Goal: Transaction & Acquisition: Download file/media

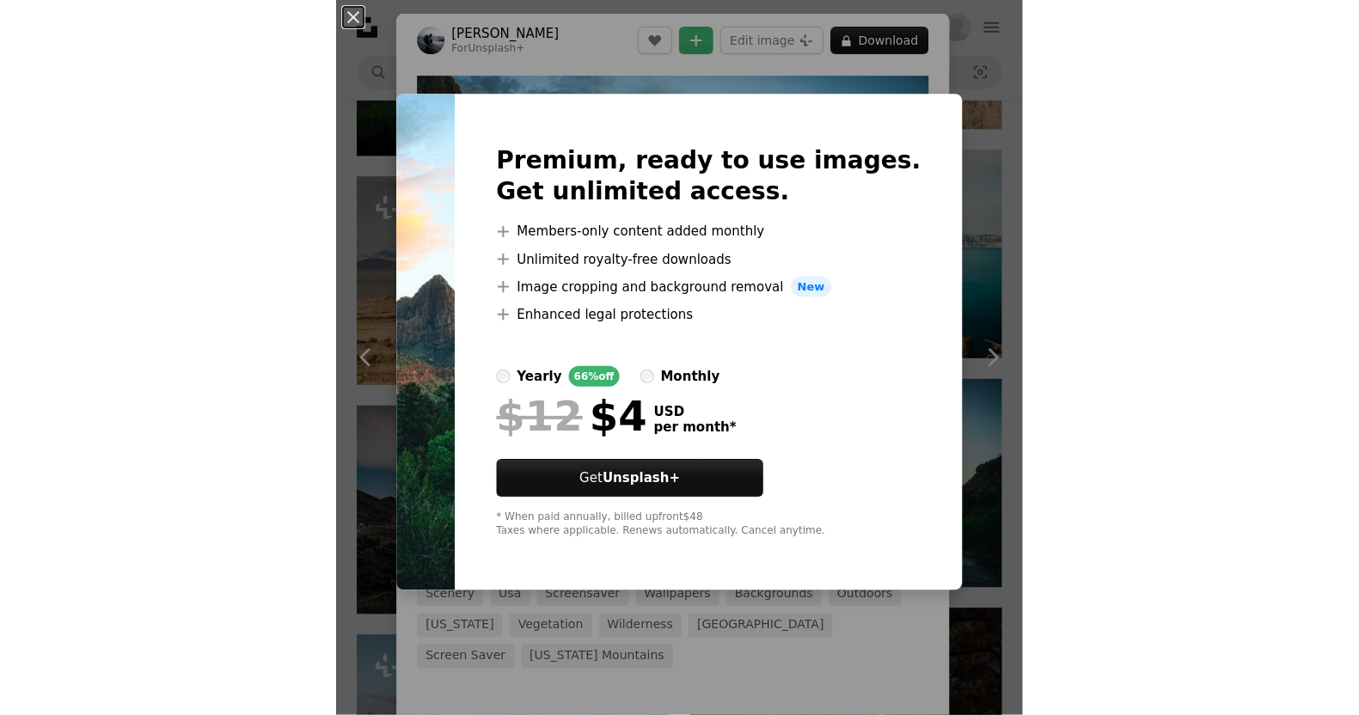
scroll to position [12, 0]
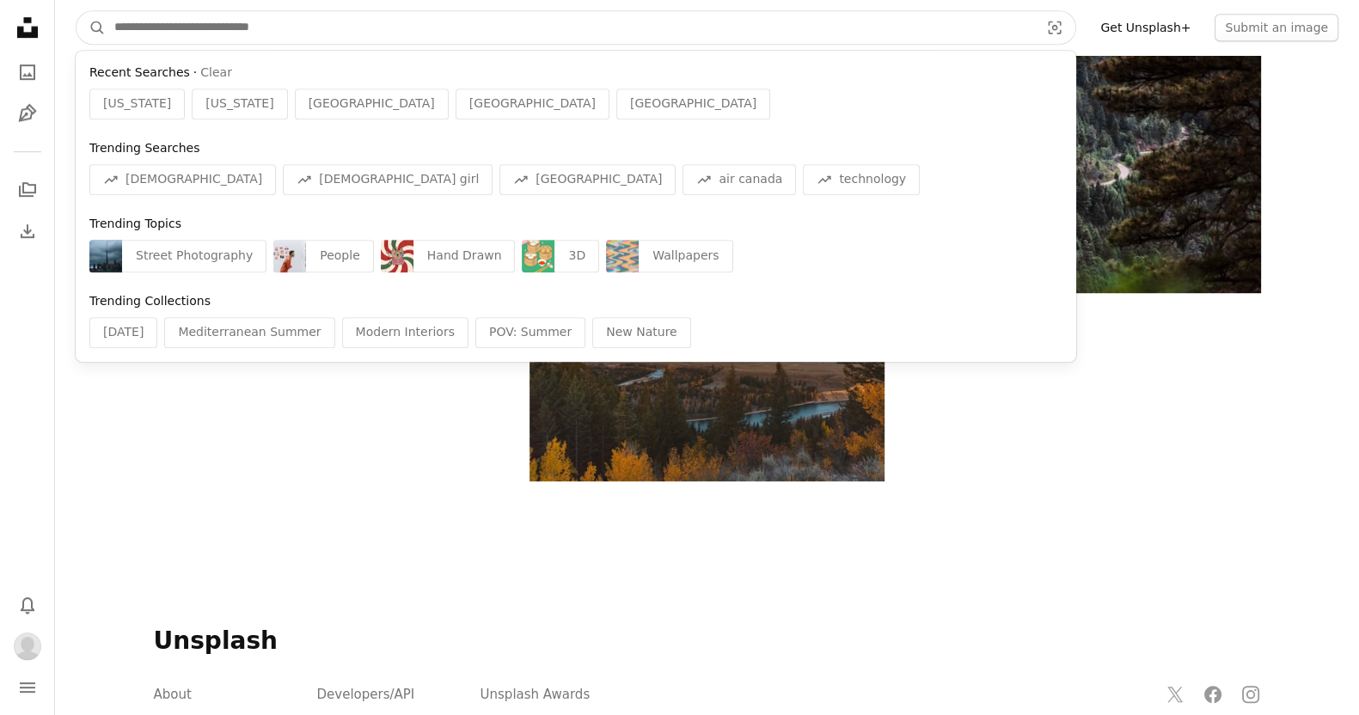
click at [418, 24] on input "Find visuals sitewide" at bounding box center [570, 27] width 928 height 33
paste input "****"
type input "****"
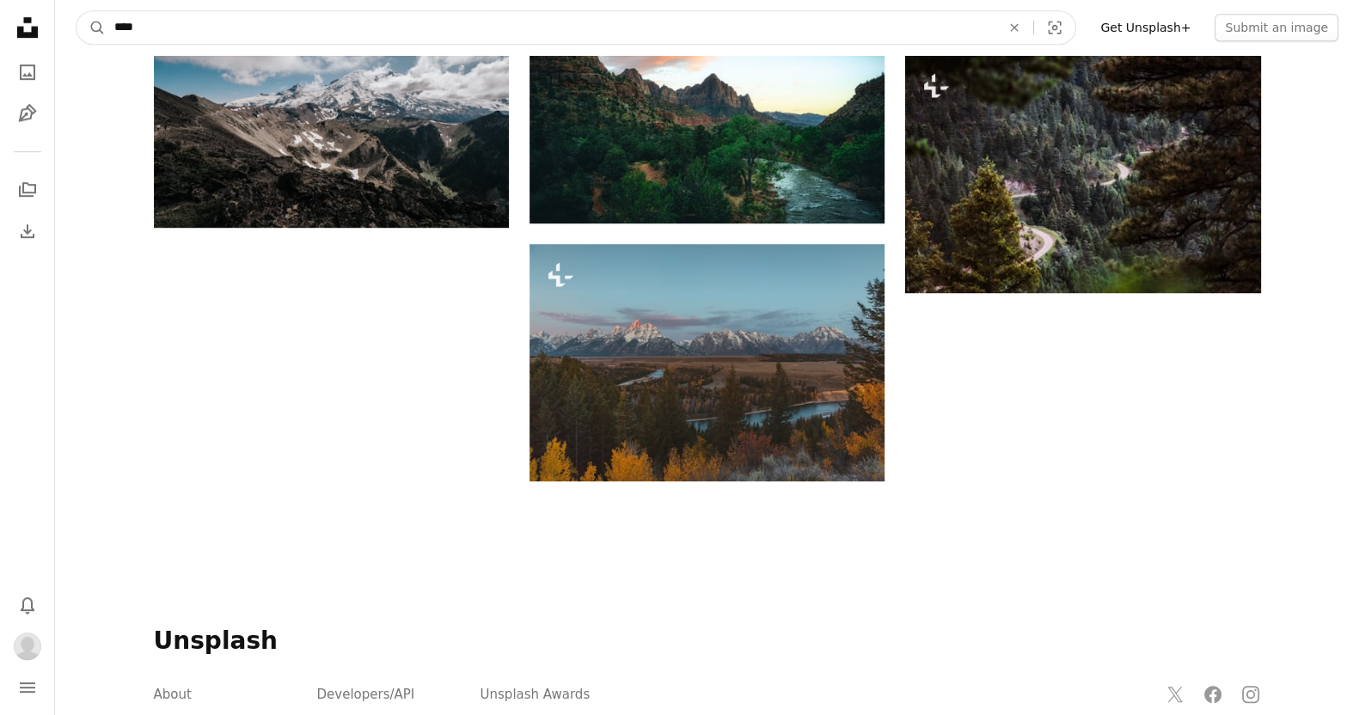
click button "A magnifying glass" at bounding box center [90, 27] width 29 height 33
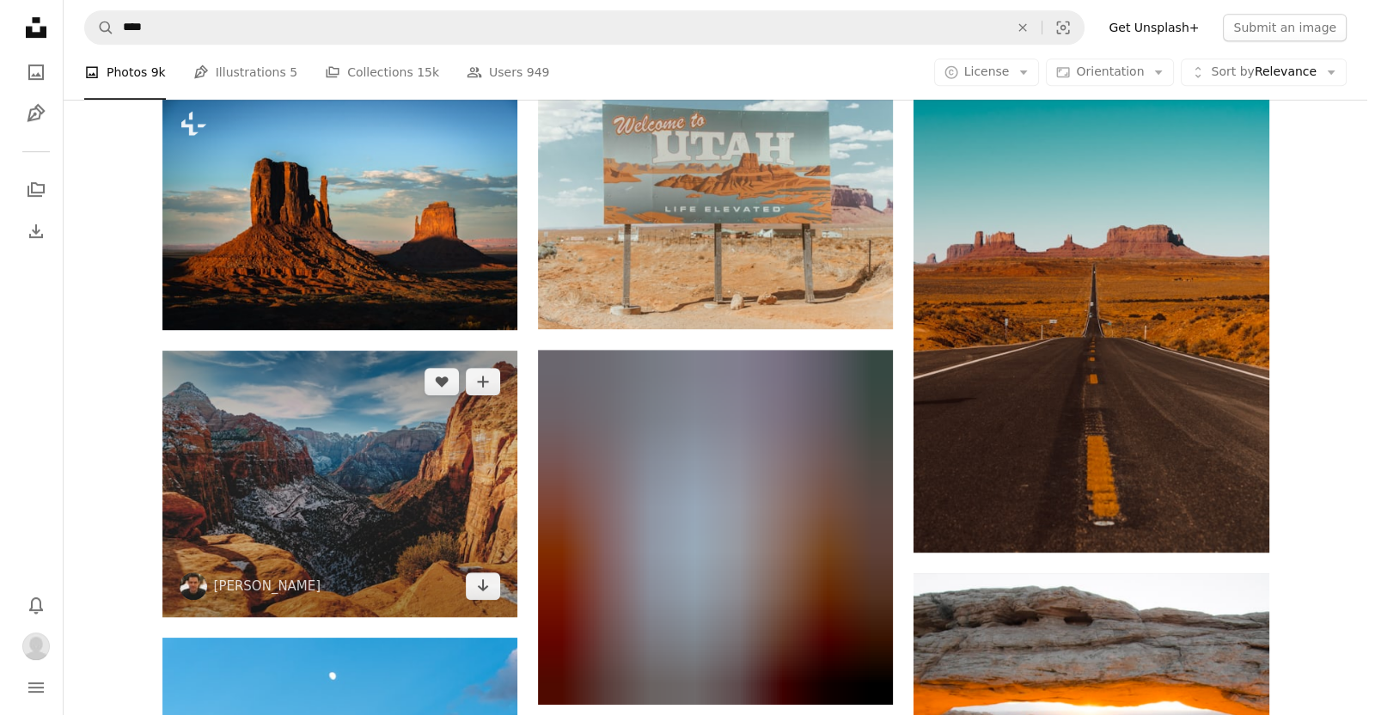
scroll to position [1340, 0]
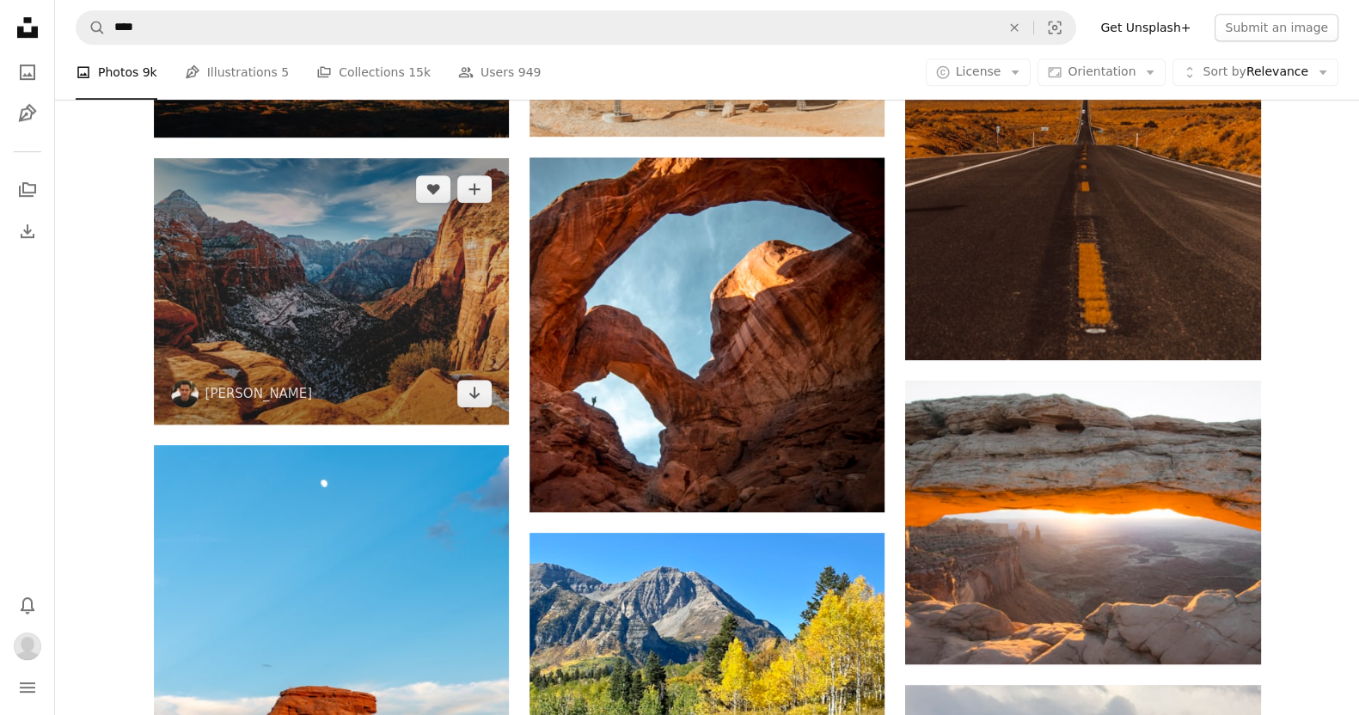
click at [356, 283] on img at bounding box center [331, 291] width 355 height 267
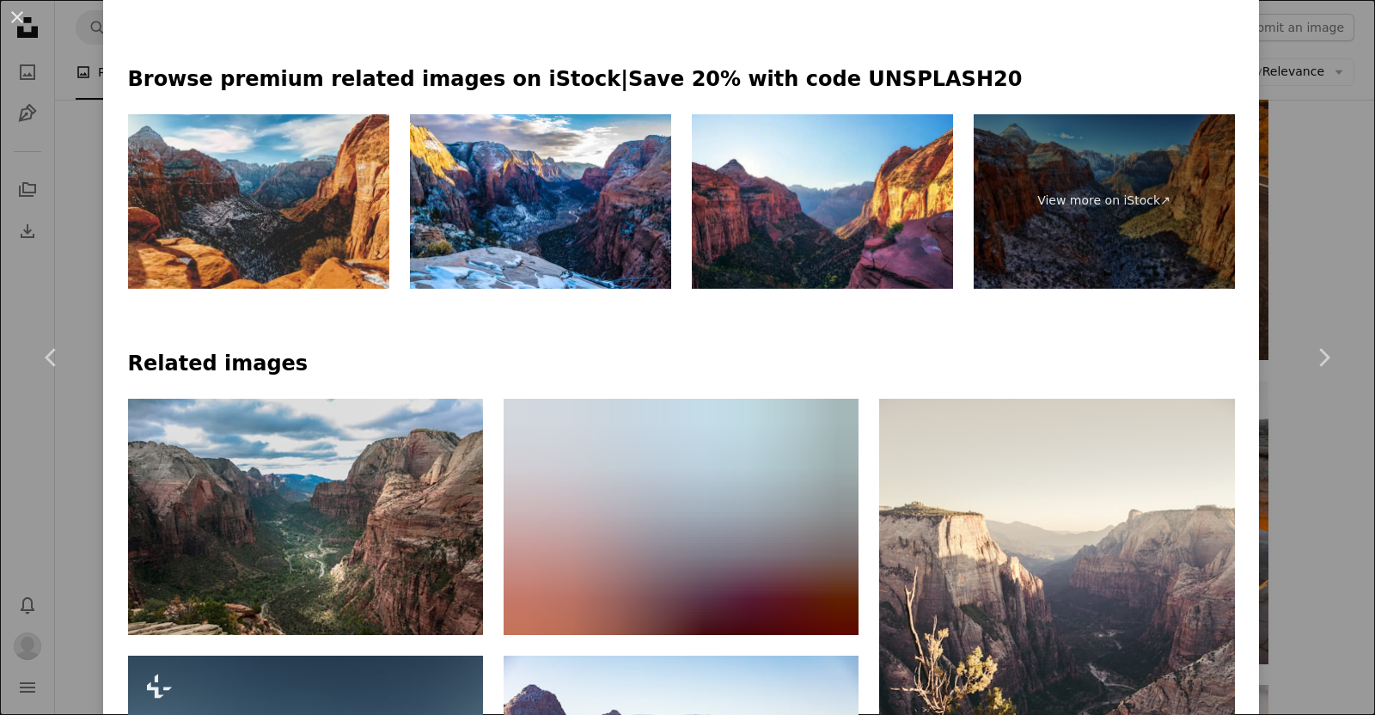
scroll to position [992, 0]
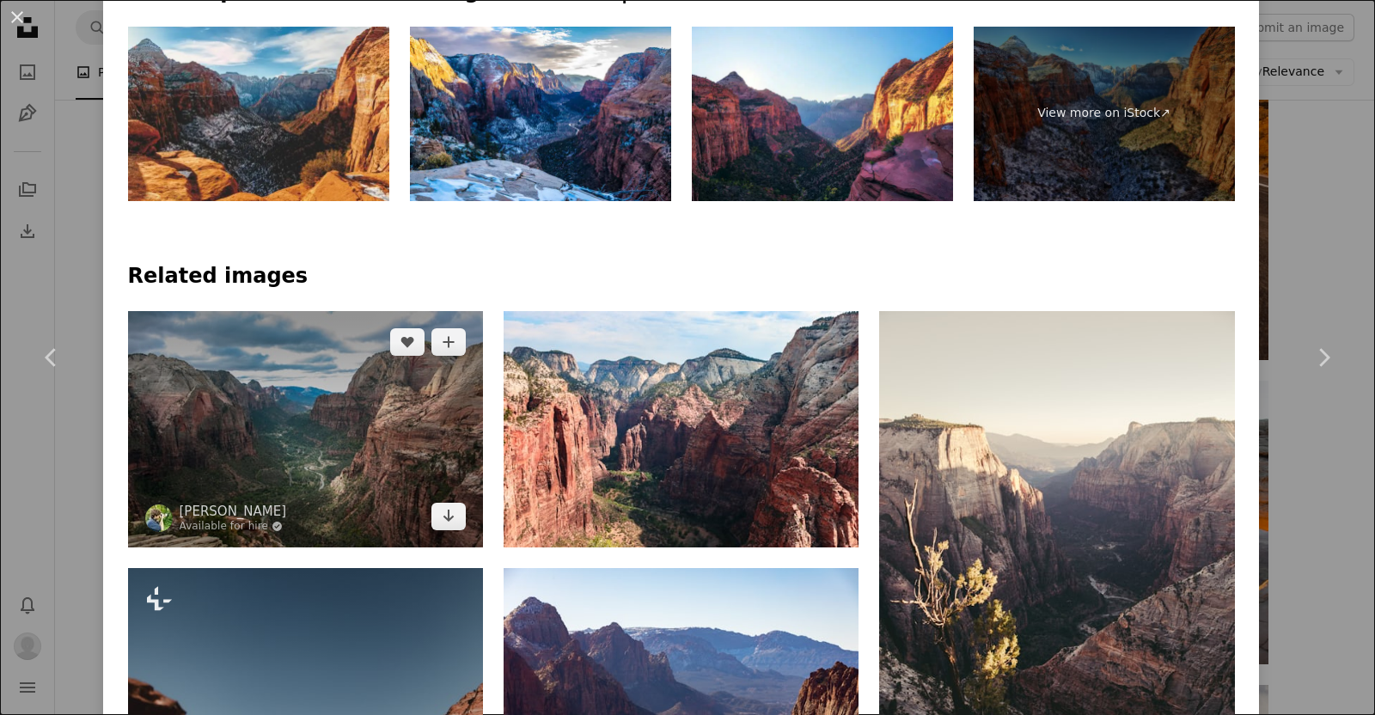
click at [364, 353] on img at bounding box center [305, 429] width 355 height 236
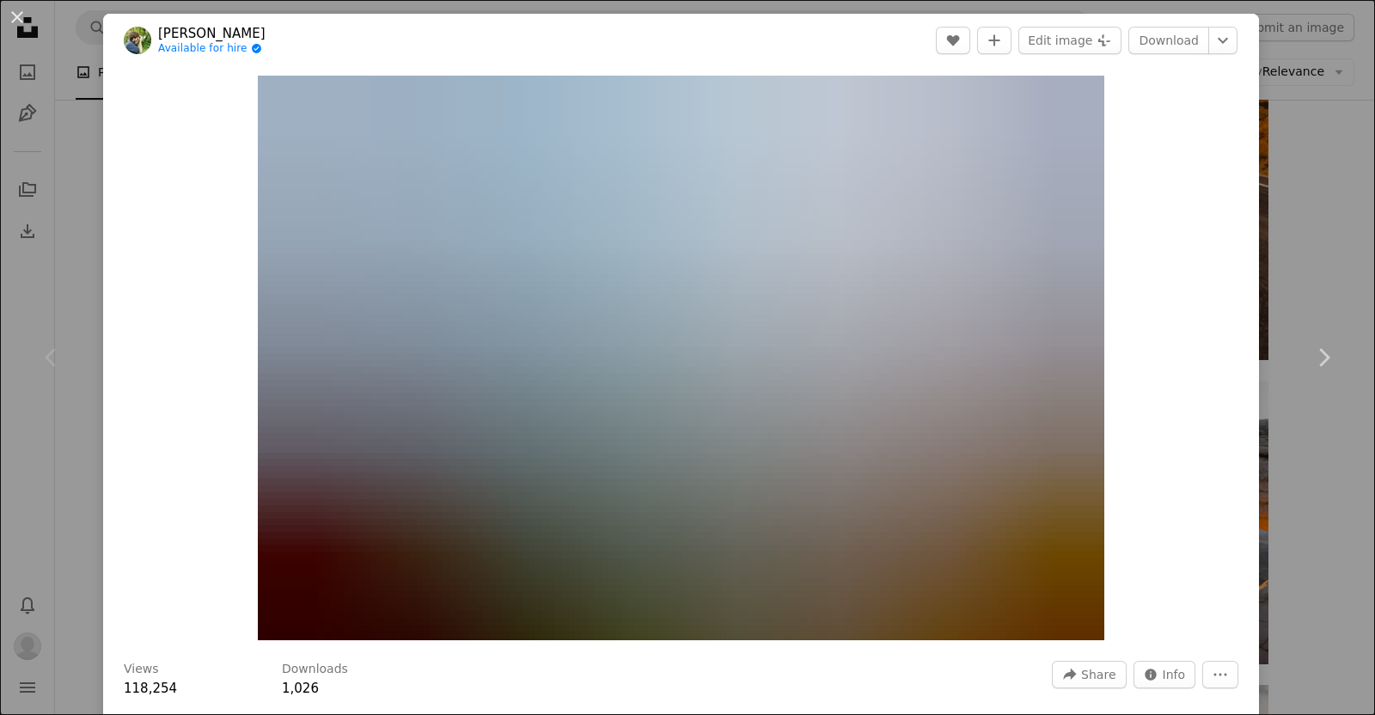
scroll to position [5, 0]
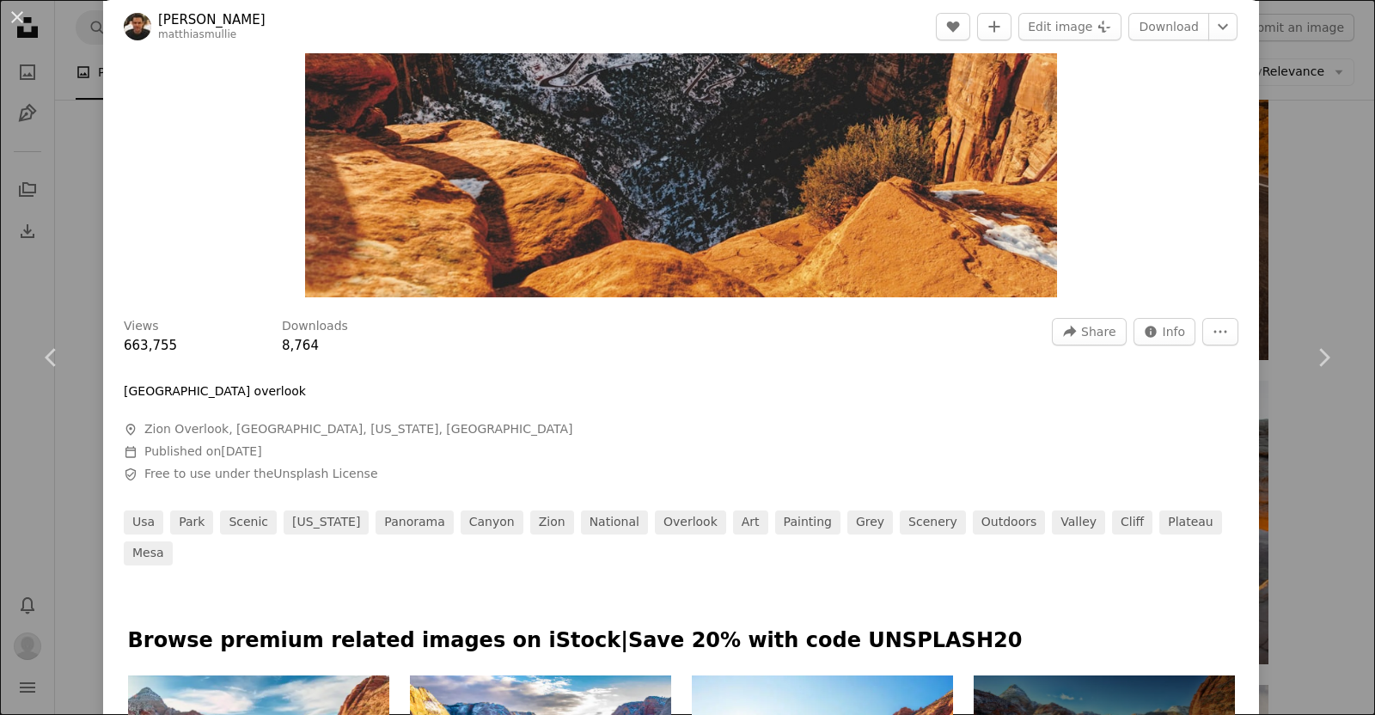
scroll to position [344, 0]
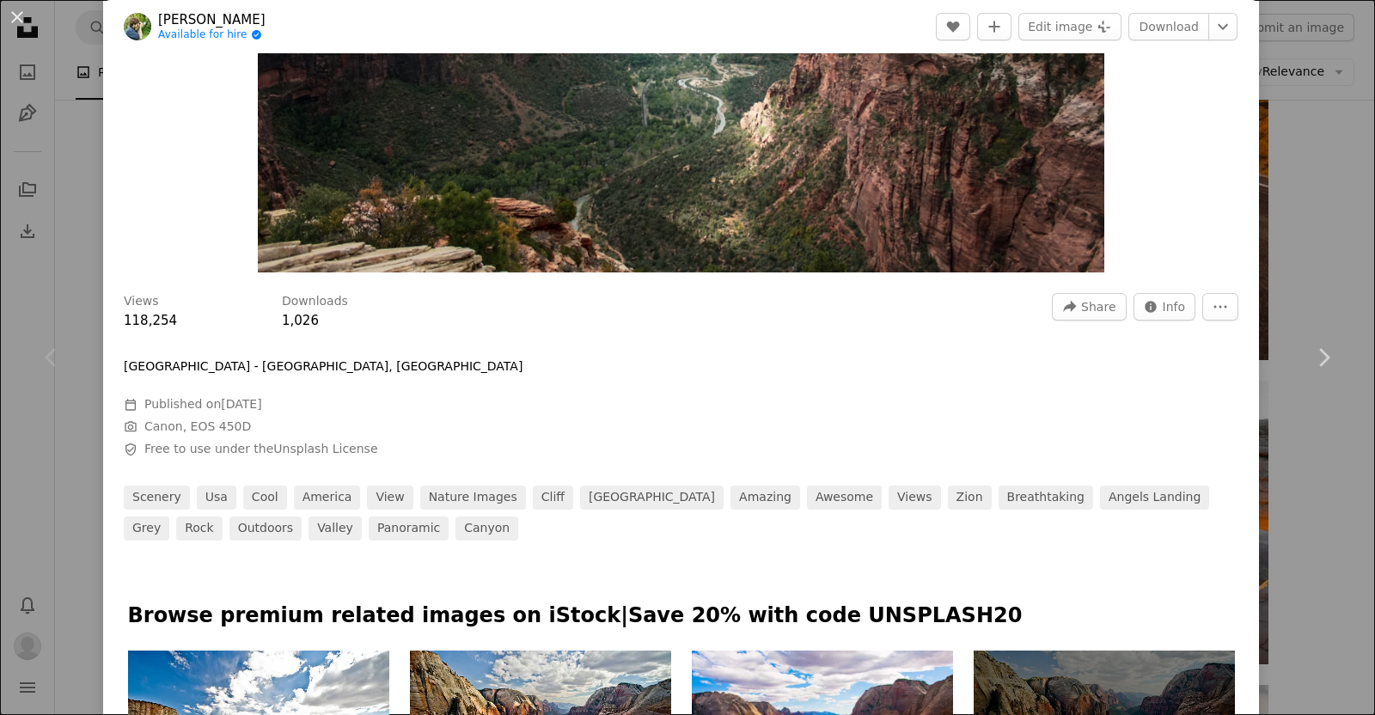
scroll to position [369, 0]
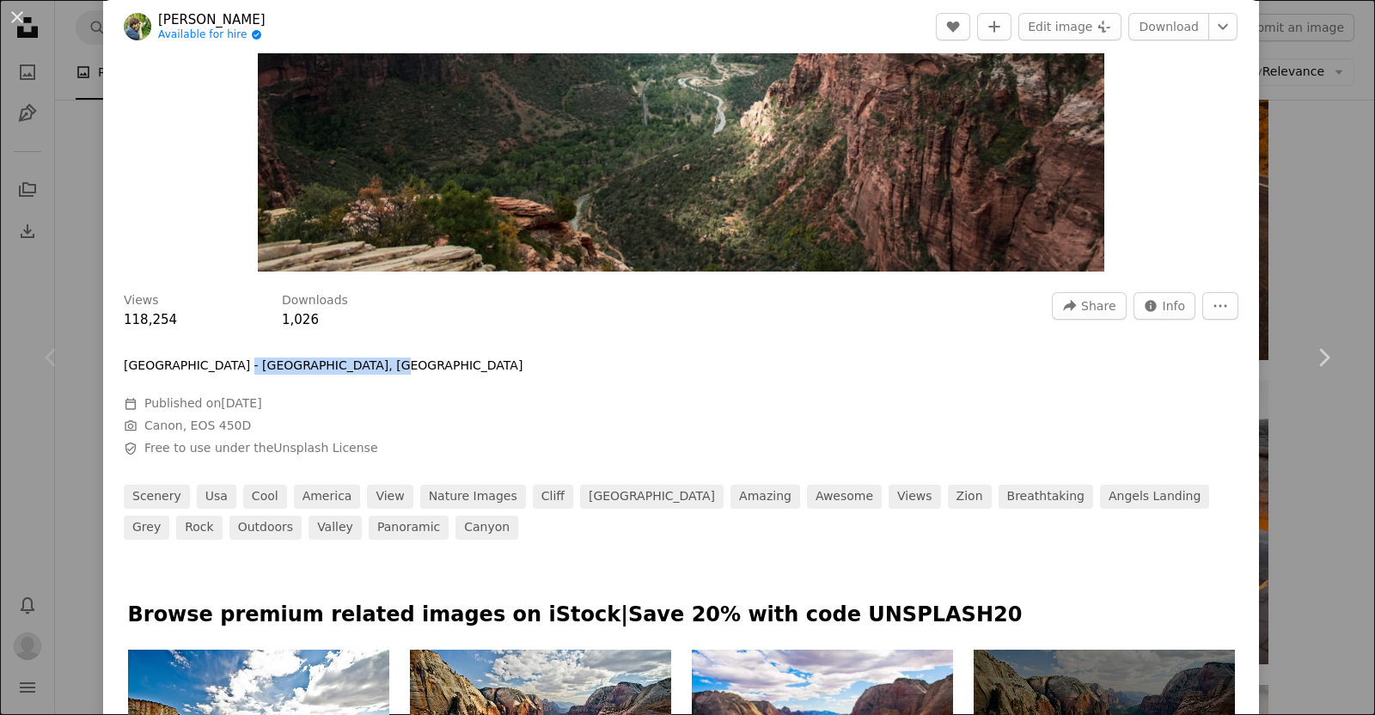
drag, startPoint x: 218, startPoint y: 359, endPoint x: 353, endPoint y: 363, distance: 135.0
click at [353, 363] on div "[GEOGRAPHIC_DATA] - [GEOGRAPHIC_DATA], [GEOGRAPHIC_DATA]" at bounding box center [382, 366] width 516 height 17
copy p "[GEOGRAPHIC_DATA], [GEOGRAPHIC_DATA]"
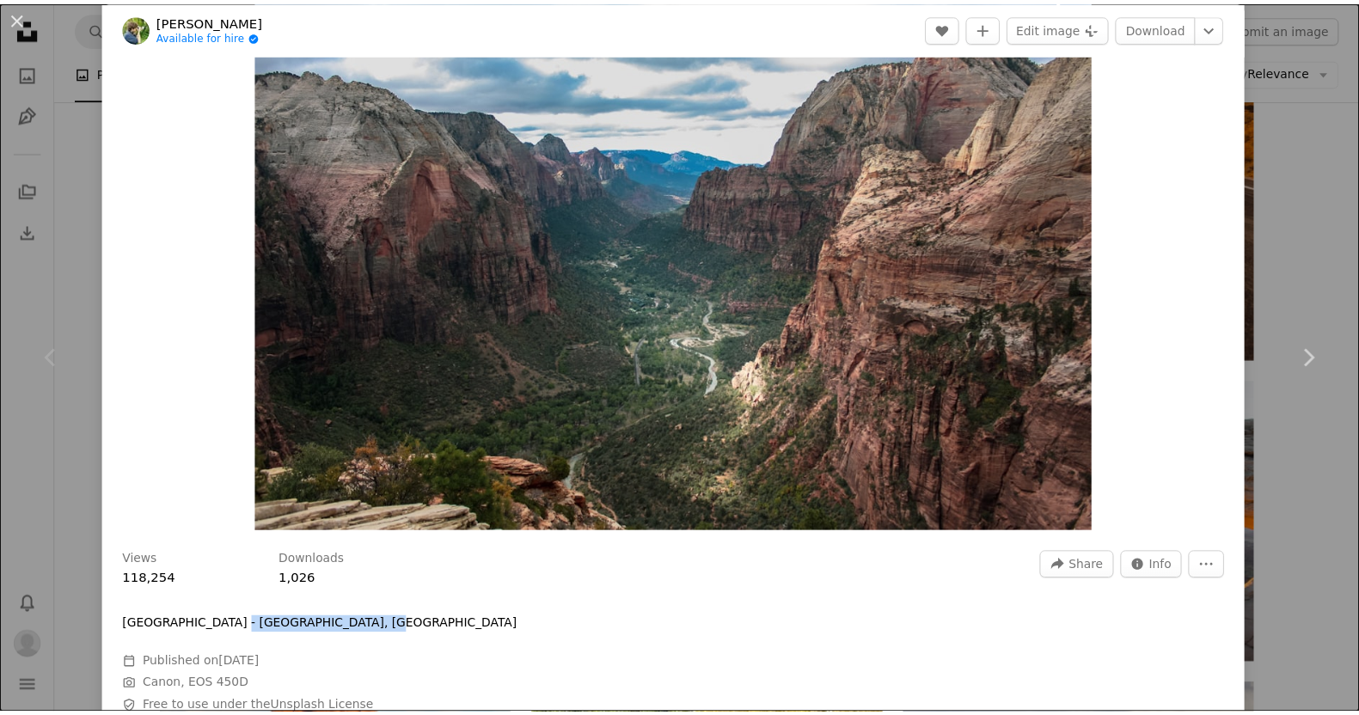
scroll to position [0, 0]
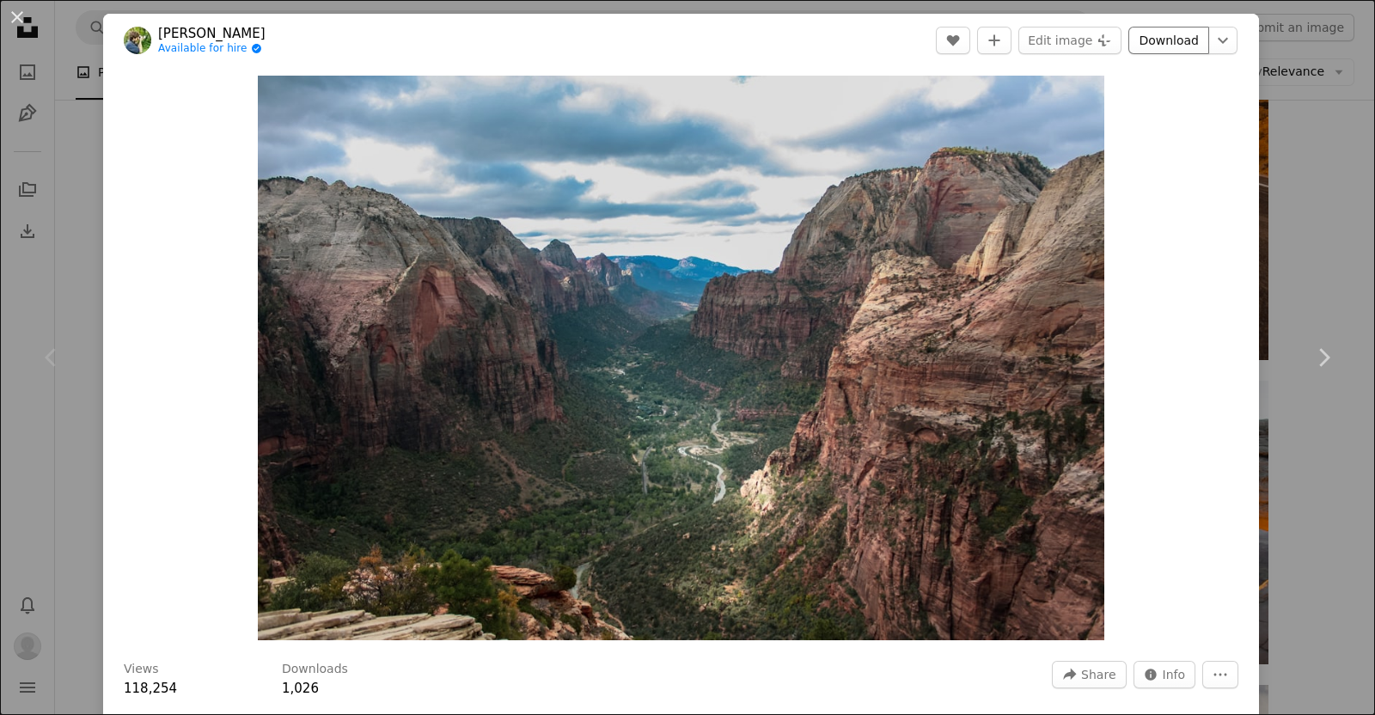
click at [684, 40] on link "Download" at bounding box center [1168, 41] width 81 height 28
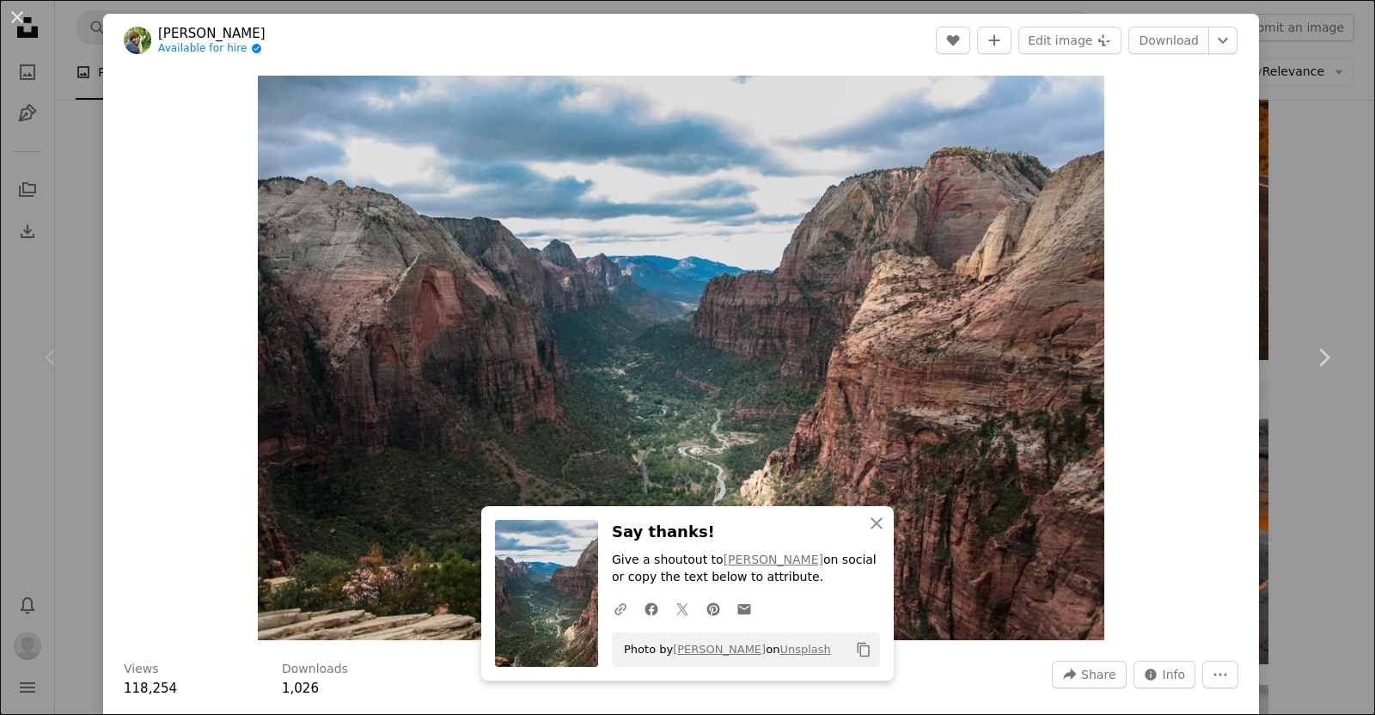
click at [684, 37] on header "[PERSON_NAME] Available for hire A checkmark inside of a circle A heart A plus …" at bounding box center [681, 40] width 1156 height 53
click at [684, 39] on icon "A plus sign" at bounding box center [995, 41] width 14 height 14
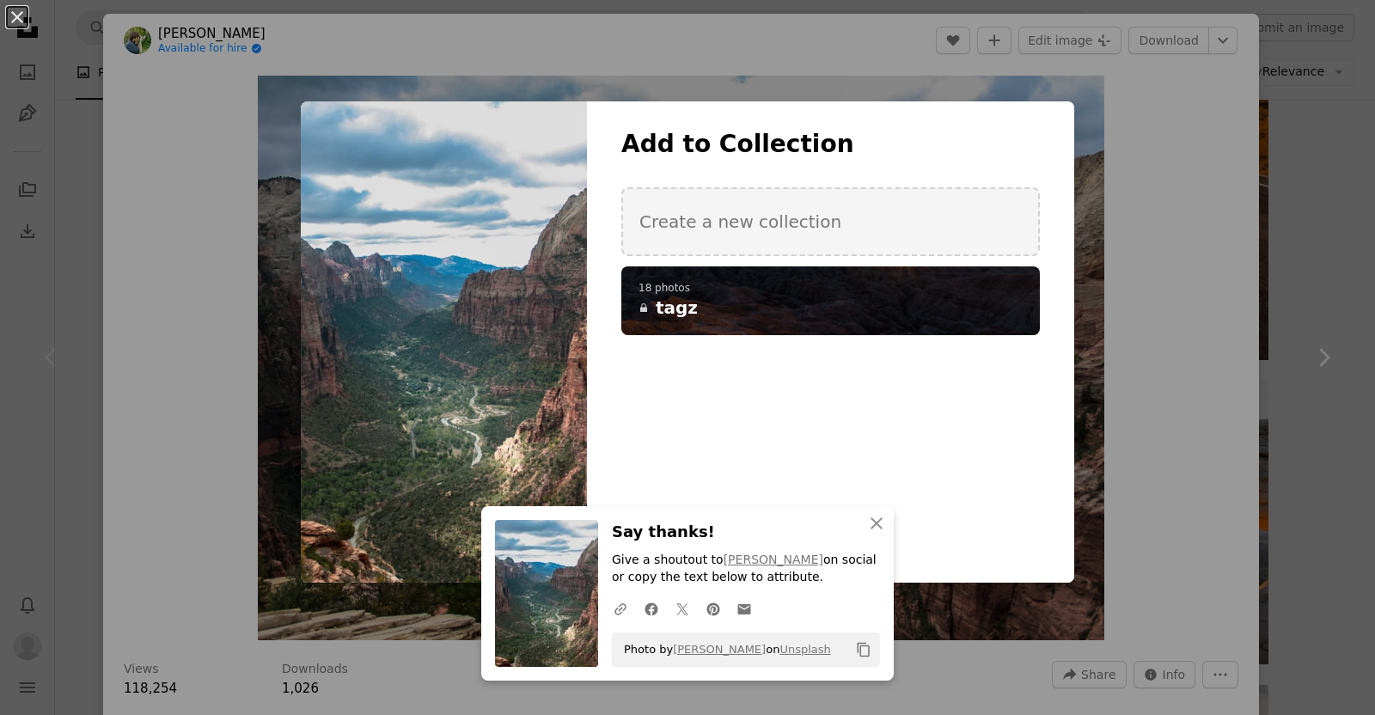
click at [684, 320] on div "A checkmark A plus sign 18 photos A lock tagz" at bounding box center [830, 300] width 419 height 69
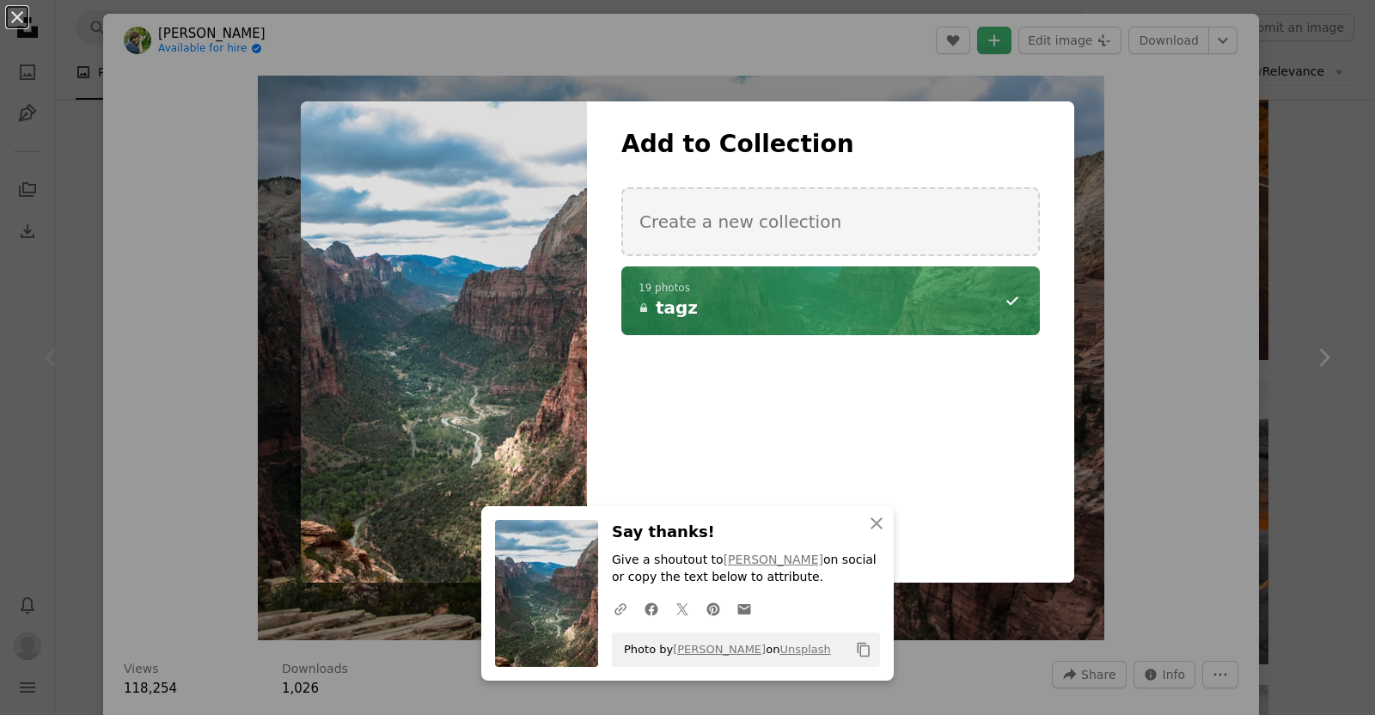
click at [684, 191] on div "An X shape An X shape Close Say thanks! Give a shoutout to [PERSON_NAME] on soc…" at bounding box center [687, 357] width 1375 height 715
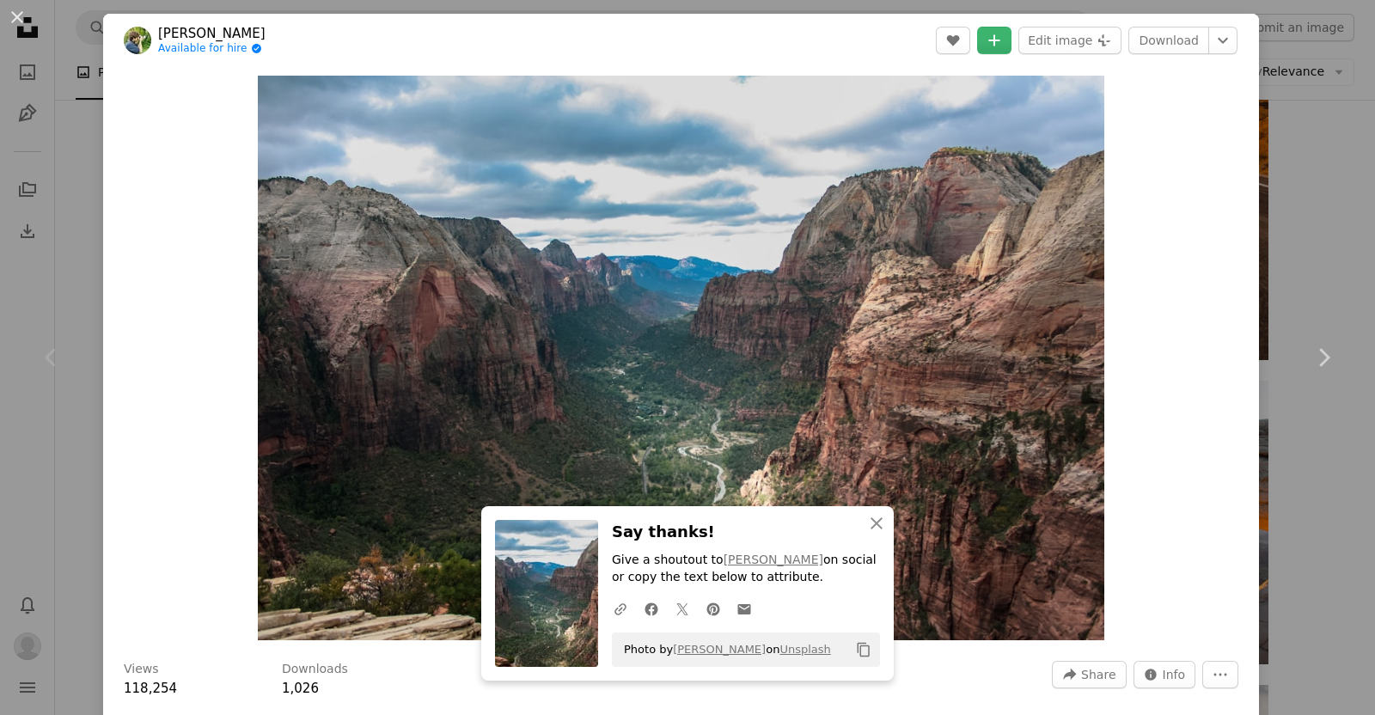
click at [684, 166] on div "An X shape Chevron left Chevron right An X shape Close Say thanks! Give a shout…" at bounding box center [687, 357] width 1375 height 715
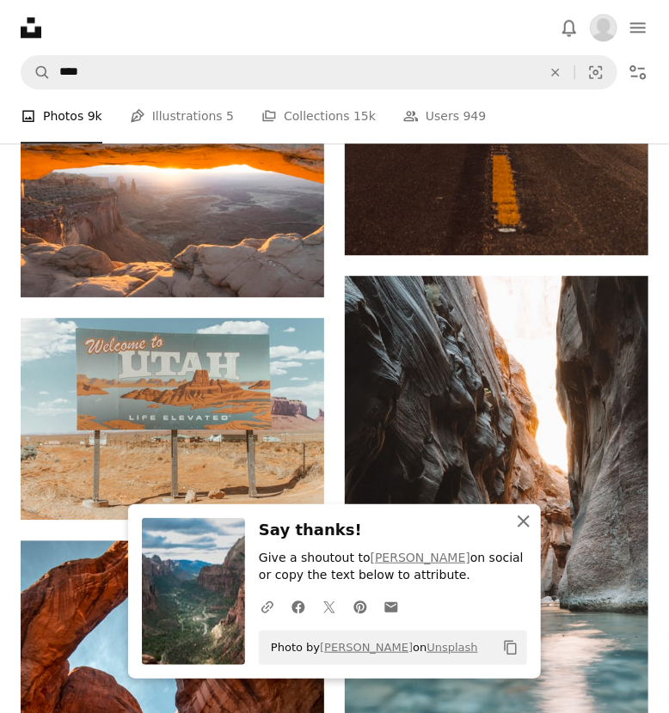
drag, startPoint x: 526, startPoint y: 520, endPoint x: 516, endPoint y: 511, distance: 14.0
click at [526, 519] on icon "An X shape" at bounding box center [523, 521] width 21 height 21
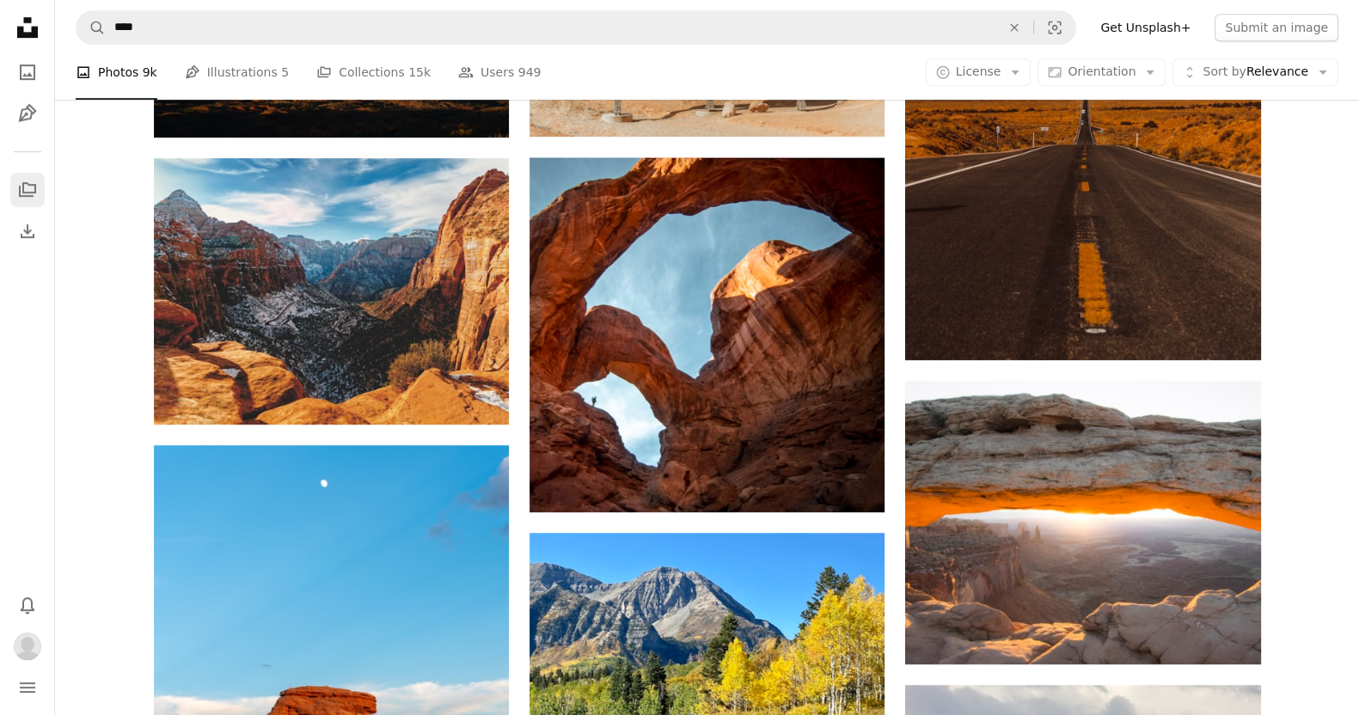
click at [18, 184] on icon "A stack of folders" at bounding box center [27, 190] width 21 height 21
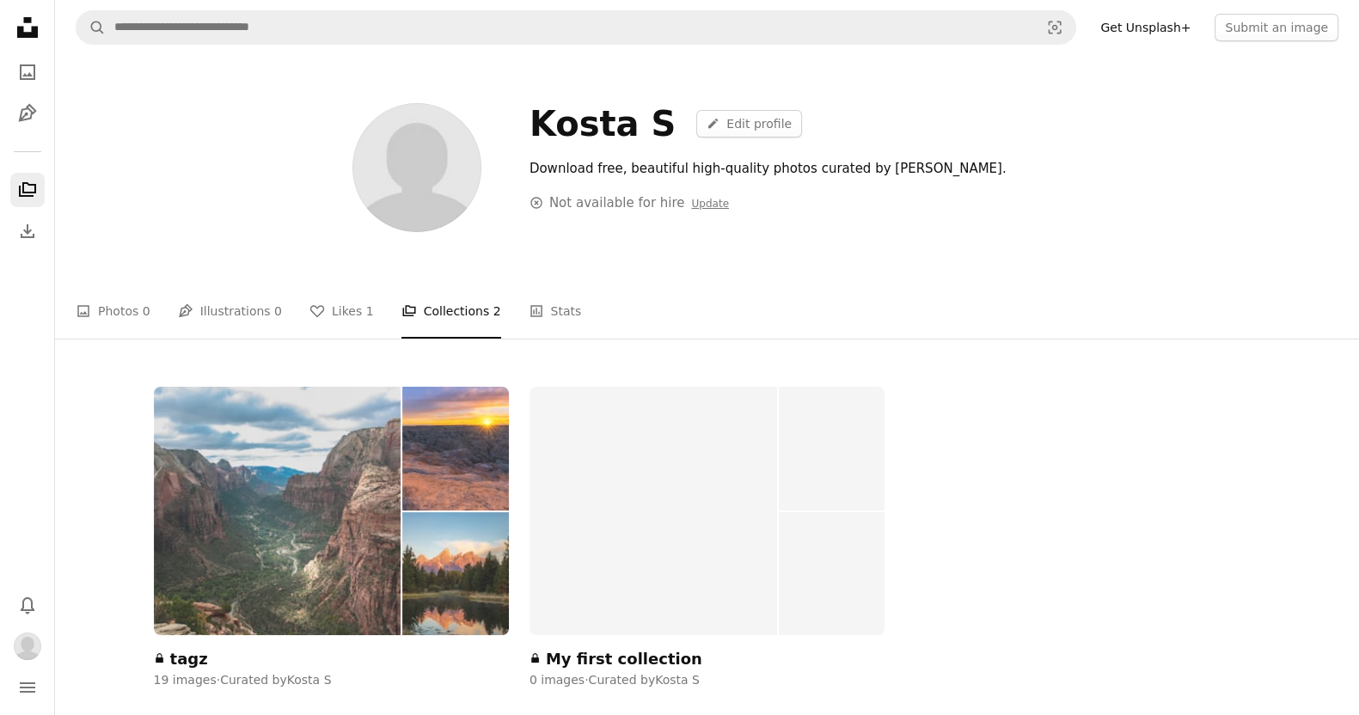
click at [246, 466] on img at bounding box center [278, 511] width 248 height 248
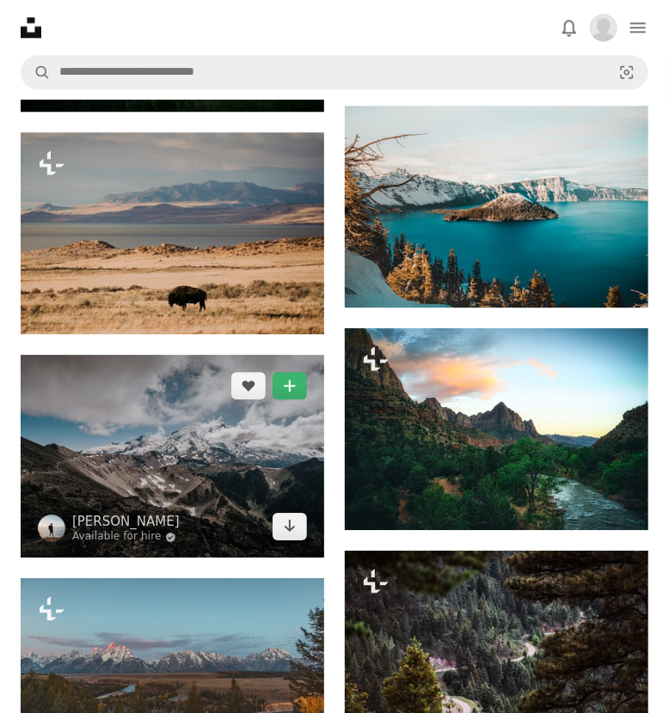
scroll to position [1366, 0]
click at [220, 457] on img at bounding box center [172, 456] width 303 height 203
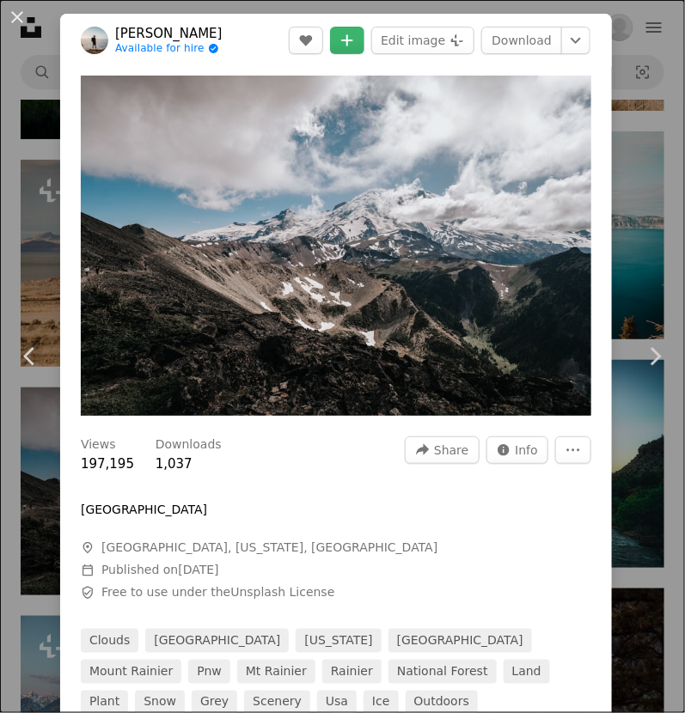
click at [216, 540] on span "[GEOGRAPHIC_DATA], [US_STATE], [GEOGRAPHIC_DATA]" at bounding box center [269, 548] width 336 height 17
copy span "[US_STATE]"
click at [494, 40] on link "Download" at bounding box center [521, 41] width 81 height 28
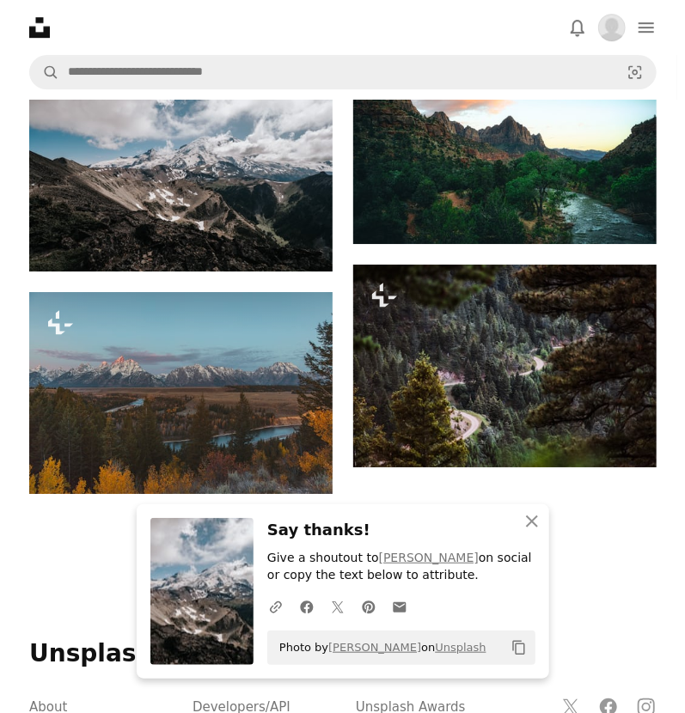
scroll to position [1654, 0]
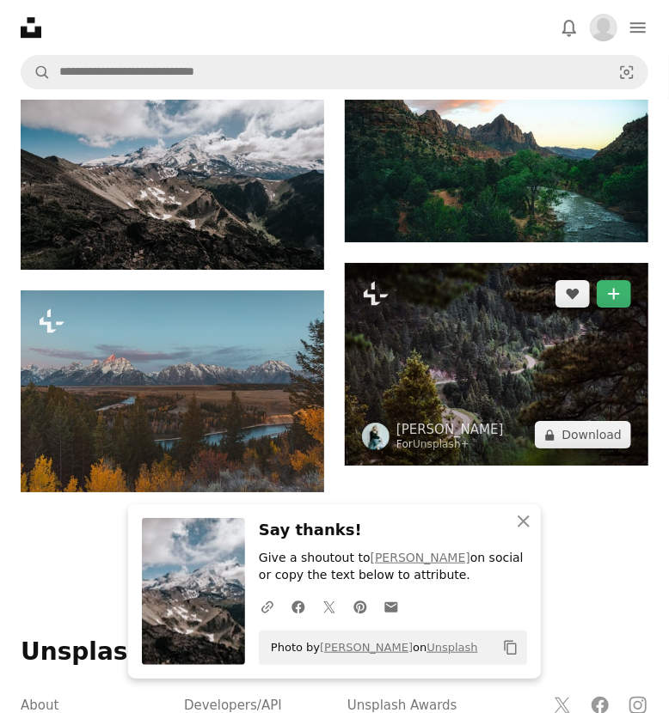
click at [456, 355] on img at bounding box center [496, 364] width 303 height 203
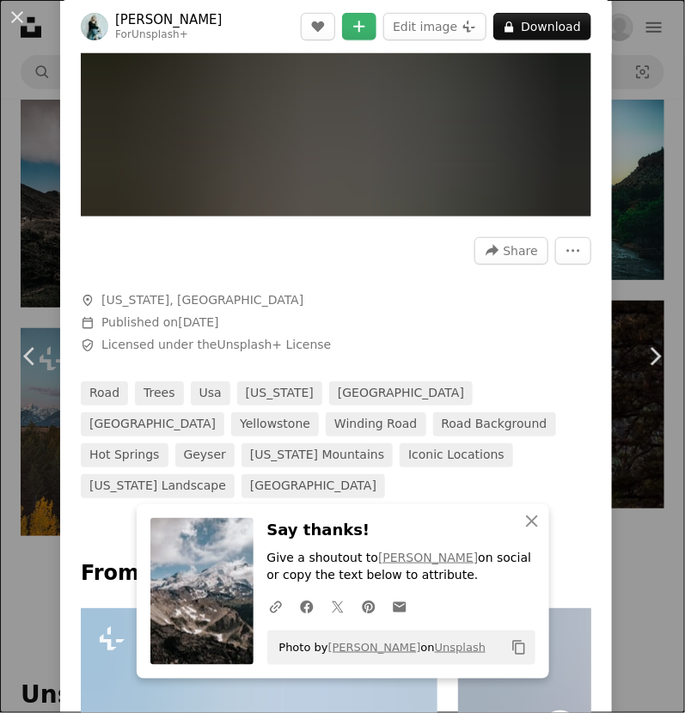
scroll to position [214, 0]
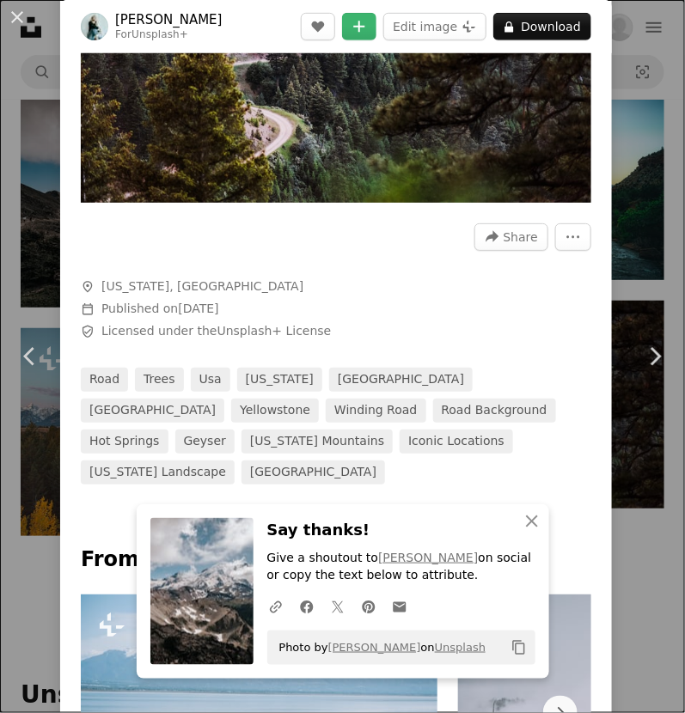
click at [113, 263] on div at bounding box center [336, 265] width 511 height 28
click at [119, 278] on span "[US_STATE], [GEOGRAPHIC_DATA]" at bounding box center [202, 286] width 202 height 17
copy span "[US_STATE]"
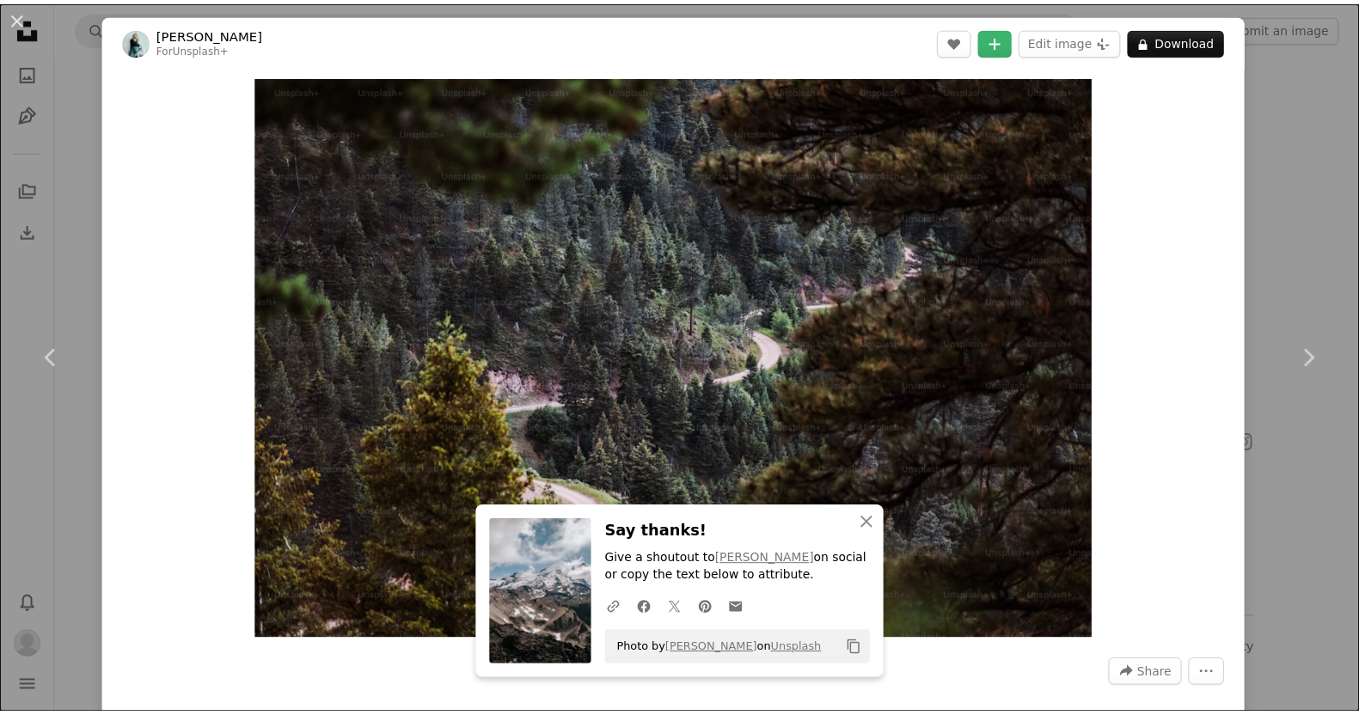
scroll to position [1600, 0]
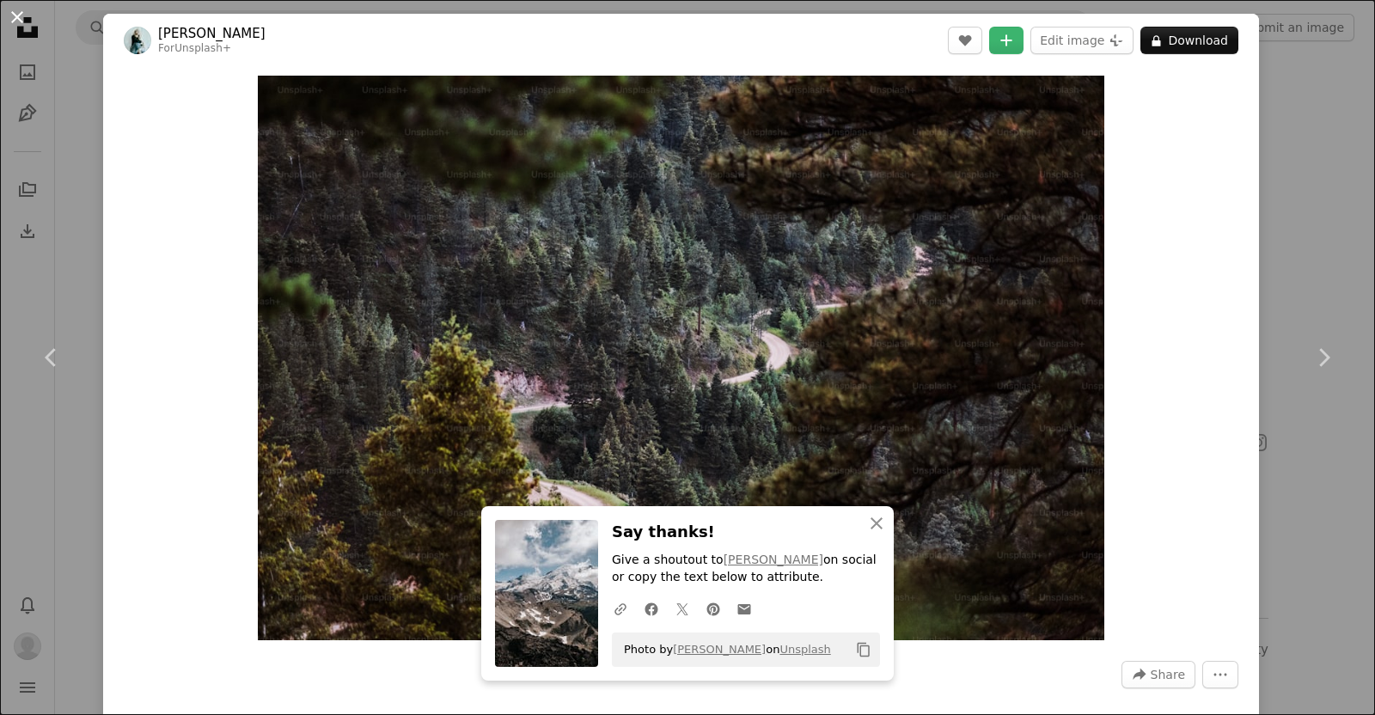
click at [21, 19] on button "An X shape" at bounding box center [17, 17] width 21 height 21
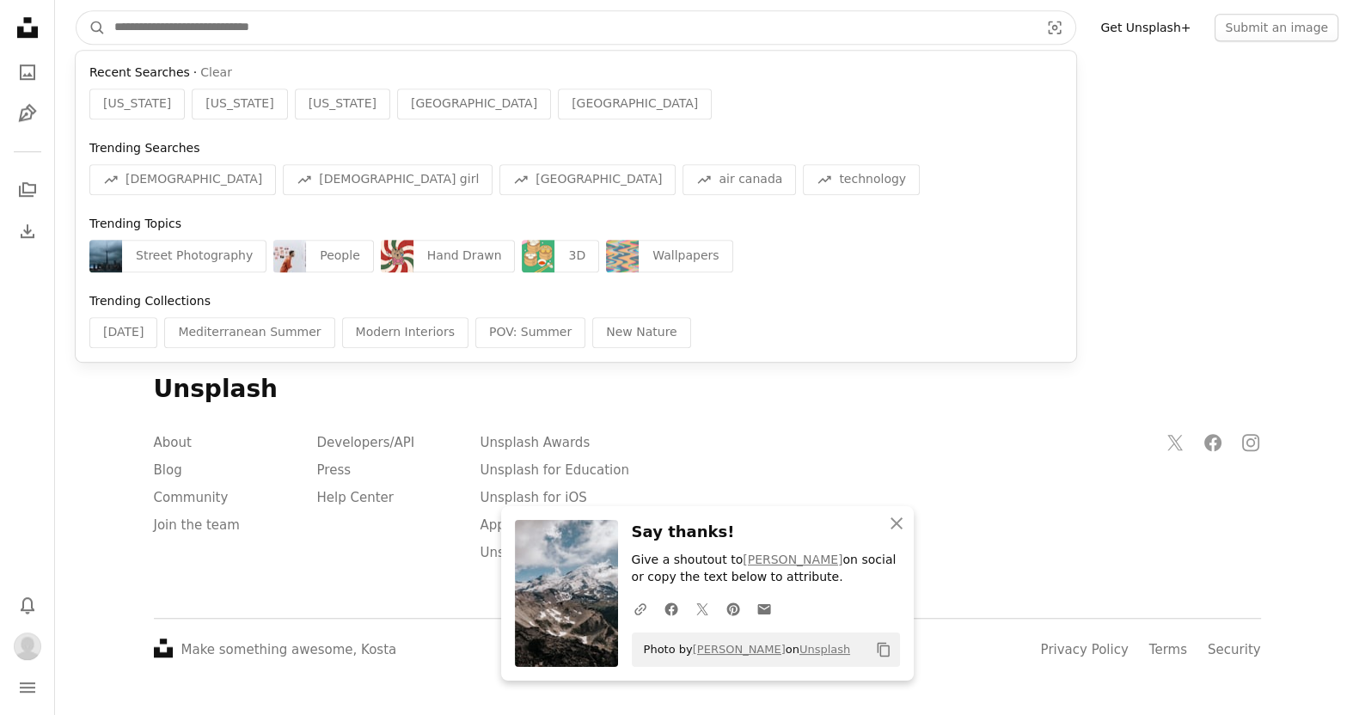
click at [375, 40] on input "Find visuals sitewide" at bounding box center [570, 27] width 928 height 33
paste input "*******"
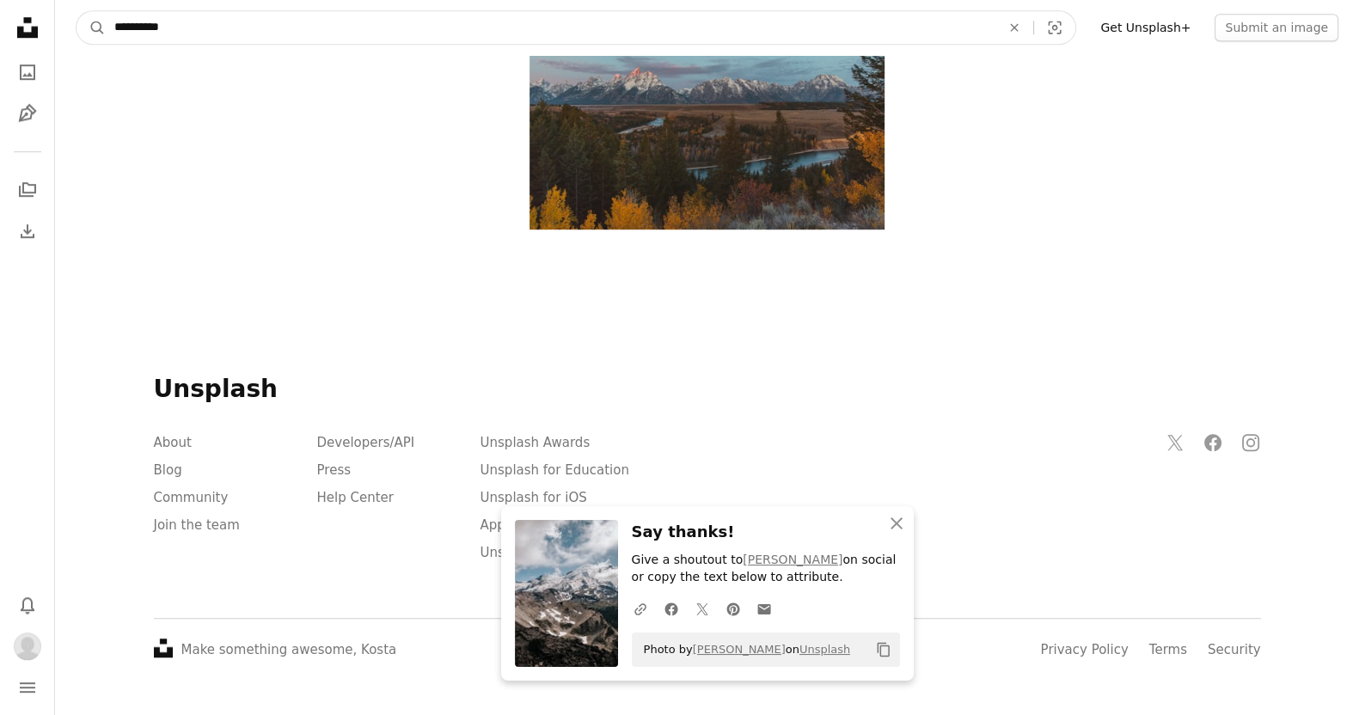
type input "**********"
click button "A magnifying glass" at bounding box center [90, 27] width 29 height 33
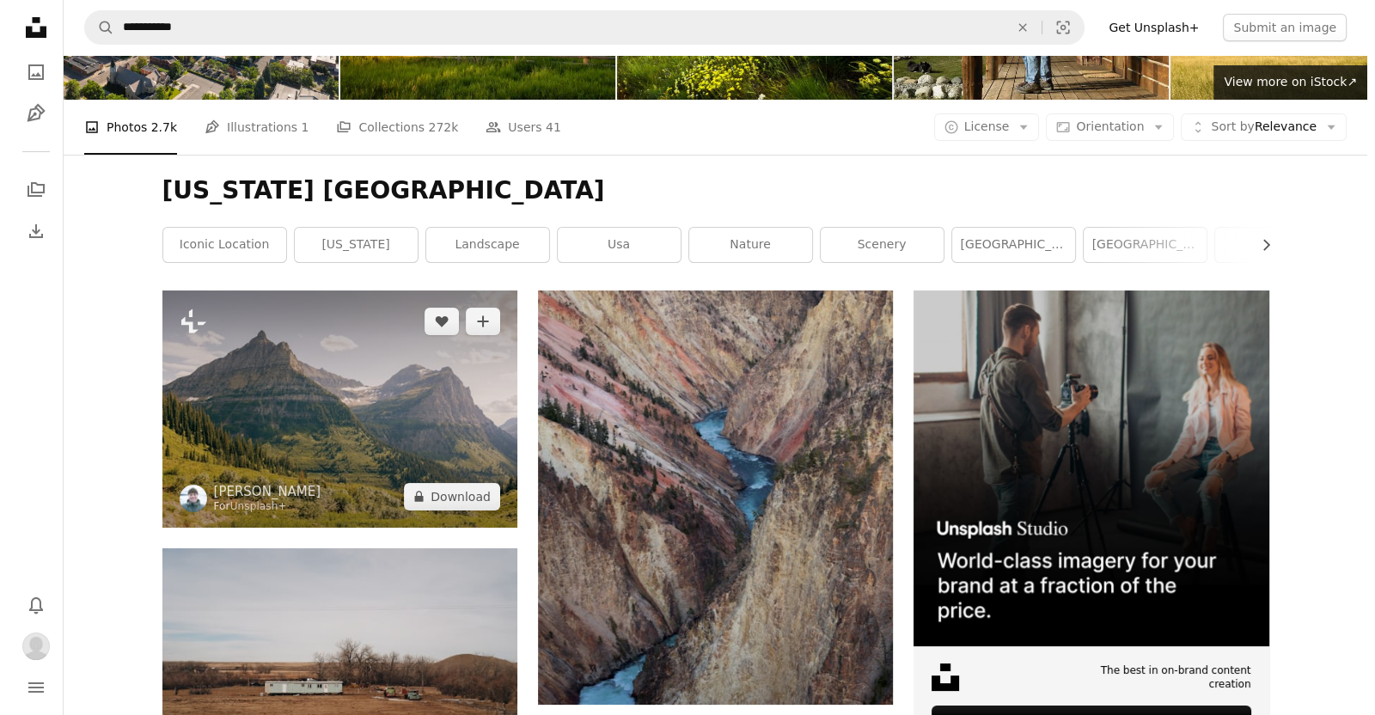
scroll to position [142, 0]
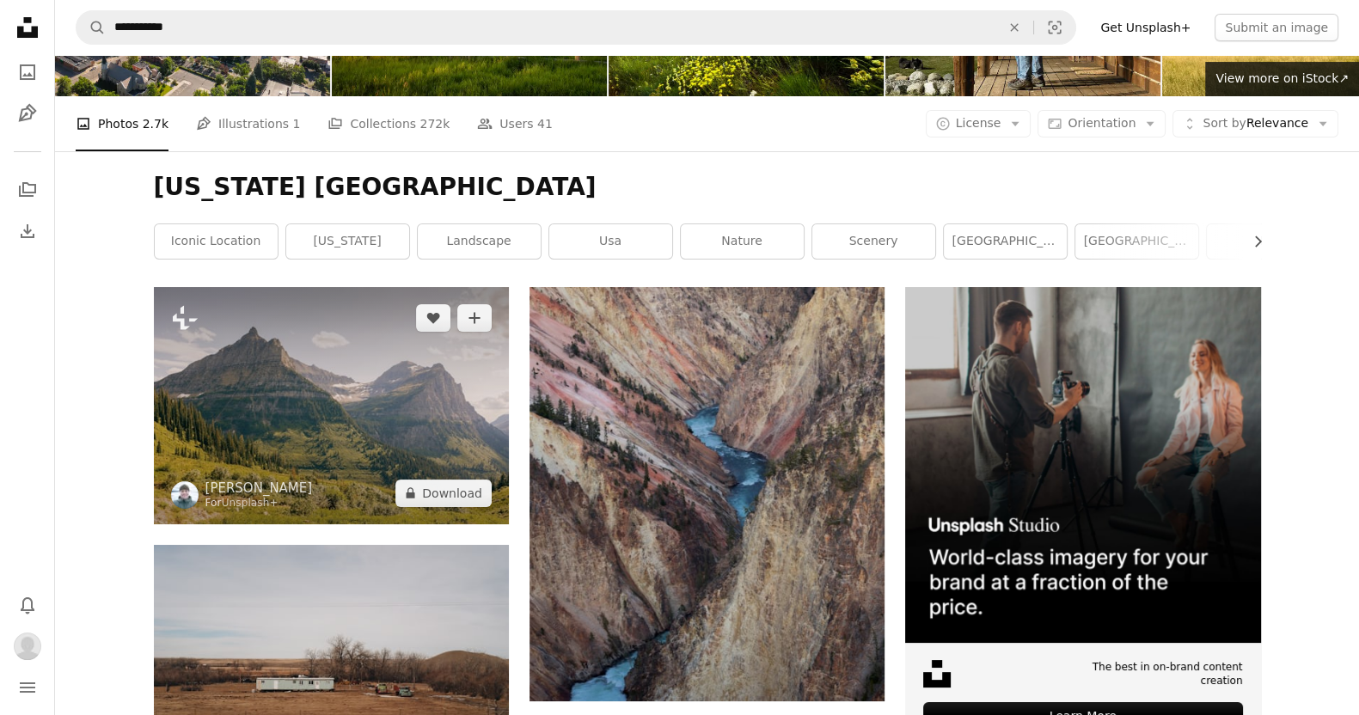
click at [395, 367] on img at bounding box center [331, 405] width 355 height 236
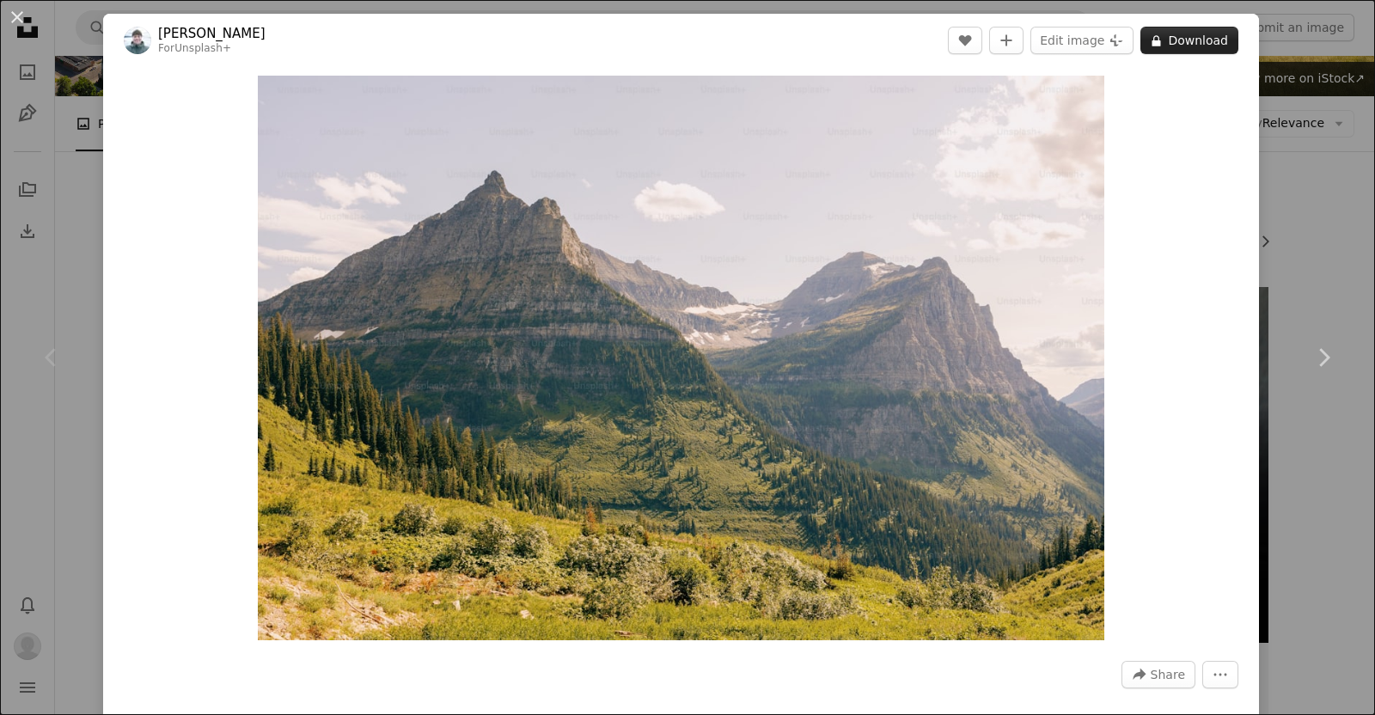
click at [684, 40] on button "A lock Download" at bounding box center [1190, 41] width 98 height 28
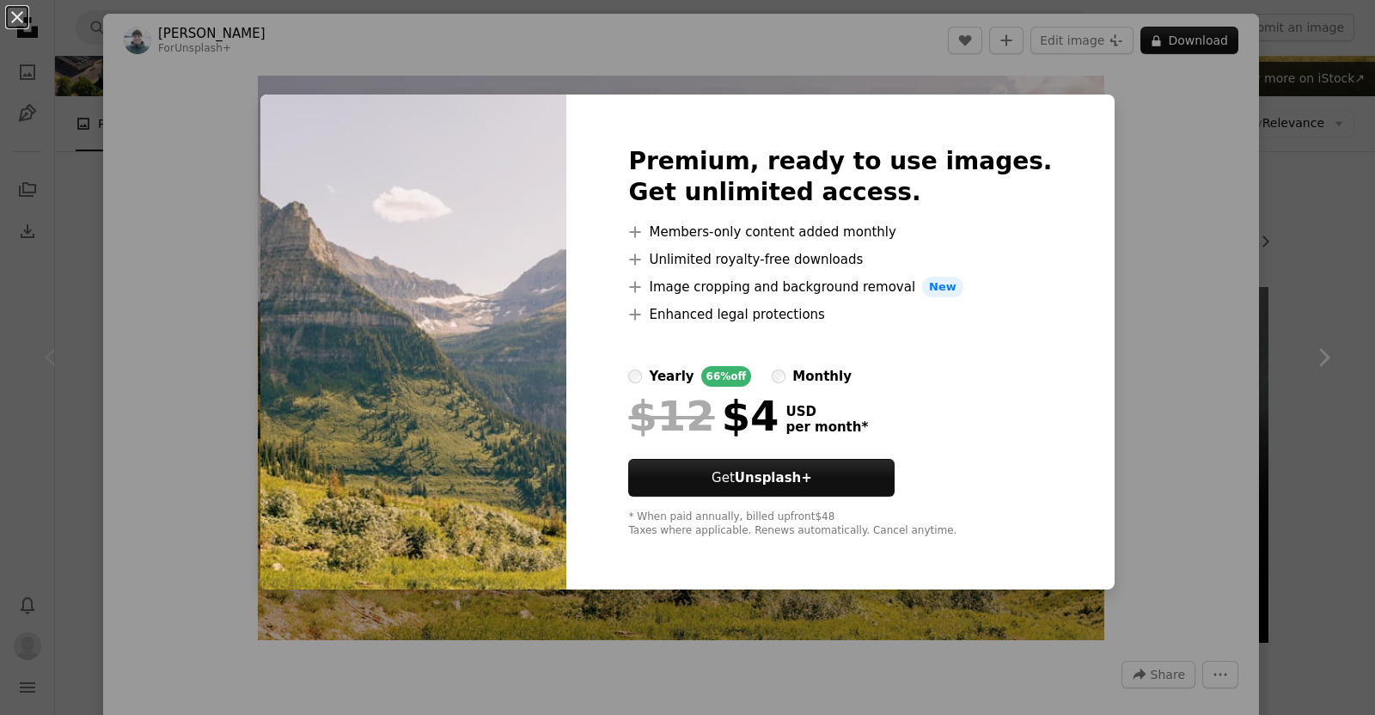
click at [684, 83] on div "An X shape Premium, ready to use images. Get unlimited access. A plus sign Memb…" at bounding box center [687, 357] width 1375 height 715
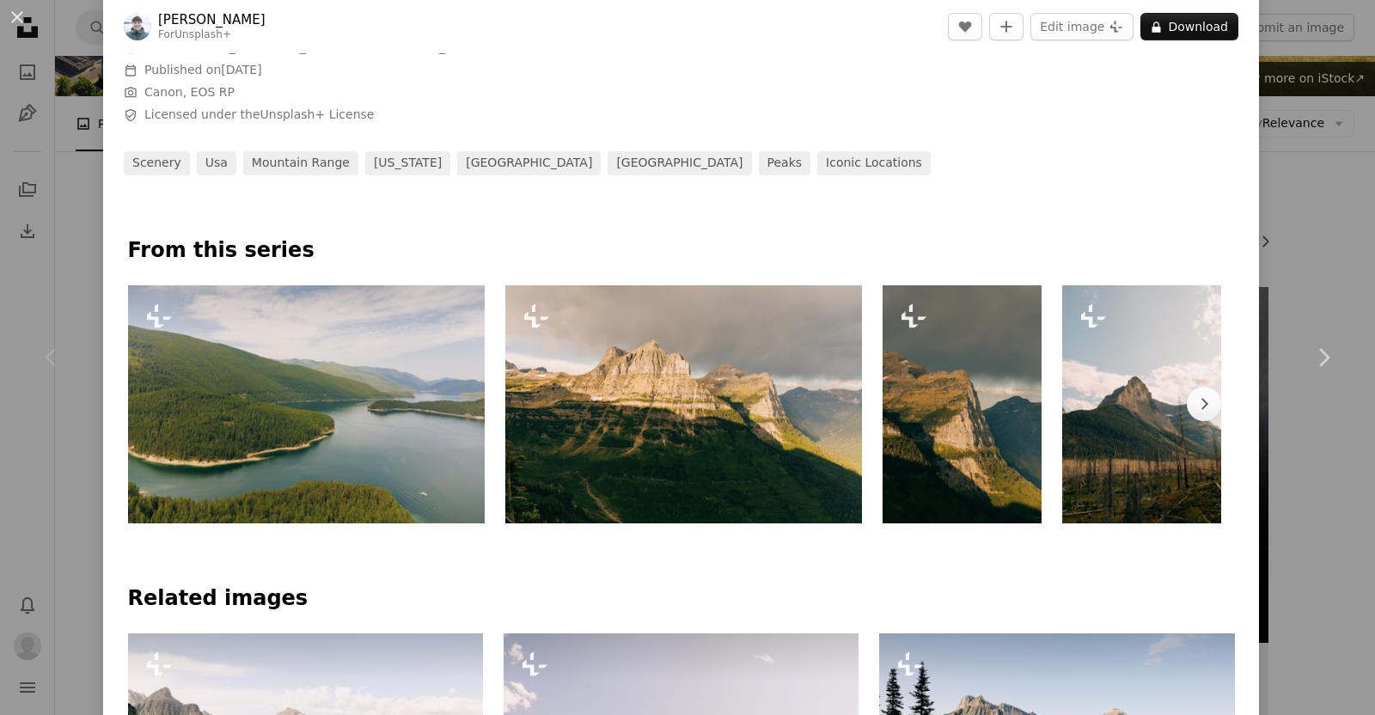
scroll to position [676, 0]
click at [445, 299] on img at bounding box center [306, 405] width 357 height 238
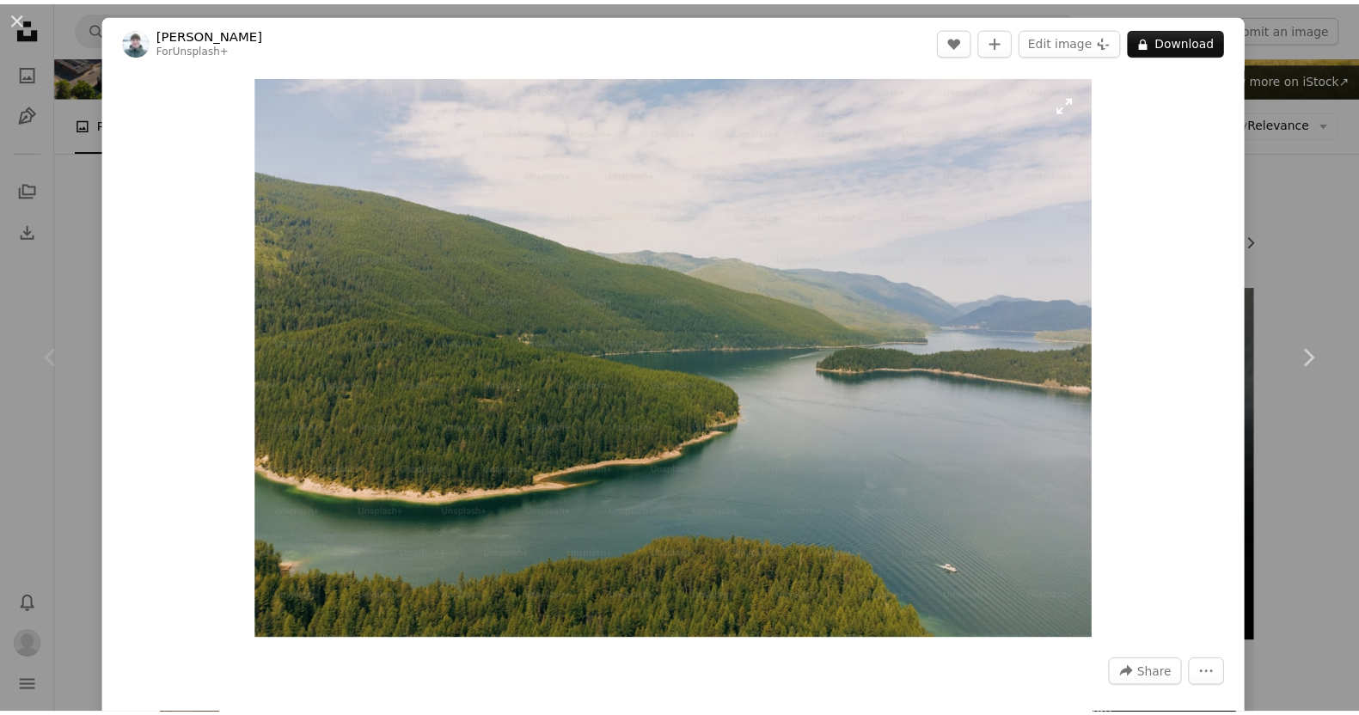
scroll to position [322, 0]
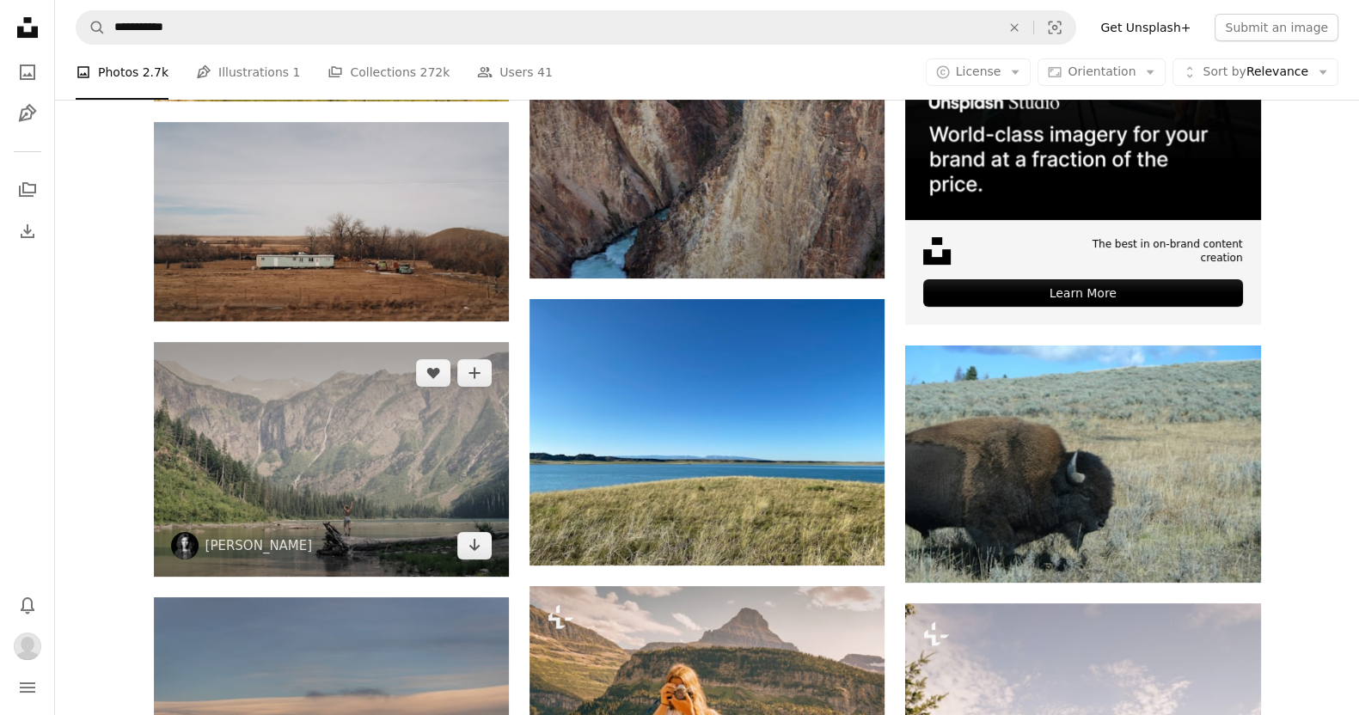
click at [400, 459] on img at bounding box center [331, 459] width 355 height 235
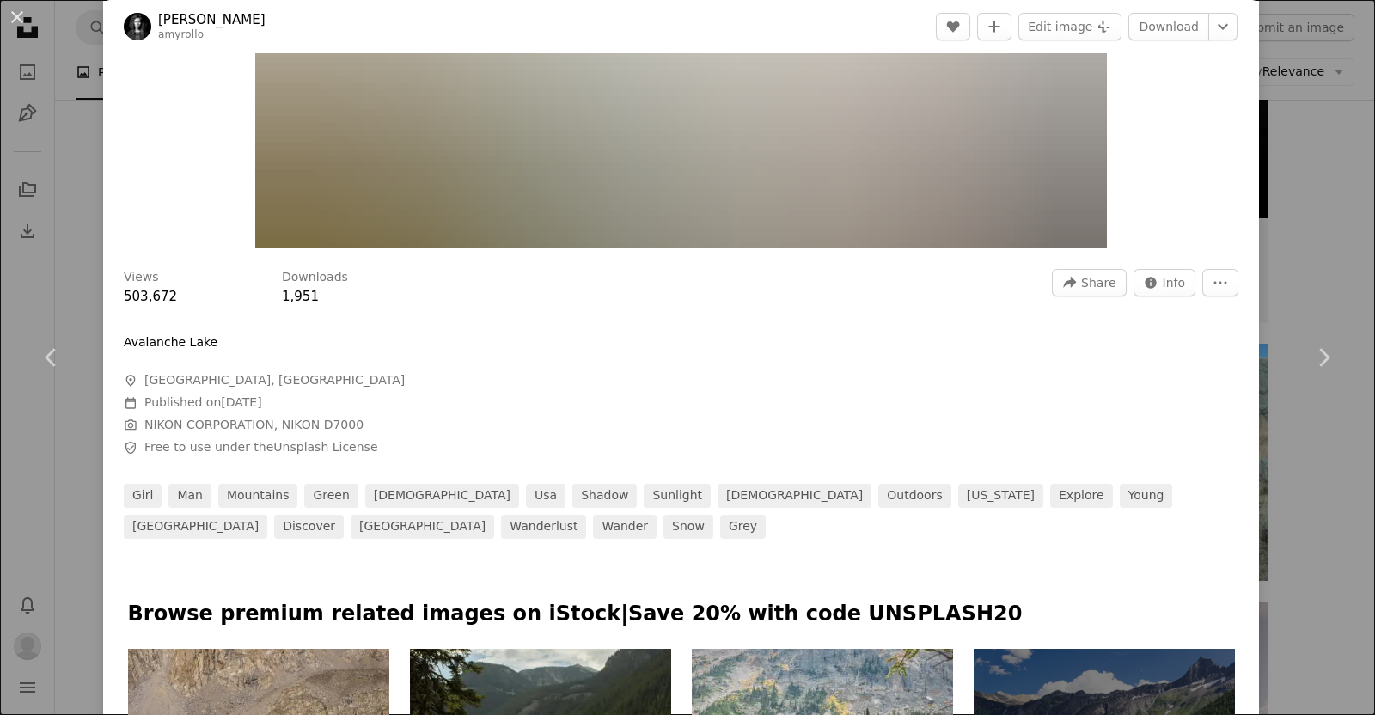
scroll to position [390, 0]
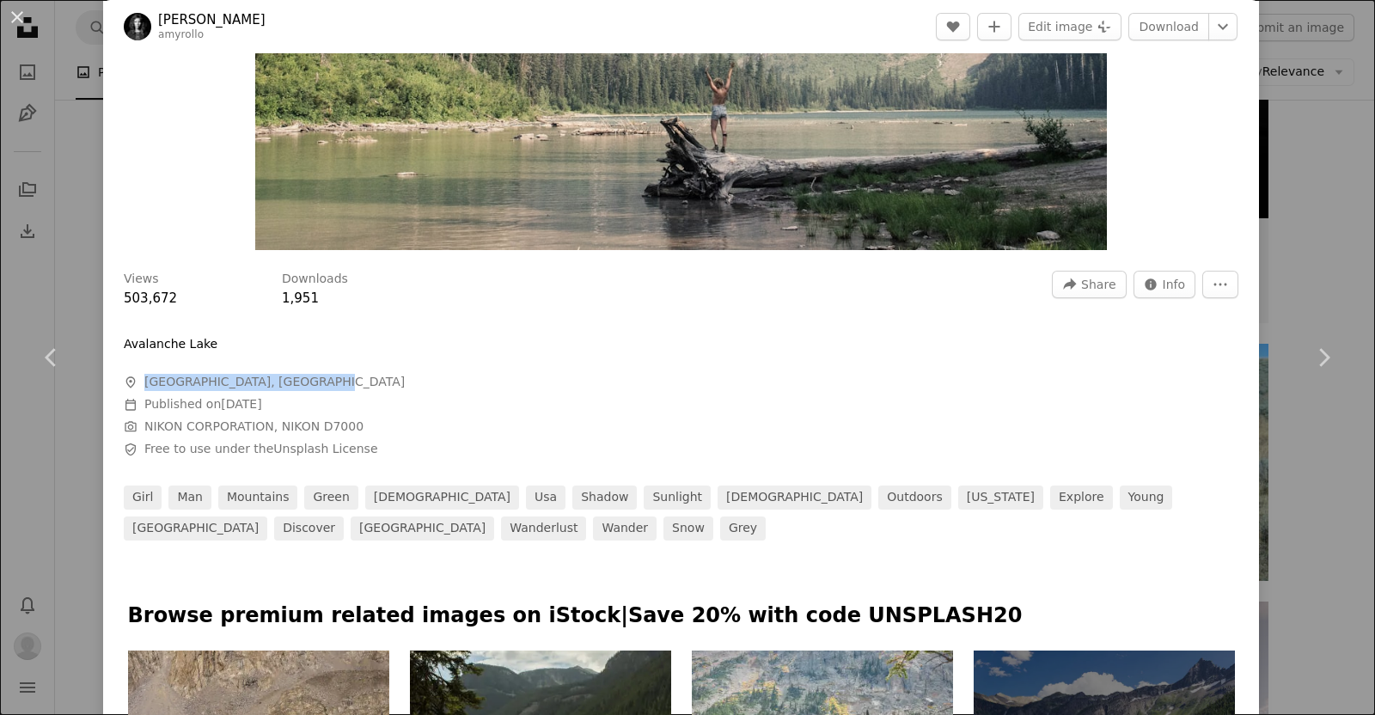
drag, startPoint x: 146, startPoint y: 378, endPoint x: 309, endPoint y: 376, distance: 162.5
click at [309, 376] on span "A map marker [GEOGRAPHIC_DATA], [GEOGRAPHIC_DATA]" at bounding box center [382, 382] width 516 height 17
copy span "[GEOGRAPHIC_DATA], [GEOGRAPHIC_DATA]"
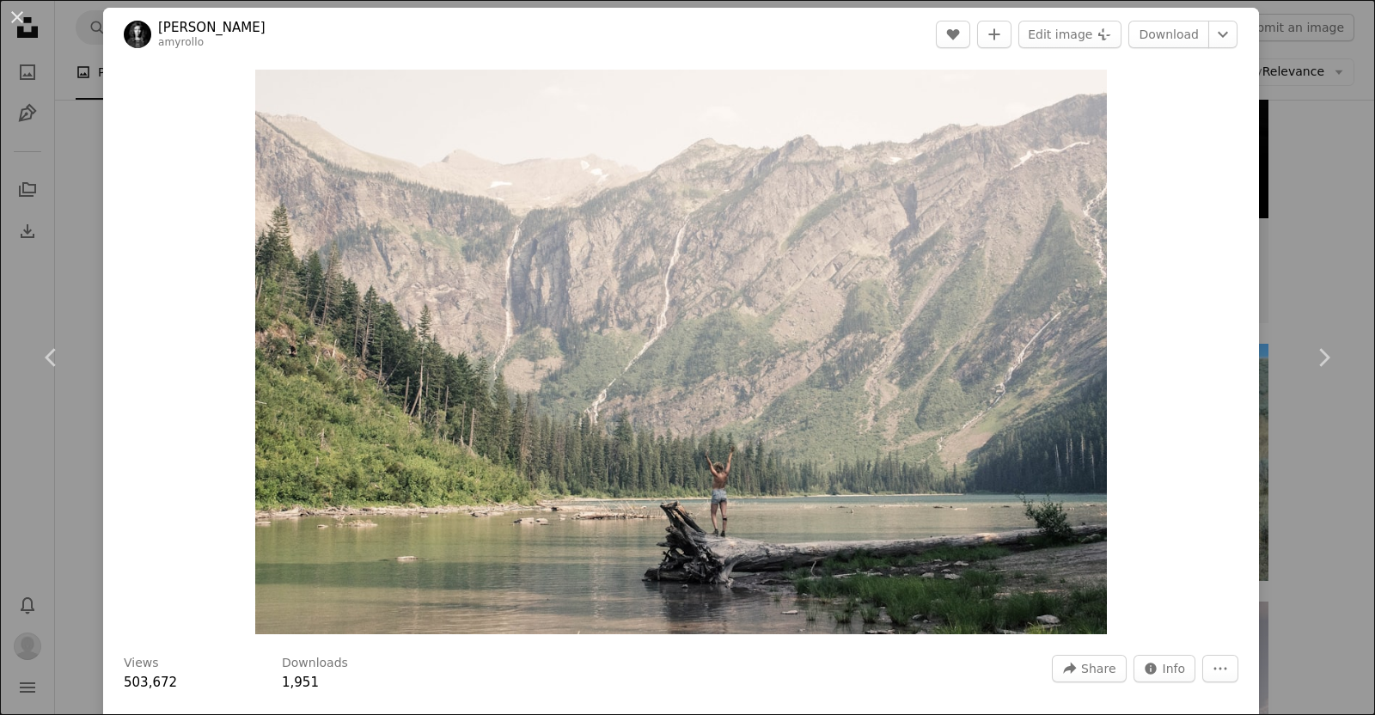
scroll to position [0, 0]
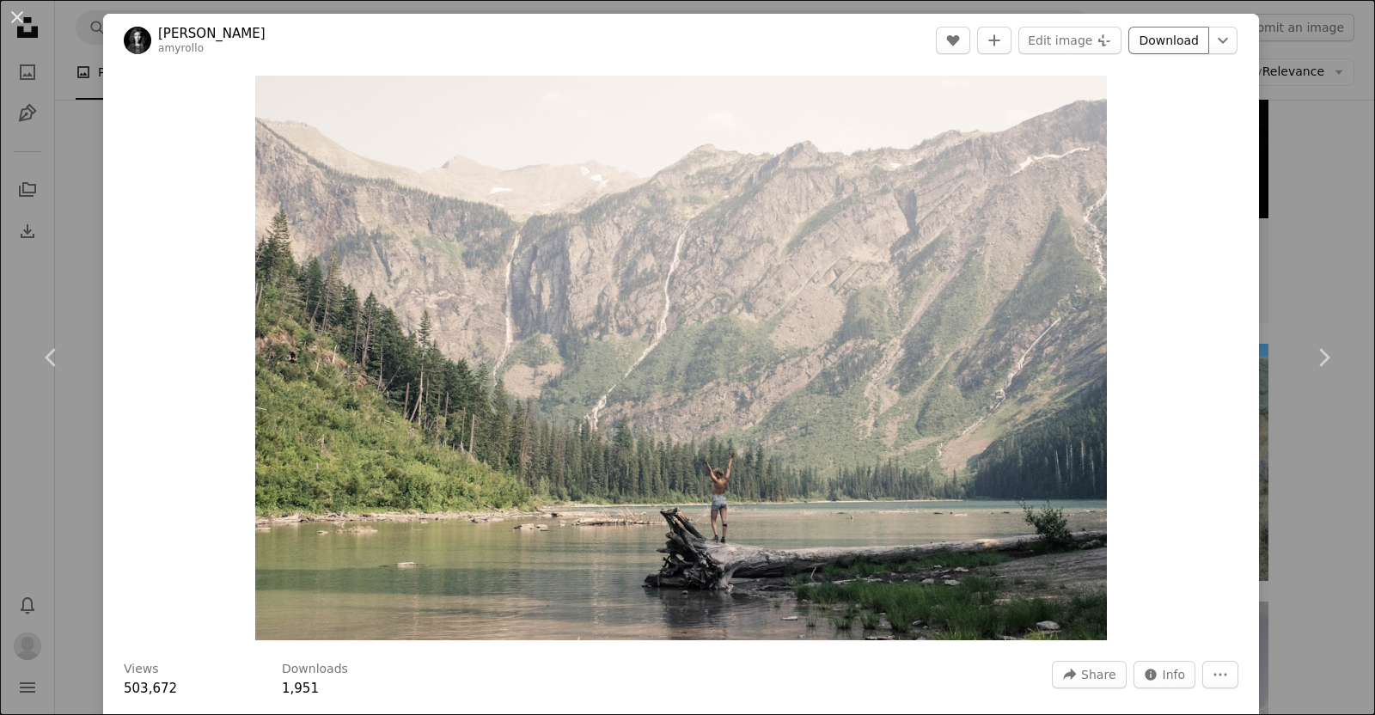
click at [684, 27] on link "Download" at bounding box center [1168, 41] width 81 height 28
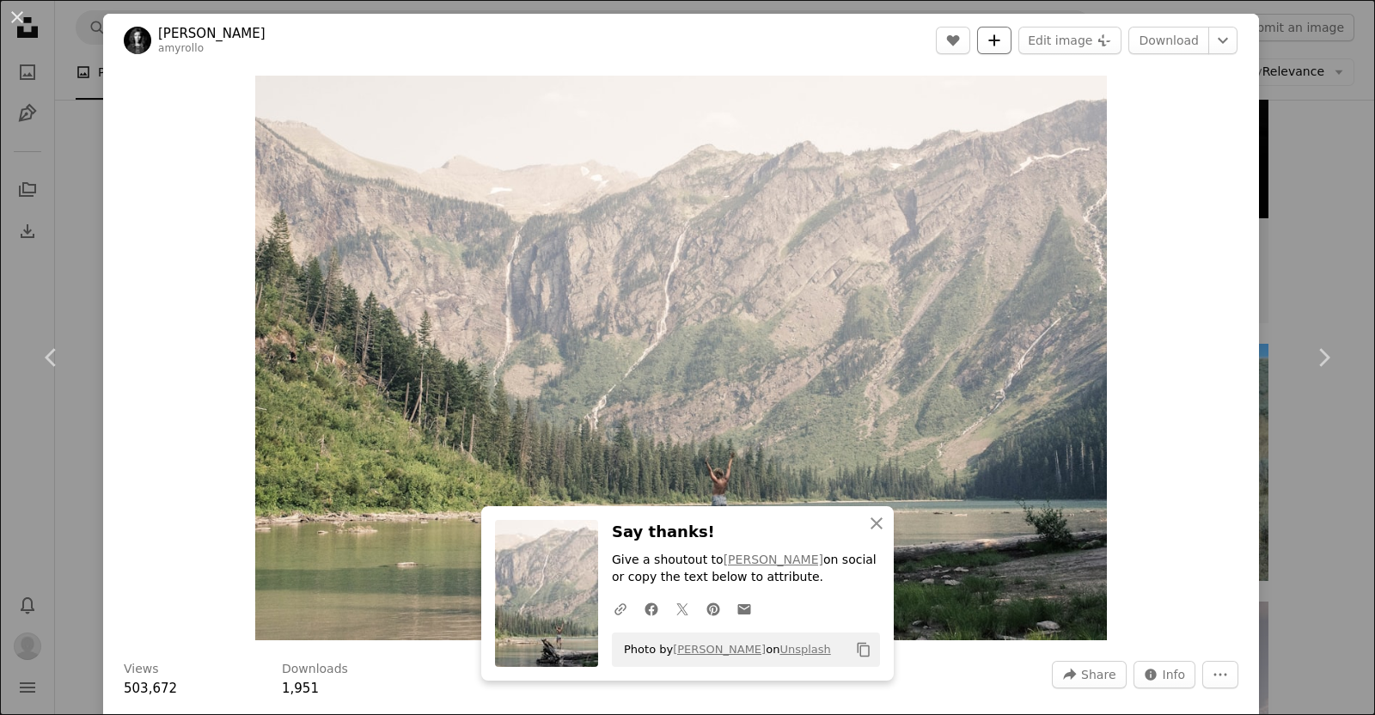
click at [684, 41] on icon "A plus sign" at bounding box center [995, 41] width 14 height 14
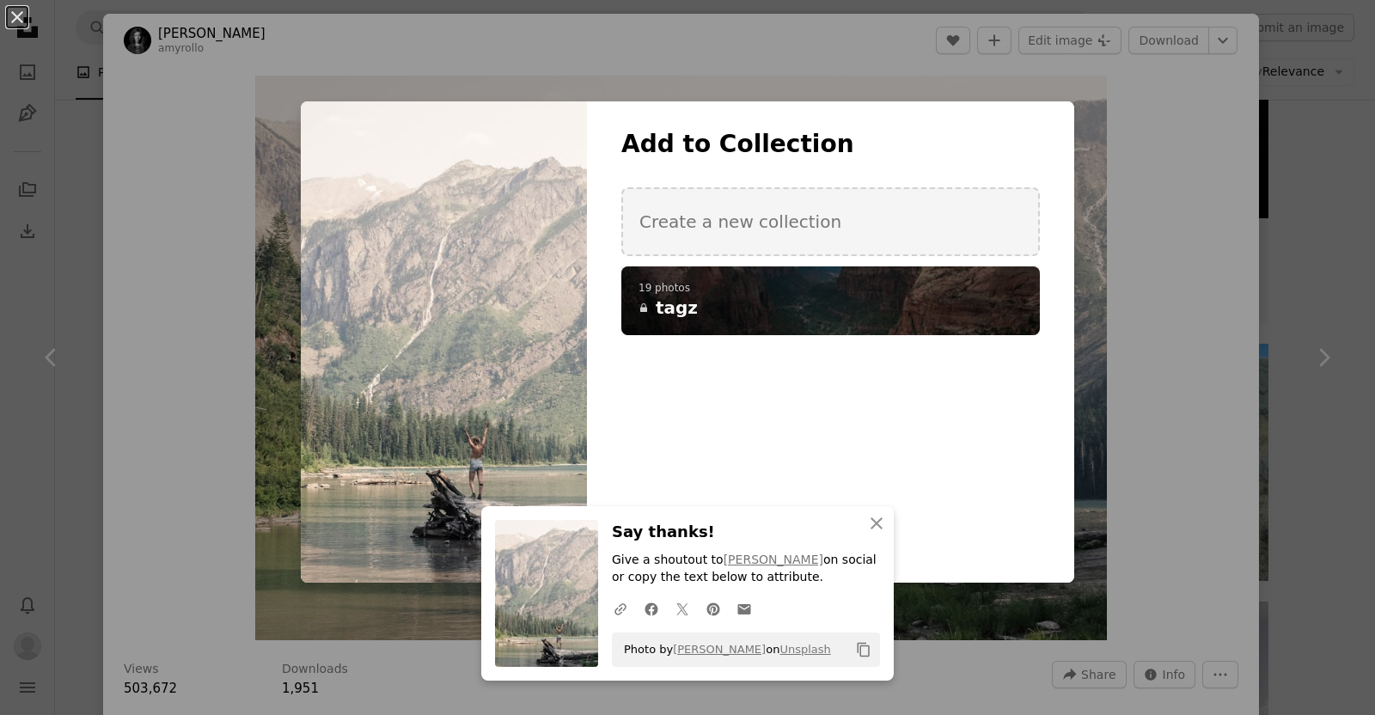
click at [684, 303] on h4 "A lock tagz" at bounding box center [821, 308] width 365 height 24
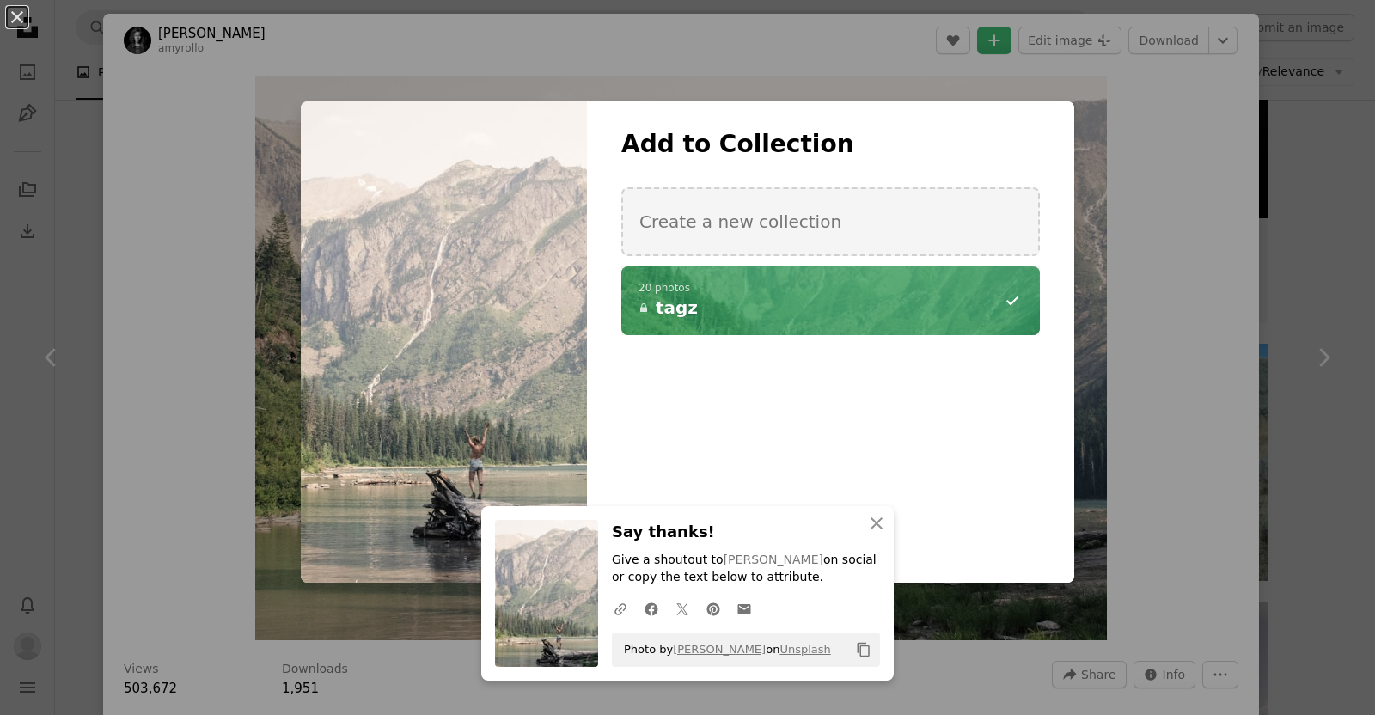
click at [174, 291] on div "An X shape An X shape Close Say thanks! Give a shoutout to [PERSON_NAME] on soc…" at bounding box center [687, 357] width 1375 height 715
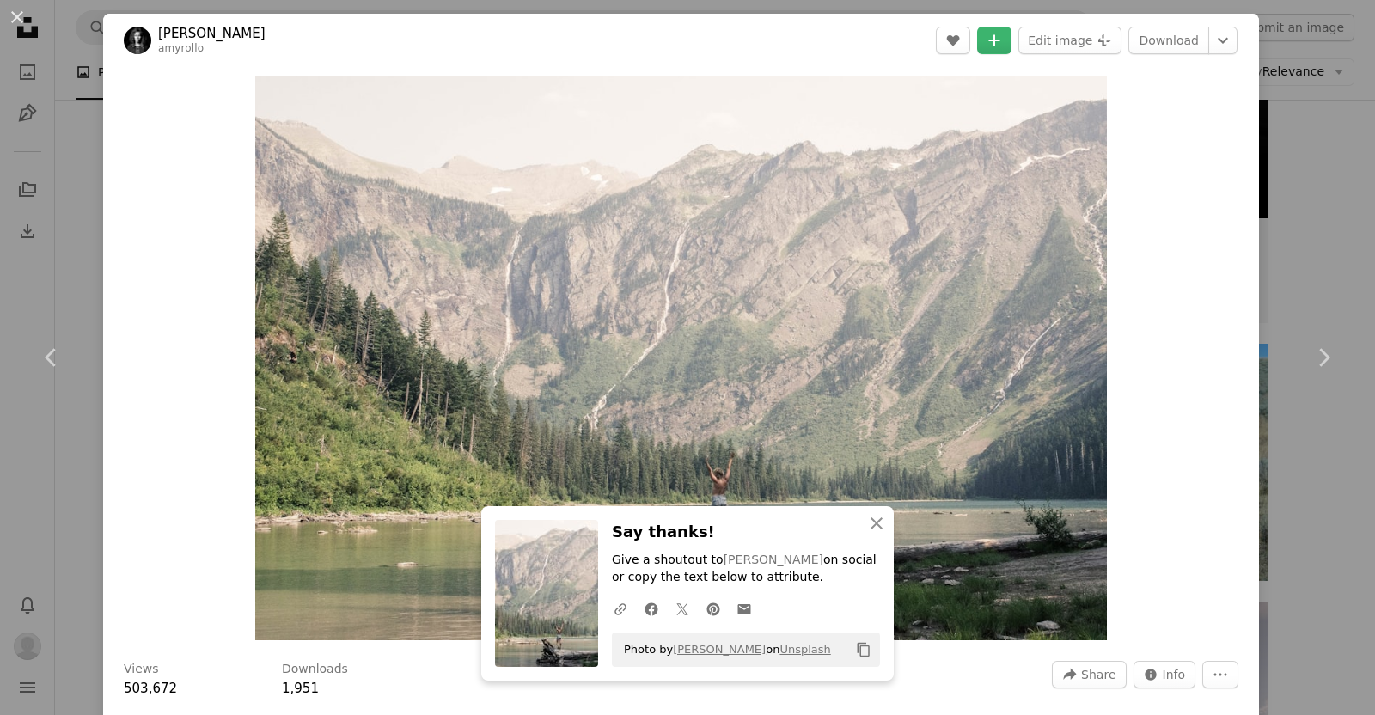
click at [51, 271] on div "An X shape Chevron left Chevron right An X shape Close Say thanks! Give a shout…" at bounding box center [687, 357] width 1375 height 715
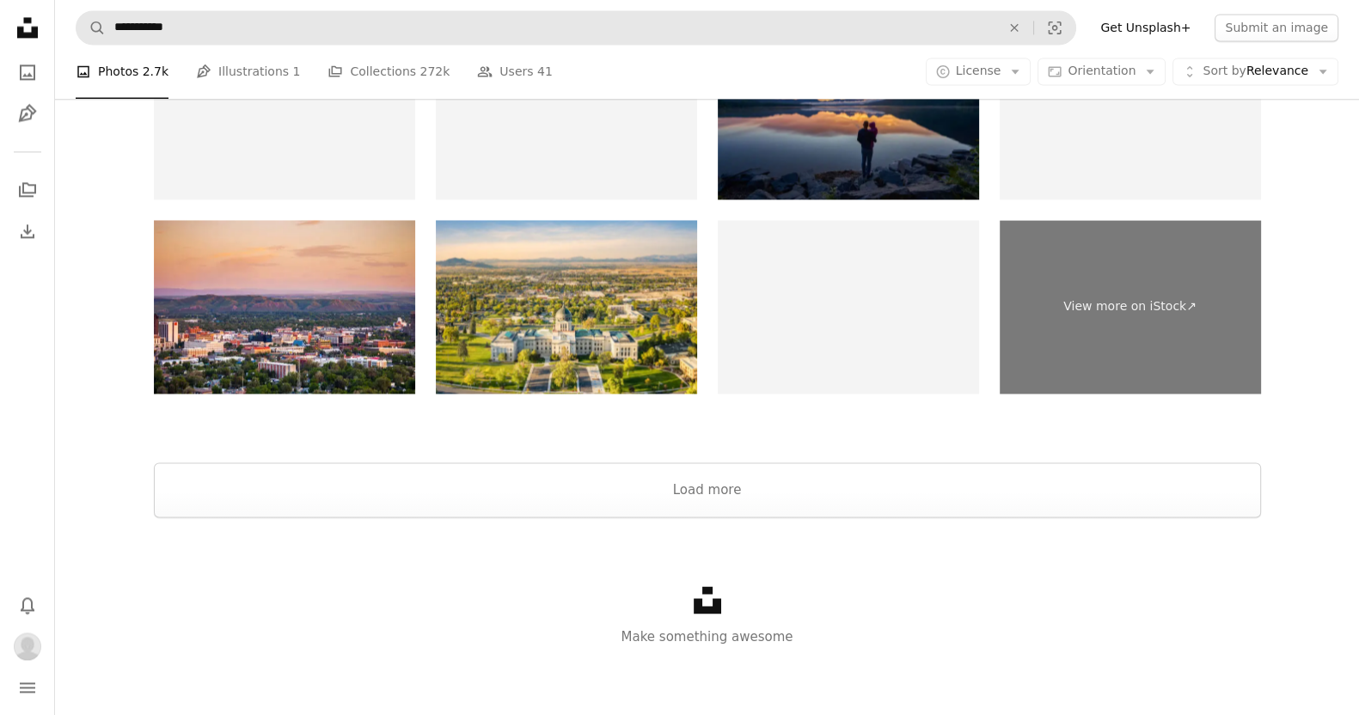
scroll to position [3184, 0]
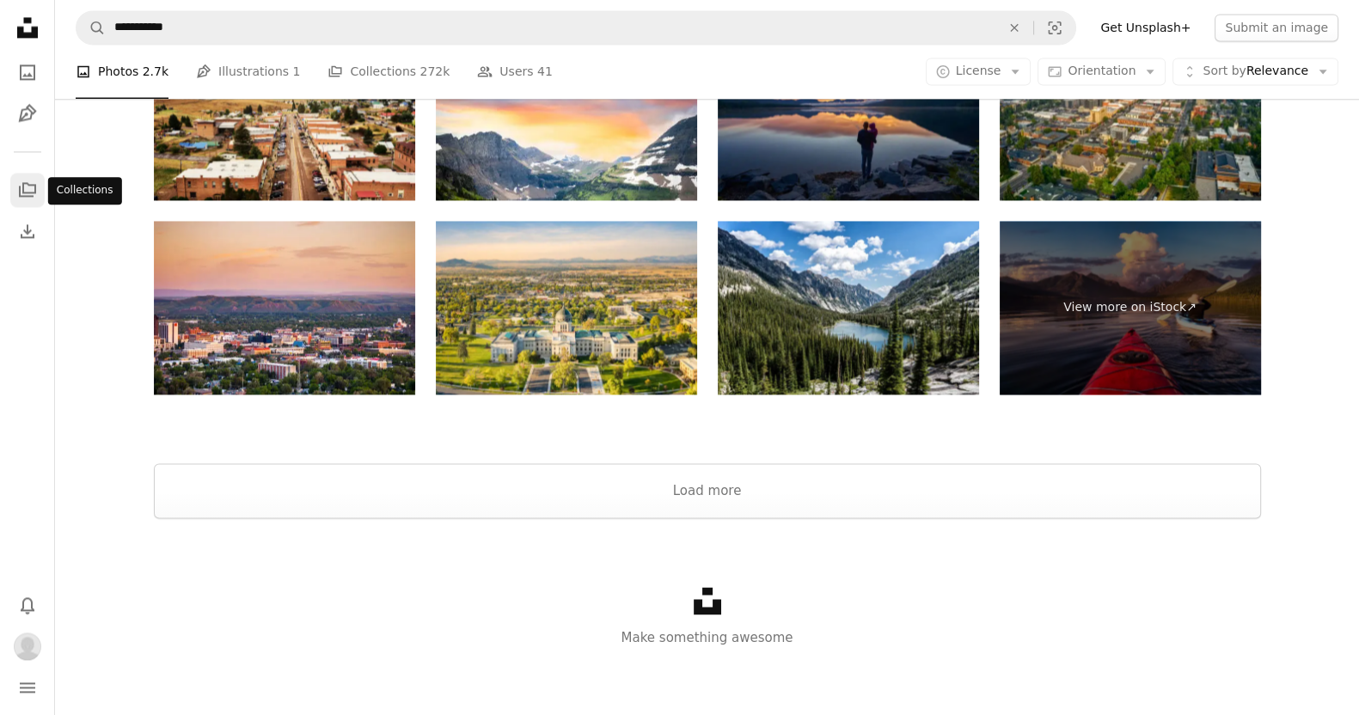
click at [31, 180] on icon "A stack of folders" at bounding box center [27, 190] width 21 height 21
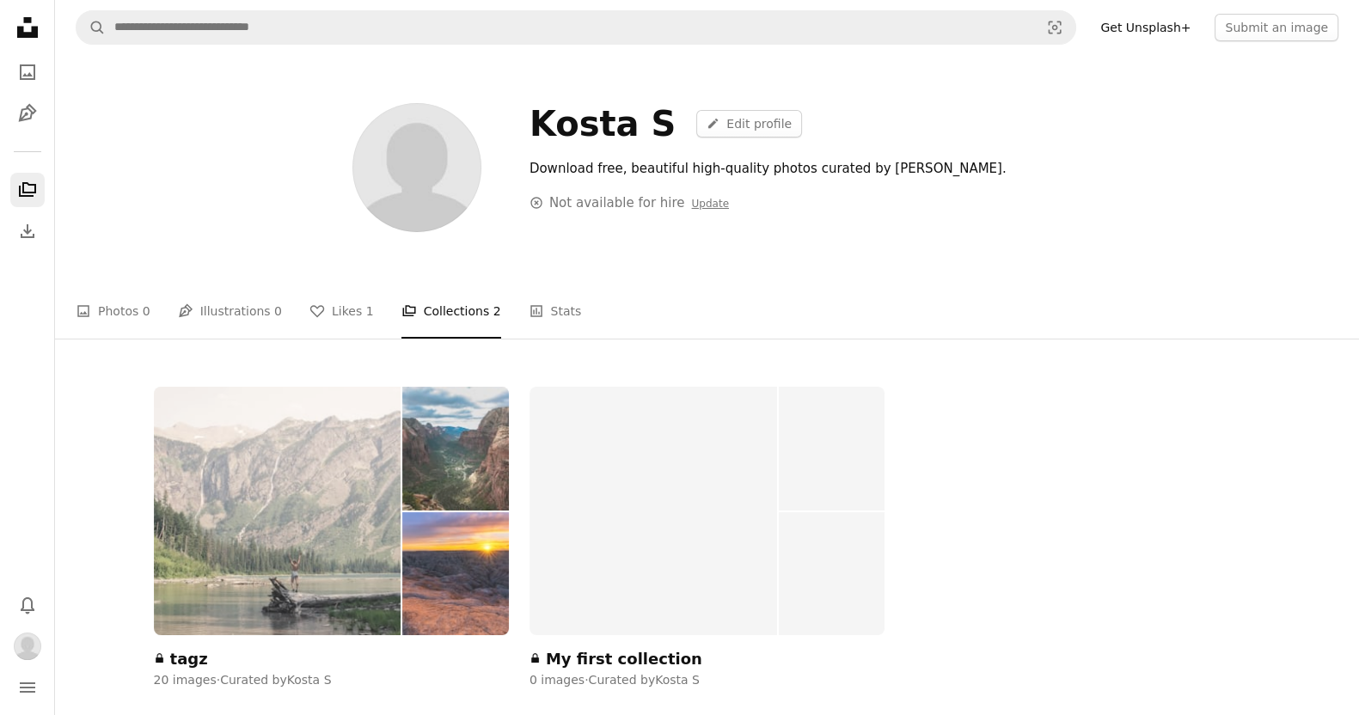
click at [254, 527] on img at bounding box center [278, 511] width 248 height 248
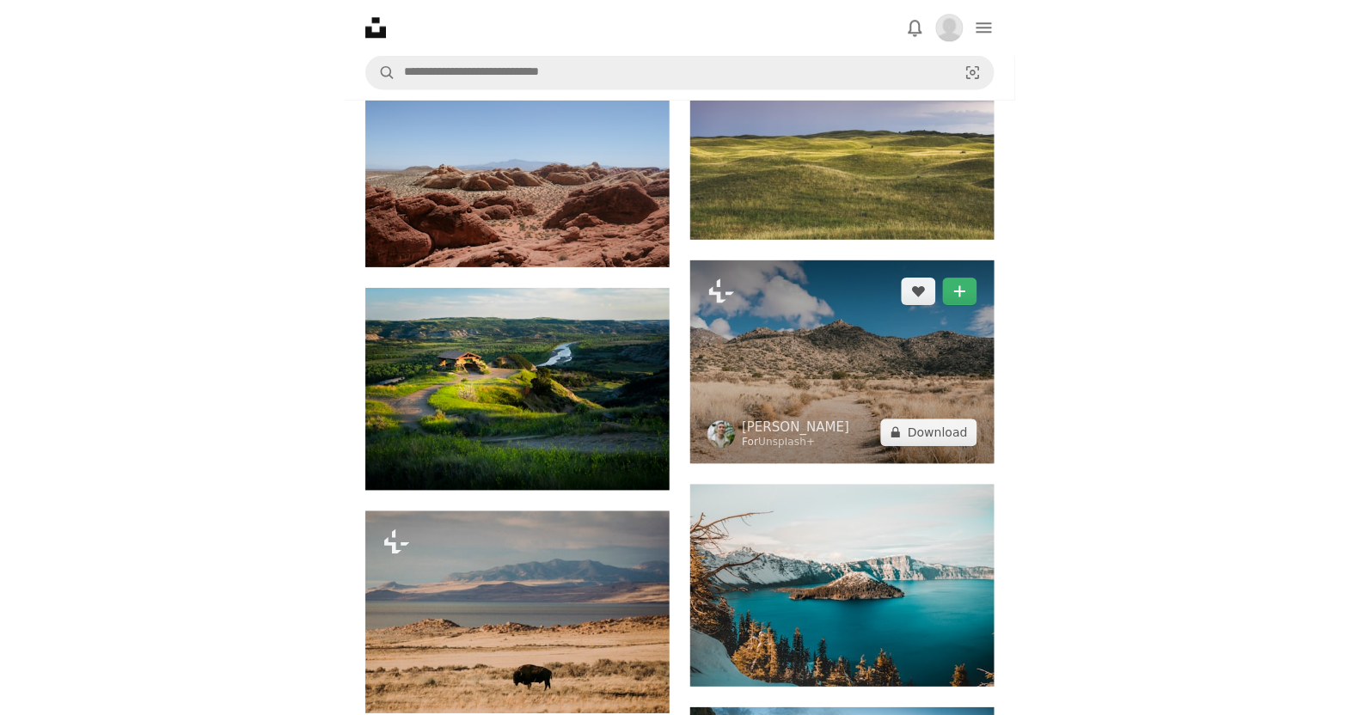
scroll to position [989, 0]
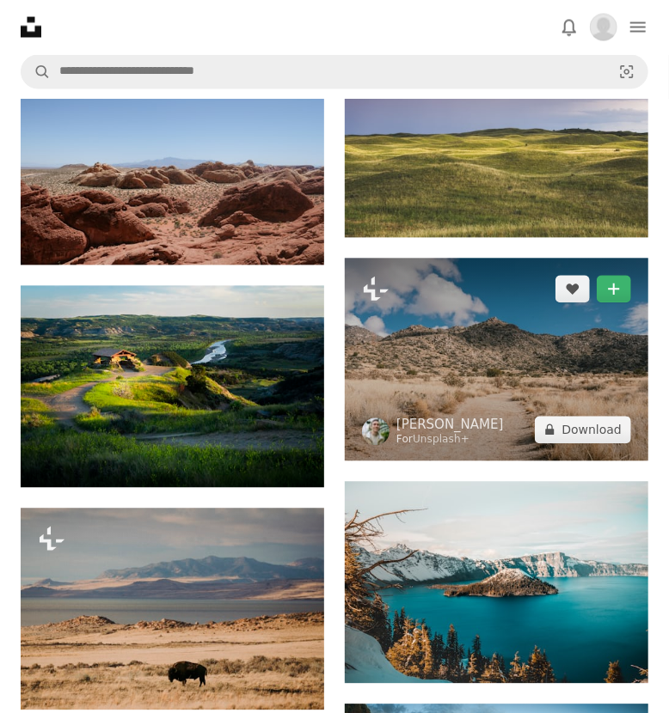
click at [492, 343] on img at bounding box center [496, 360] width 303 height 203
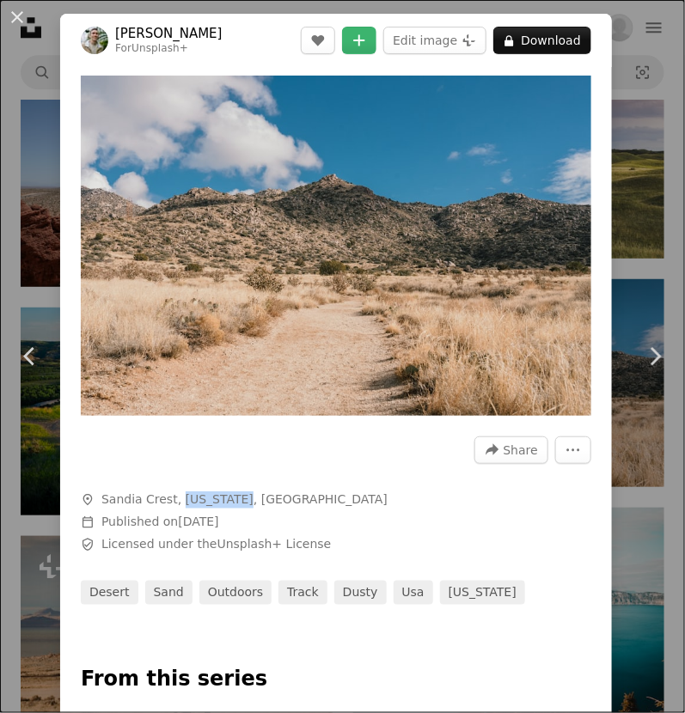
drag, startPoint x: 174, startPoint y: 487, endPoint x: 236, endPoint y: 486, distance: 62.7
click at [236, 492] on span "Sandia Crest, [US_STATE], [GEOGRAPHIC_DATA]" at bounding box center [244, 500] width 286 height 17
copy span "[US_STATE]"
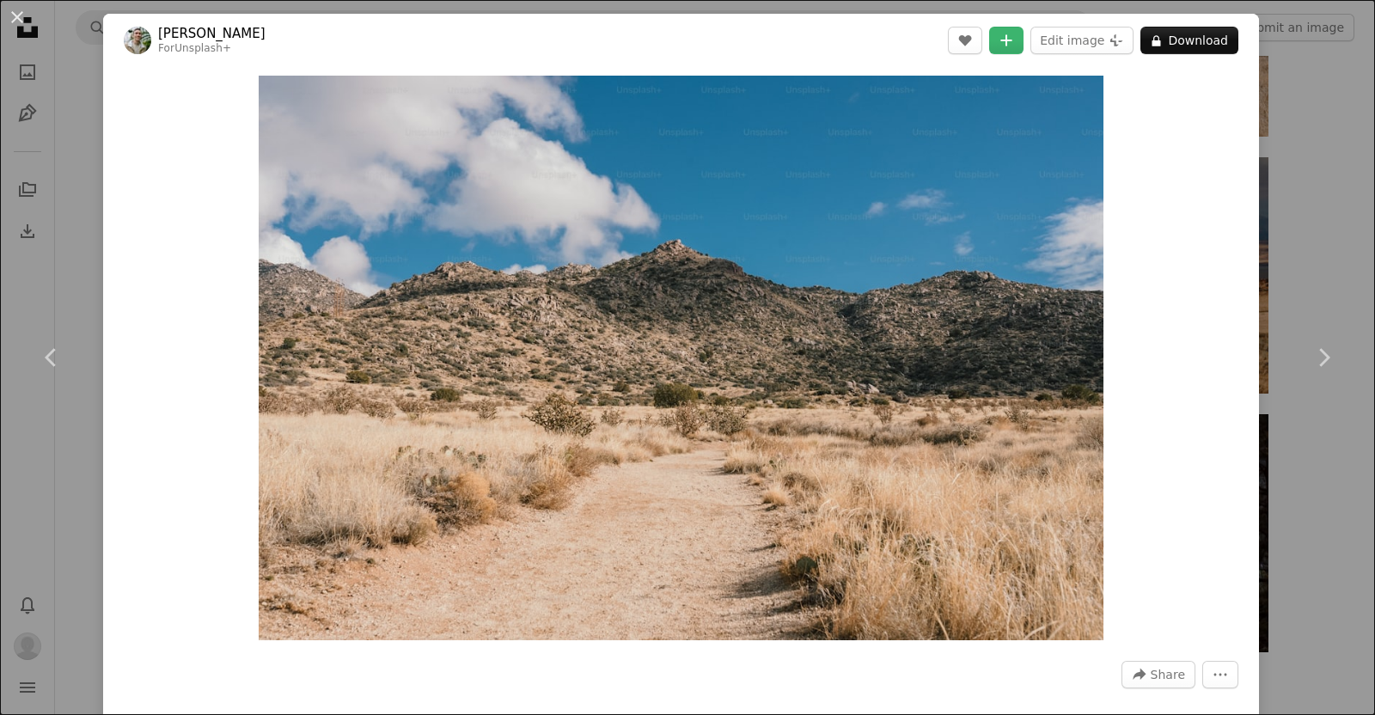
click at [17, 180] on div "An X shape Chevron left Chevron right [PERSON_NAME] For Unsplash+ A heart A plu…" at bounding box center [687, 357] width 1375 height 715
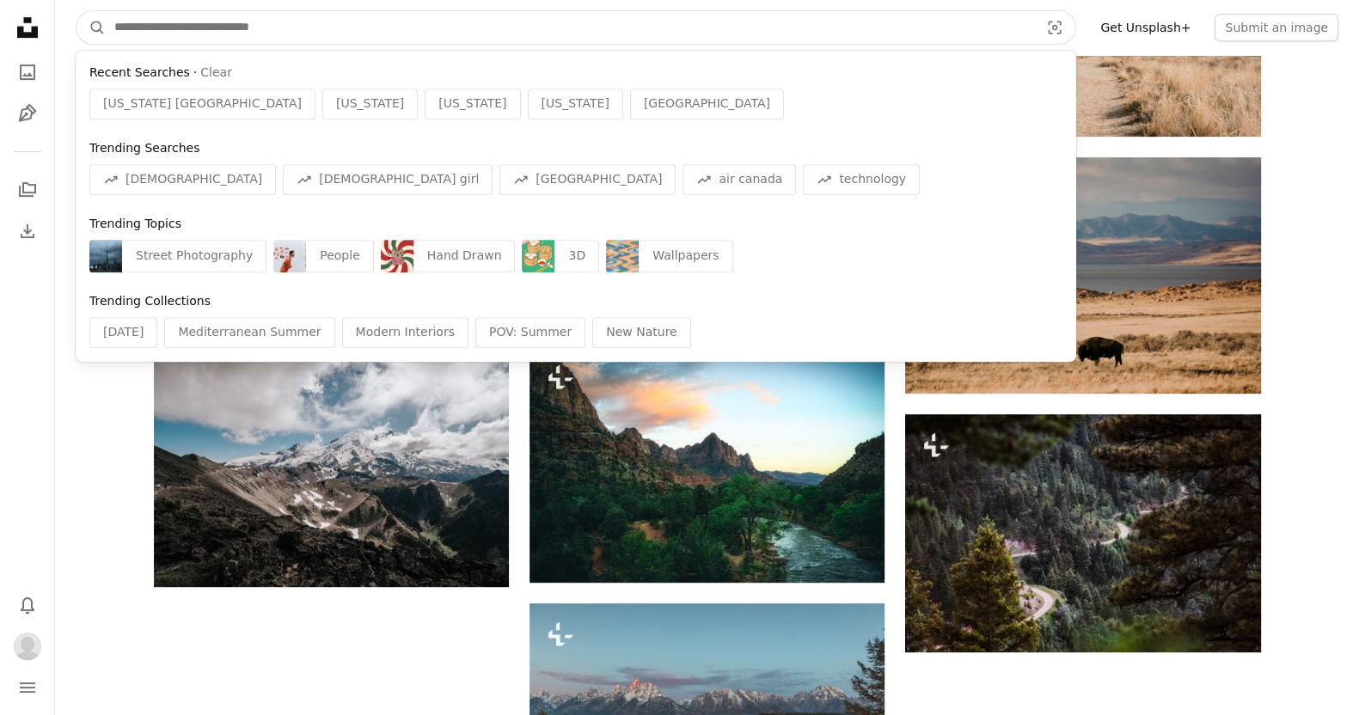
click at [255, 24] on input "Find visuals sitewide" at bounding box center [570, 27] width 928 height 33
paste input "**********"
type input "**********"
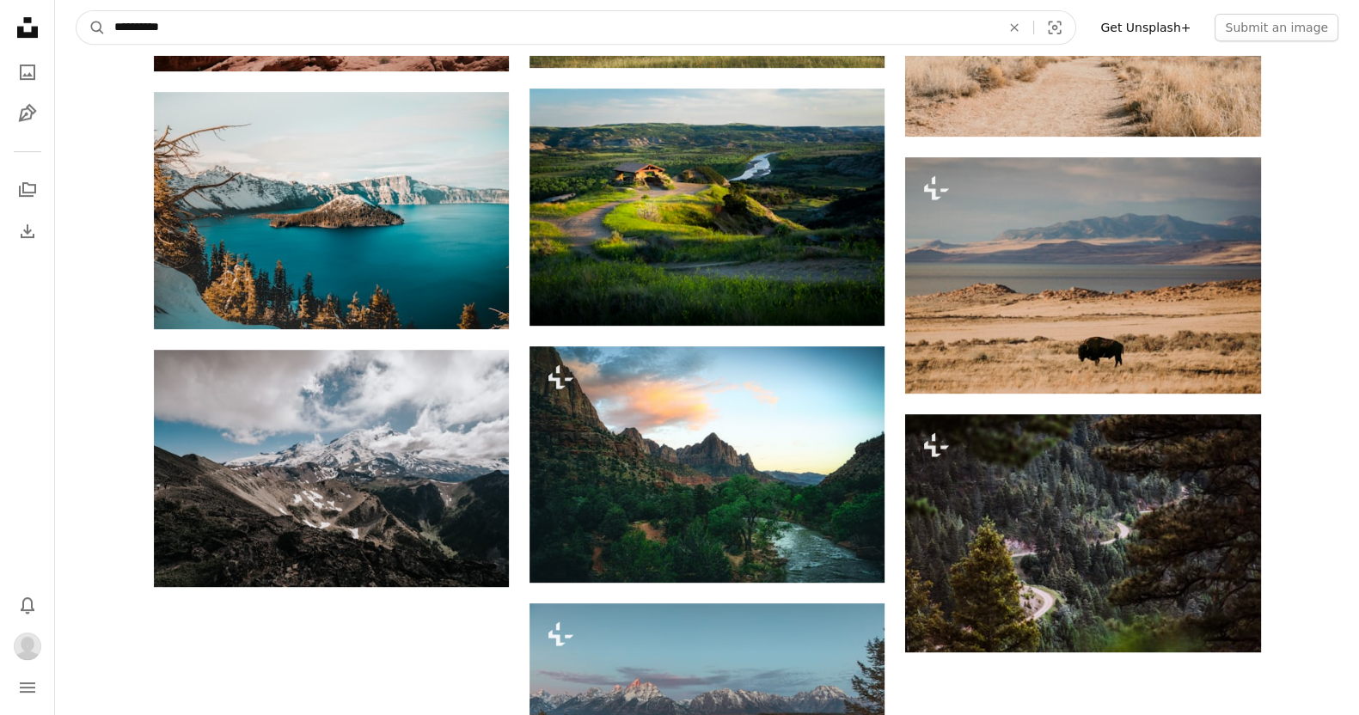
click button "A magnifying glass" at bounding box center [90, 27] width 29 height 33
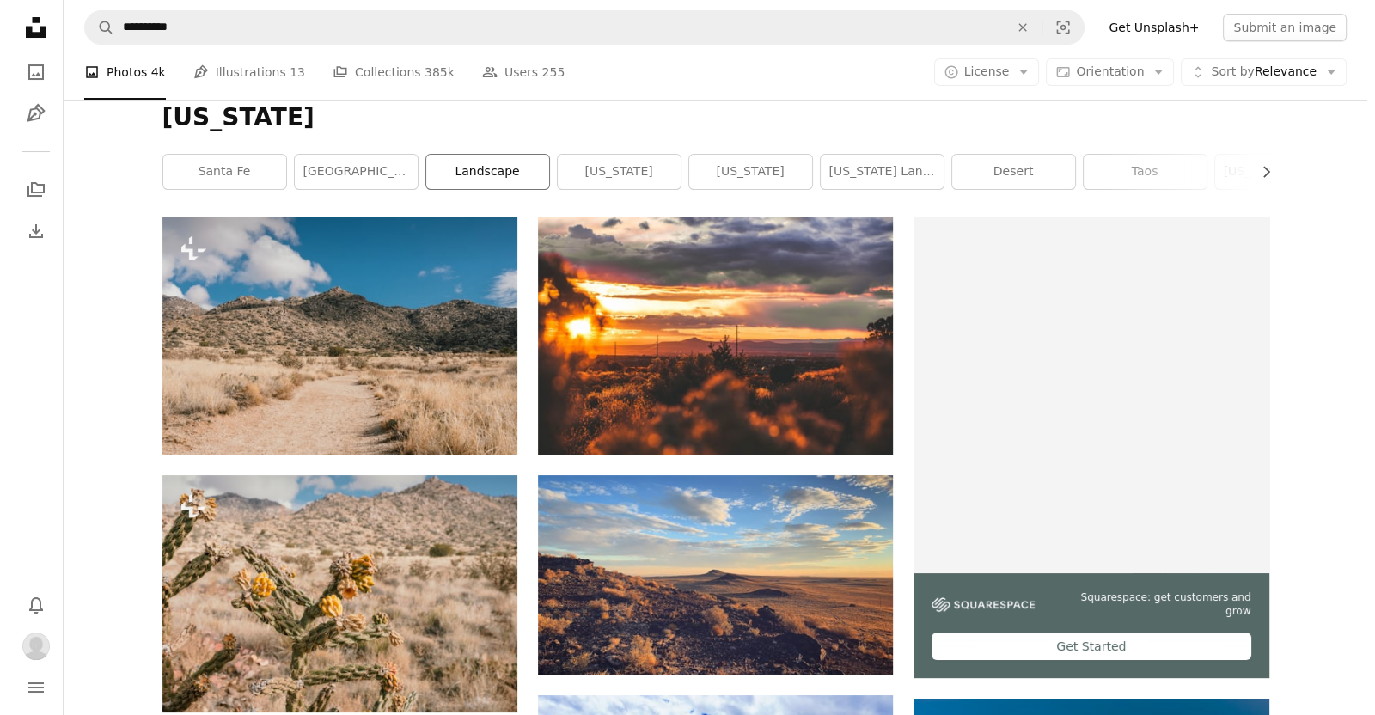
scroll to position [296, 0]
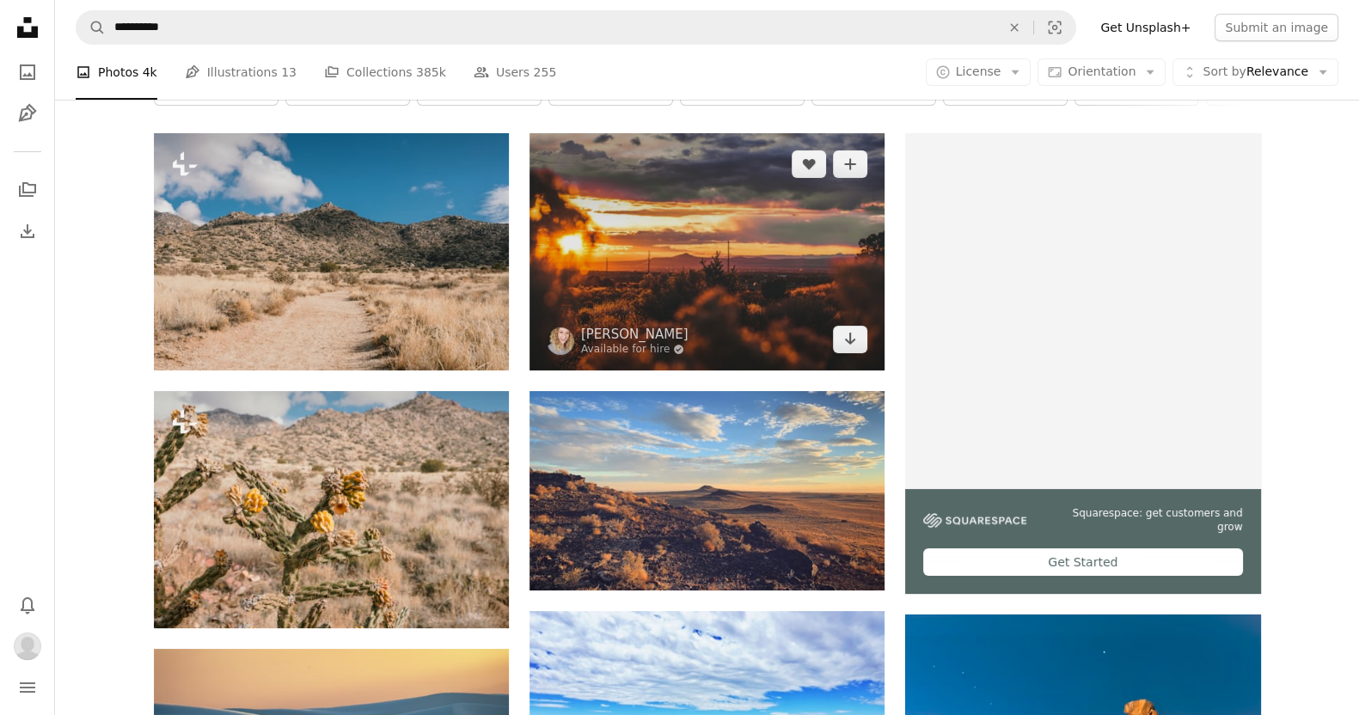
click at [684, 247] on img at bounding box center [706, 251] width 355 height 236
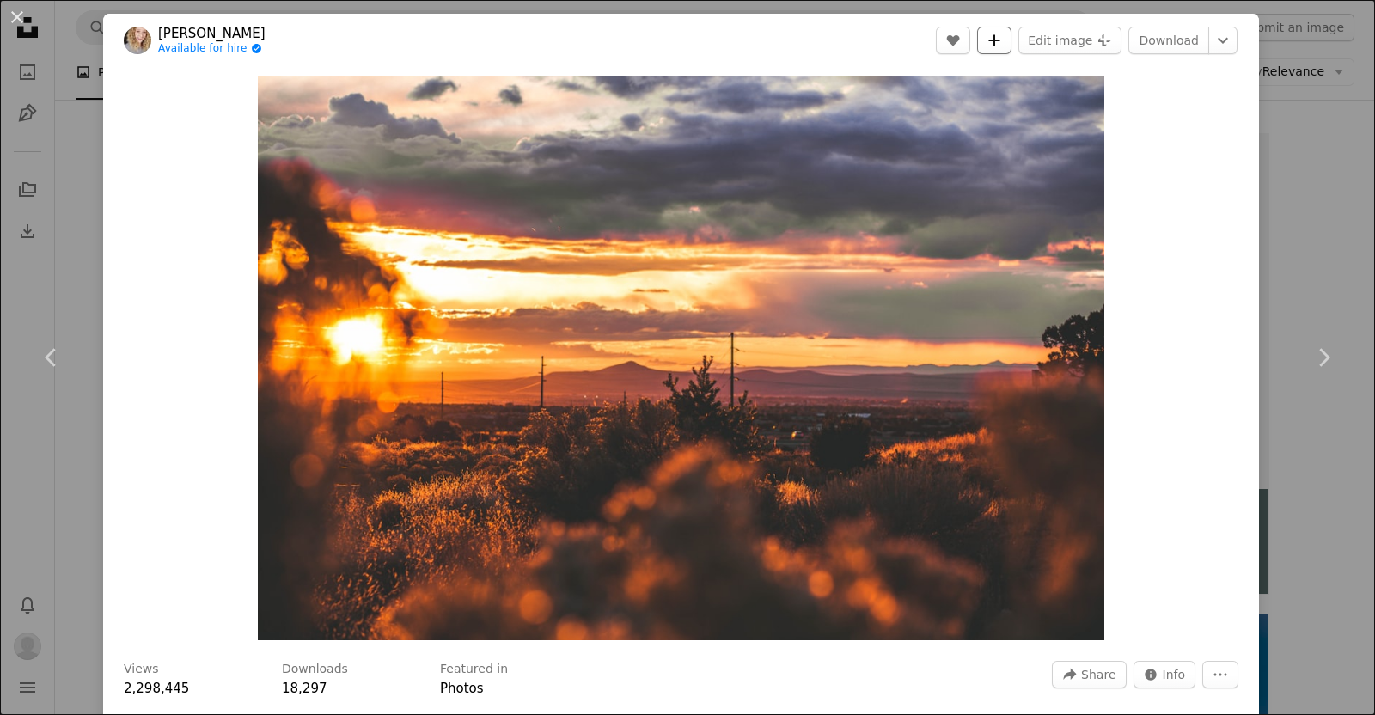
click at [684, 36] on icon "A plus sign" at bounding box center [995, 41] width 14 height 14
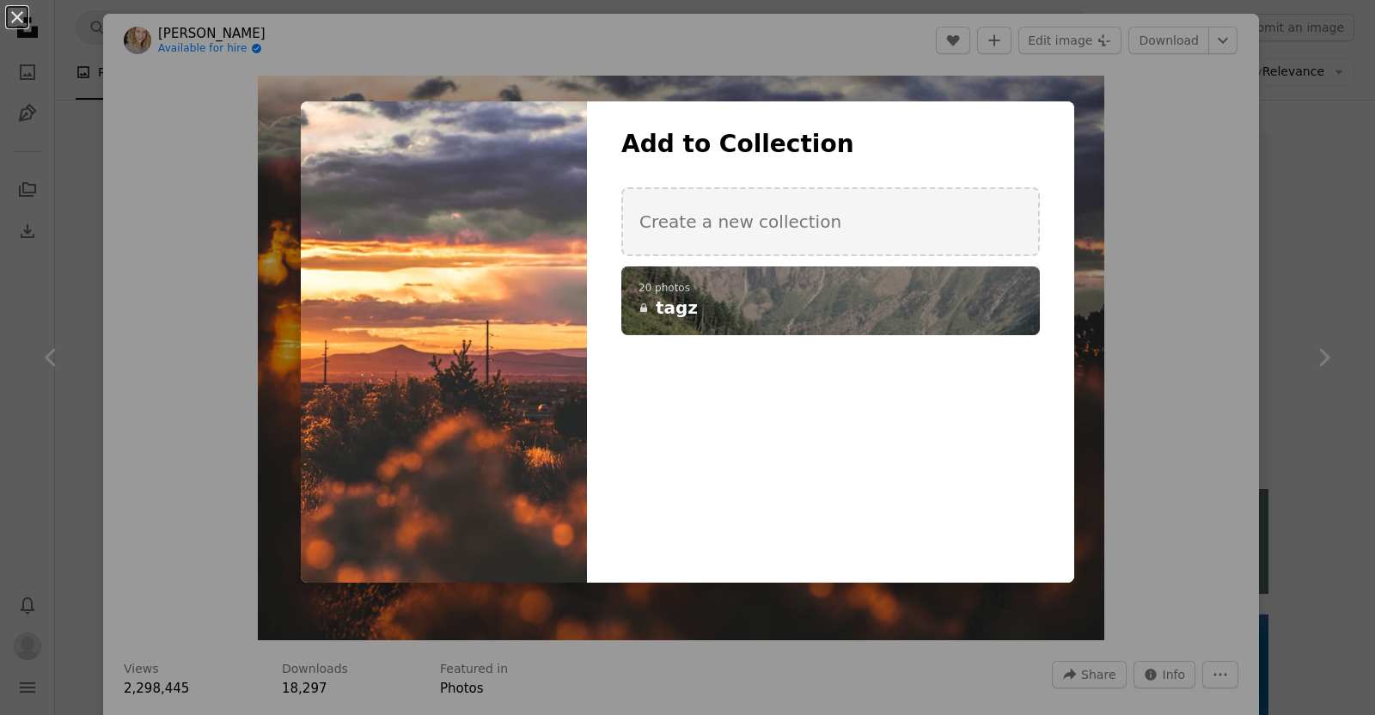
click at [684, 335] on div "Add to Collection Create a new collection A checkmark A plus sign 20 photos A l…" at bounding box center [830, 254] width 487 height 251
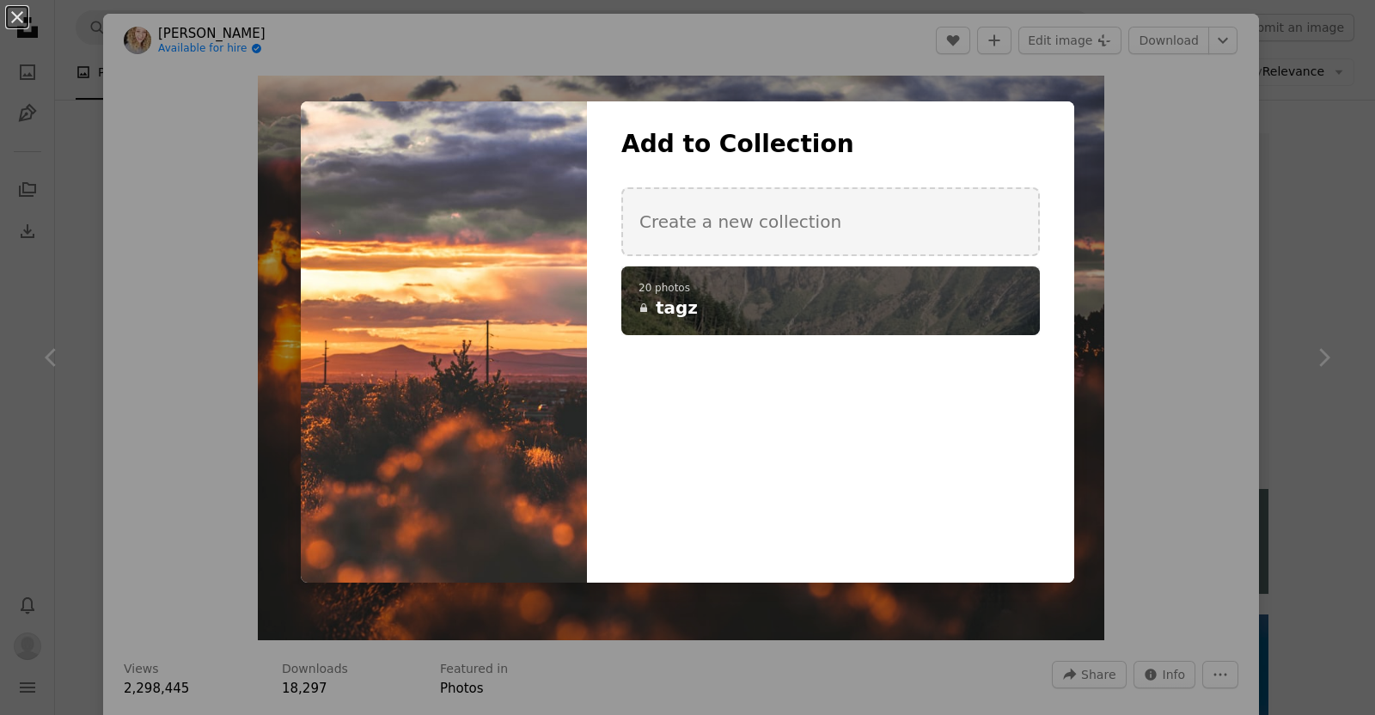
click at [684, 307] on h4 "A lock tagz" at bounding box center [821, 308] width 365 height 24
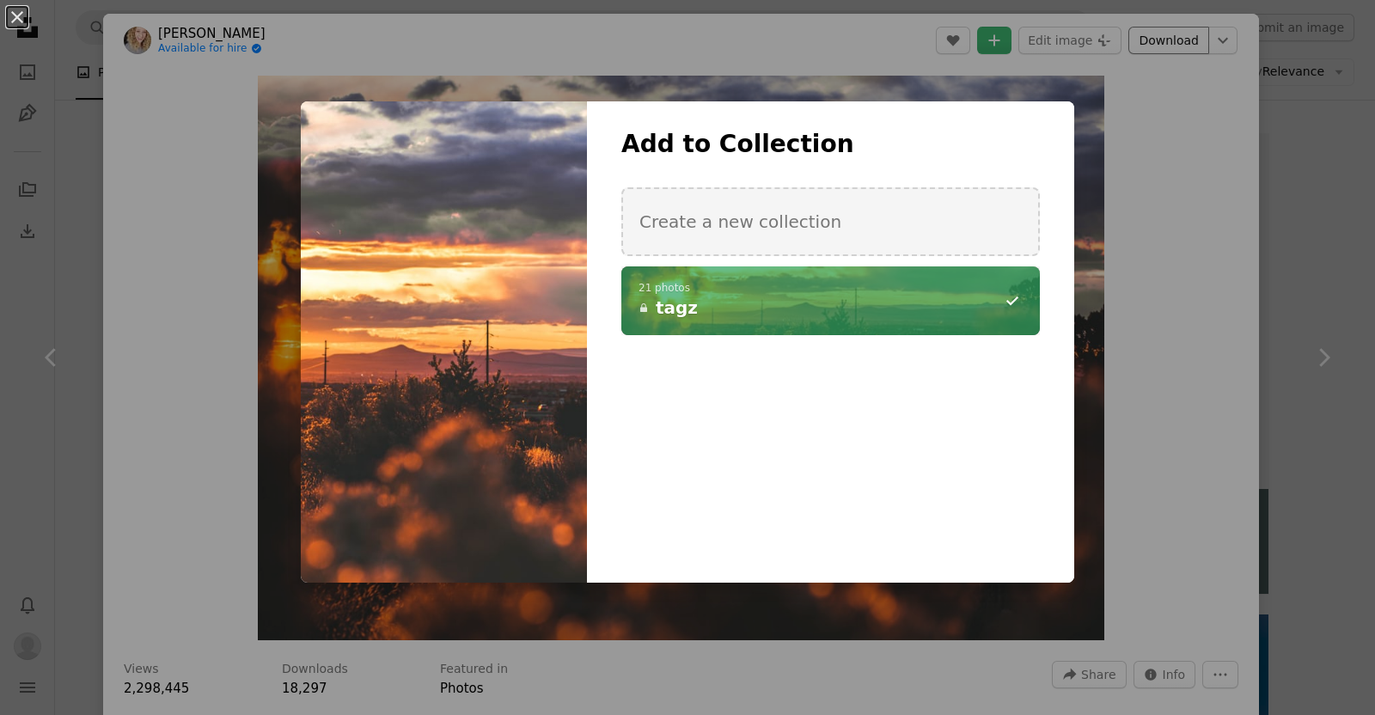
click at [684, 53] on div "An X shape Add to Collection Create a new collection A checkmark A minus sign 2…" at bounding box center [687, 357] width 1375 height 715
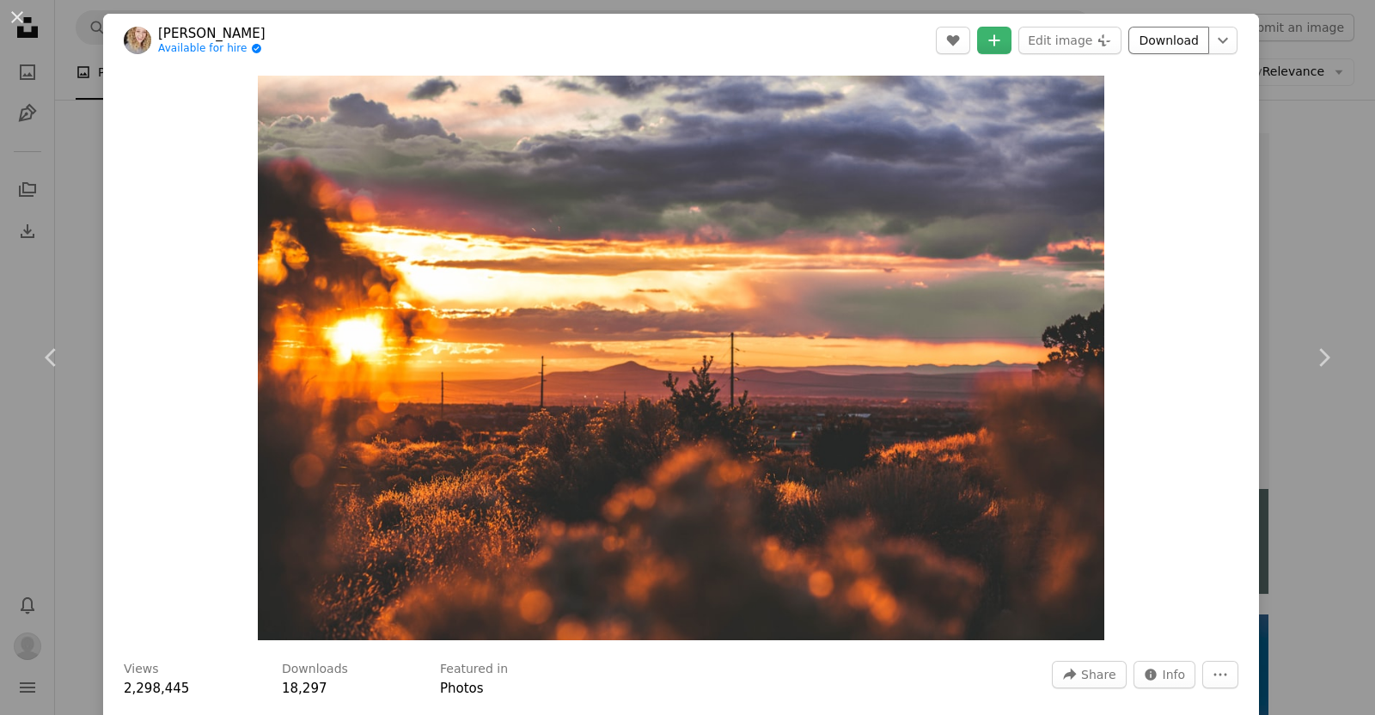
click at [684, 41] on link "Download" at bounding box center [1168, 41] width 81 height 28
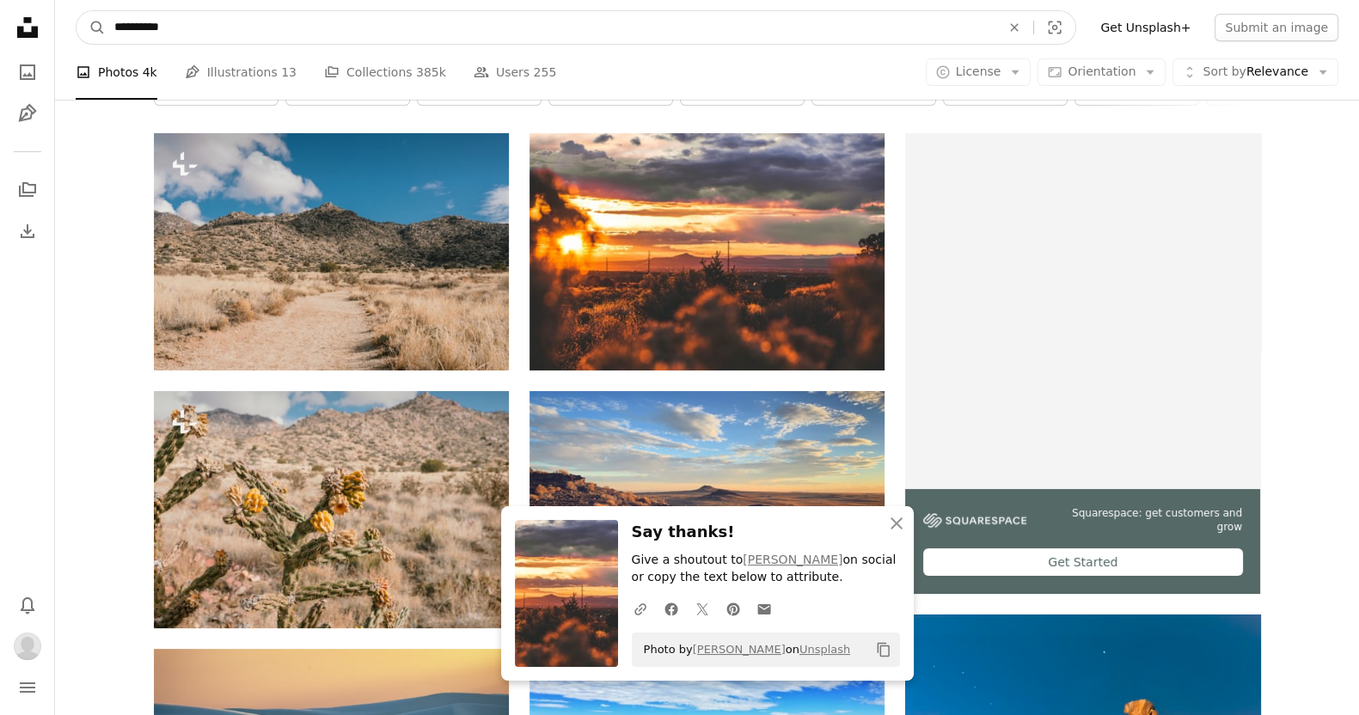
click at [380, 34] on input "**********" at bounding box center [551, 27] width 890 height 33
type input "*"
type input "******"
click button "A magnifying glass" at bounding box center [90, 27] width 29 height 33
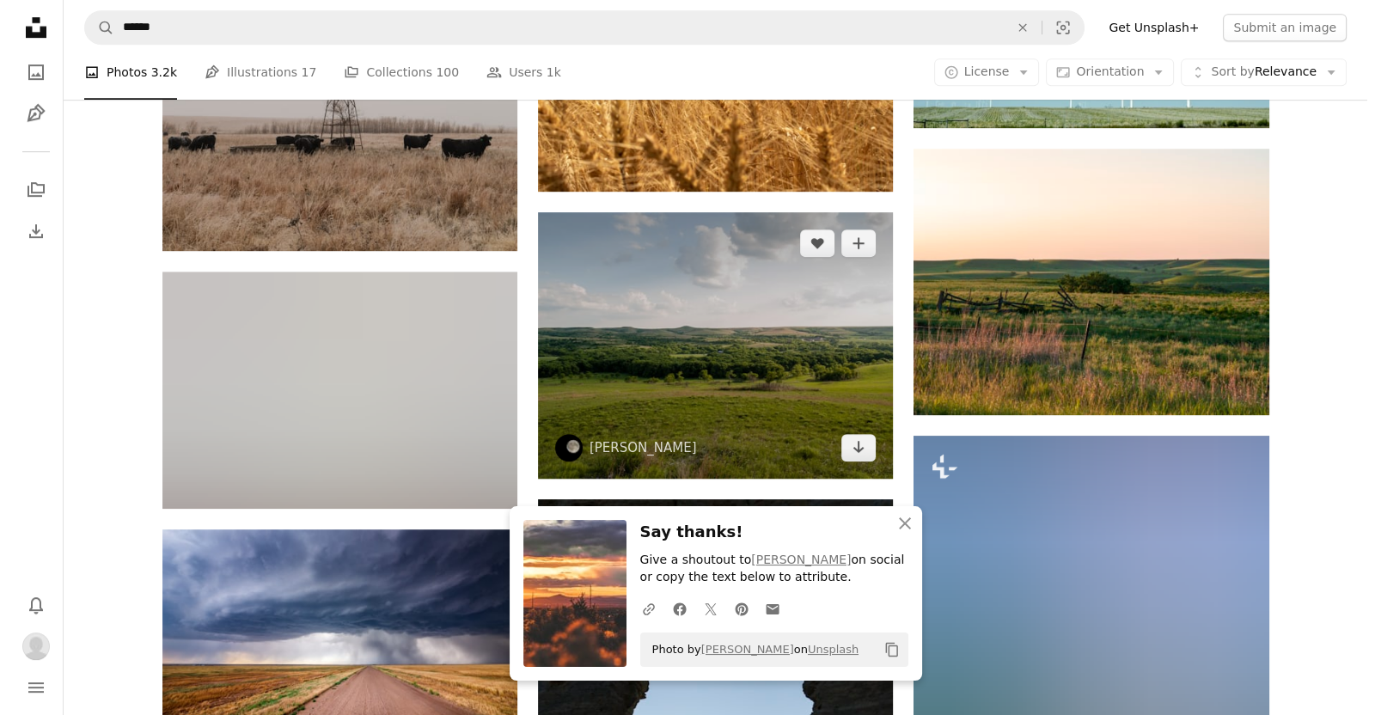
scroll to position [1226, 0]
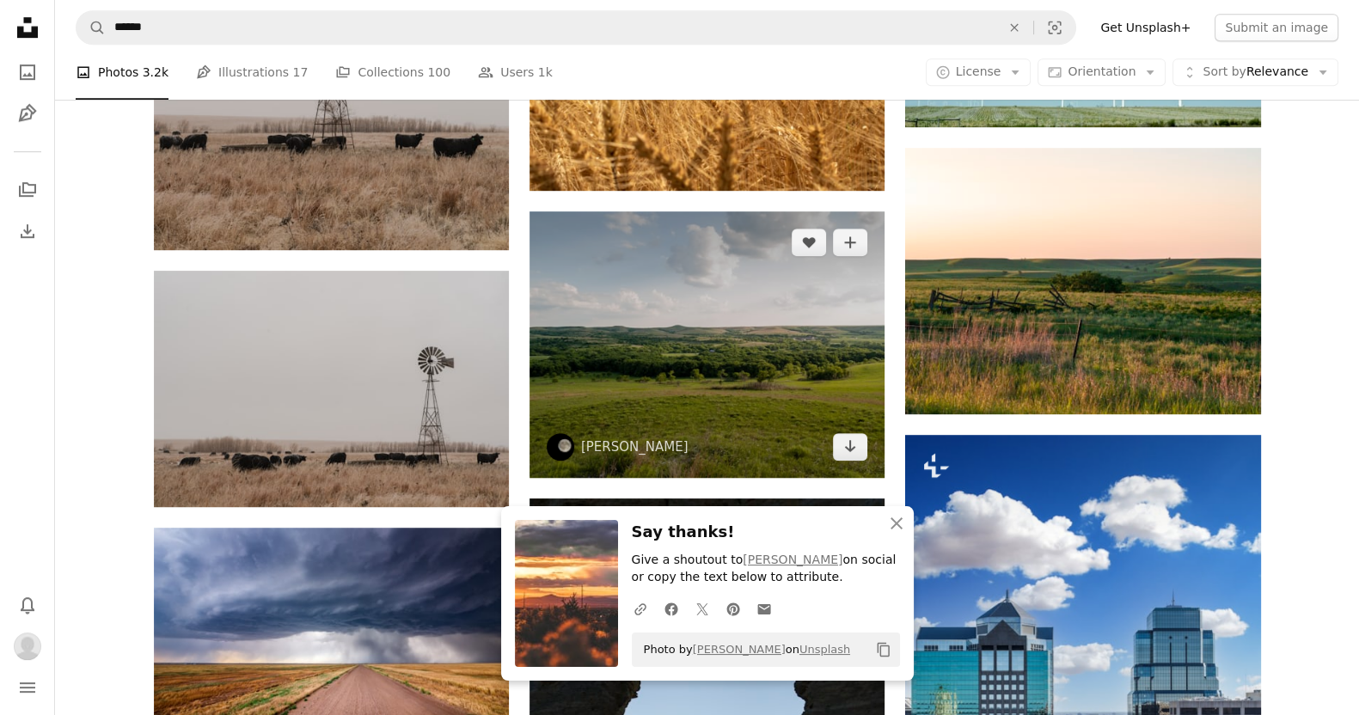
click at [684, 341] on img at bounding box center [706, 344] width 355 height 266
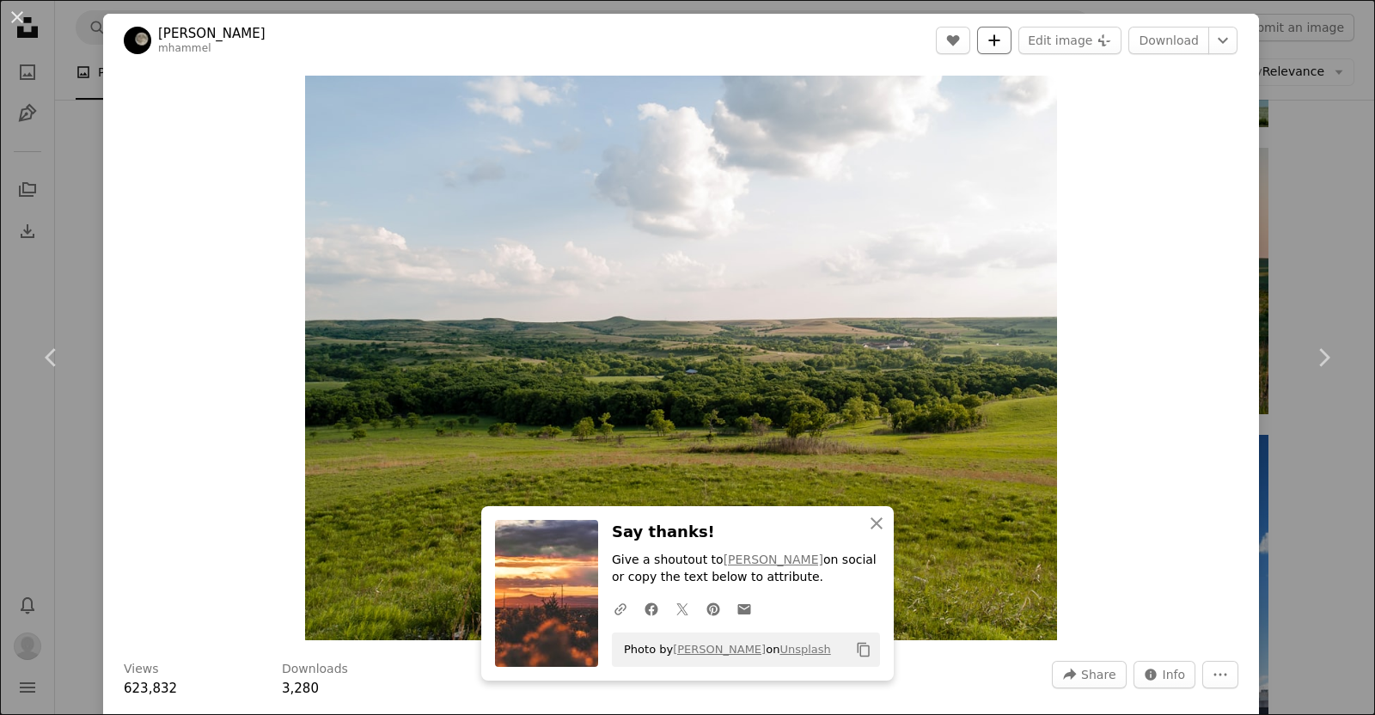
click at [684, 34] on icon "A plus sign" at bounding box center [995, 41] width 14 height 14
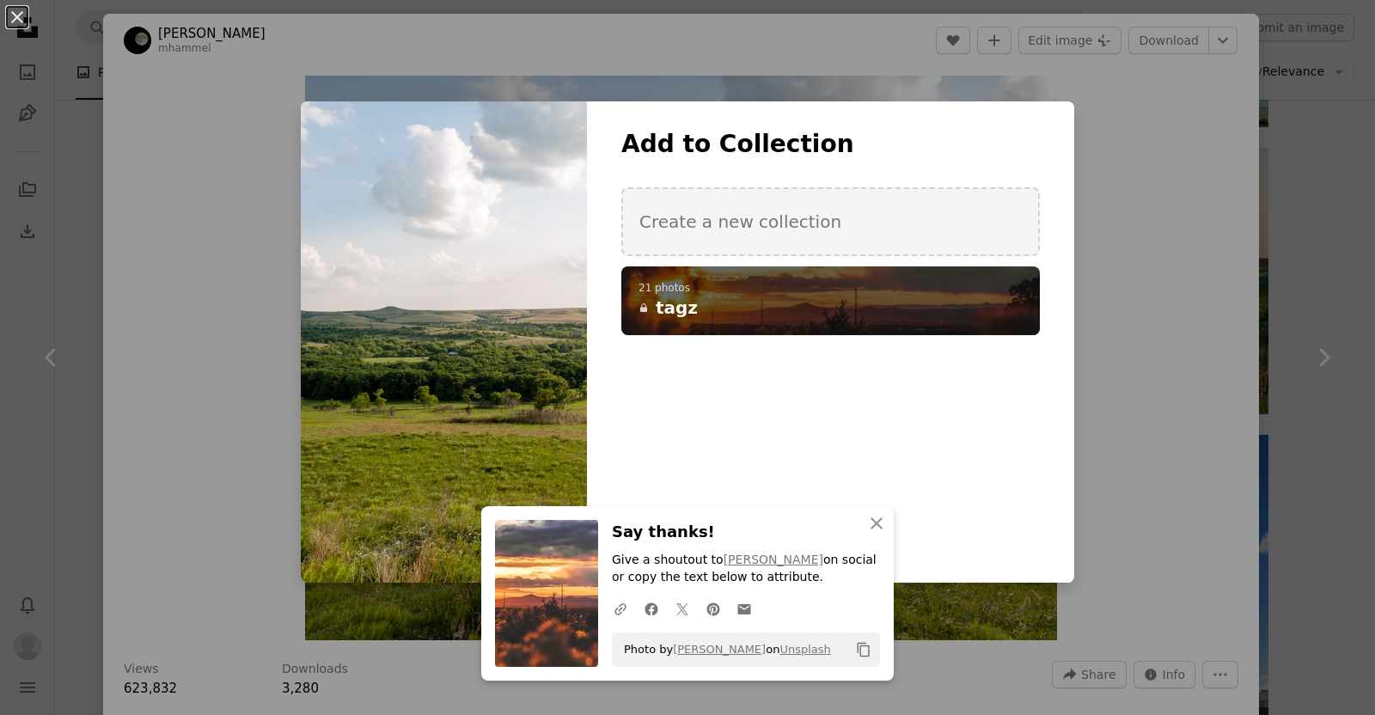
click at [684, 297] on h4 "A lock tagz" at bounding box center [821, 308] width 365 height 24
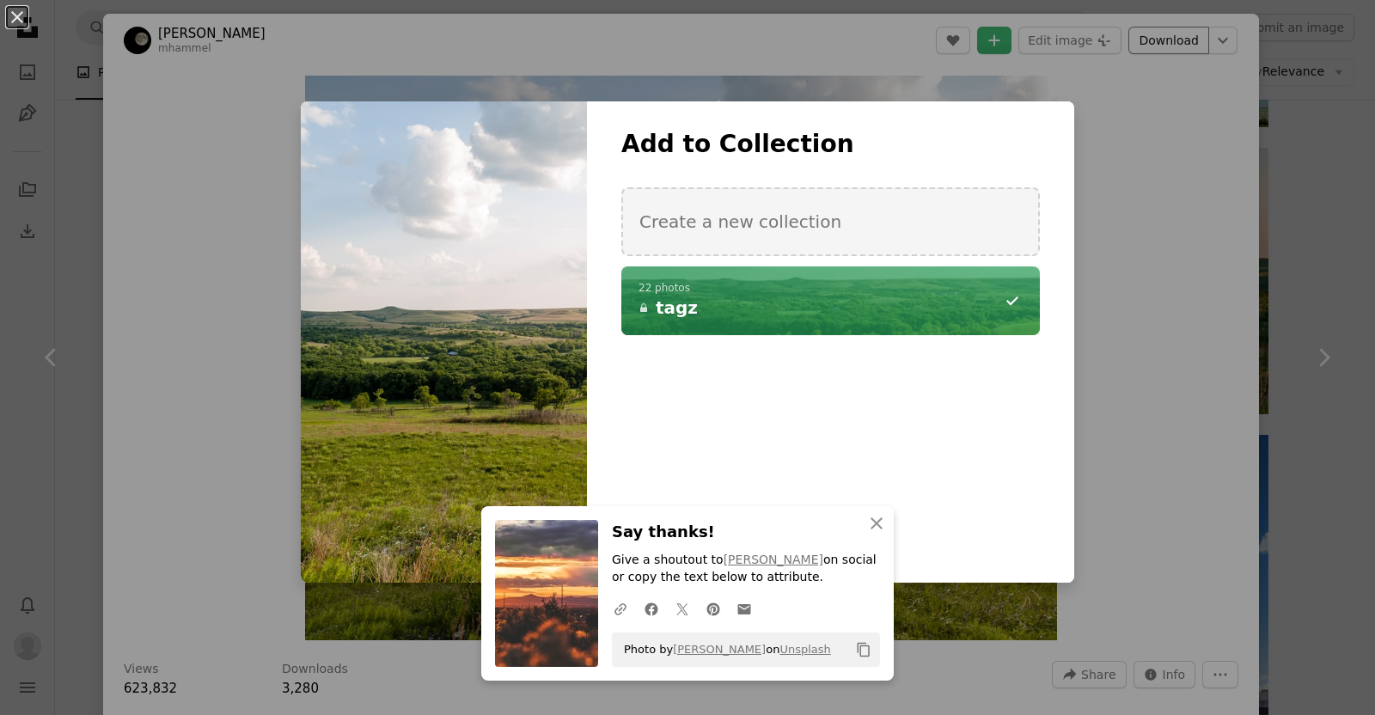
click at [684, 36] on div "An X shape An X shape Close Say thanks! Give a shoutout to [PERSON_NAME] on soc…" at bounding box center [687, 357] width 1375 height 715
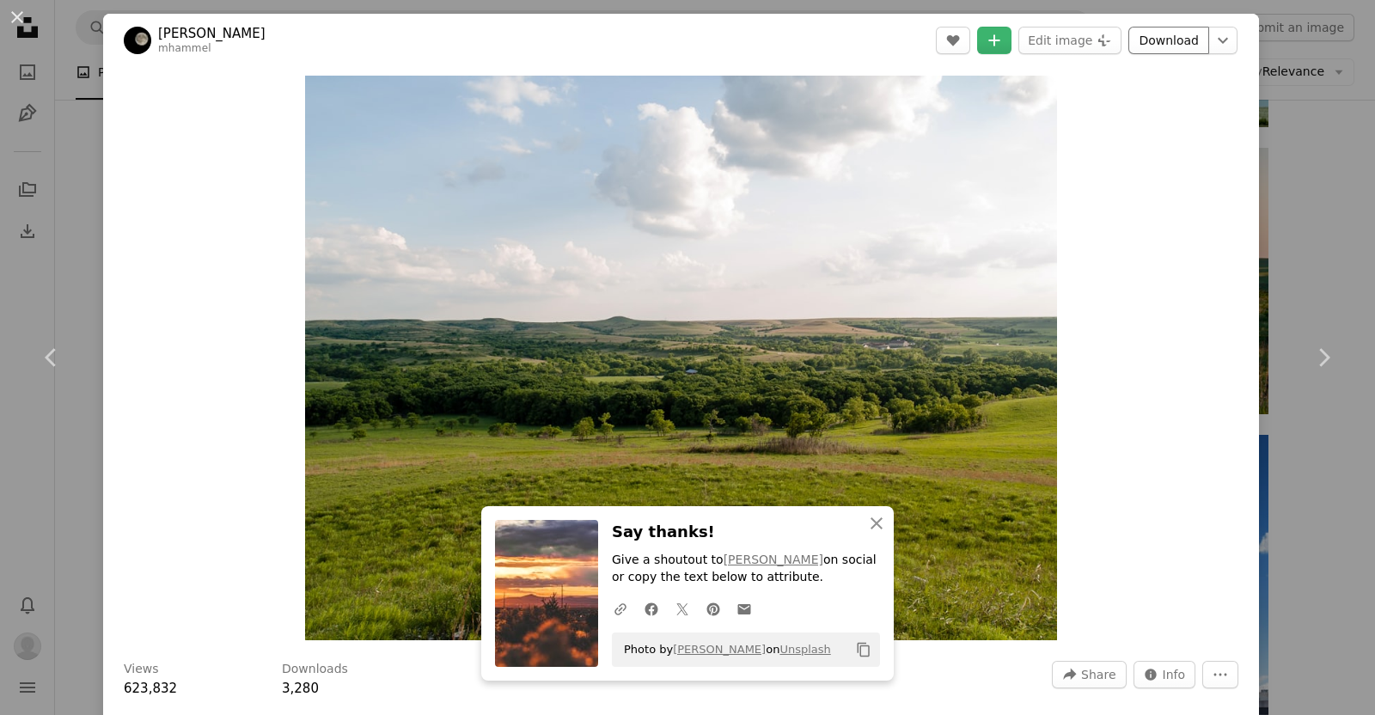
click at [684, 37] on link "Download" at bounding box center [1168, 41] width 81 height 28
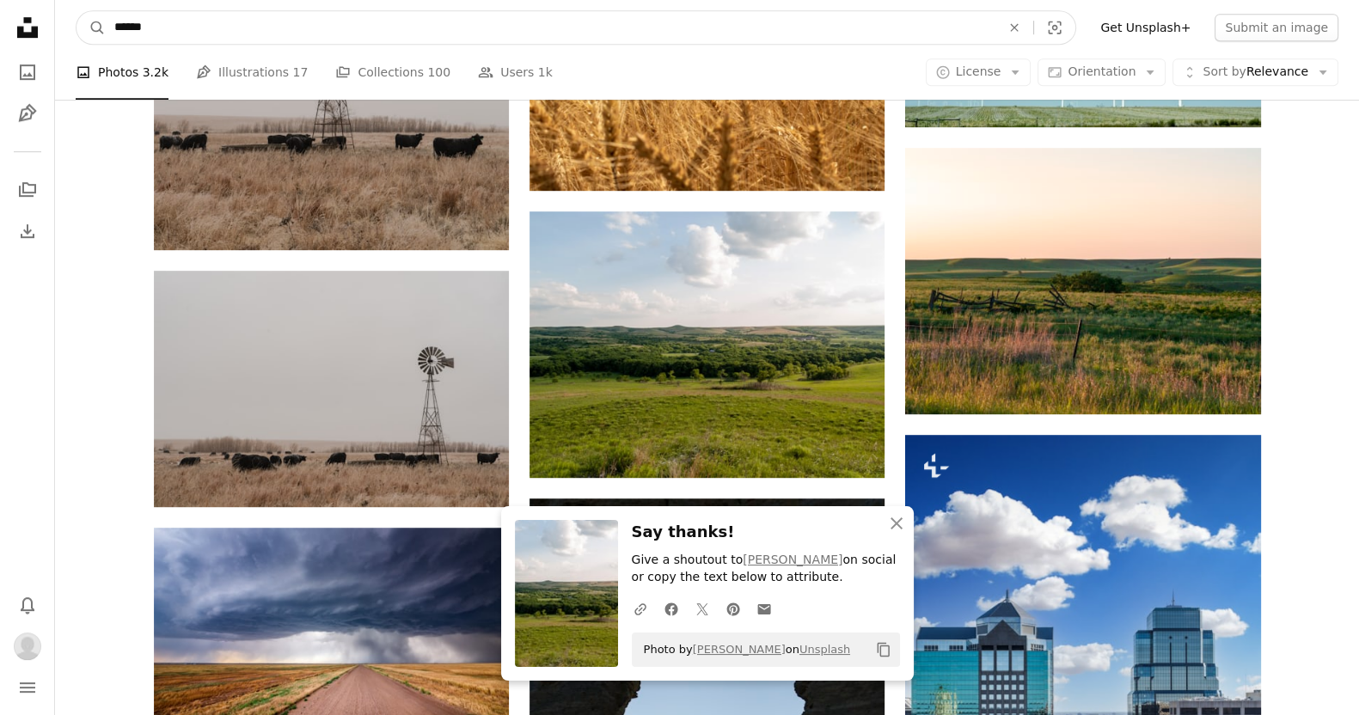
click at [390, 17] on input "******" at bounding box center [551, 27] width 890 height 33
paste input "Find visuals sitewide"
type input "*****"
click button "A magnifying glass" at bounding box center [90, 27] width 29 height 33
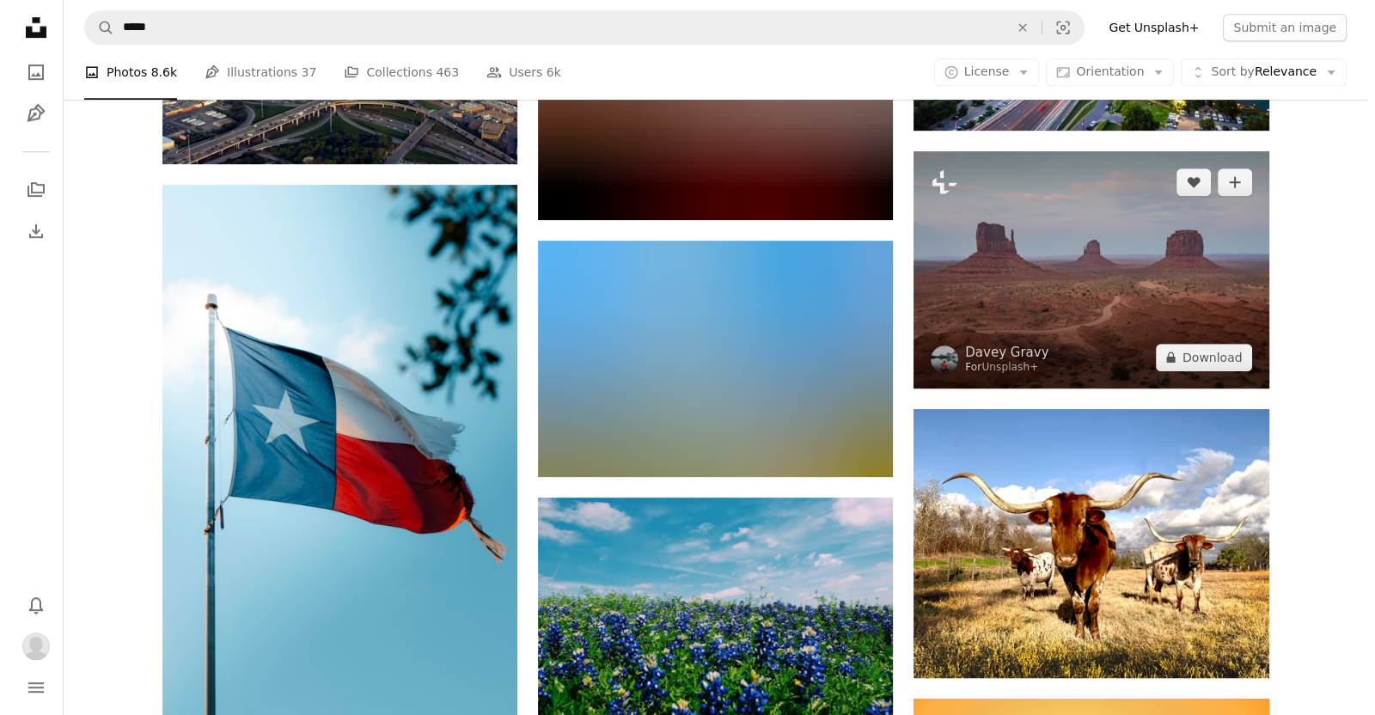
scroll to position [1234, 0]
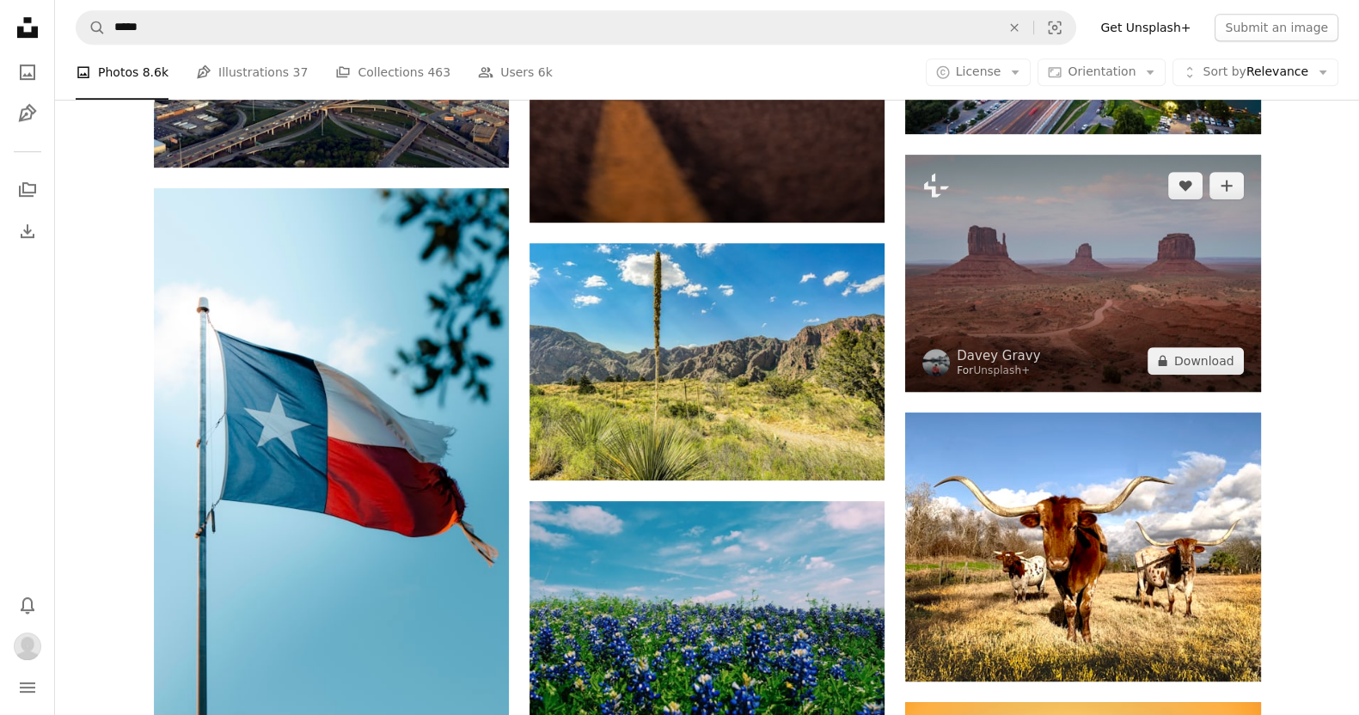
click at [684, 264] on img at bounding box center [1082, 273] width 355 height 236
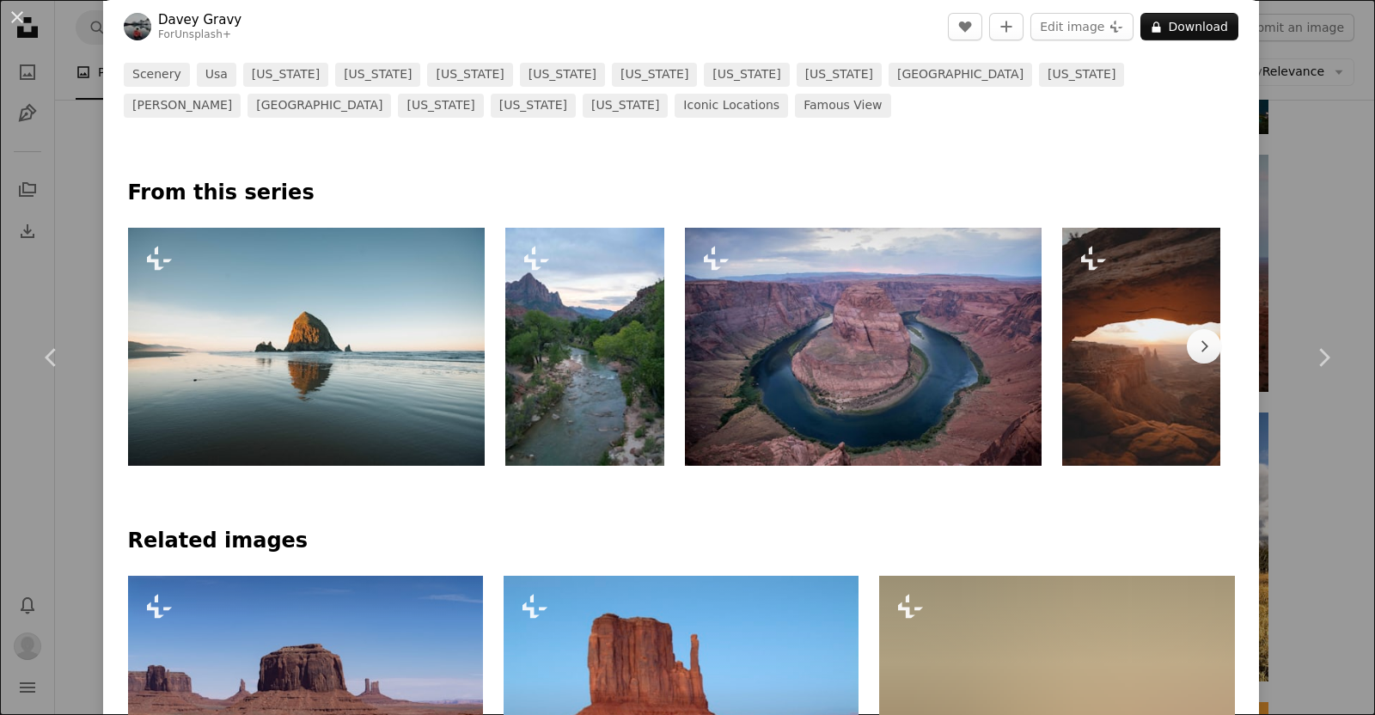
scroll to position [744, 0]
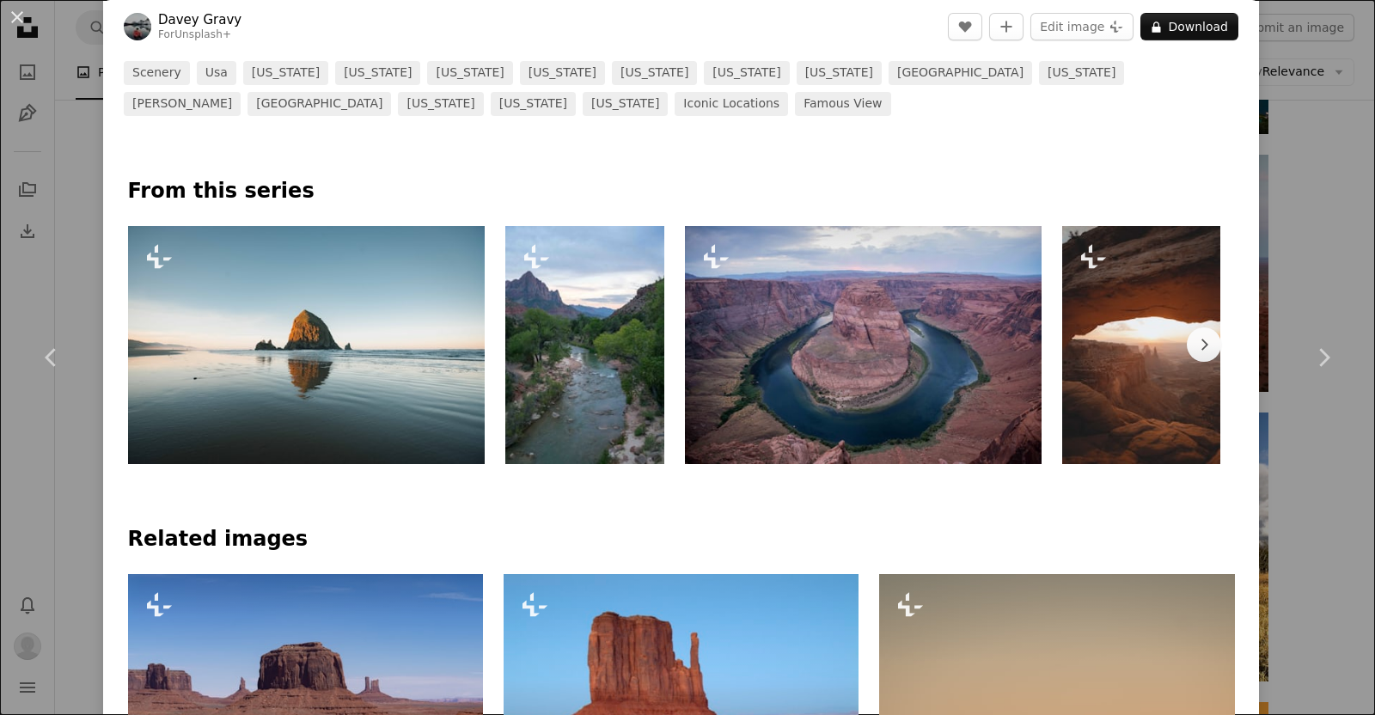
click at [684, 350] on img at bounding box center [863, 345] width 357 height 238
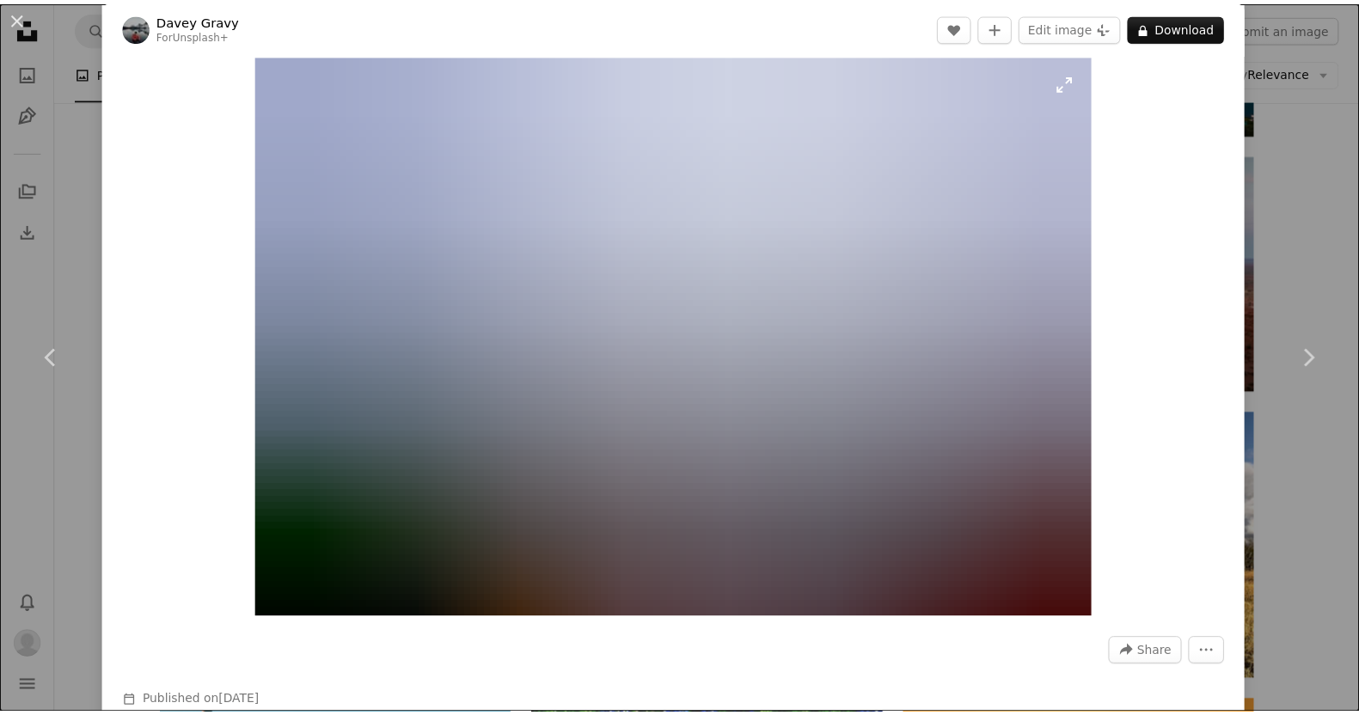
scroll to position [22, 0]
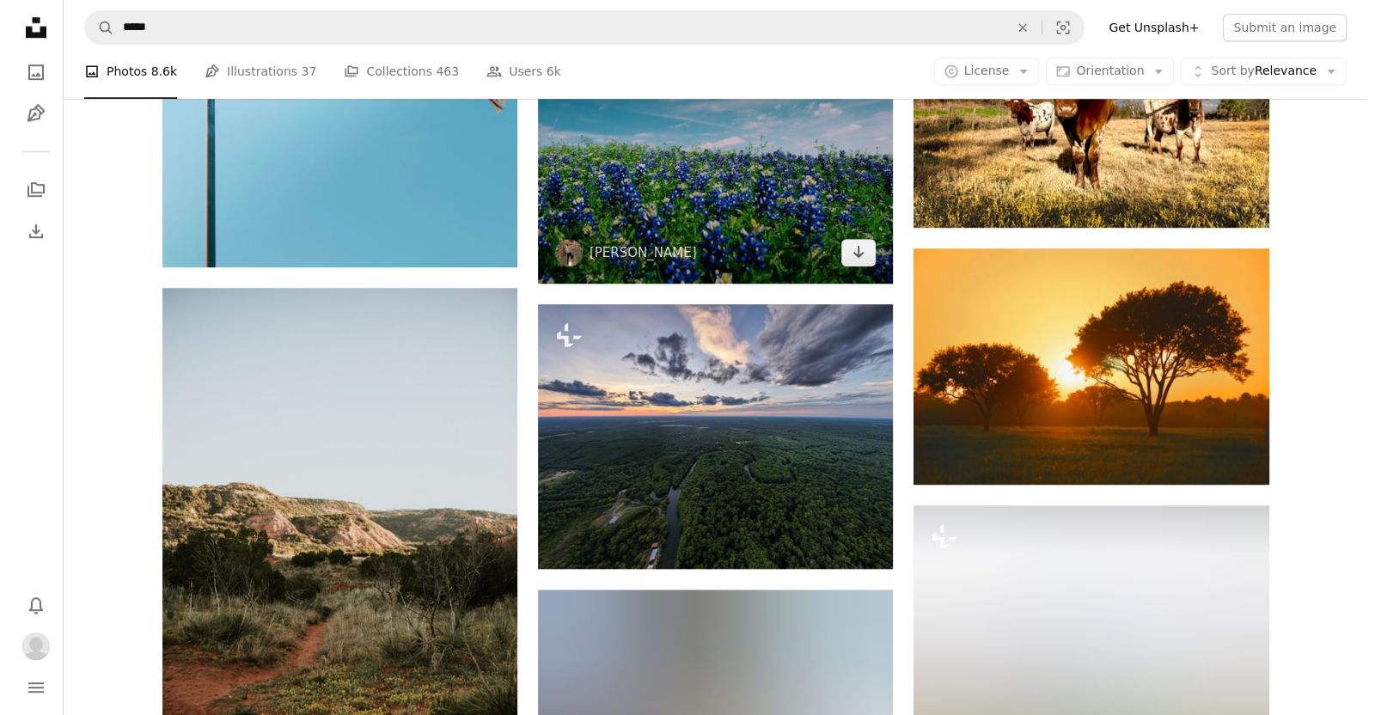
scroll to position [1690, 0]
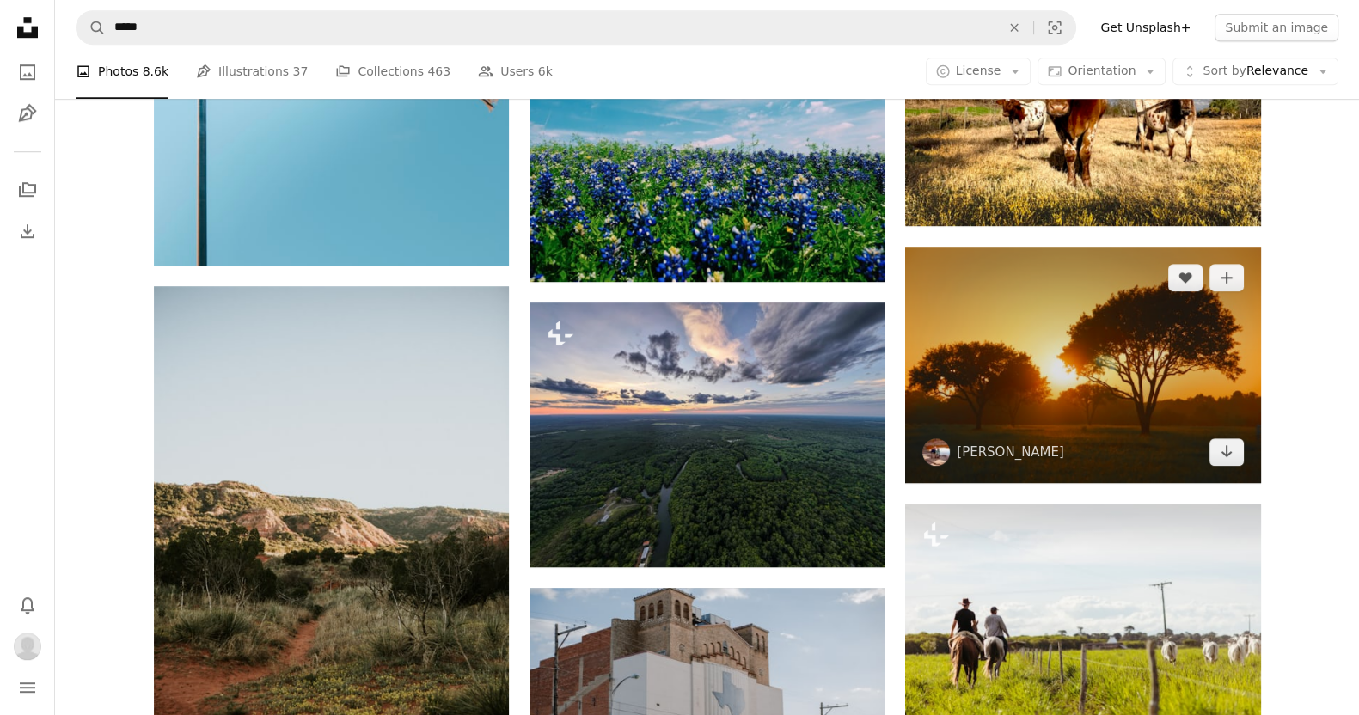
click at [684, 384] on img at bounding box center [1082, 365] width 355 height 236
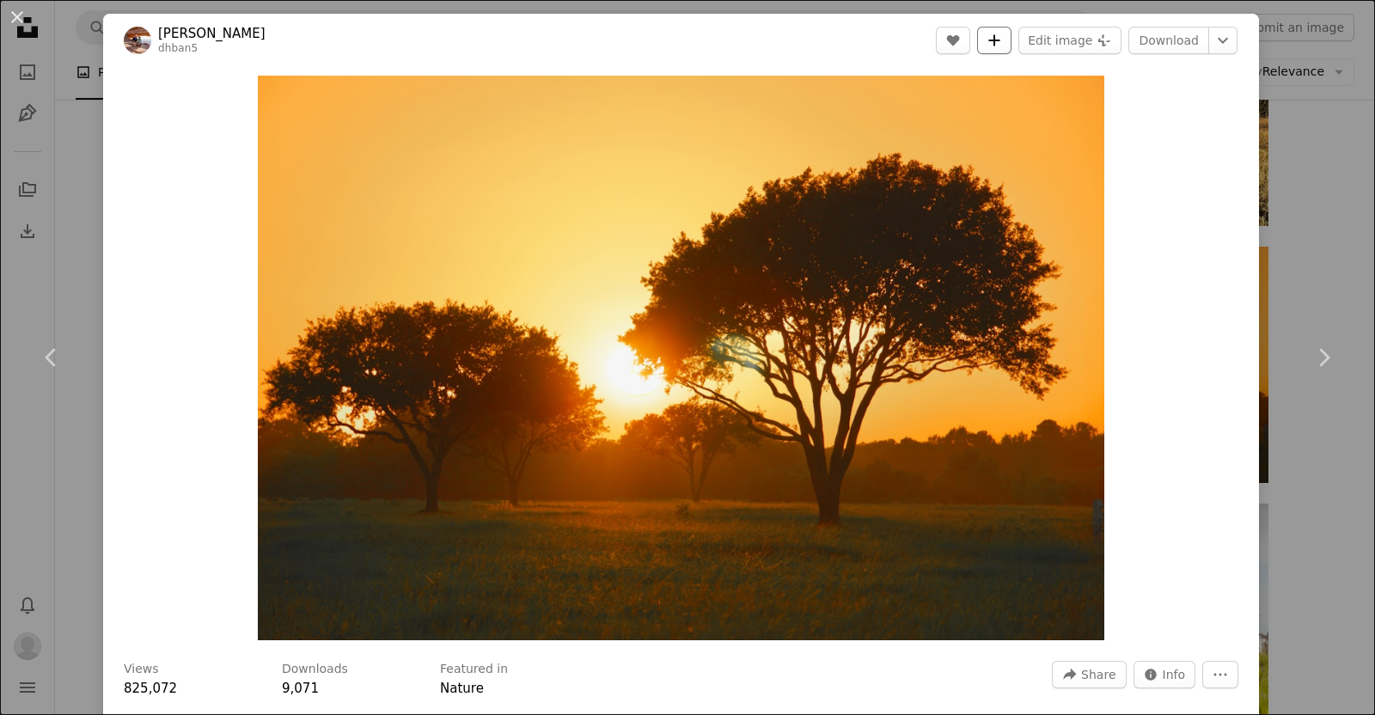
click at [684, 34] on icon "A plus sign" at bounding box center [995, 41] width 14 height 14
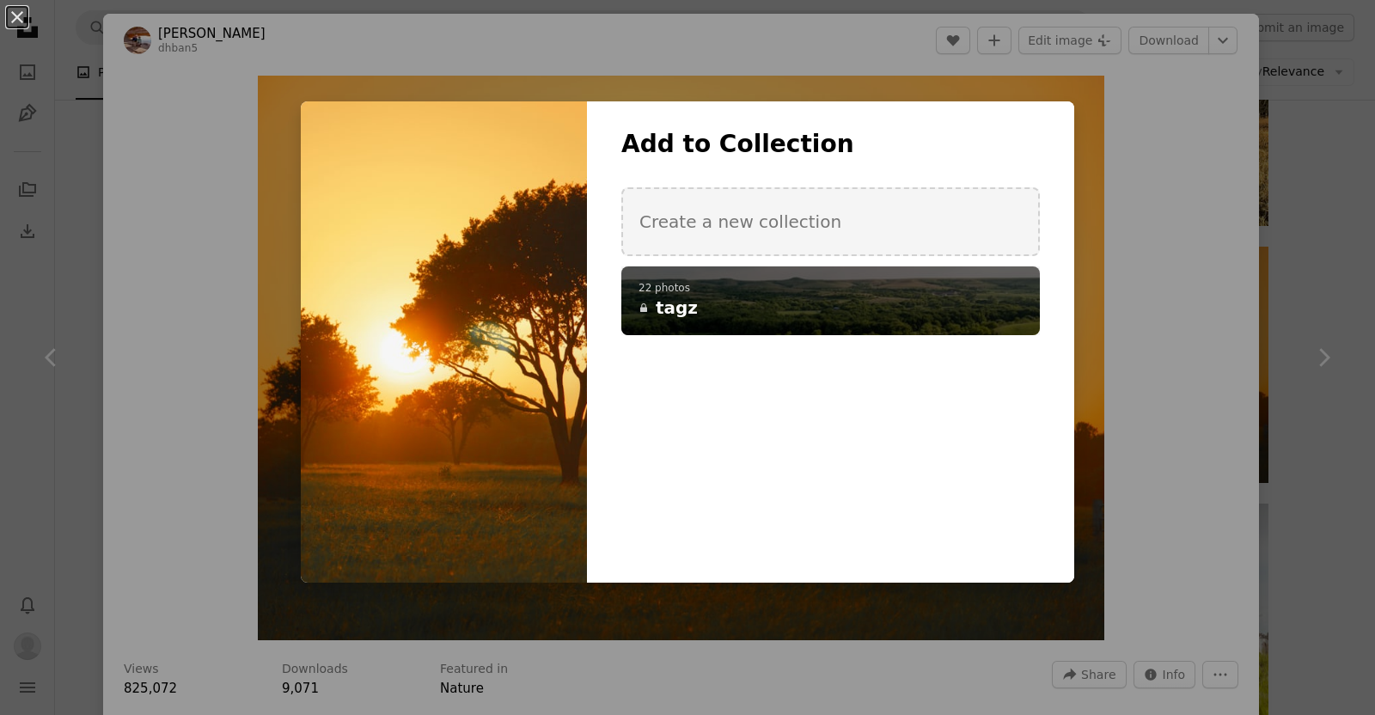
click at [684, 299] on h4 "A lock tagz" at bounding box center [821, 308] width 365 height 24
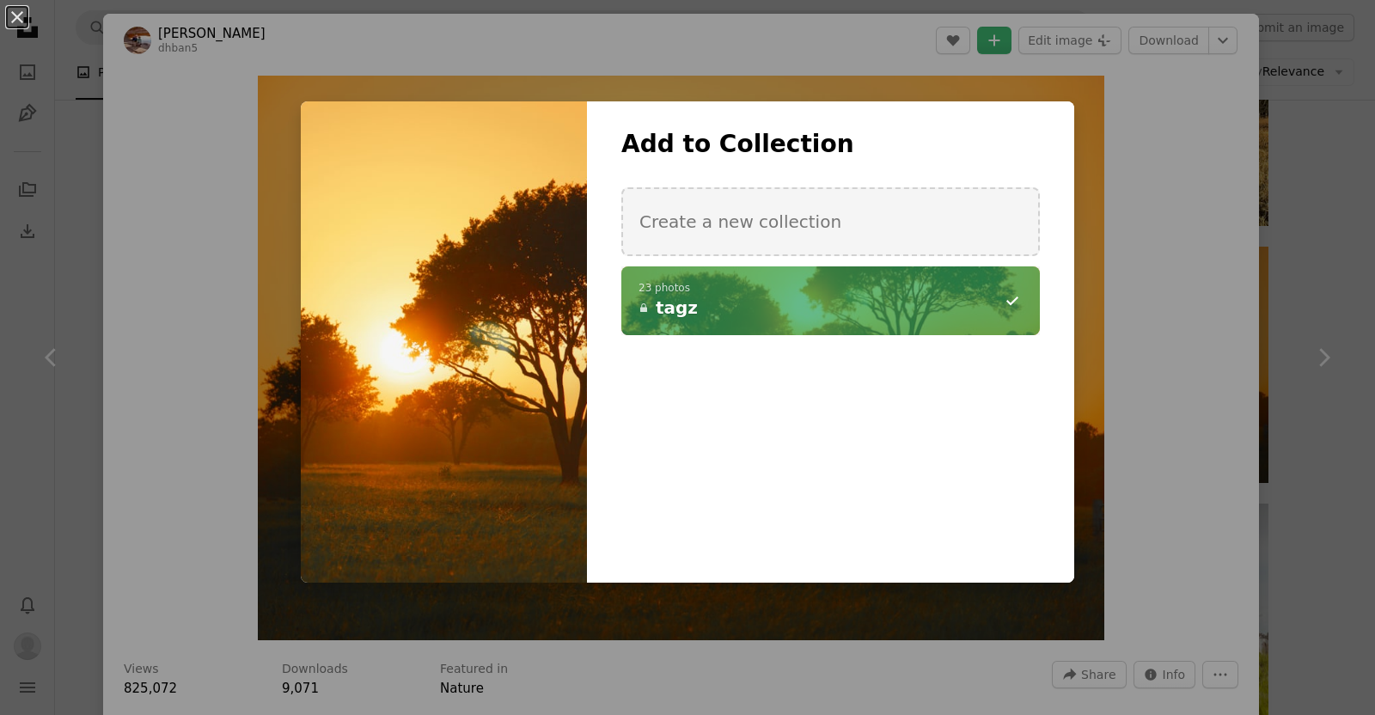
drag, startPoint x: 1171, startPoint y: 128, endPoint x: 1166, endPoint y: 64, distance: 64.6
click at [684, 122] on div "An X shape Add to Collection Create a new collection A checkmark A minus sign 2…" at bounding box center [687, 357] width 1375 height 715
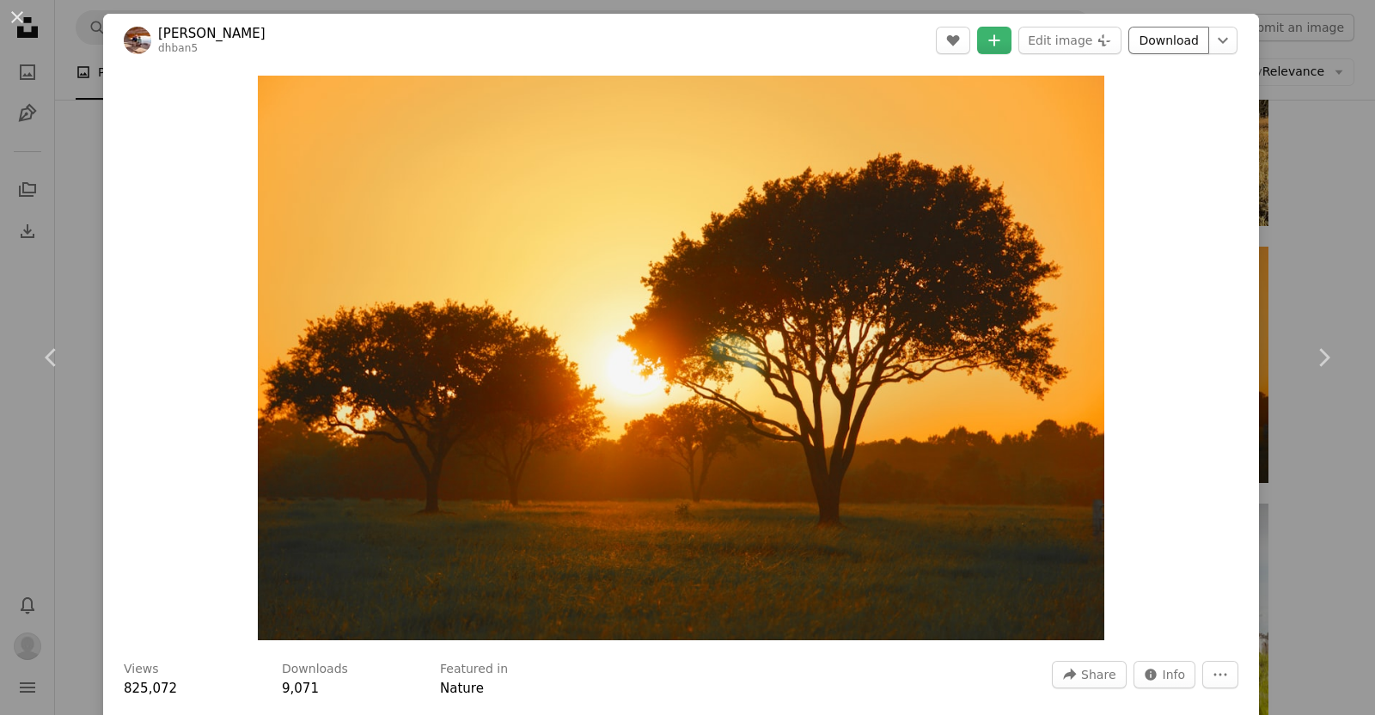
click at [684, 38] on link "Download" at bounding box center [1168, 41] width 81 height 28
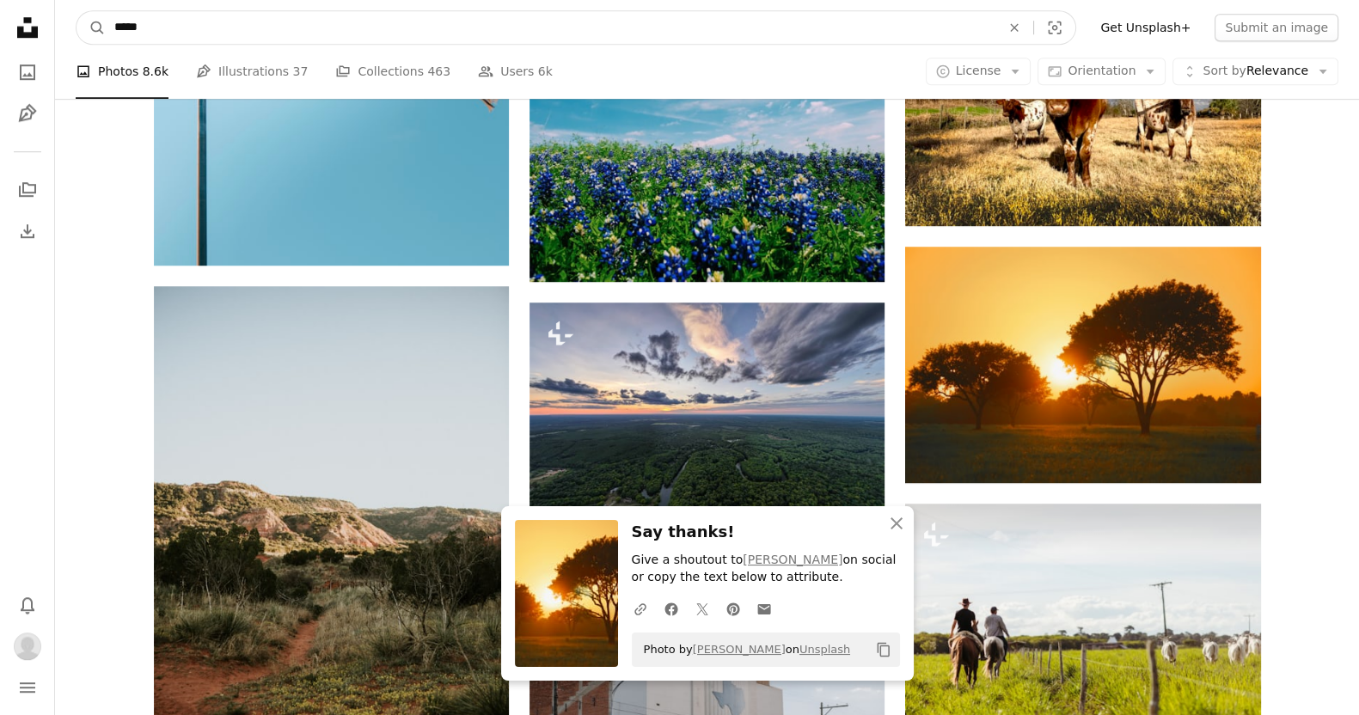
click at [327, 24] on input "*****" at bounding box center [551, 27] width 890 height 33
paste input "****"
type input "*********"
click button "A magnifying glass" at bounding box center [90, 27] width 29 height 33
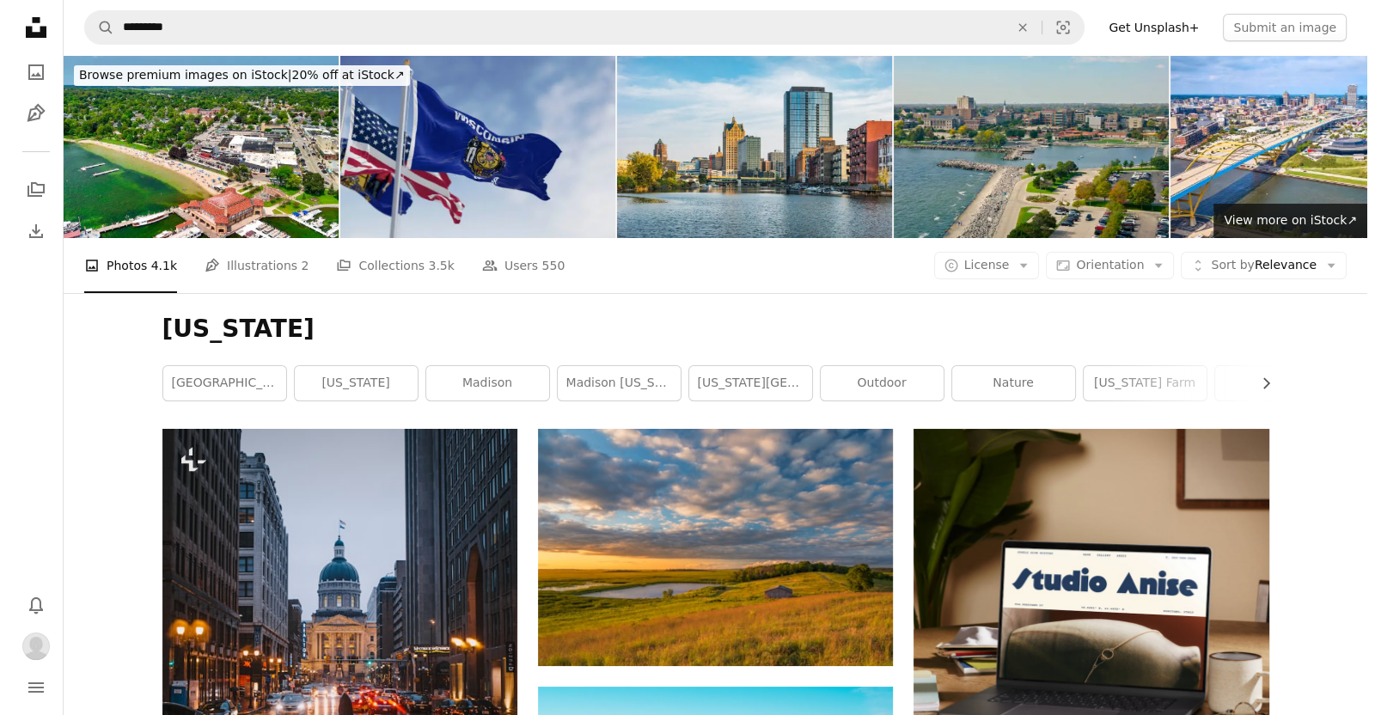
scroll to position [241, 0]
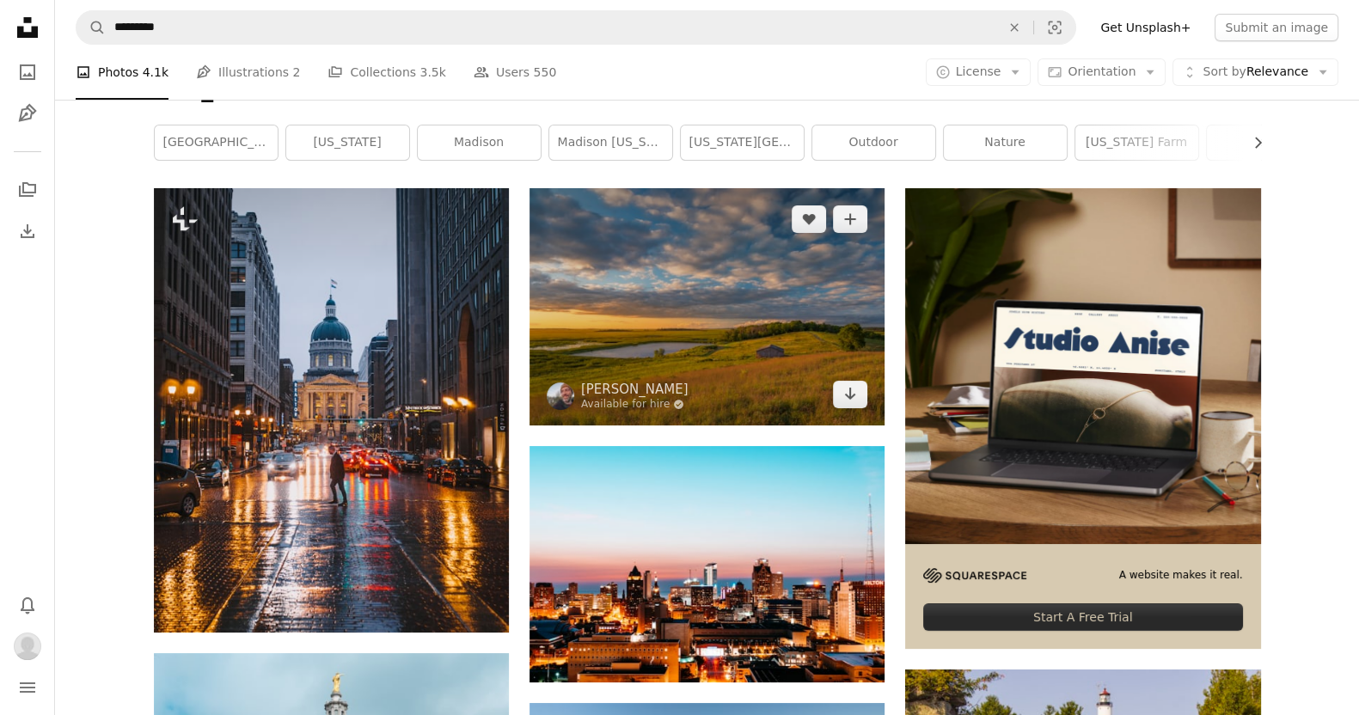
click at [673, 296] on img at bounding box center [706, 306] width 355 height 236
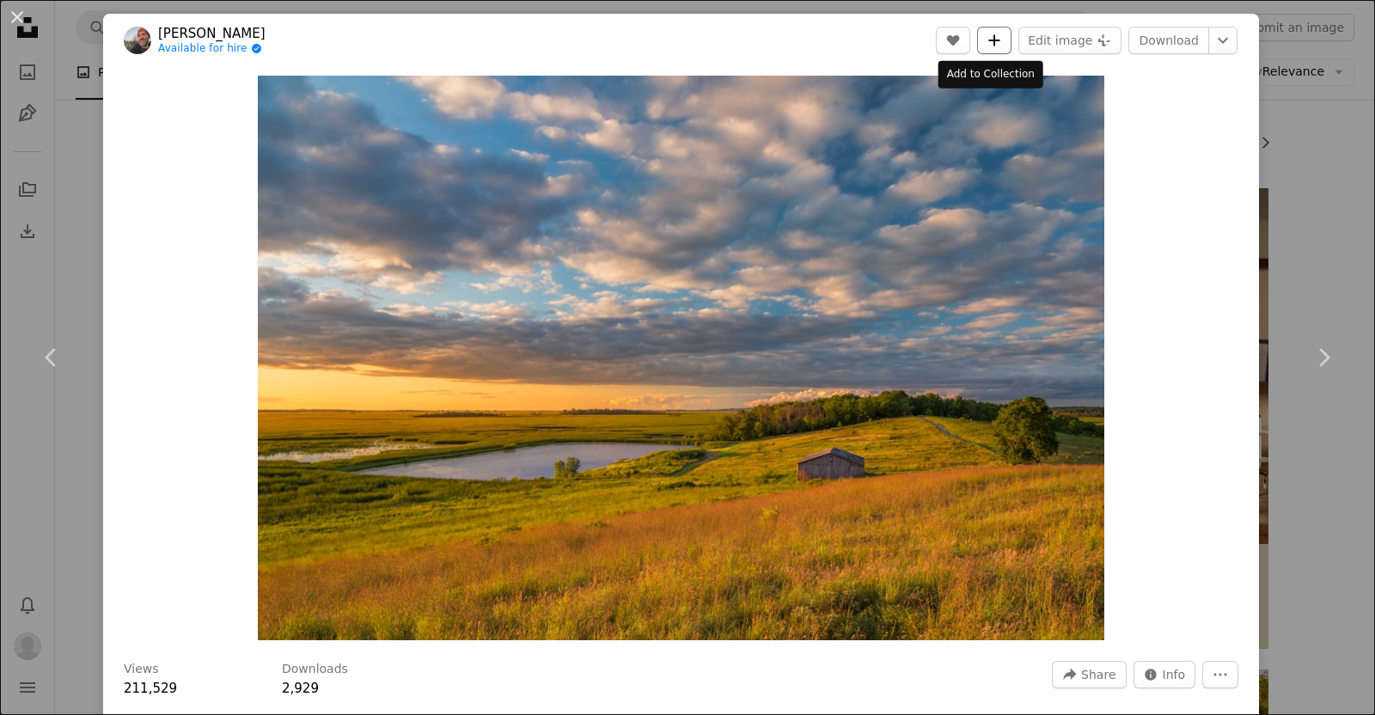
click at [684, 41] on icon "A plus sign" at bounding box center [995, 41] width 14 height 14
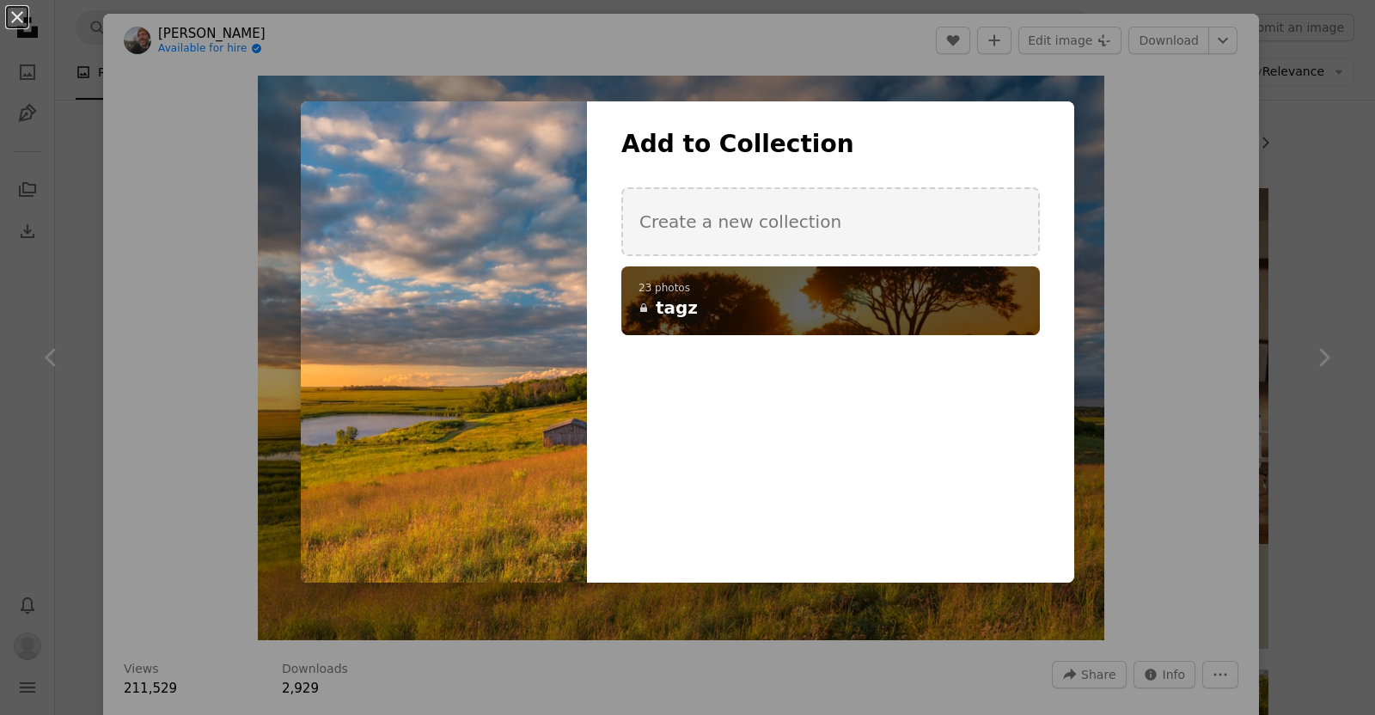
click at [684, 304] on h4 "A lock tagz" at bounding box center [821, 308] width 365 height 24
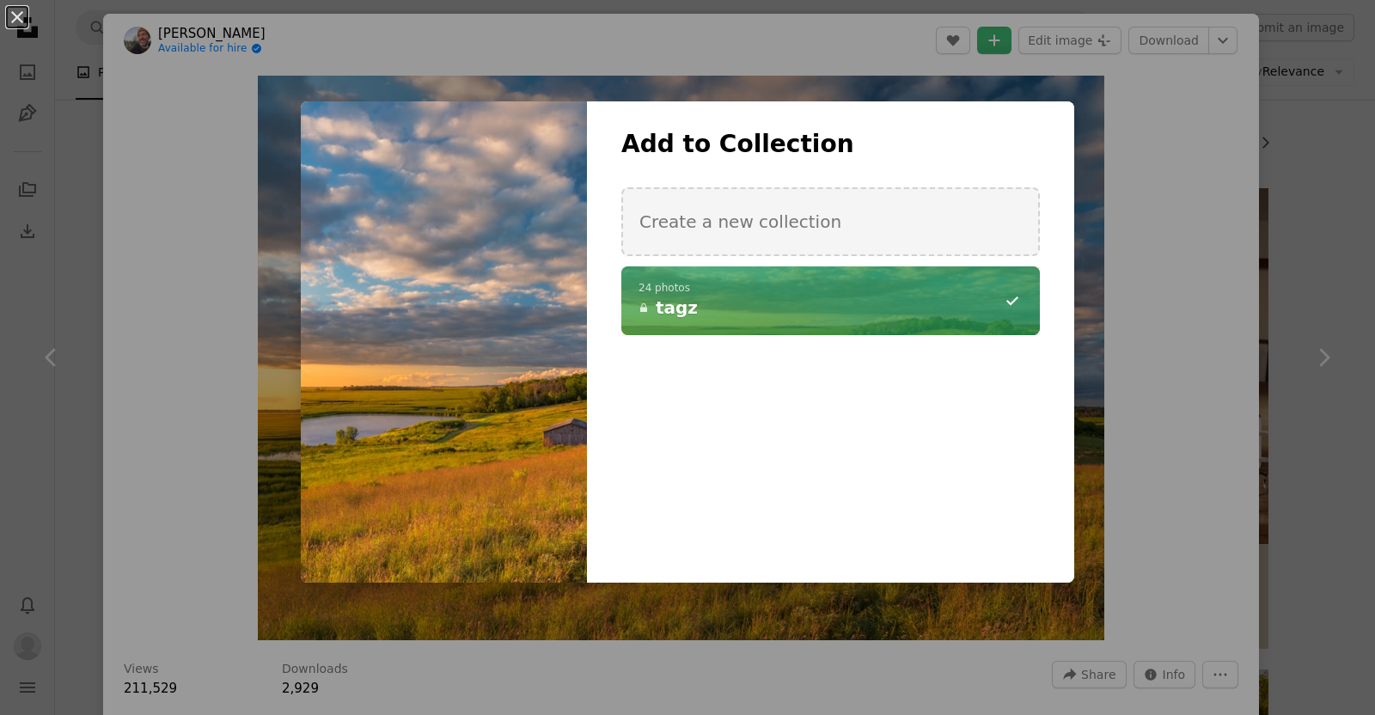
click at [684, 39] on div "An X shape Add to Collection Create a new collection A checkmark A minus sign 2…" at bounding box center [687, 357] width 1375 height 715
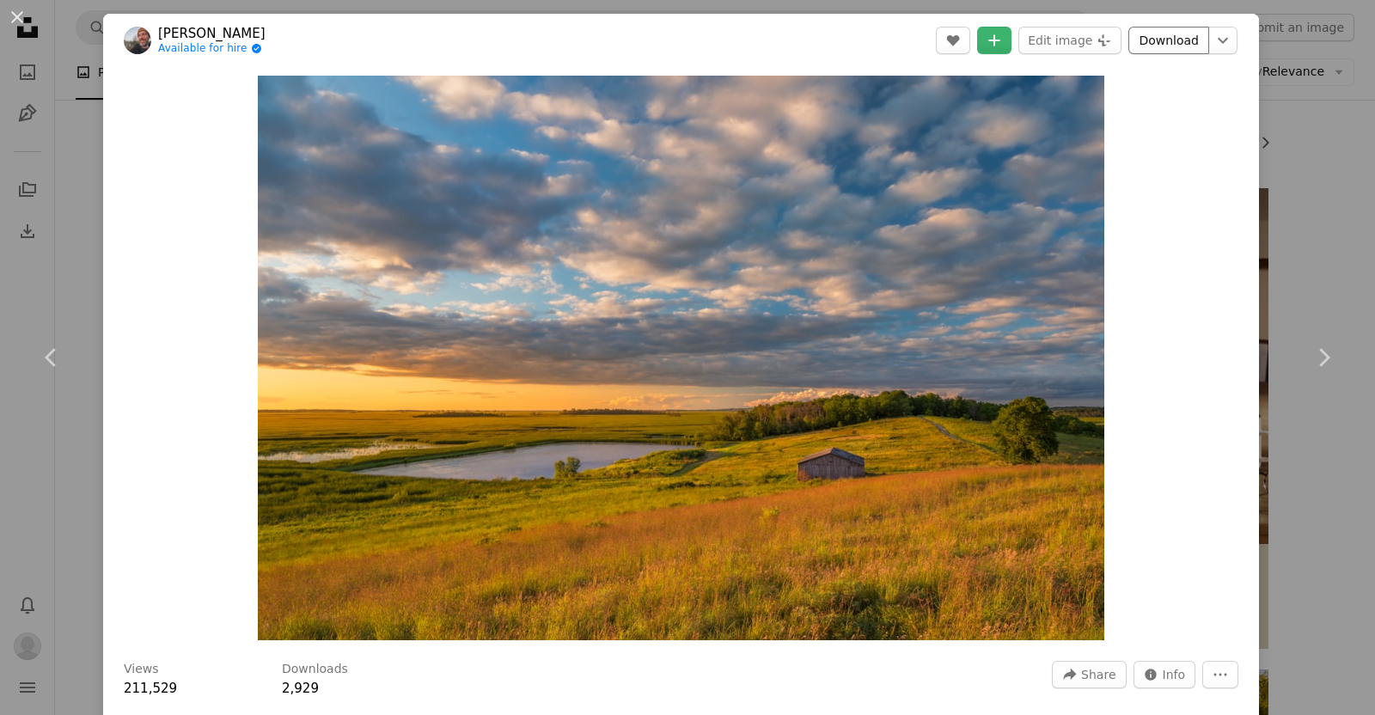
click at [684, 39] on link "Download" at bounding box center [1168, 41] width 81 height 28
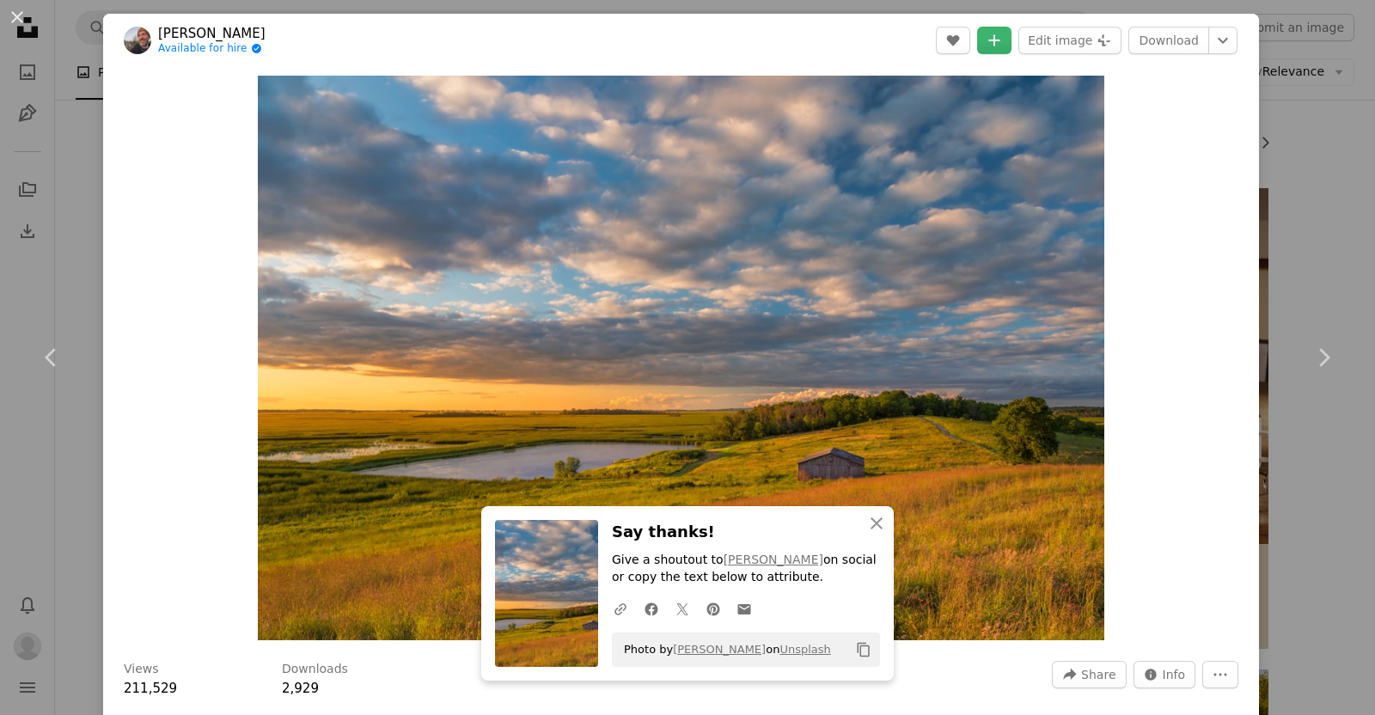
click at [0, 242] on div "An X shape Chevron left Chevron right An X shape Close Say thanks! Give a shout…" at bounding box center [687, 357] width 1375 height 715
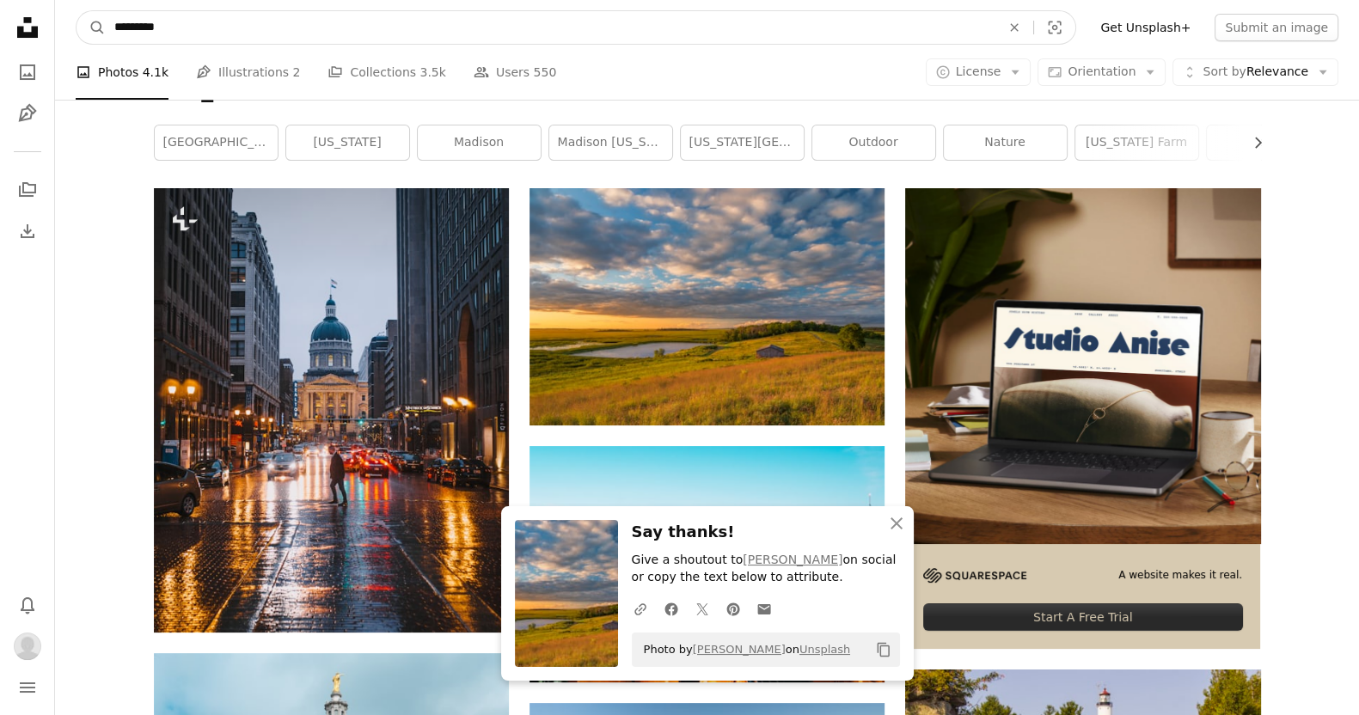
click at [396, 30] on input "*********" at bounding box center [551, 27] width 890 height 33
click at [394, 30] on input "*********" at bounding box center [551, 27] width 890 height 33
paste input "***"
type input "**********"
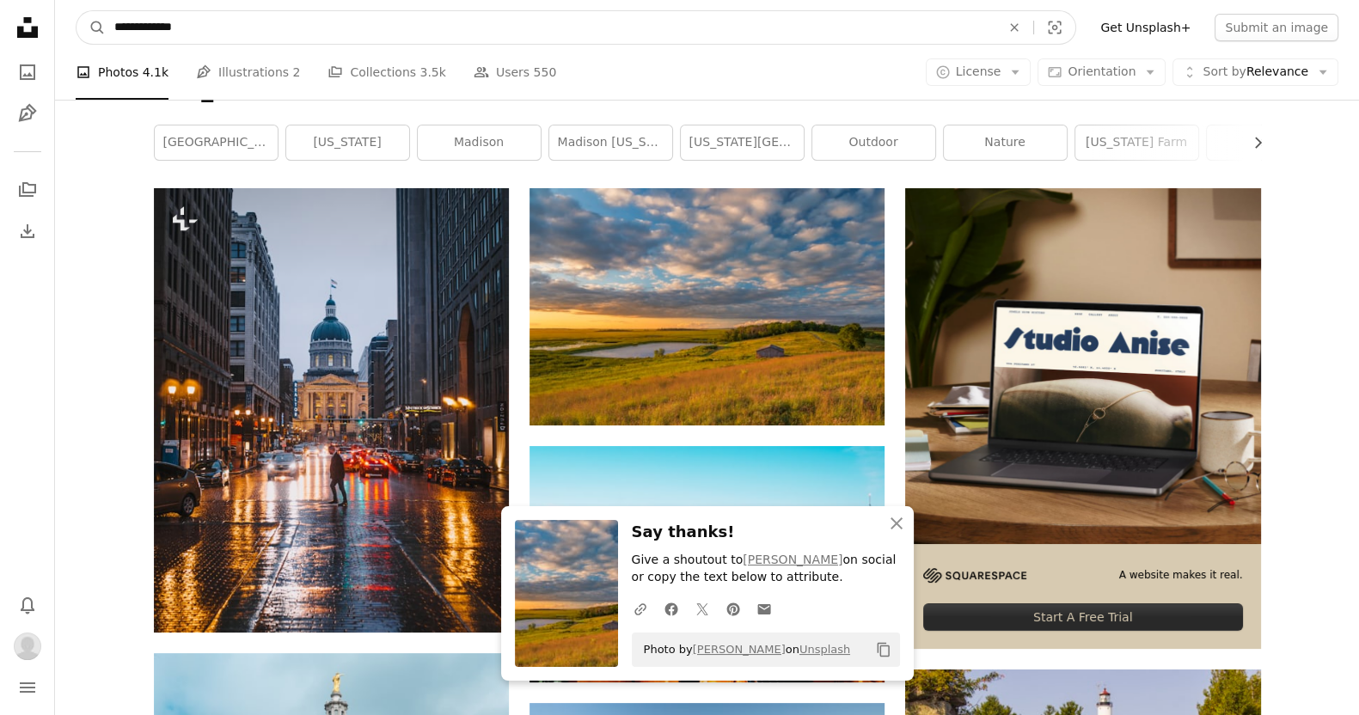
click button "A magnifying glass" at bounding box center [90, 27] width 29 height 33
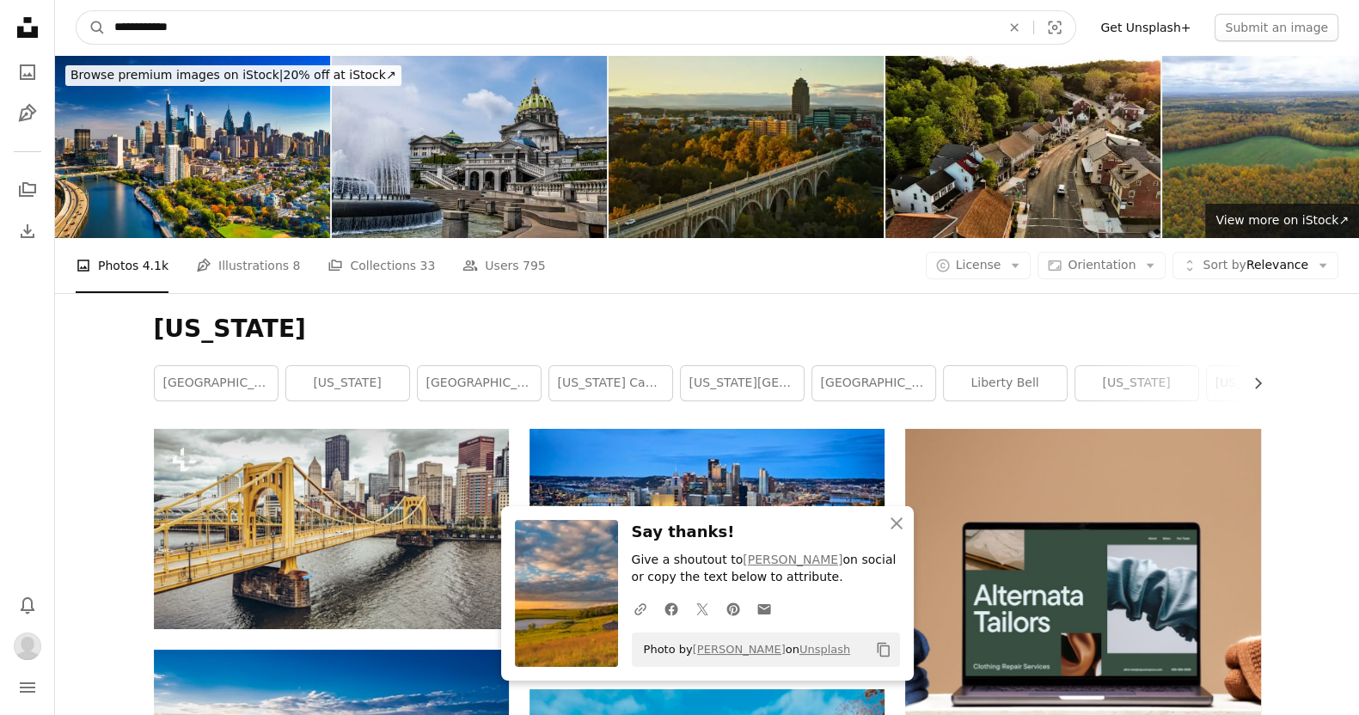
click at [252, 15] on input "**********" at bounding box center [551, 27] width 890 height 33
type input "**********"
click button "A magnifying glass" at bounding box center [90, 27] width 29 height 33
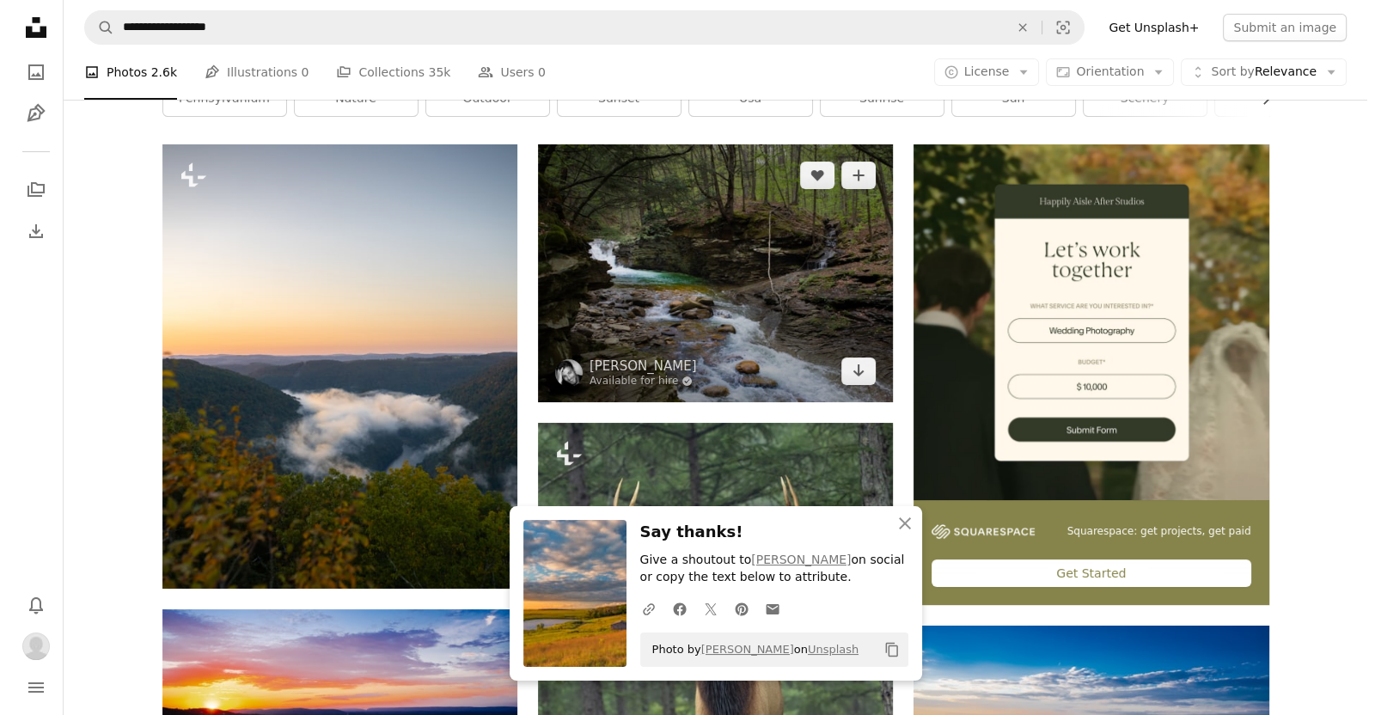
scroll to position [262, 0]
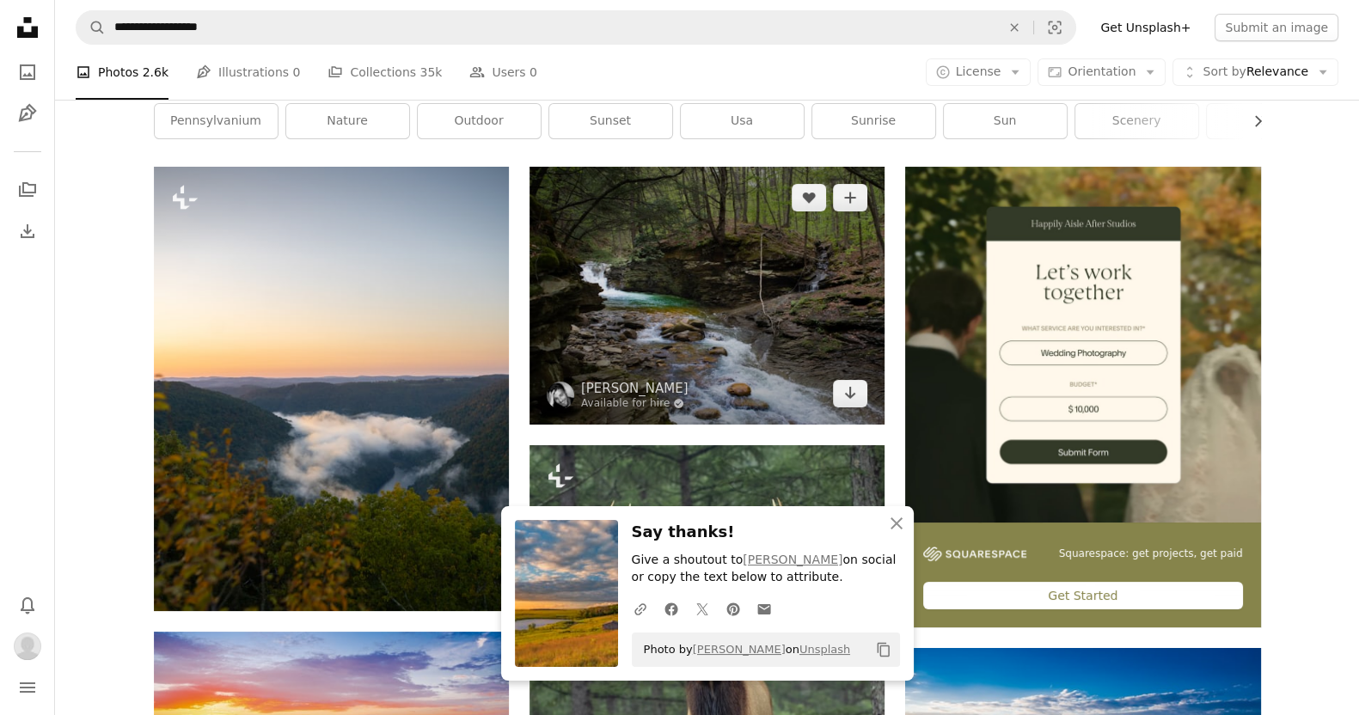
click at [684, 242] on img at bounding box center [706, 295] width 355 height 257
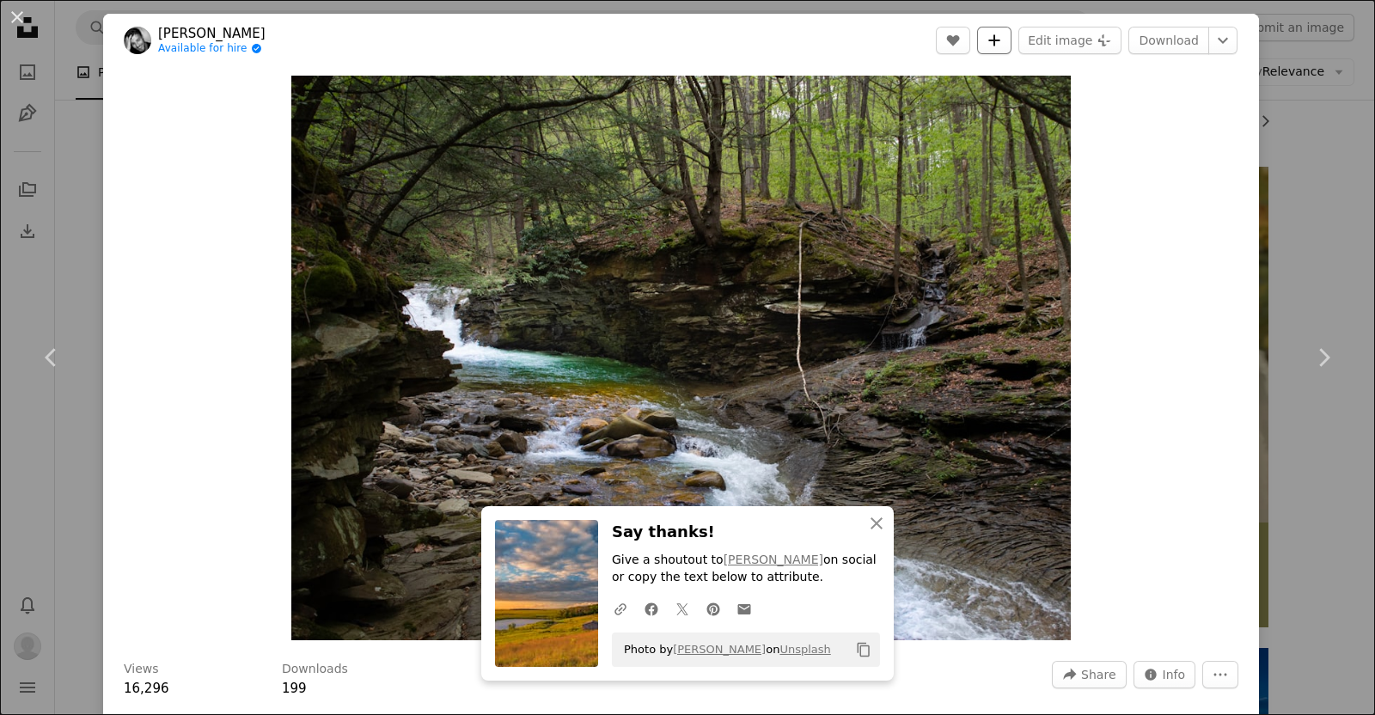
click at [684, 34] on icon "A plus sign" at bounding box center [995, 41] width 14 height 14
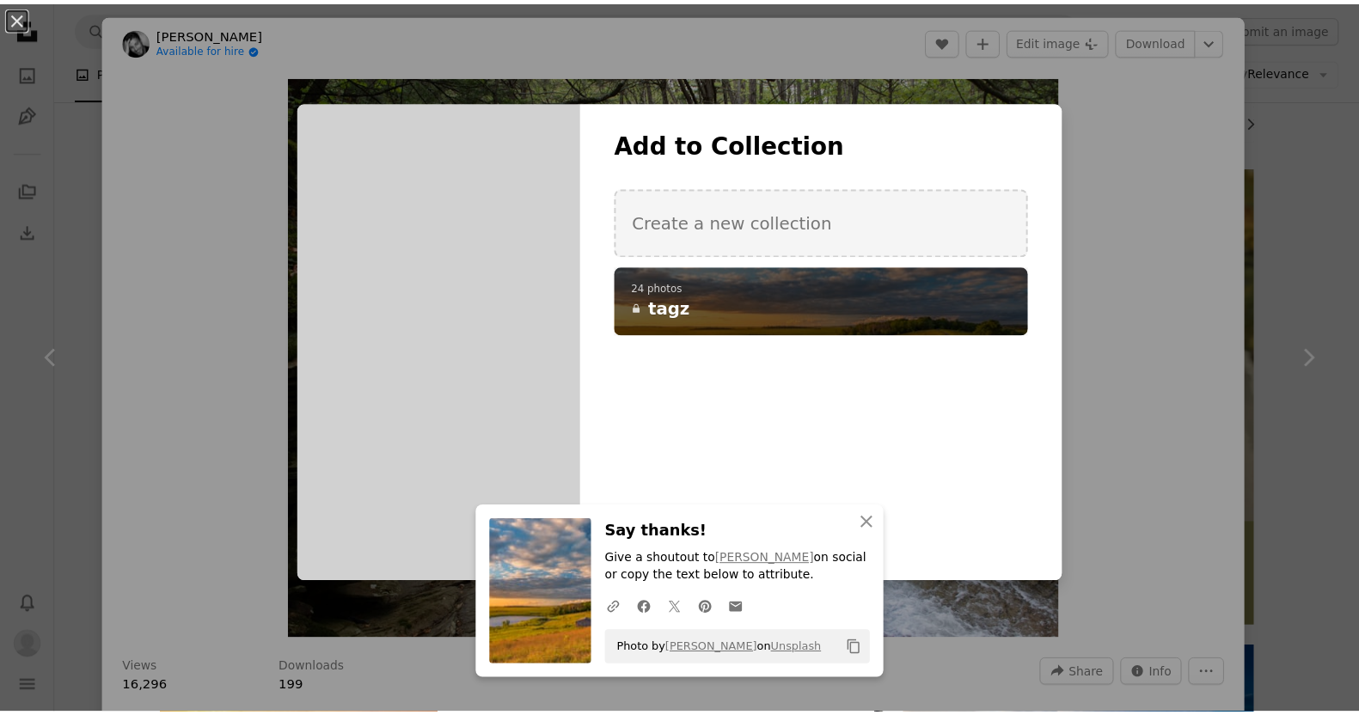
scroll to position [1, 0]
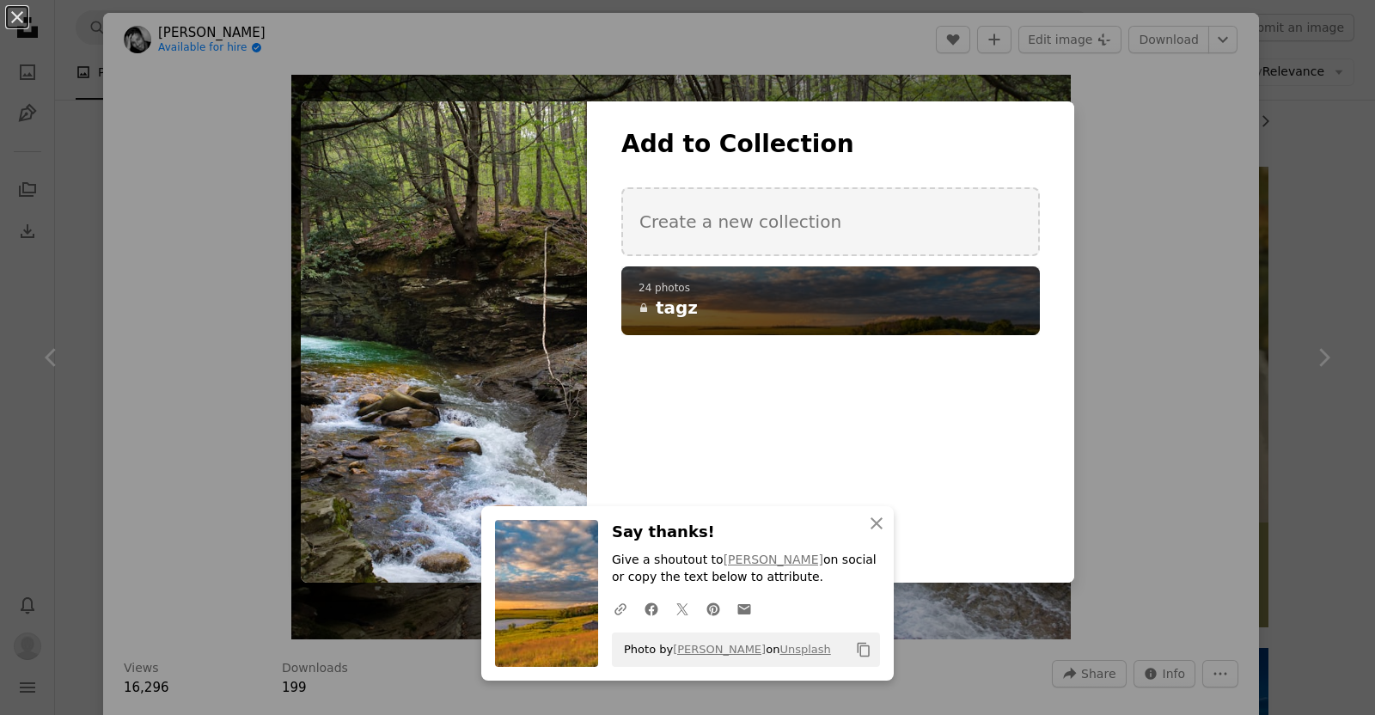
click at [684, 302] on h4 "A lock tagz" at bounding box center [821, 308] width 365 height 24
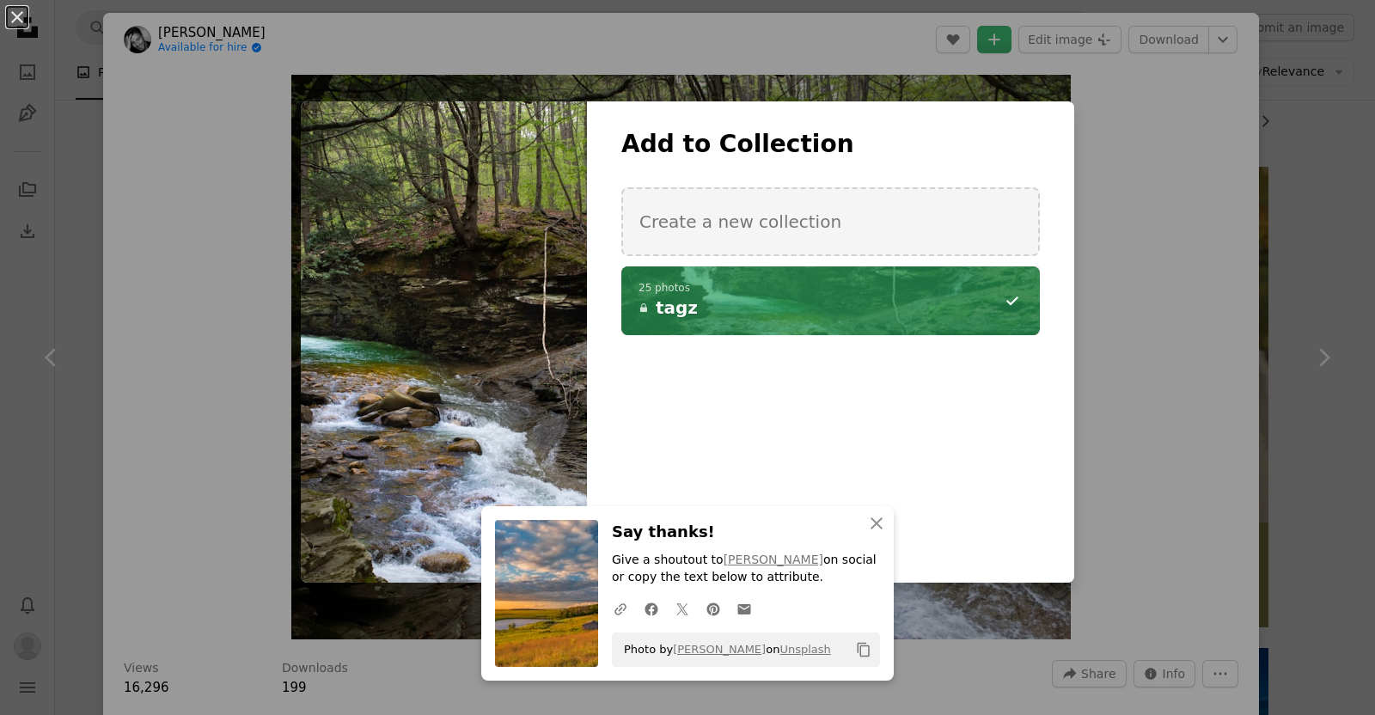
click at [684, 42] on div "An X shape An X shape Close Say thanks! Give a shoutout to [PERSON_NAME] on soc…" at bounding box center [687, 357] width 1375 height 715
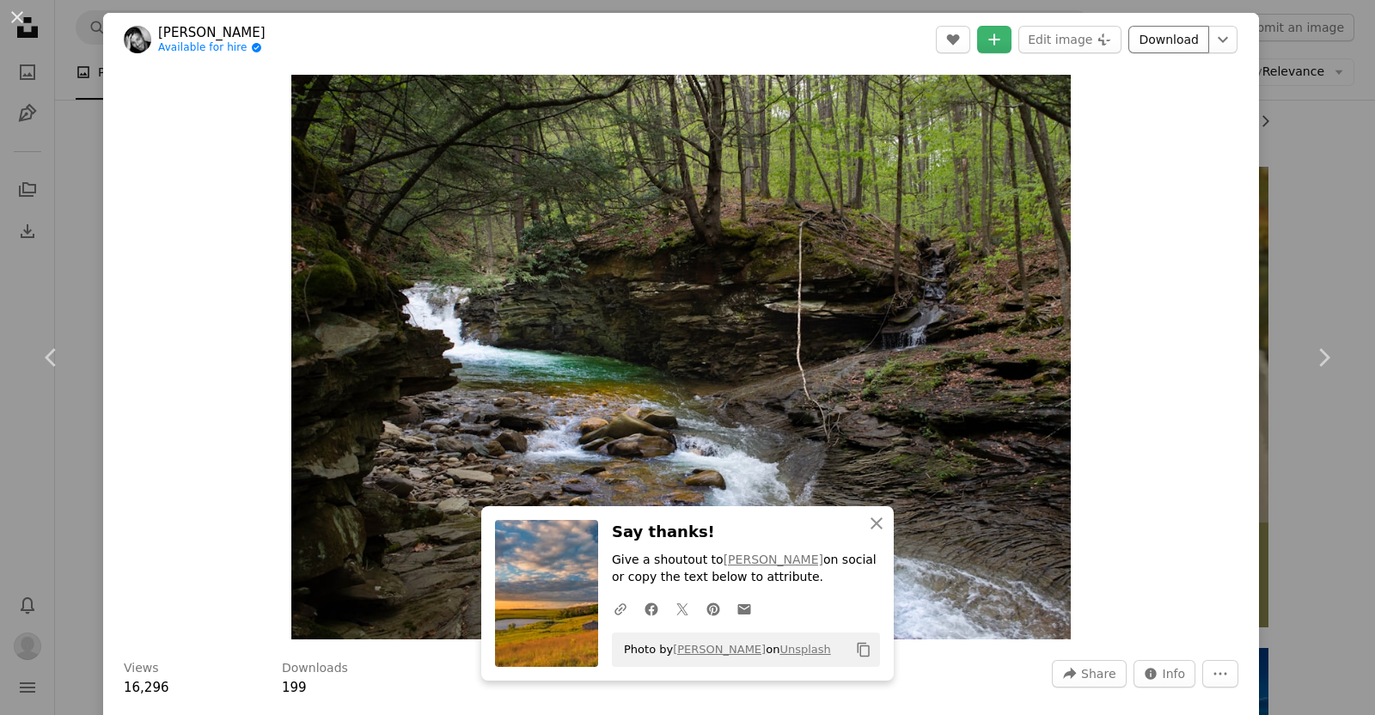
click at [684, 40] on link "Download" at bounding box center [1168, 40] width 81 height 28
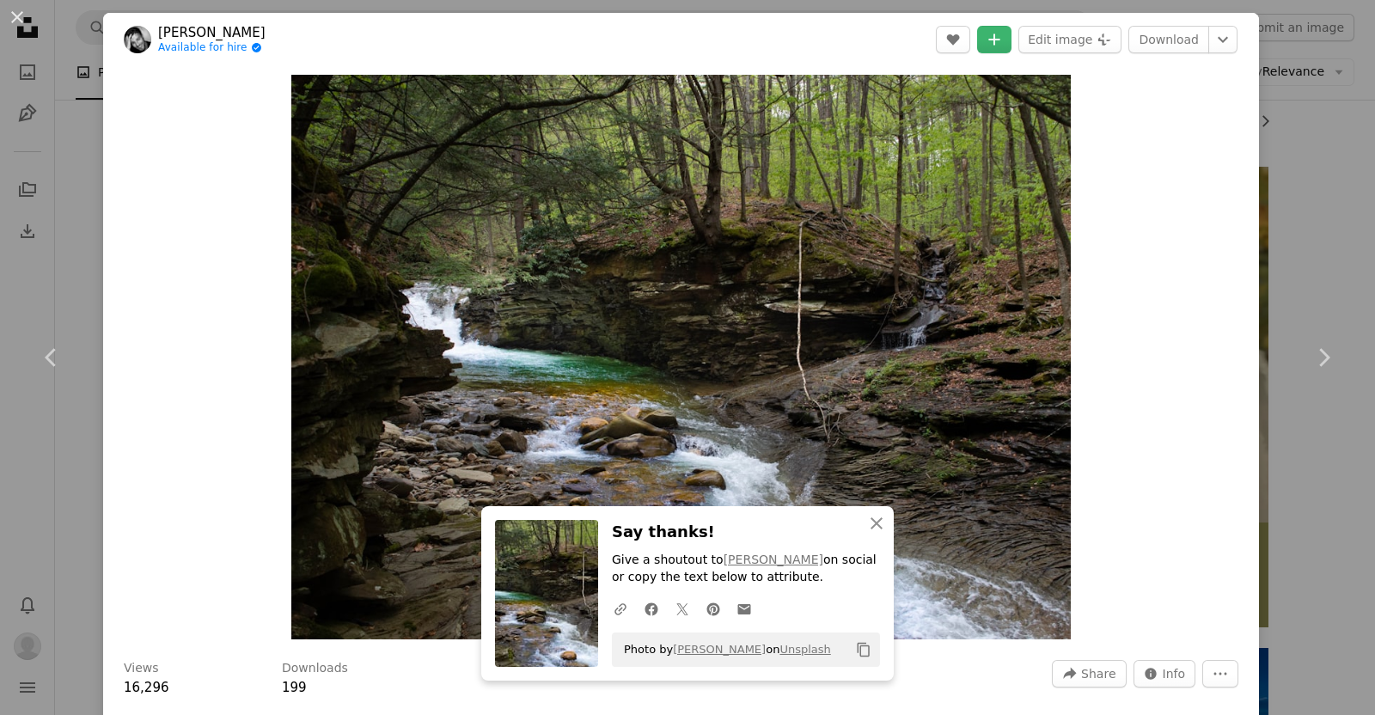
click at [38, 220] on div "An X shape Chevron left Chevron right An X shape Close Say thanks! Give a shout…" at bounding box center [687, 357] width 1375 height 715
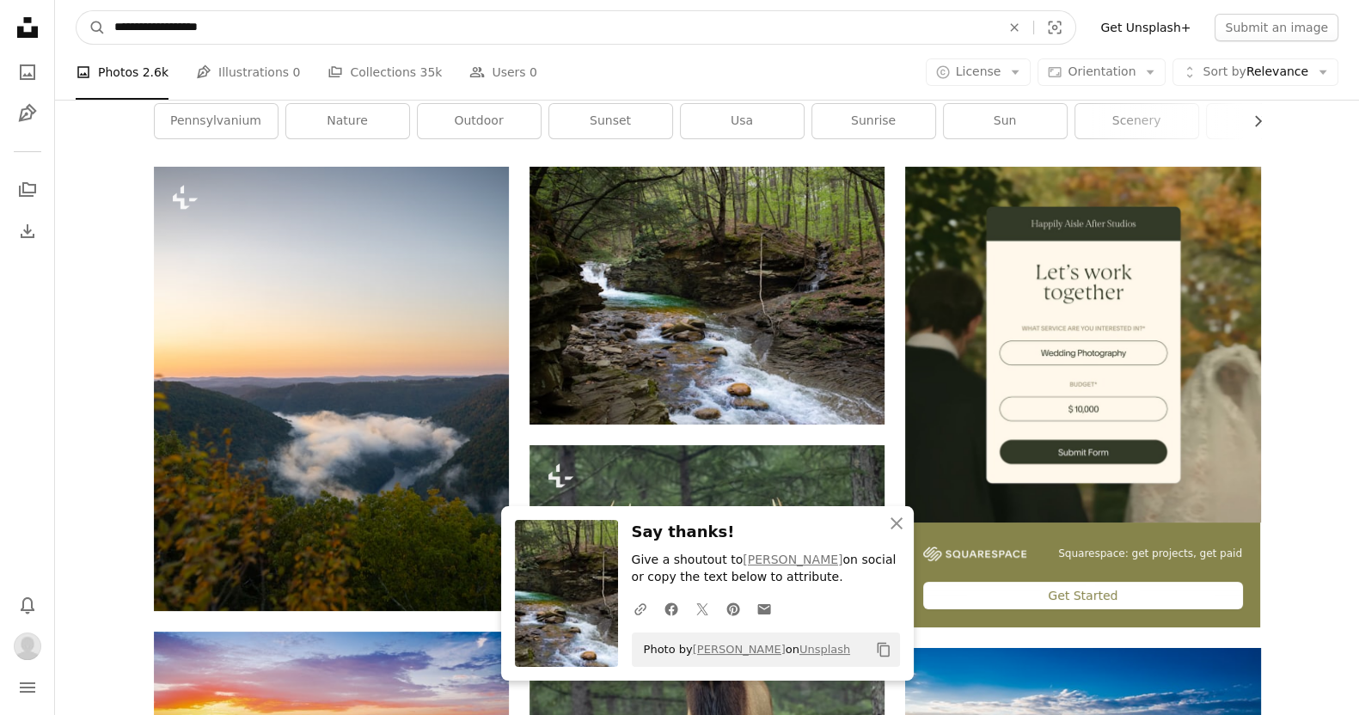
click at [153, 27] on input "**********" at bounding box center [551, 27] width 890 height 33
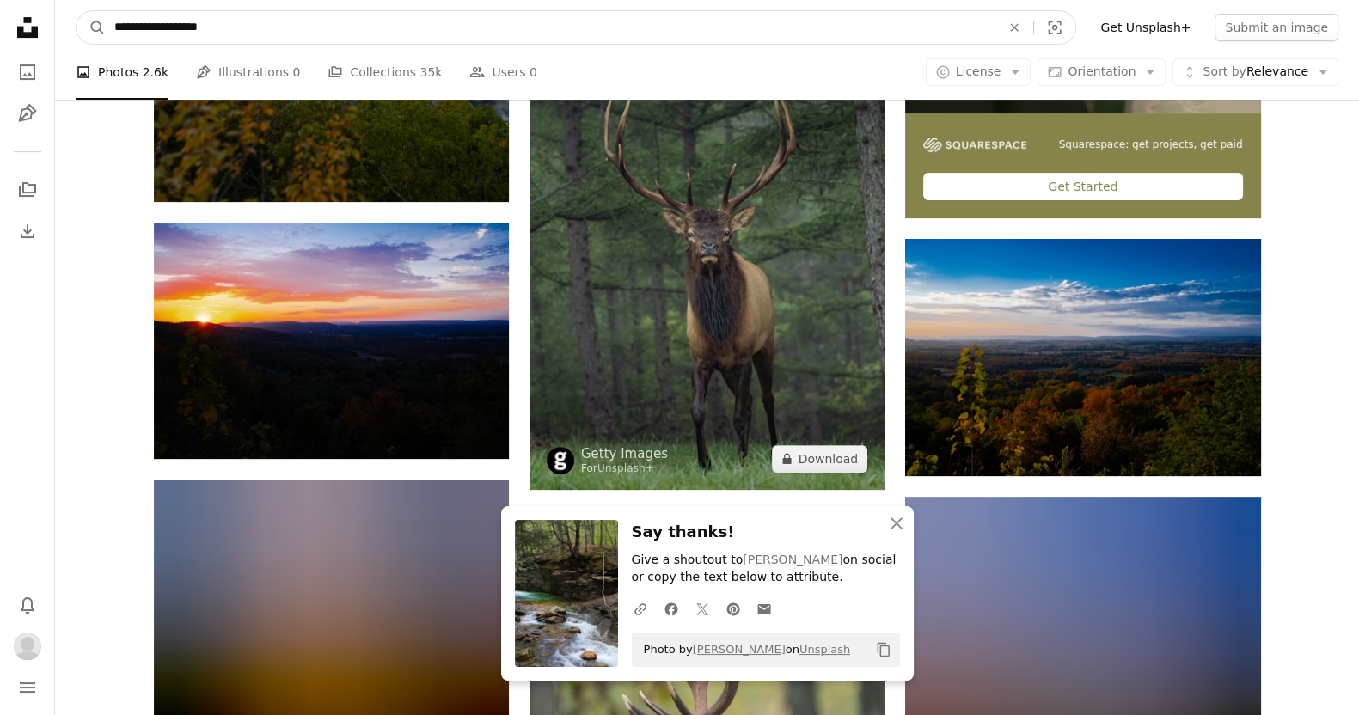
scroll to position [672, 0]
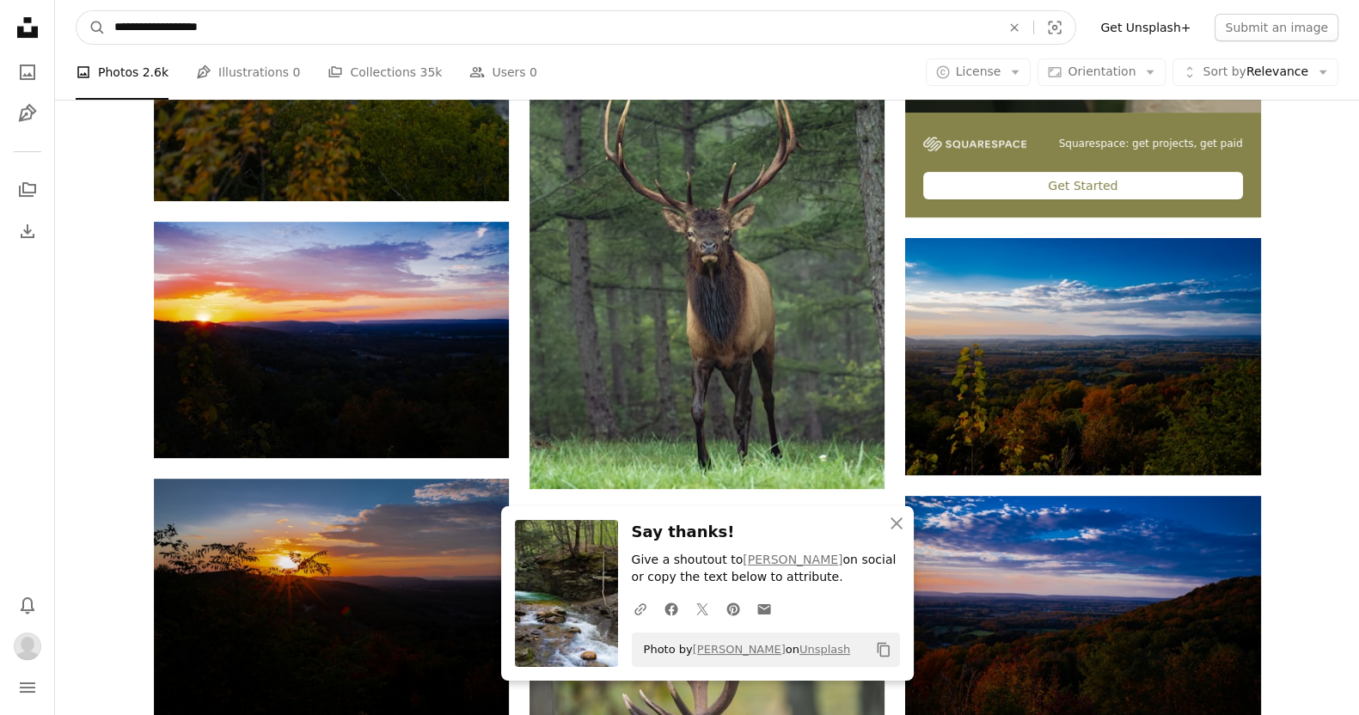
paste input "Find visuals sitewide"
type input "**********"
click button "A magnifying glass" at bounding box center [90, 27] width 29 height 33
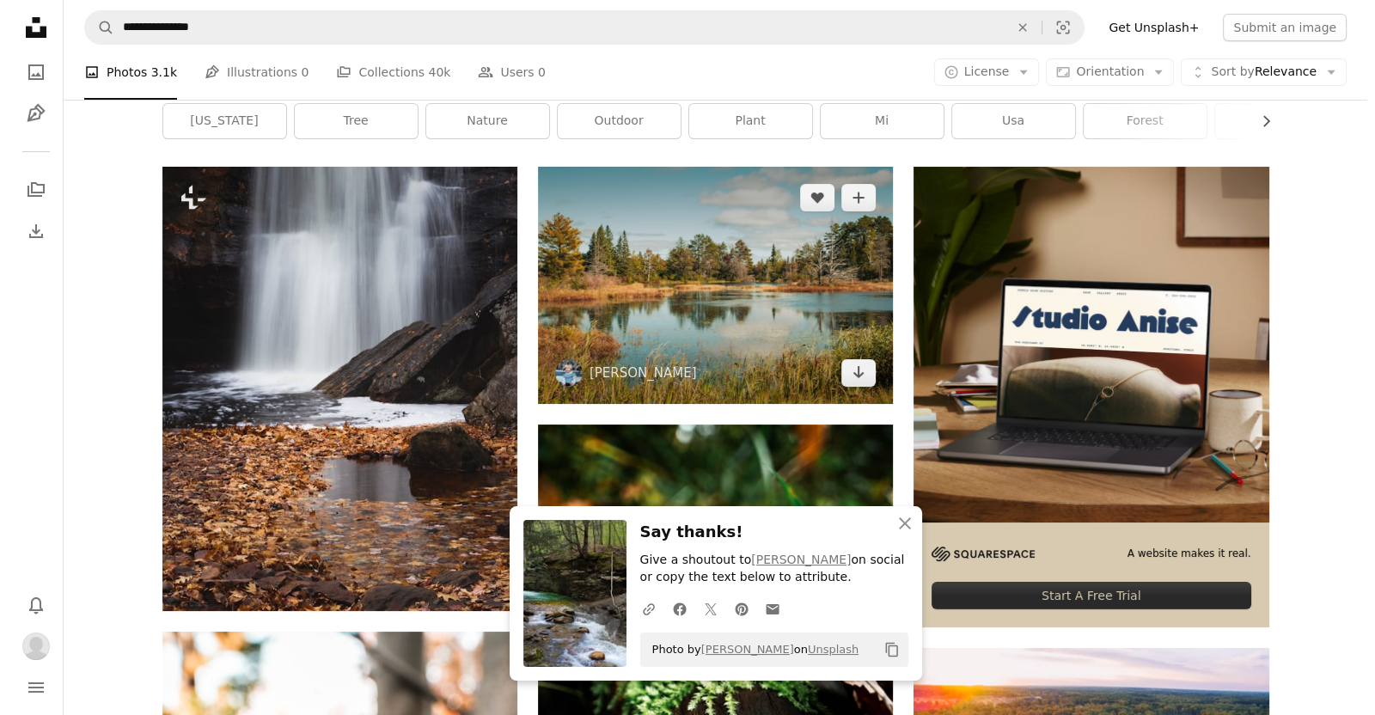
scroll to position [263, 0]
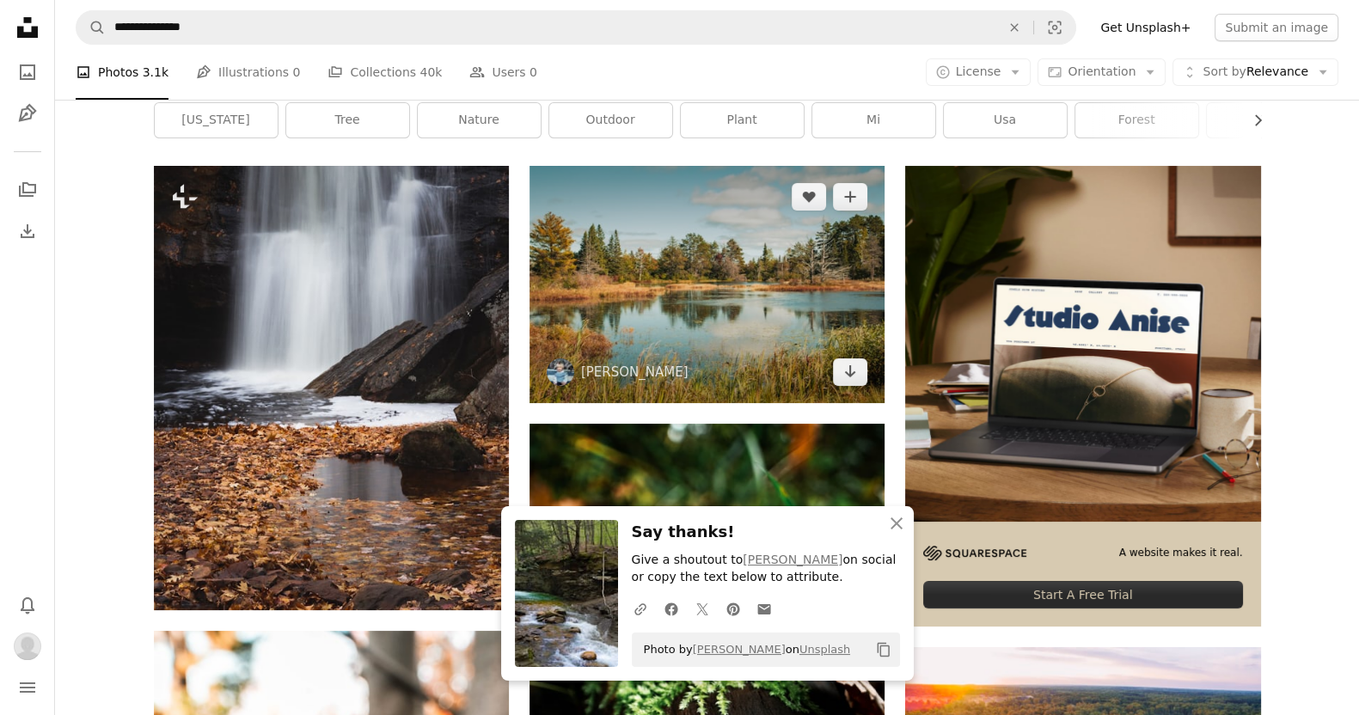
click at [684, 298] on img at bounding box center [706, 284] width 355 height 236
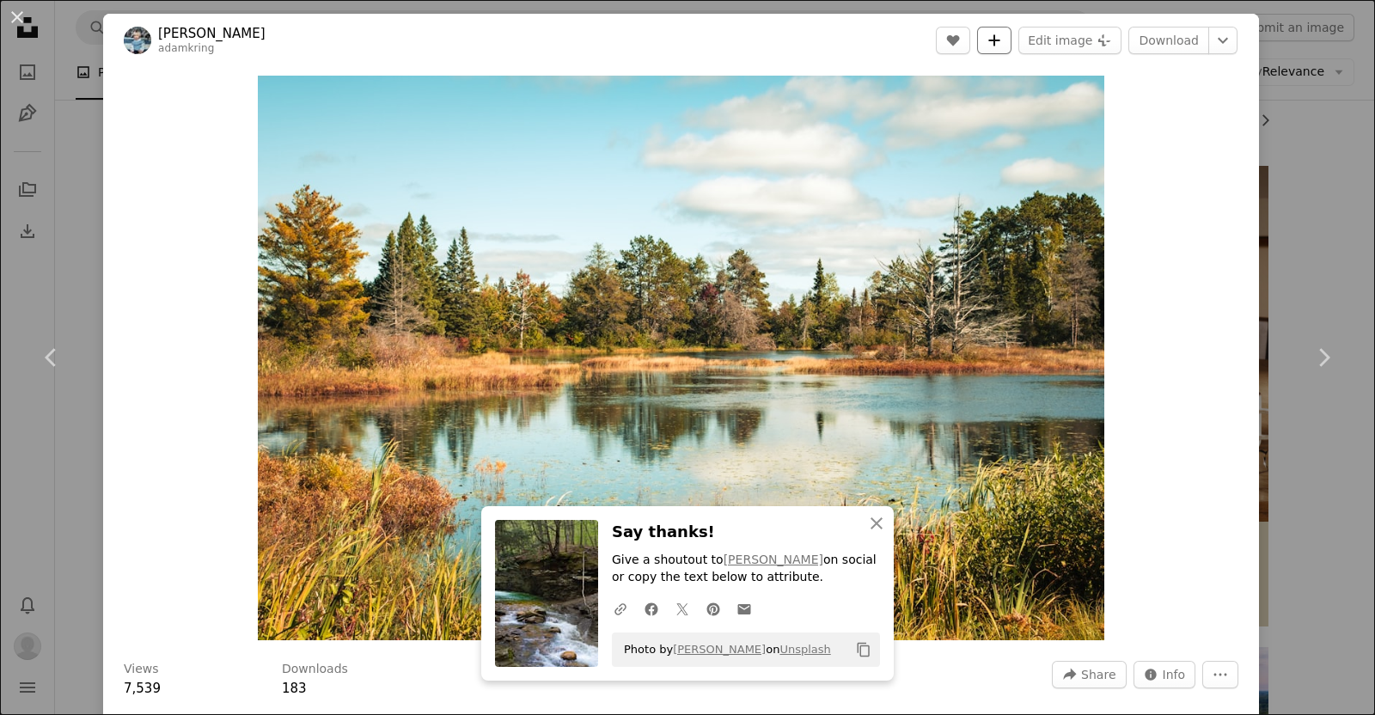
click at [684, 40] on icon "Add to Collection" at bounding box center [994, 39] width 11 height 11
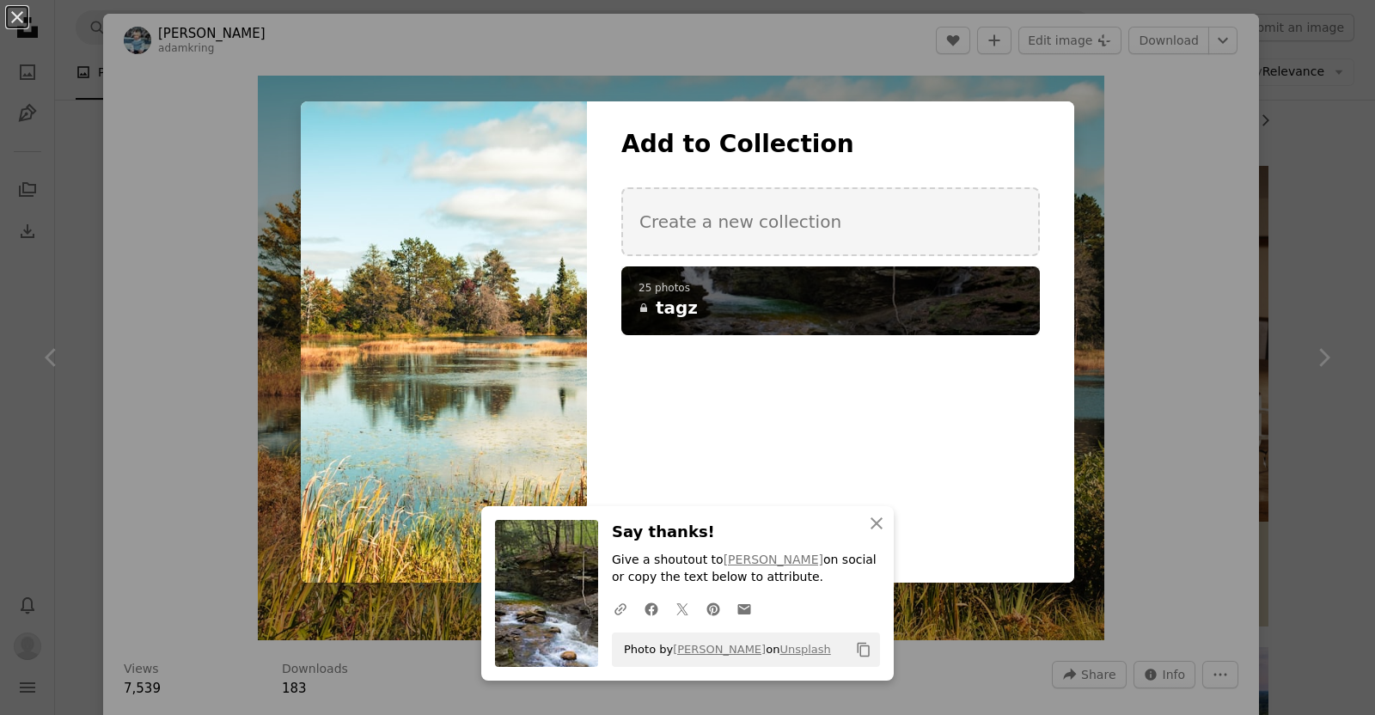
click at [684, 289] on p "25 photos" at bounding box center [831, 289] width 384 height 14
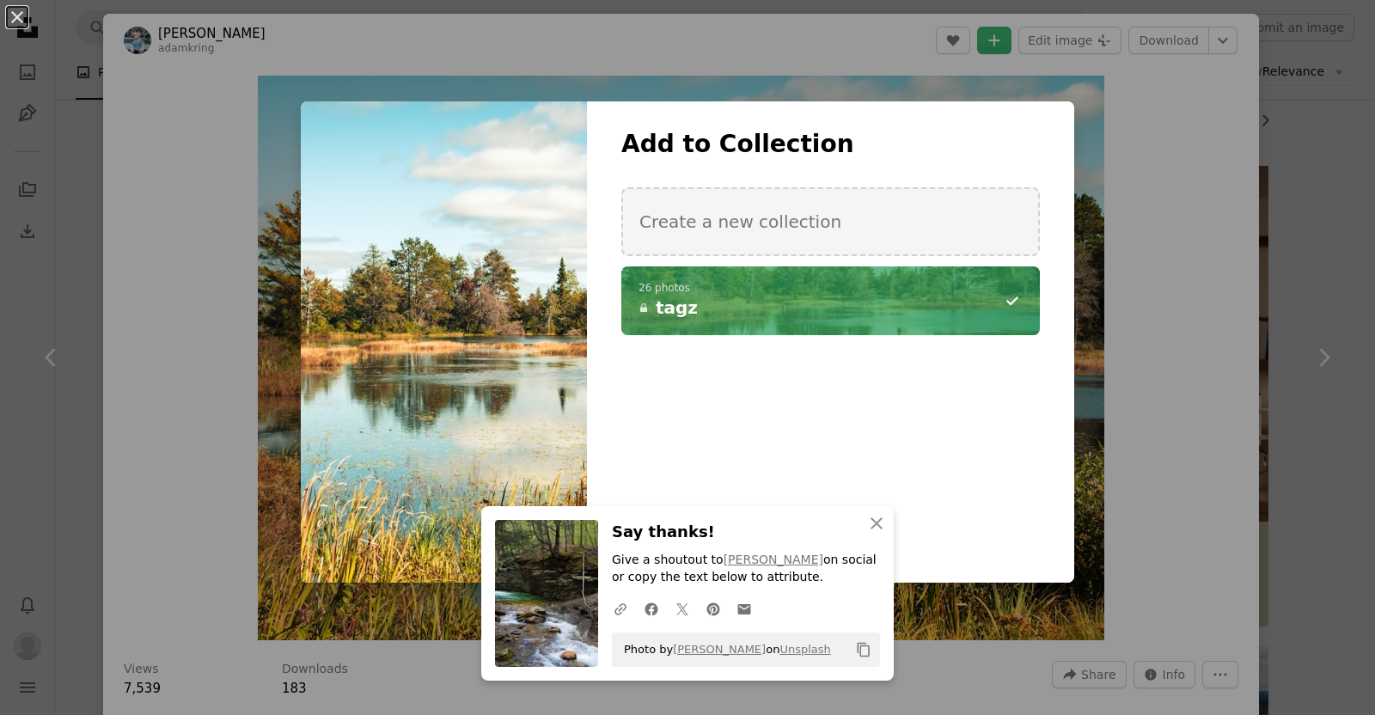
click at [684, 33] on div "An X shape An X shape Close Say thanks! Give a shoutout to [PERSON_NAME] on soc…" at bounding box center [687, 357] width 1375 height 715
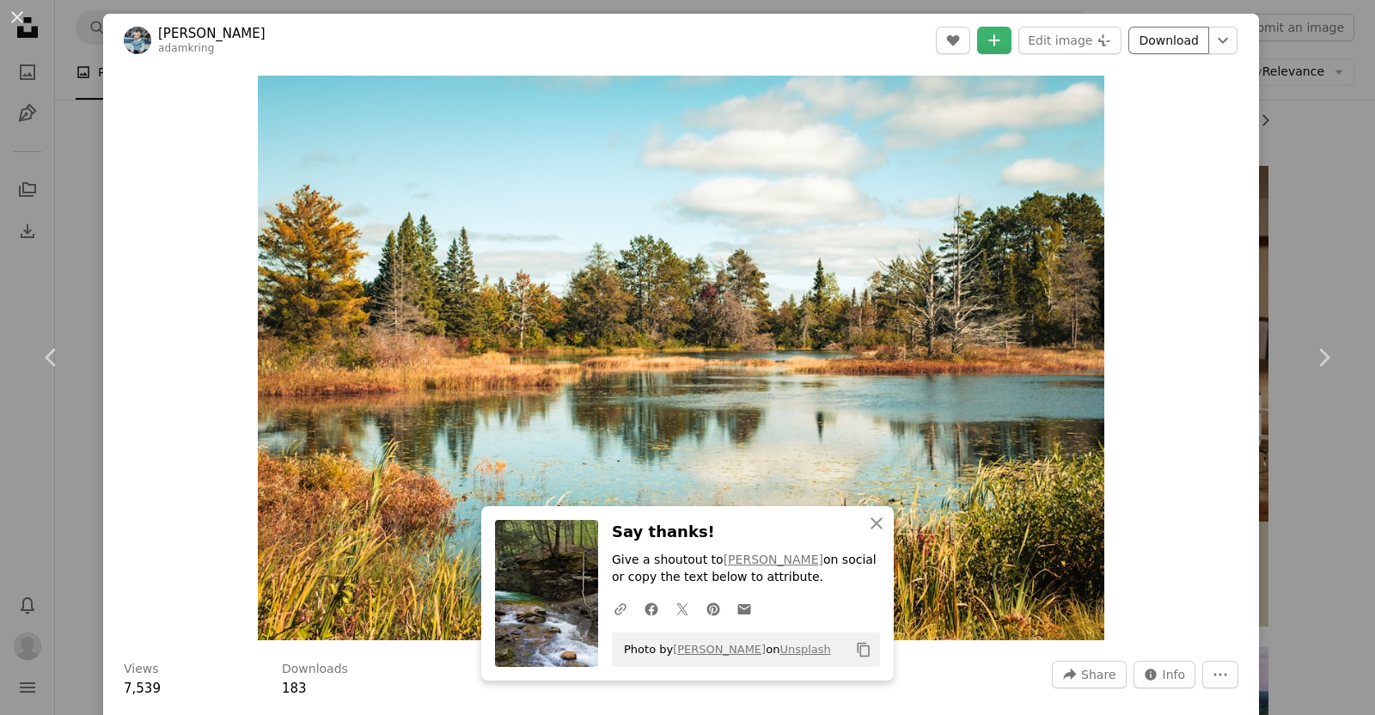
click at [684, 40] on link "Download" at bounding box center [1168, 41] width 81 height 28
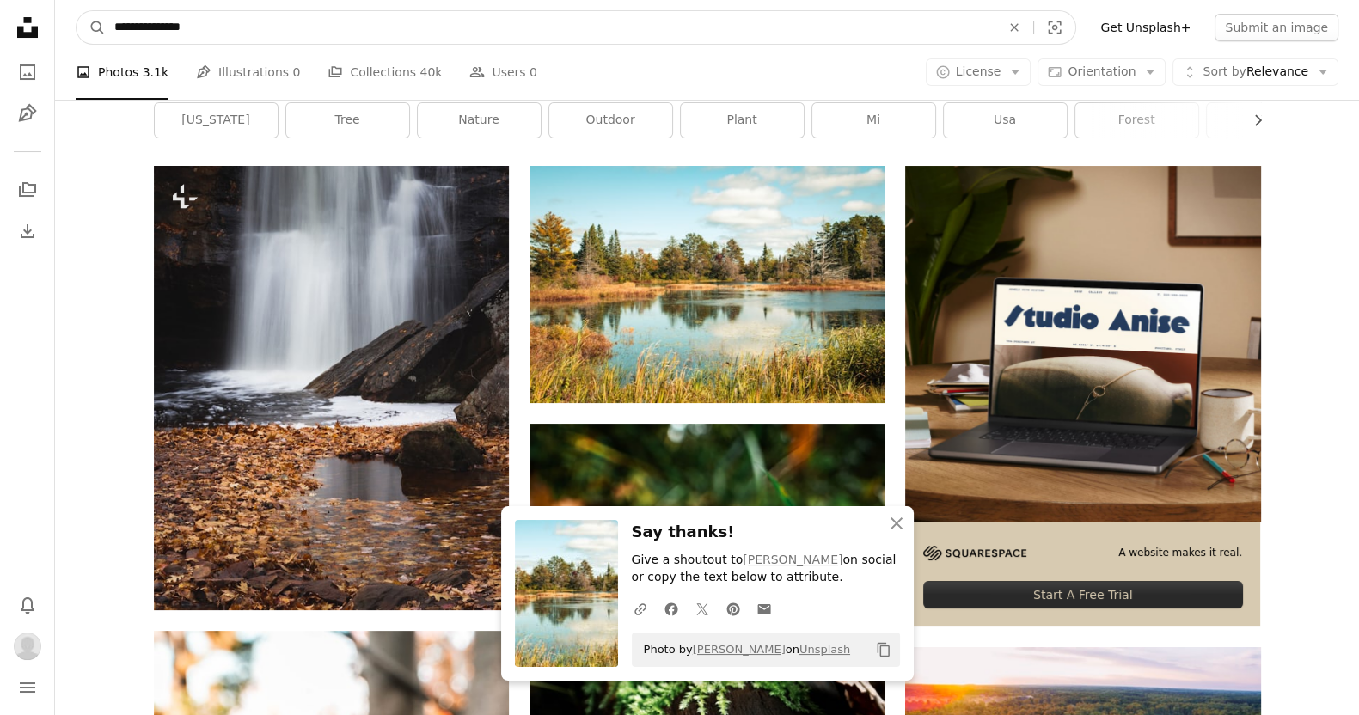
click at [228, 18] on input "**********" at bounding box center [551, 27] width 890 height 33
click at [138, 19] on input "**********" at bounding box center [551, 27] width 890 height 33
click at [138, 18] on input "**********" at bounding box center [551, 27] width 890 height 33
paste input "*"
type input "**********"
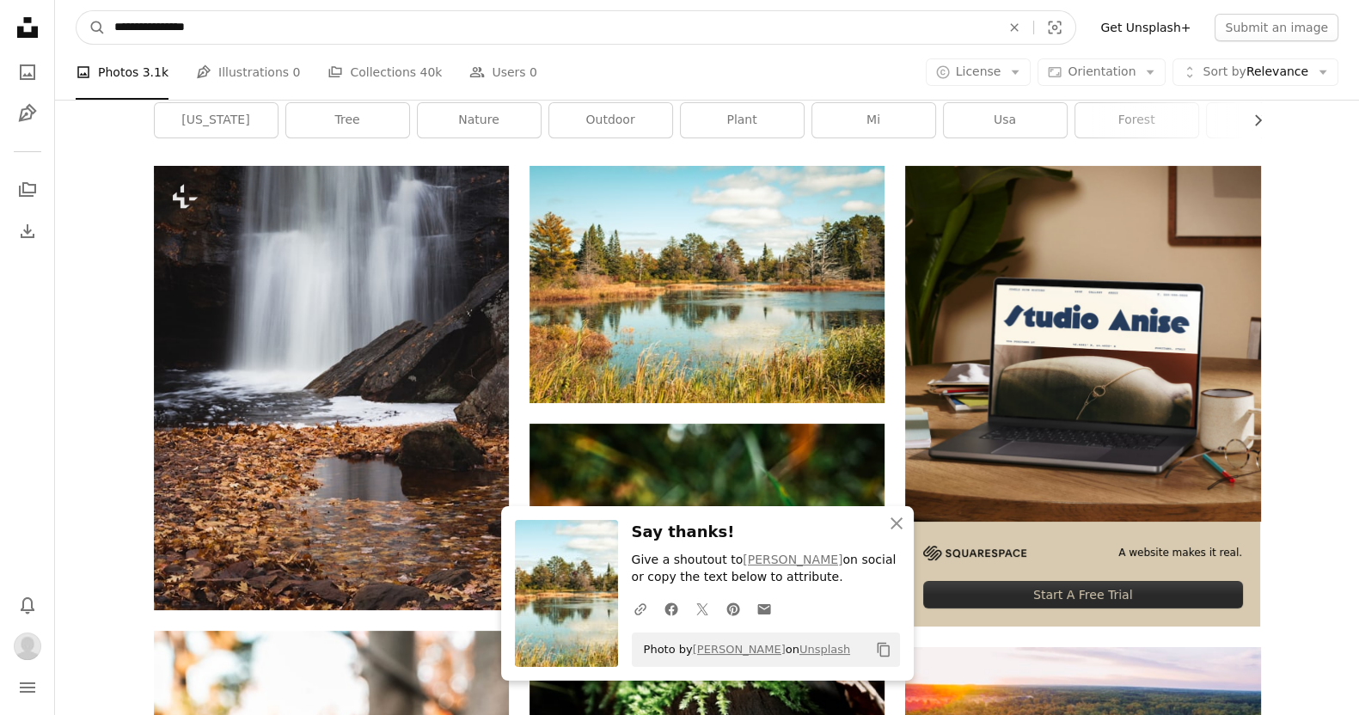
click button "A magnifying glass" at bounding box center [90, 27] width 29 height 33
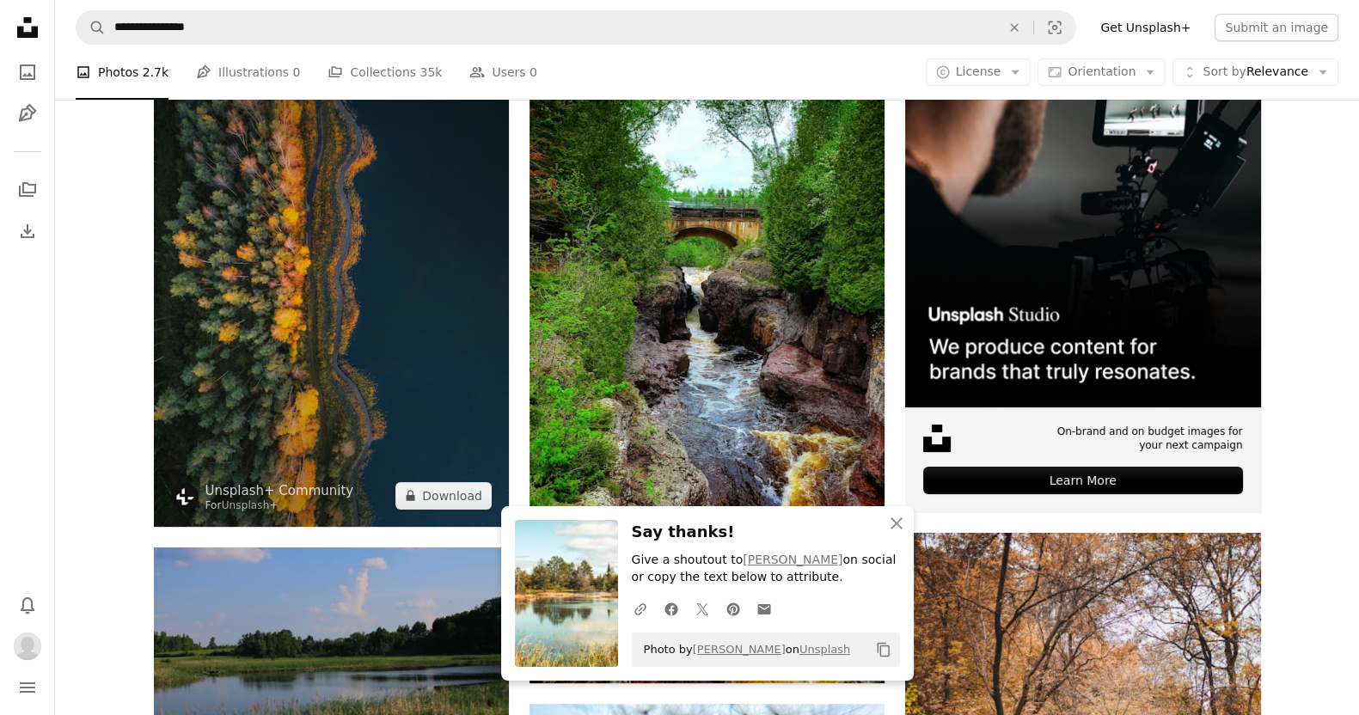
click at [333, 231] on img at bounding box center [331, 289] width 355 height 474
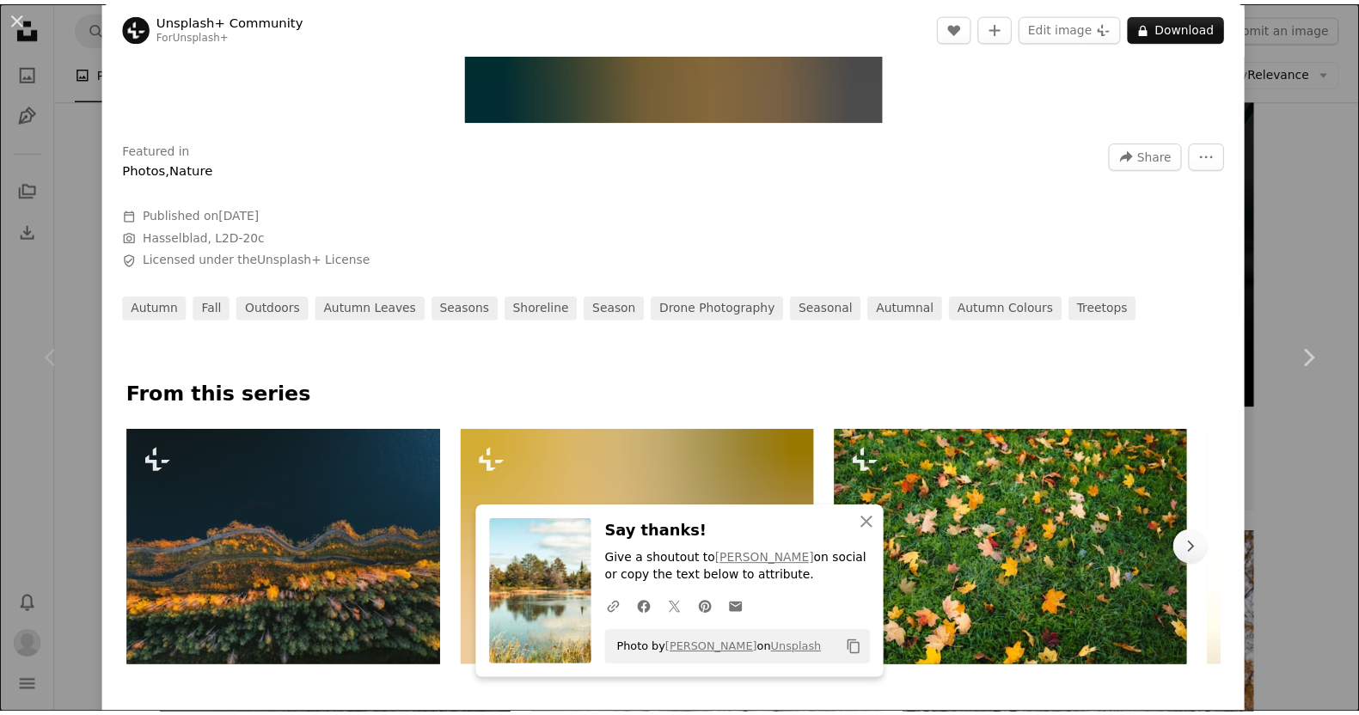
scroll to position [535, 0]
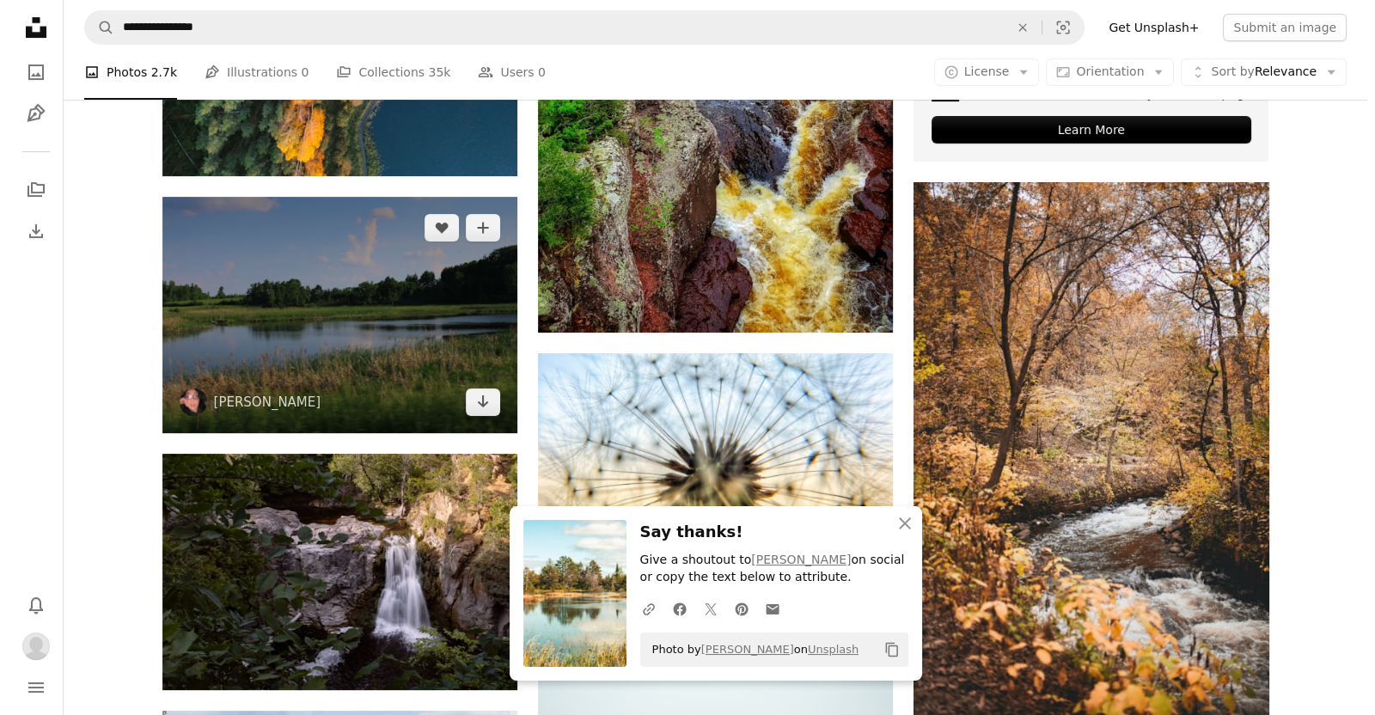
scroll to position [730, 0]
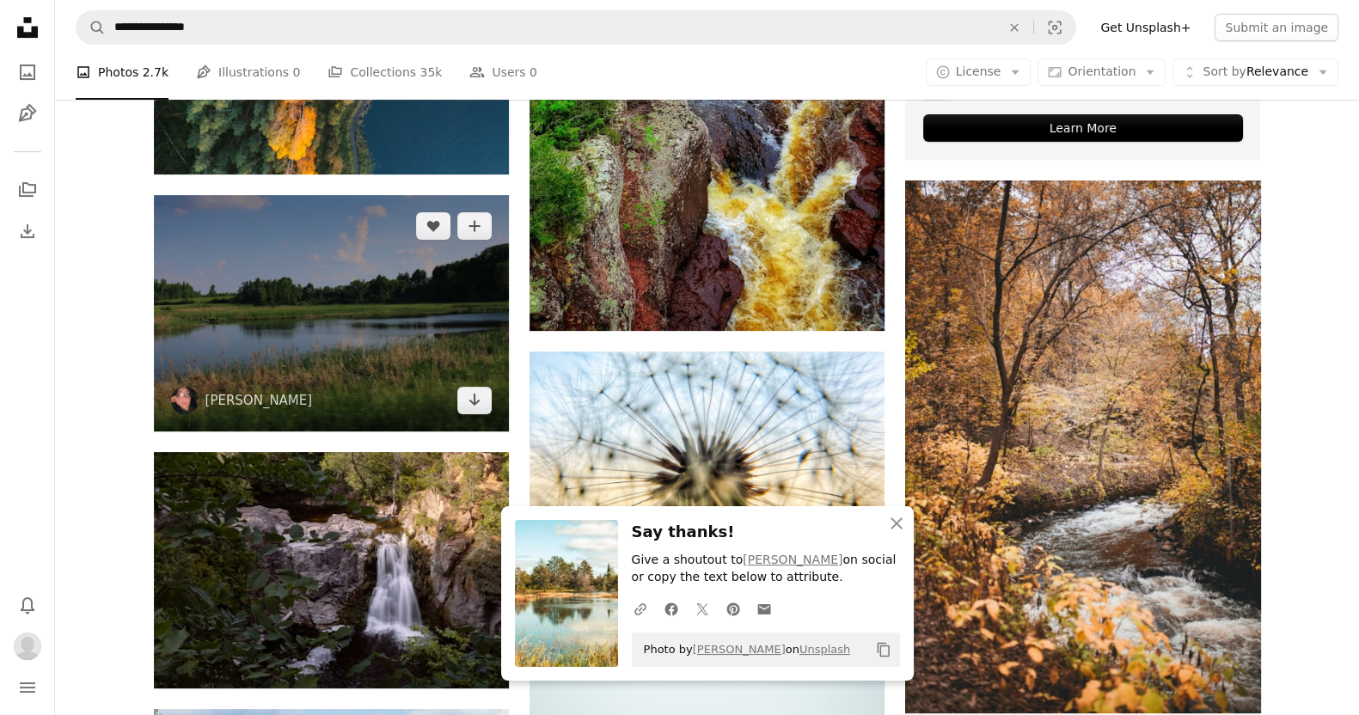
click at [350, 259] on img at bounding box center [331, 313] width 355 height 236
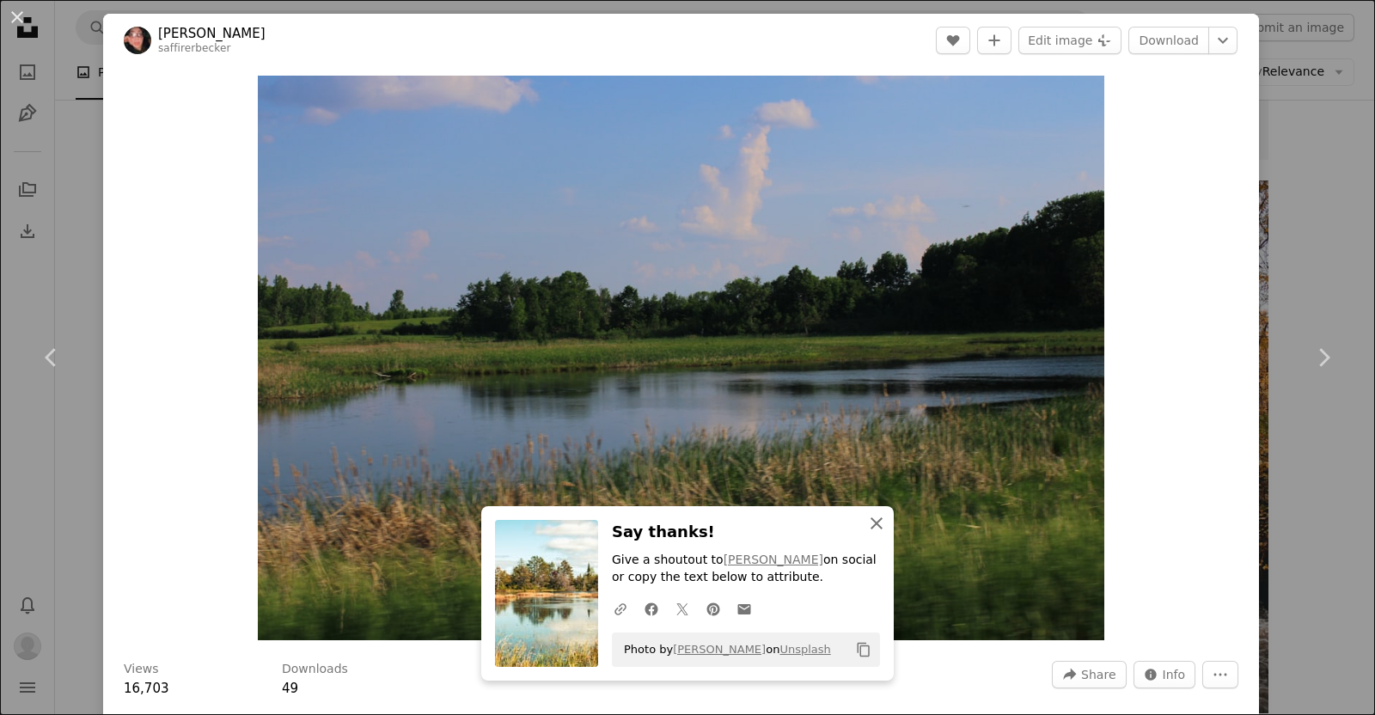
click at [684, 521] on icon "button" at bounding box center [877, 523] width 12 height 12
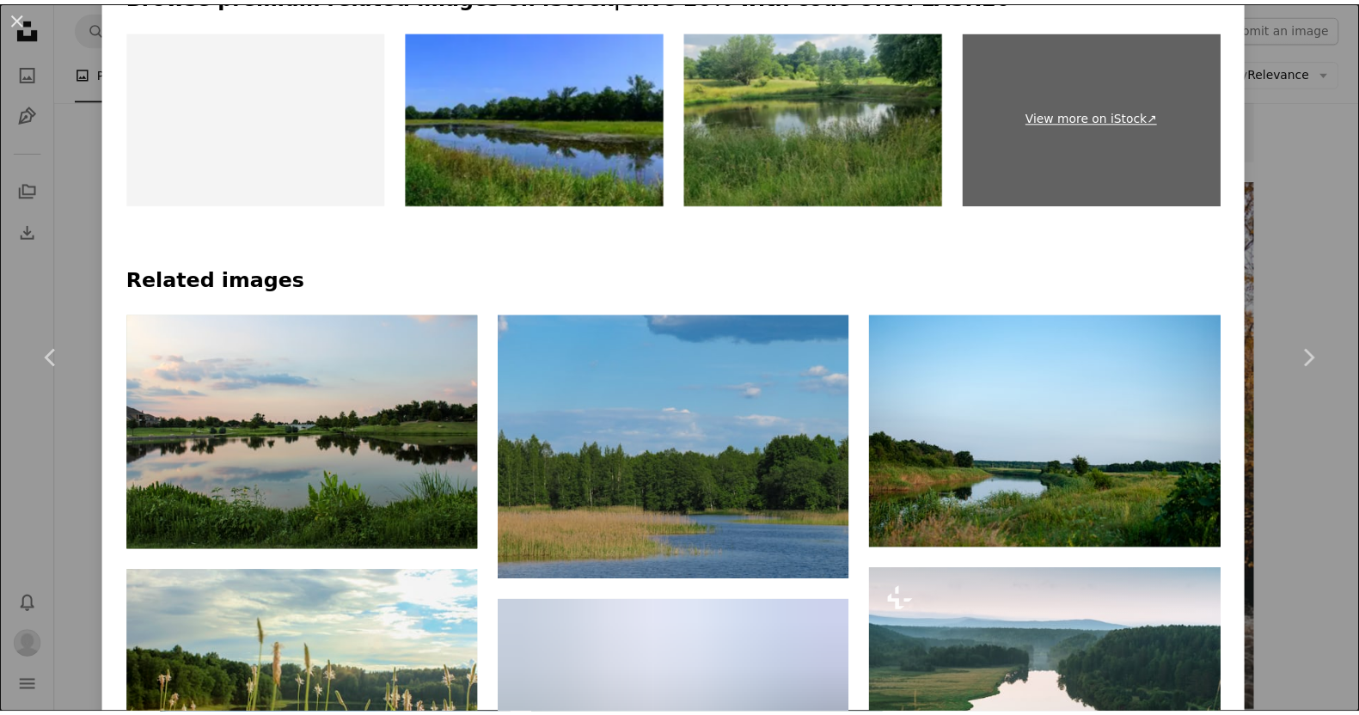
scroll to position [1285, 0]
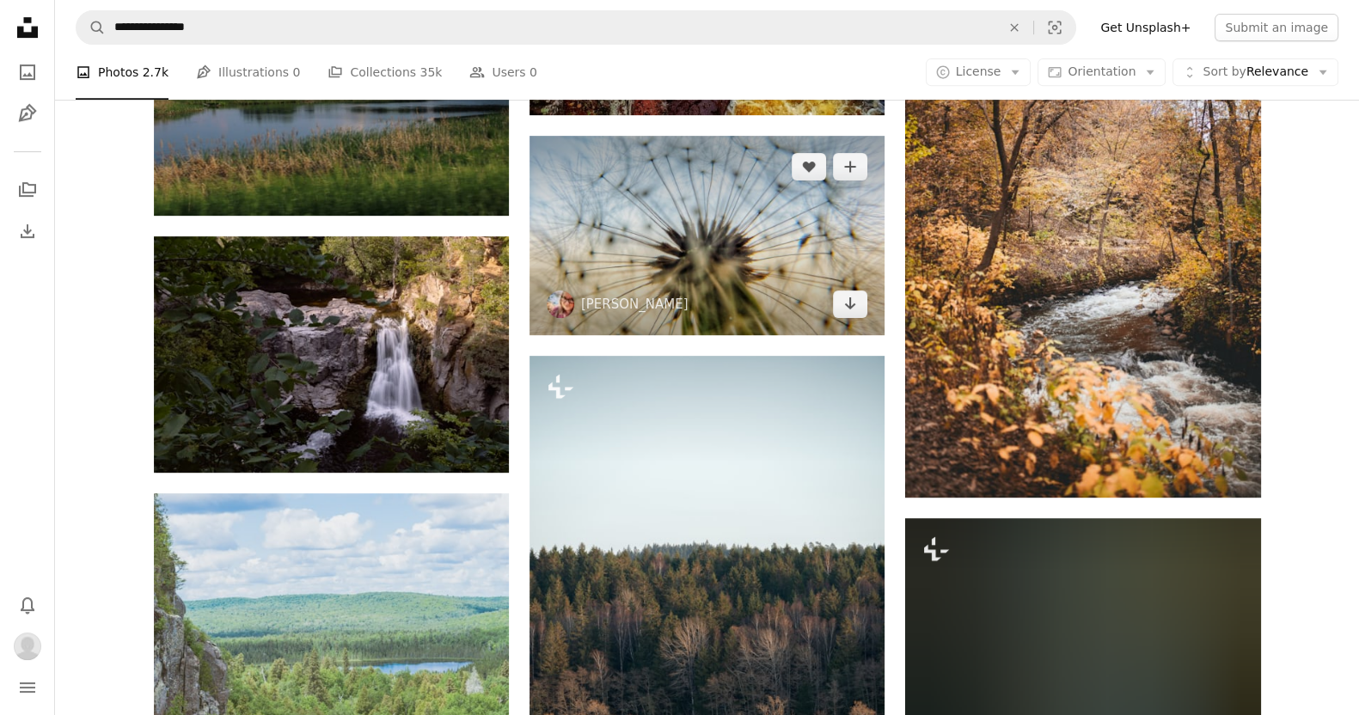
scroll to position [1304, 0]
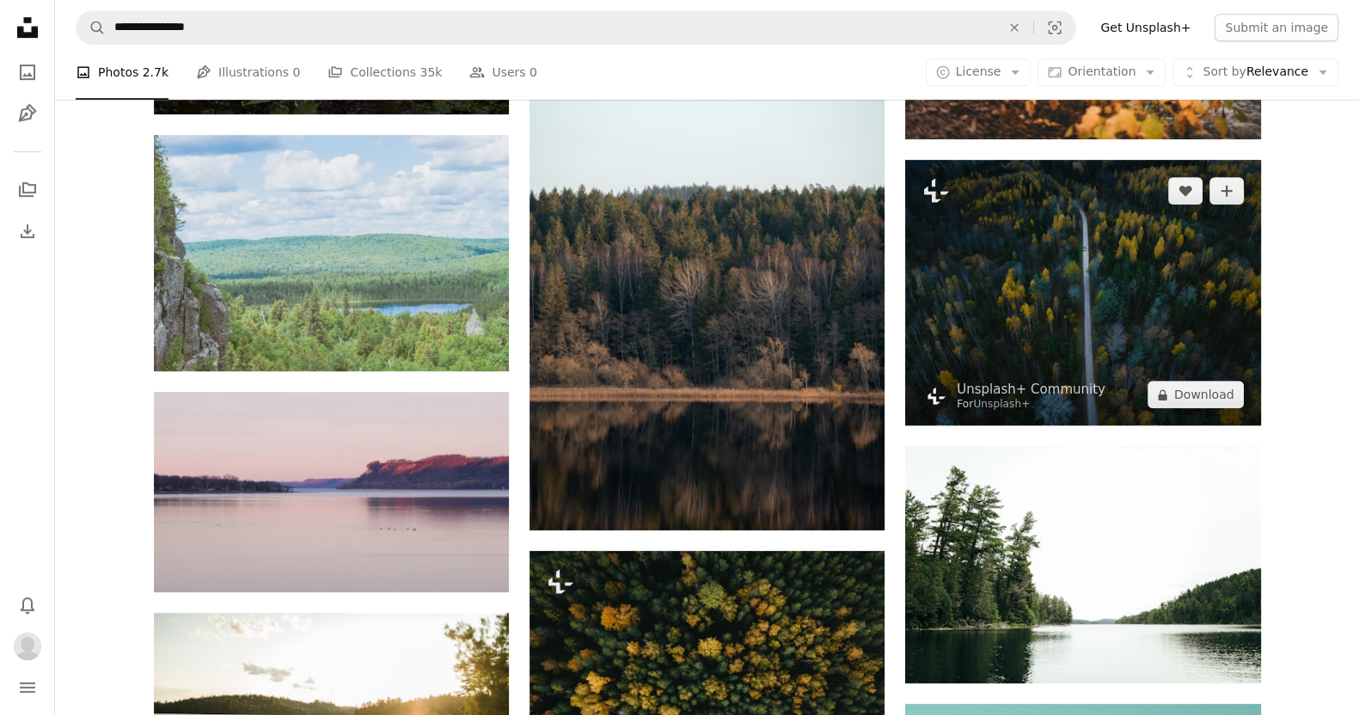
click at [684, 282] on img at bounding box center [1082, 293] width 355 height 266
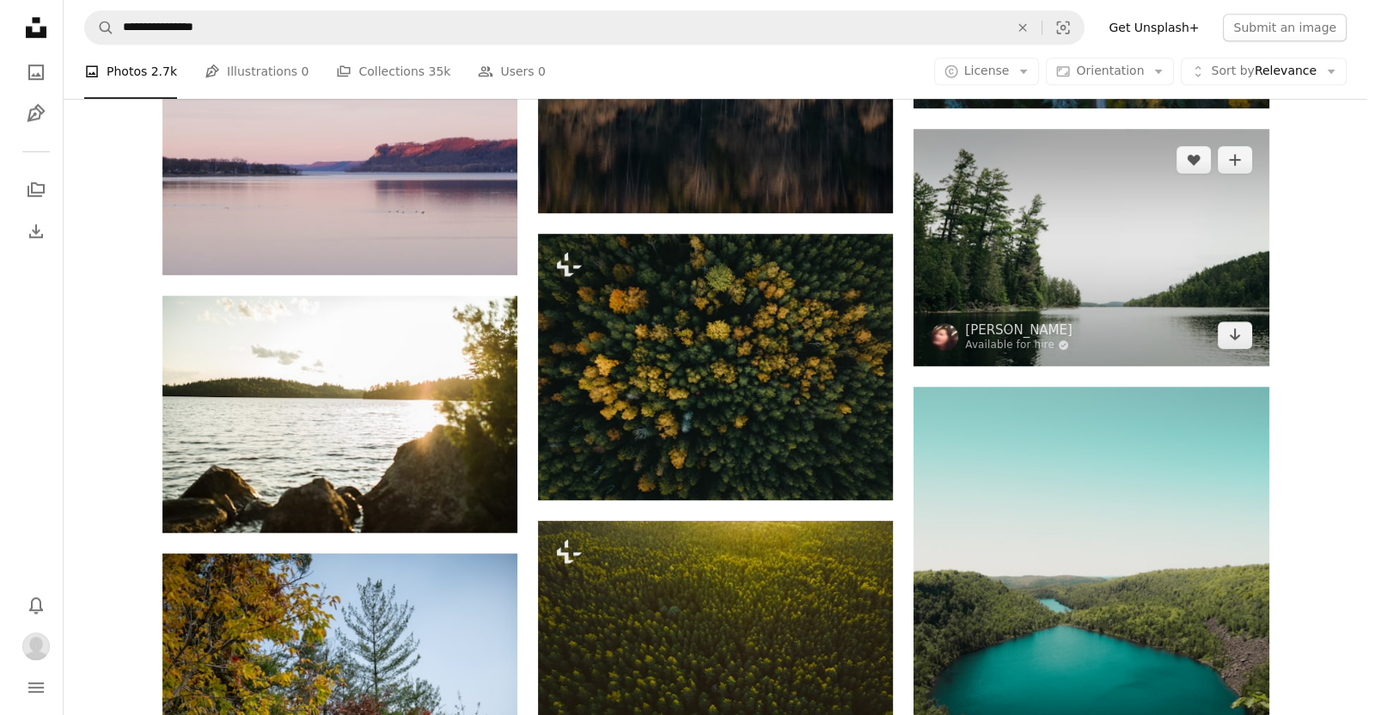
scroll to position [1622, 0]
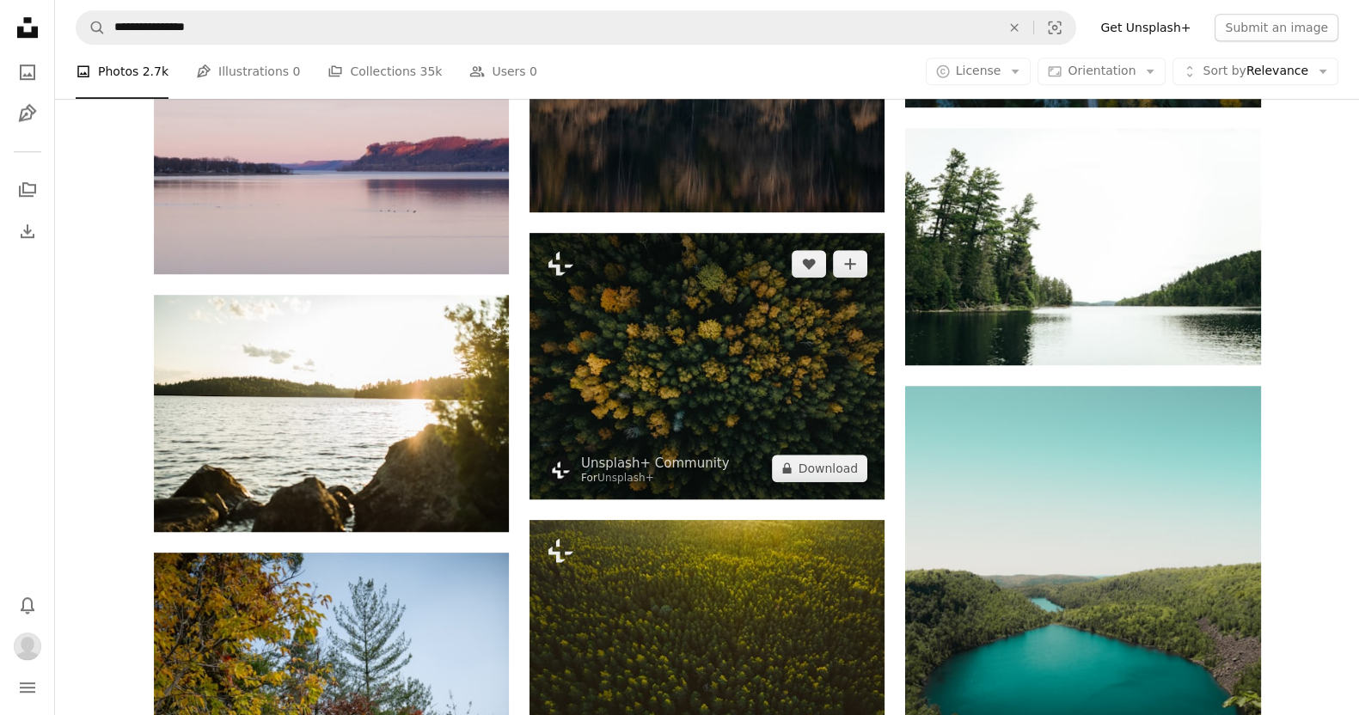
click at [684, 346] on img at bounding box center [706, 366] width 355 height 266
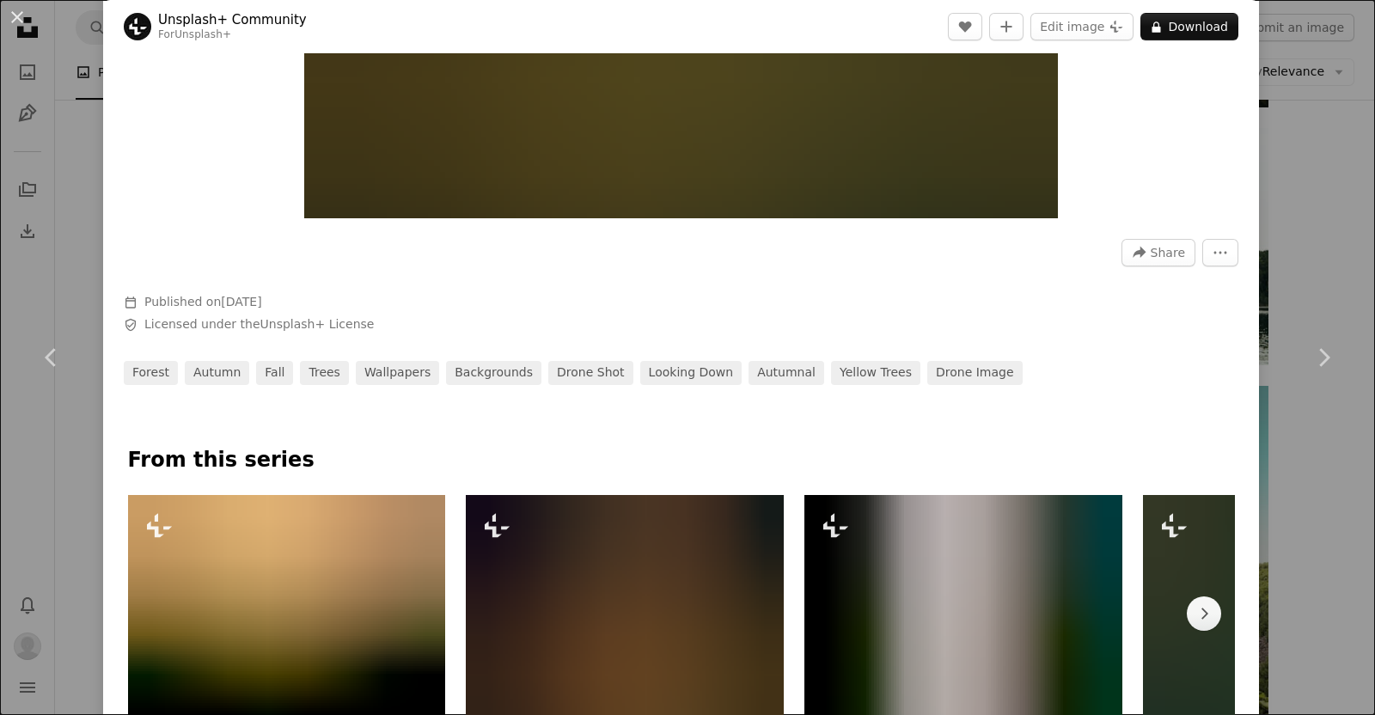
scroll to position [423, 0]
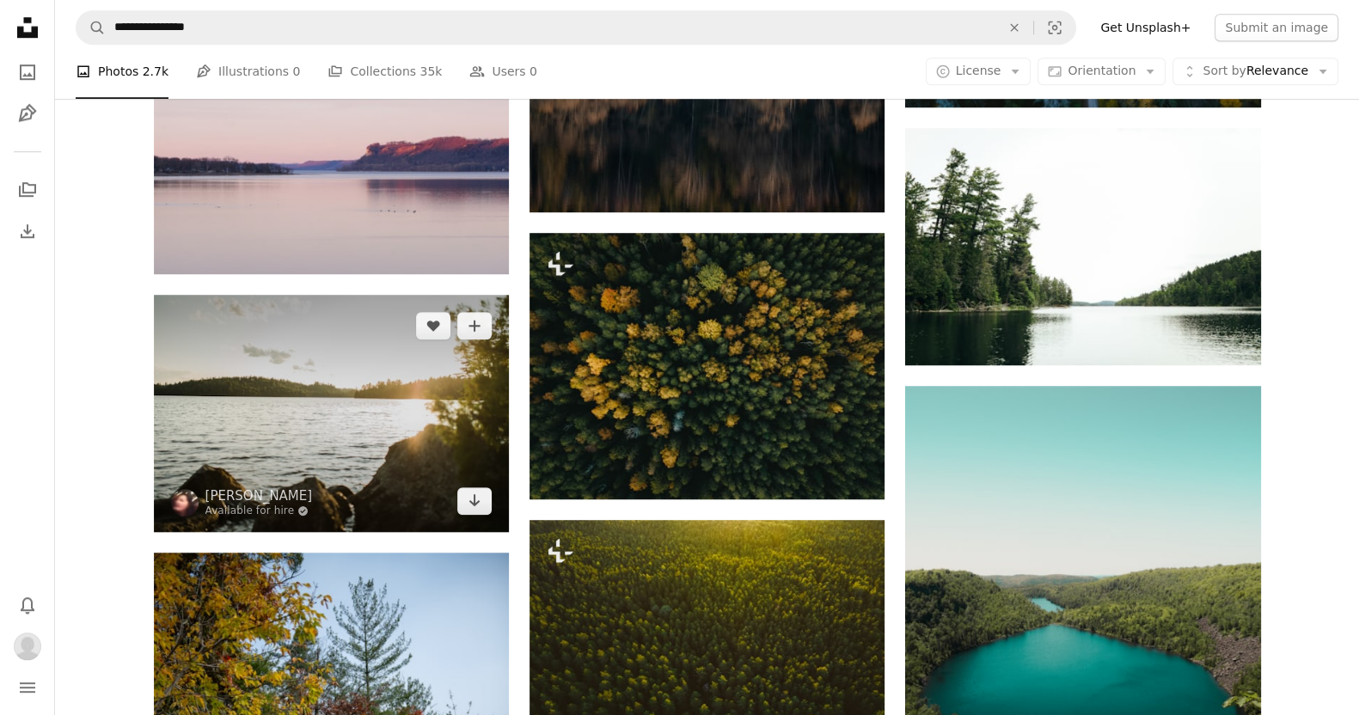
click at [327, 391] on img at bounding box center [331, 413] width 355 height 236
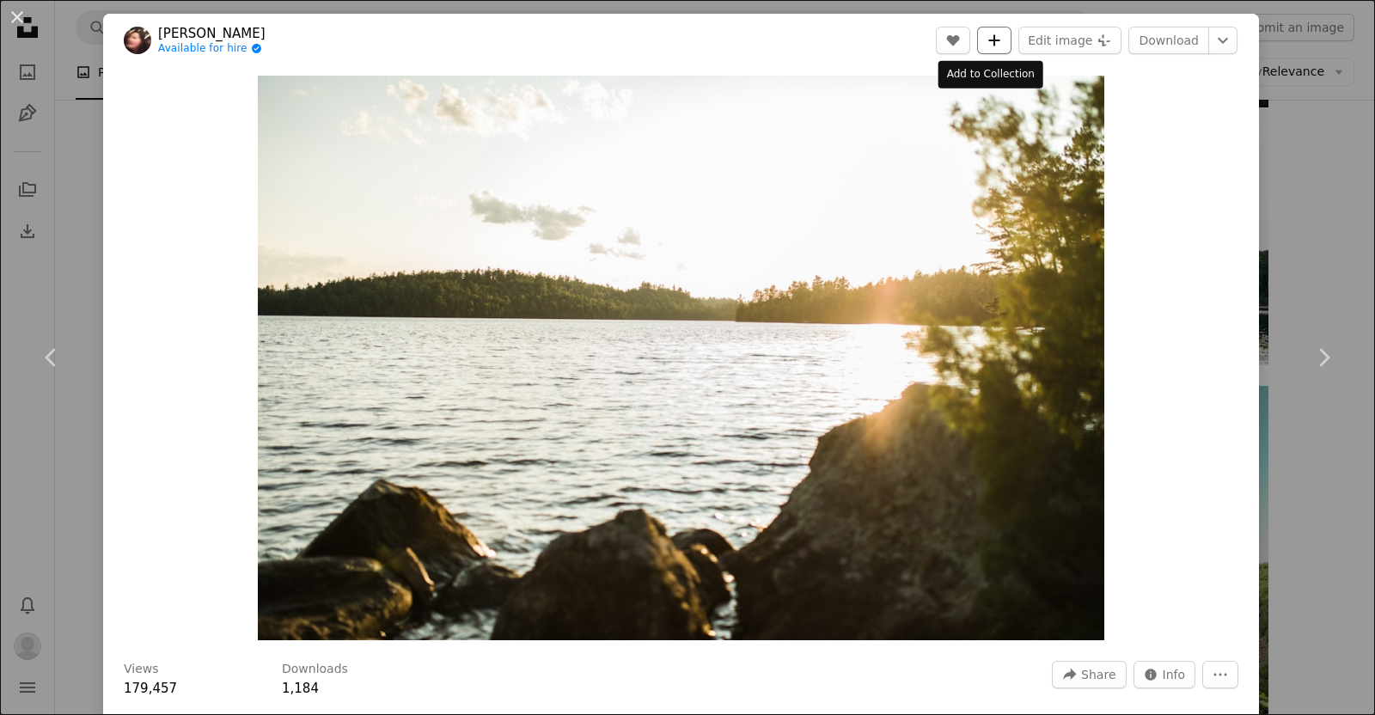
click at [684, 36] on icon "A plus sign" at bounding box center [995, 41] width 14 height 14
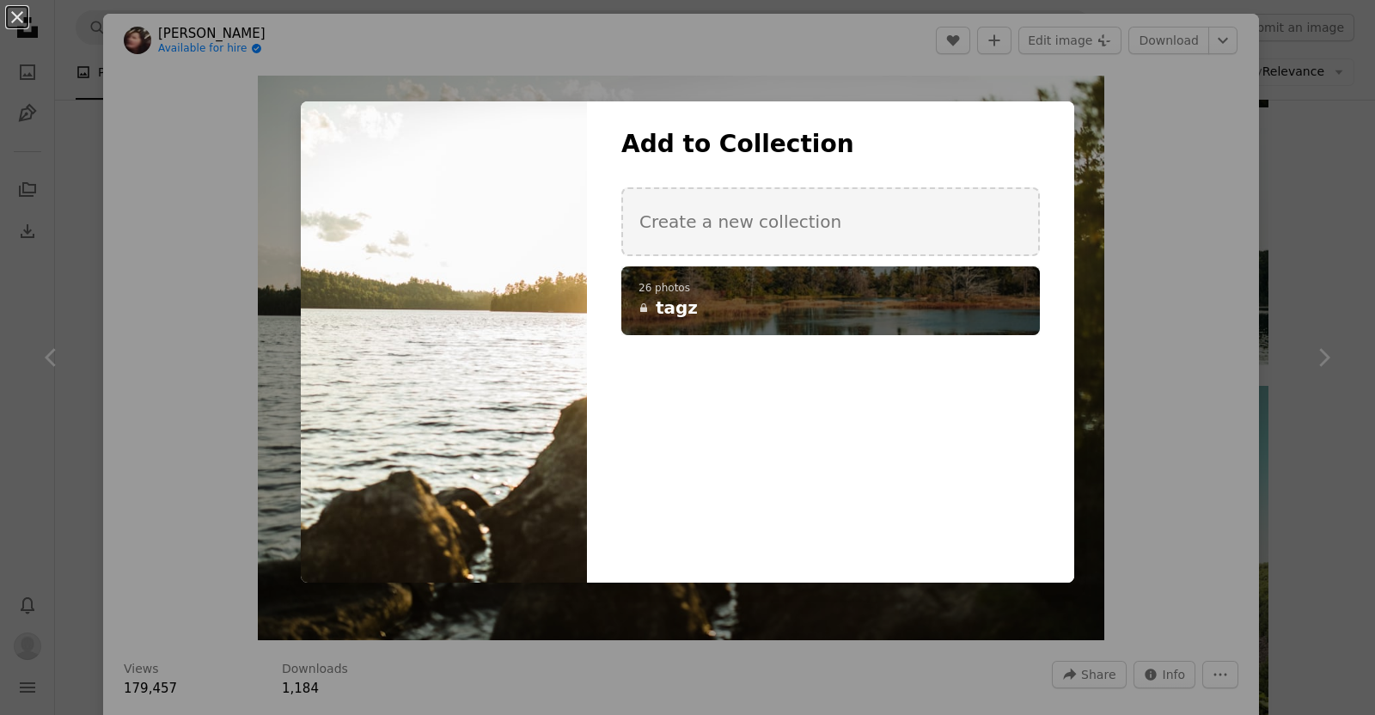
click at [684, 296] on h4 "A lock tagz" at bounding box center [821, 308] width 365 height 24
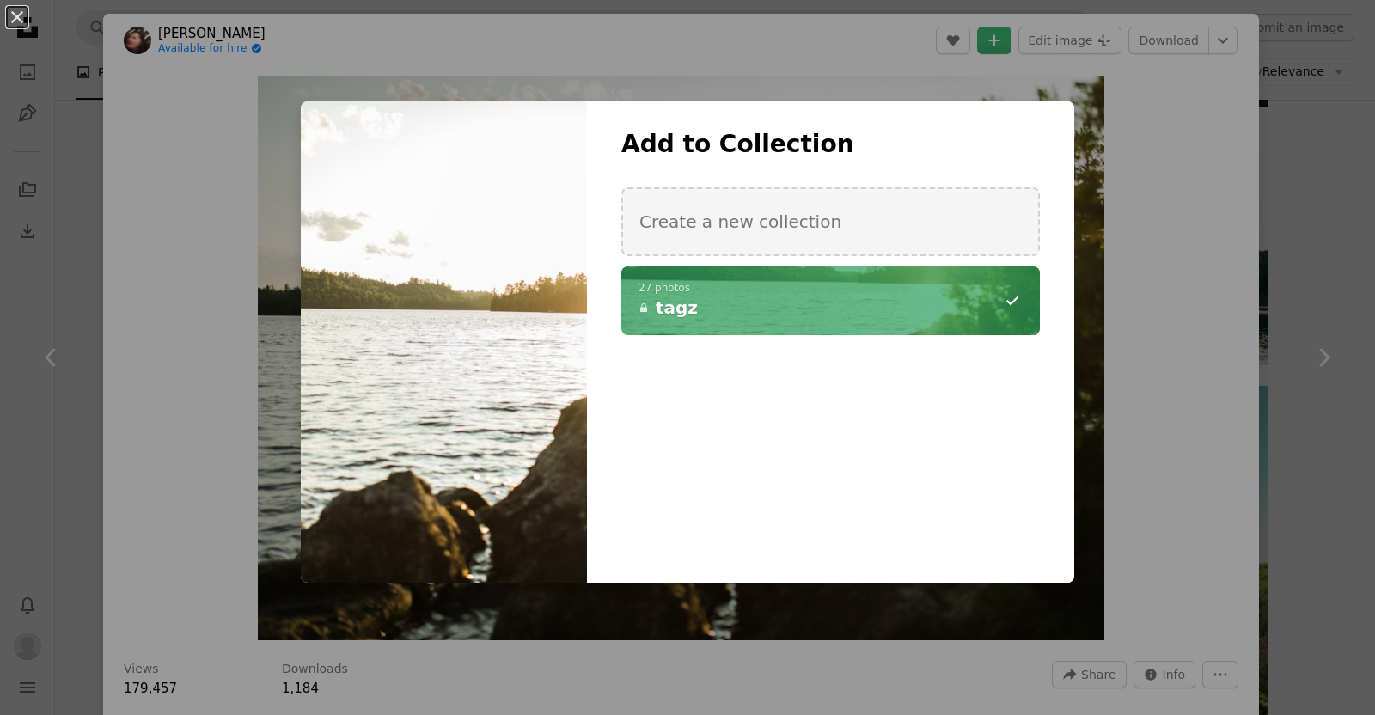
click at [684, 40] on div "An X shape Add to Collection Create a new collection A checkmark A minus sign 2…" at bounding box center [687, 357] width 1375 height 715
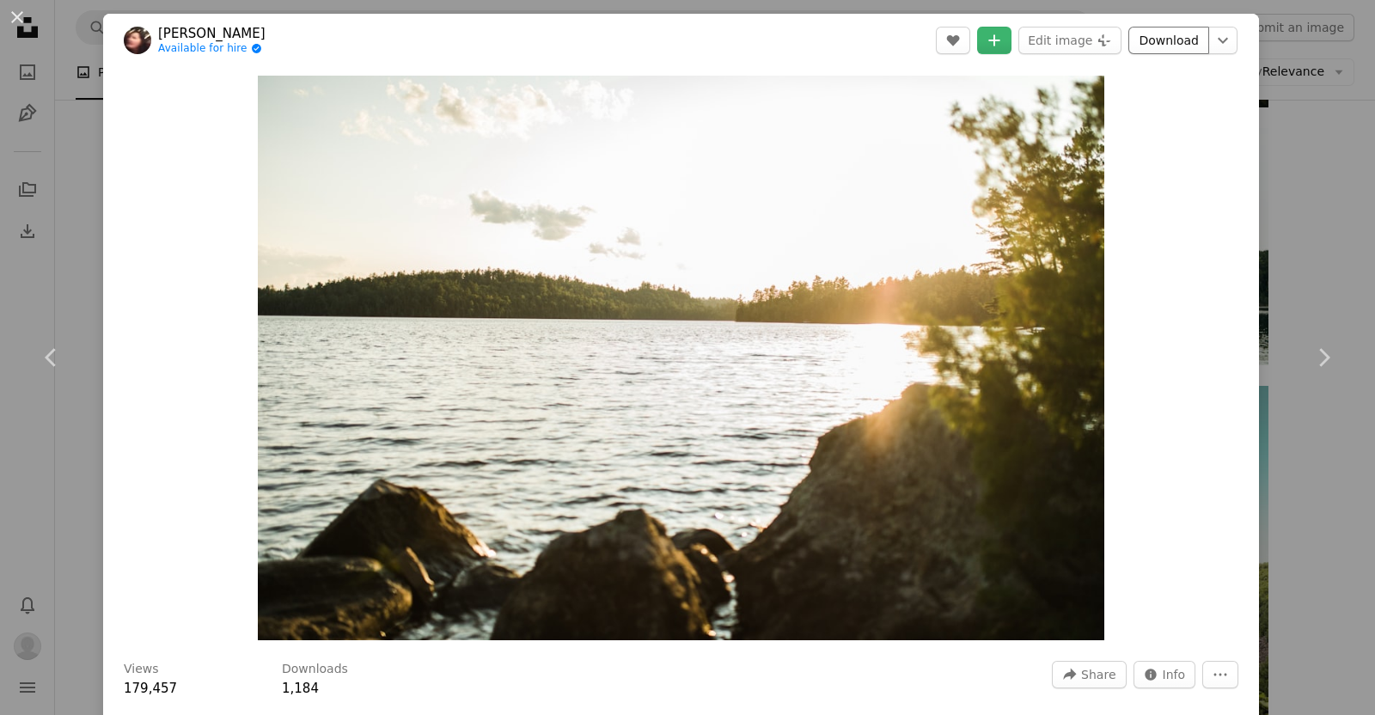
click at [684, 38] on link "Download" at bounding box center [1168, 41] width 81 height 28
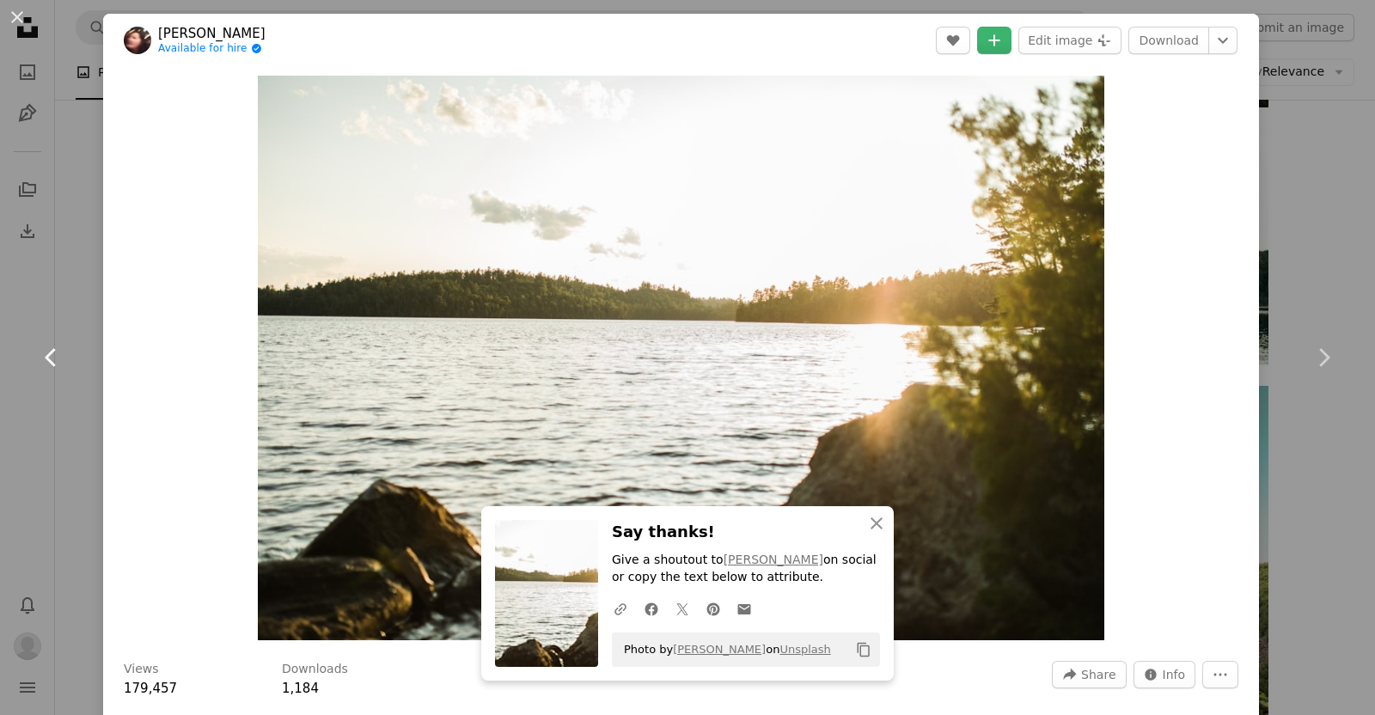
click at [9, 380] on link "Chevron left" at bounding box center [51, 357] width 103 height 165
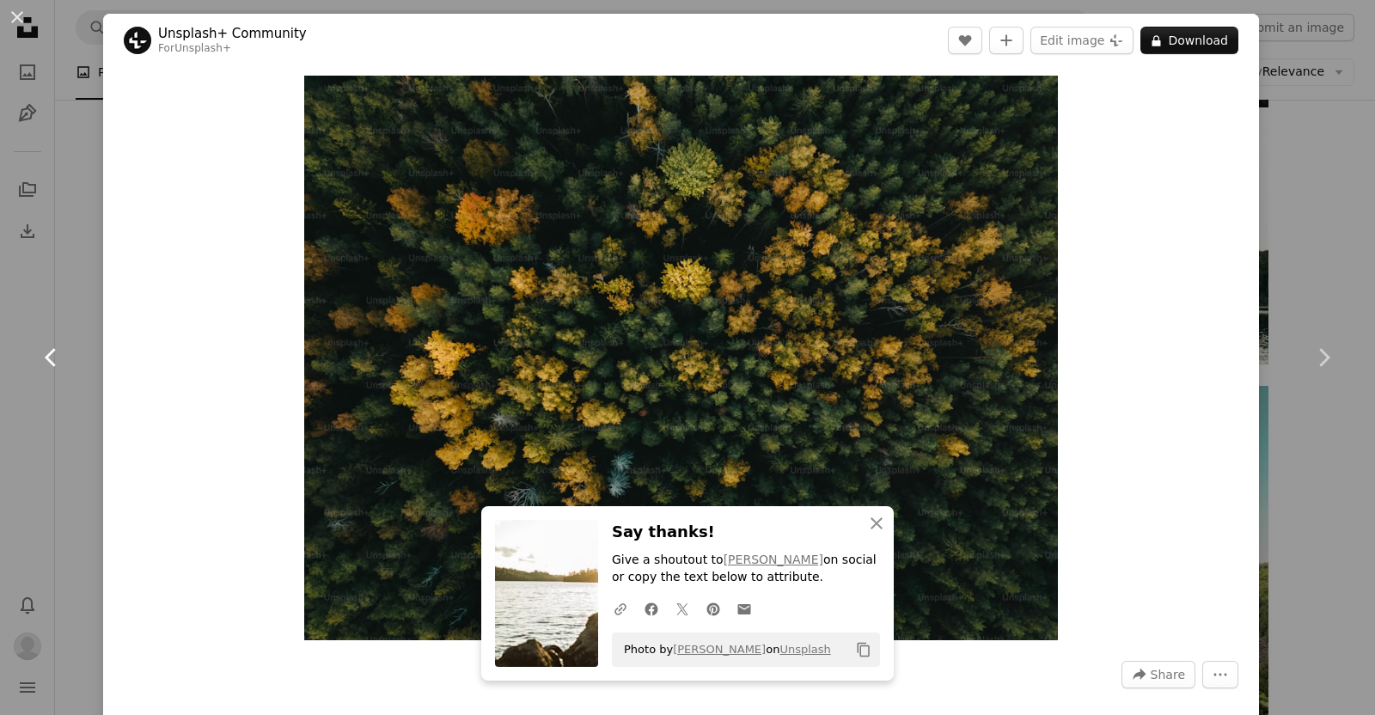
click at [12, 373] on link "Chevron left" at bounding box center [51, 357] width 103 height 165
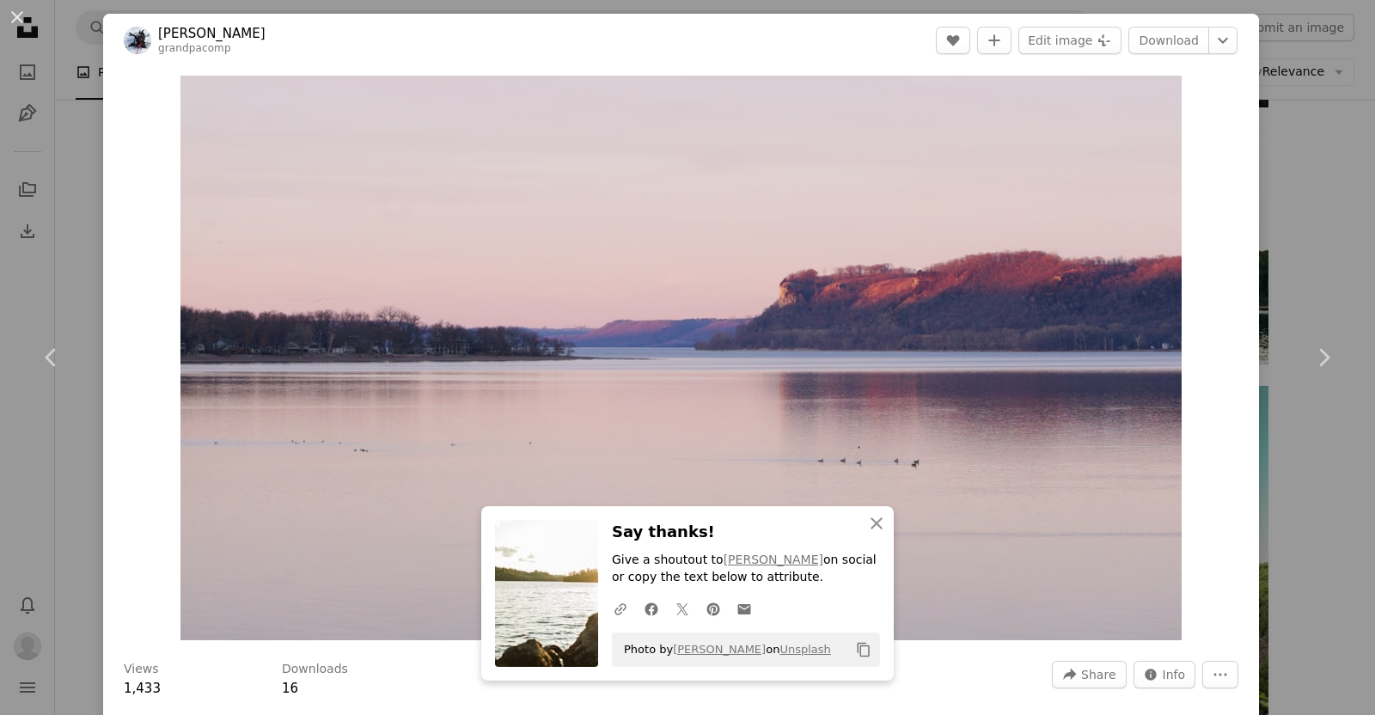
click at [28, 260] on div "An X shape Chevron left Chevron right An X shape Close Say thanks! Give a shout…" at bounding box center [687, 357] width 1375 height 715
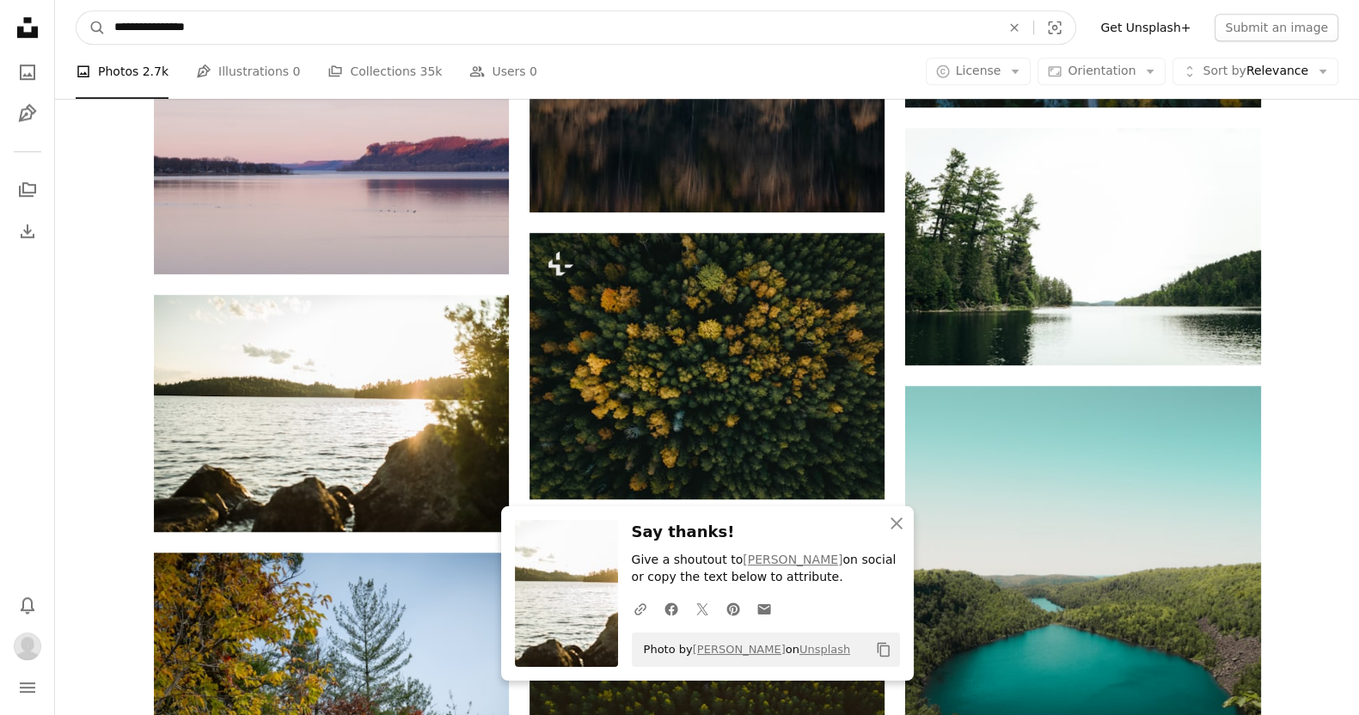
click at [142, 27] on input "**********" at bounding box center [551, 27] width 890 height 33
paste input "Find visuals sitewide"
type input "**********"
click button "A magnifying glass" at bounding box center [90, 27] width 29 height 33
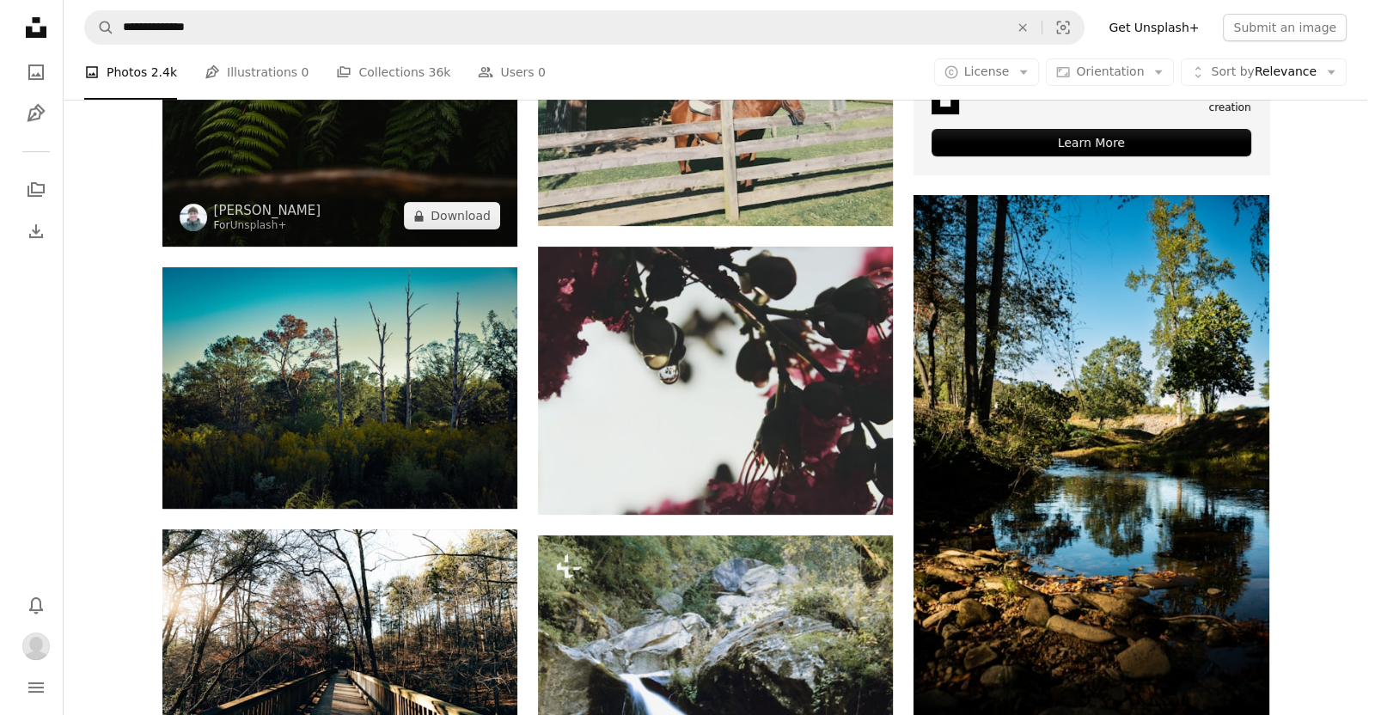
scroll to position [872, 0]
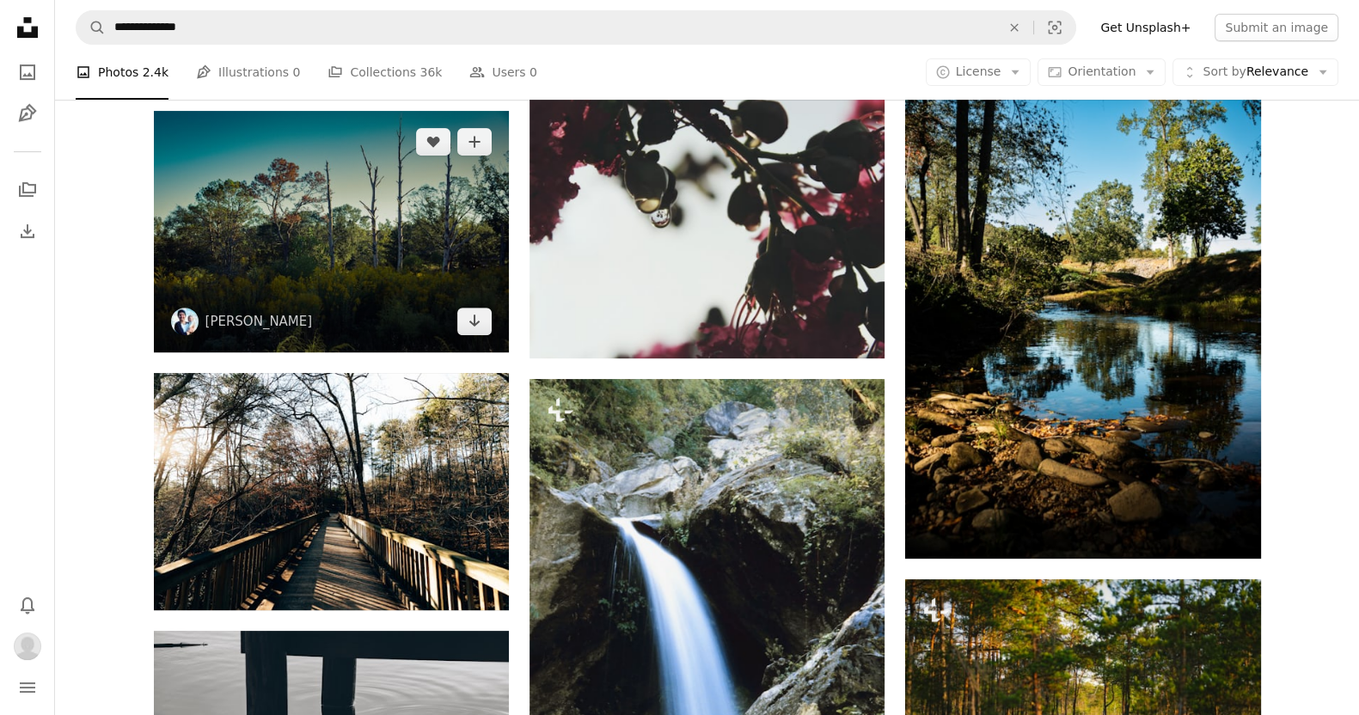
click at [344, 223] on img at bounding box center [331, 232] width 355 height 242
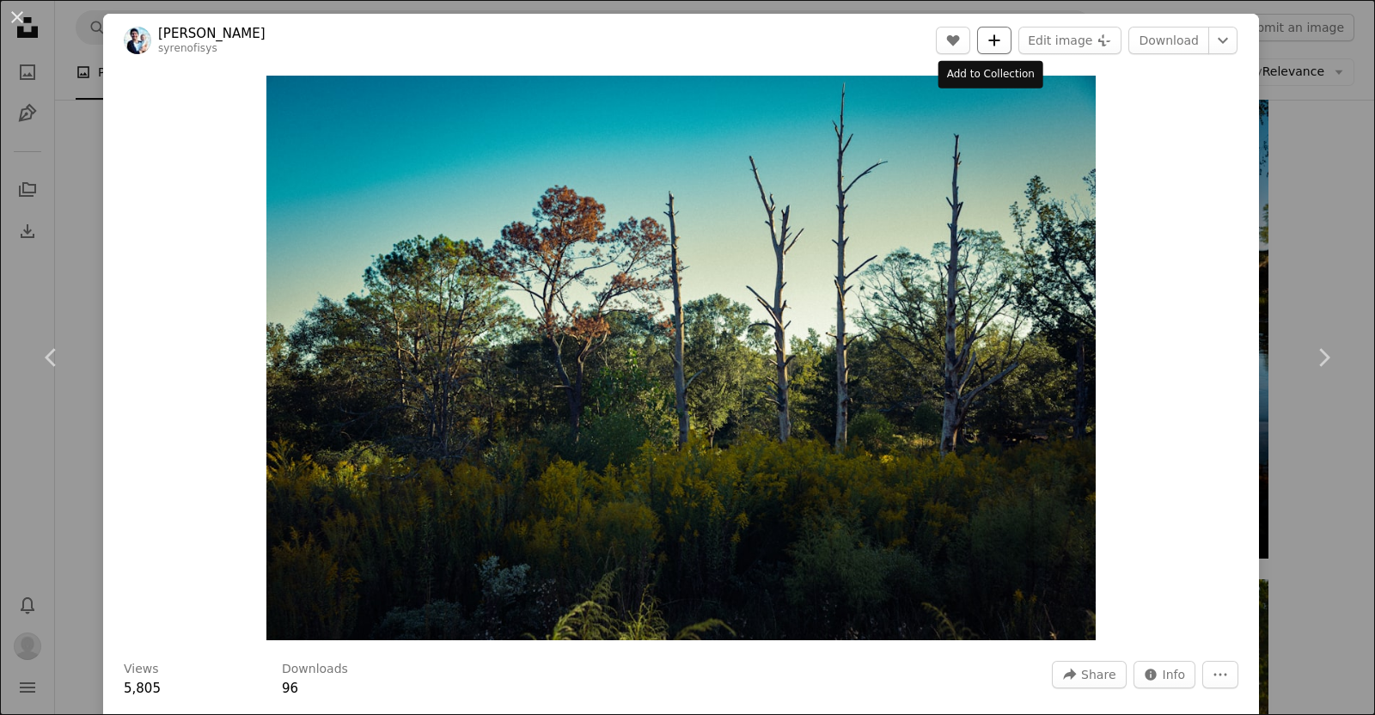
click at [684, 37] on icon "A plus sign" at bounding box center [995, 41] width 14 height 14
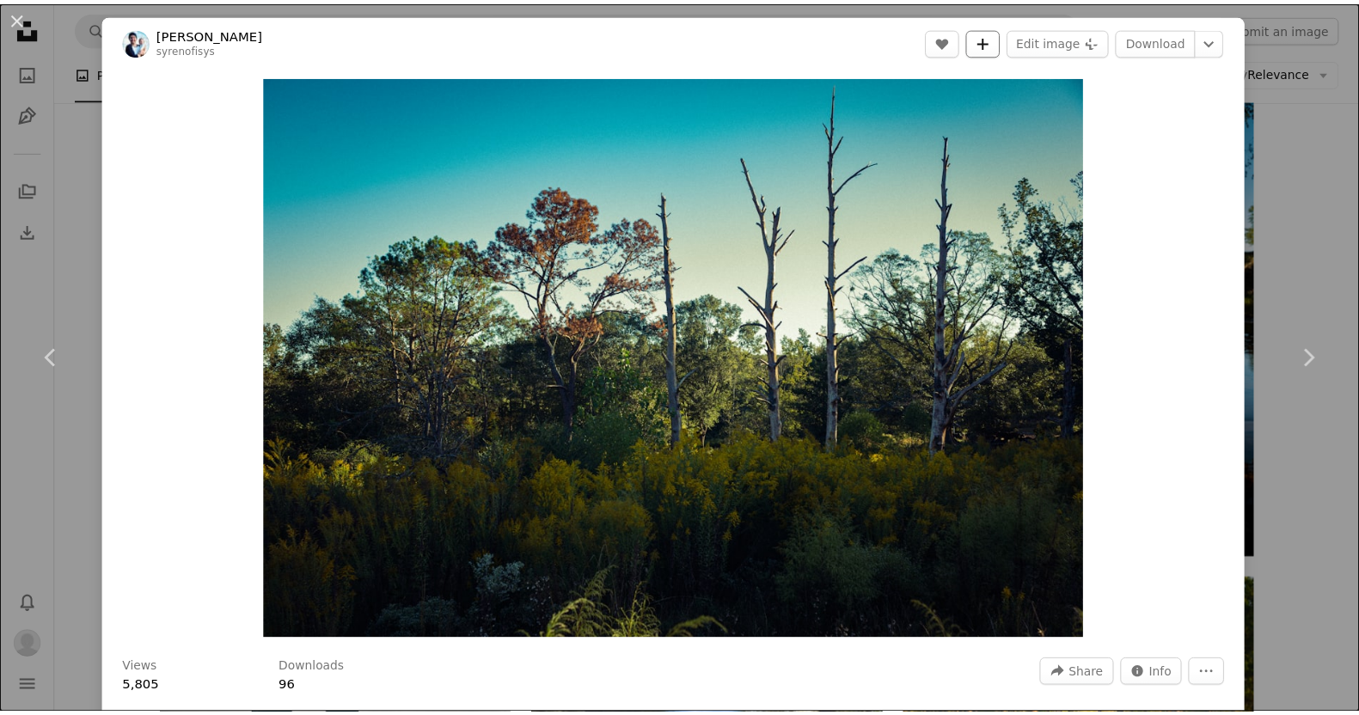
scroll to position [1, 0]
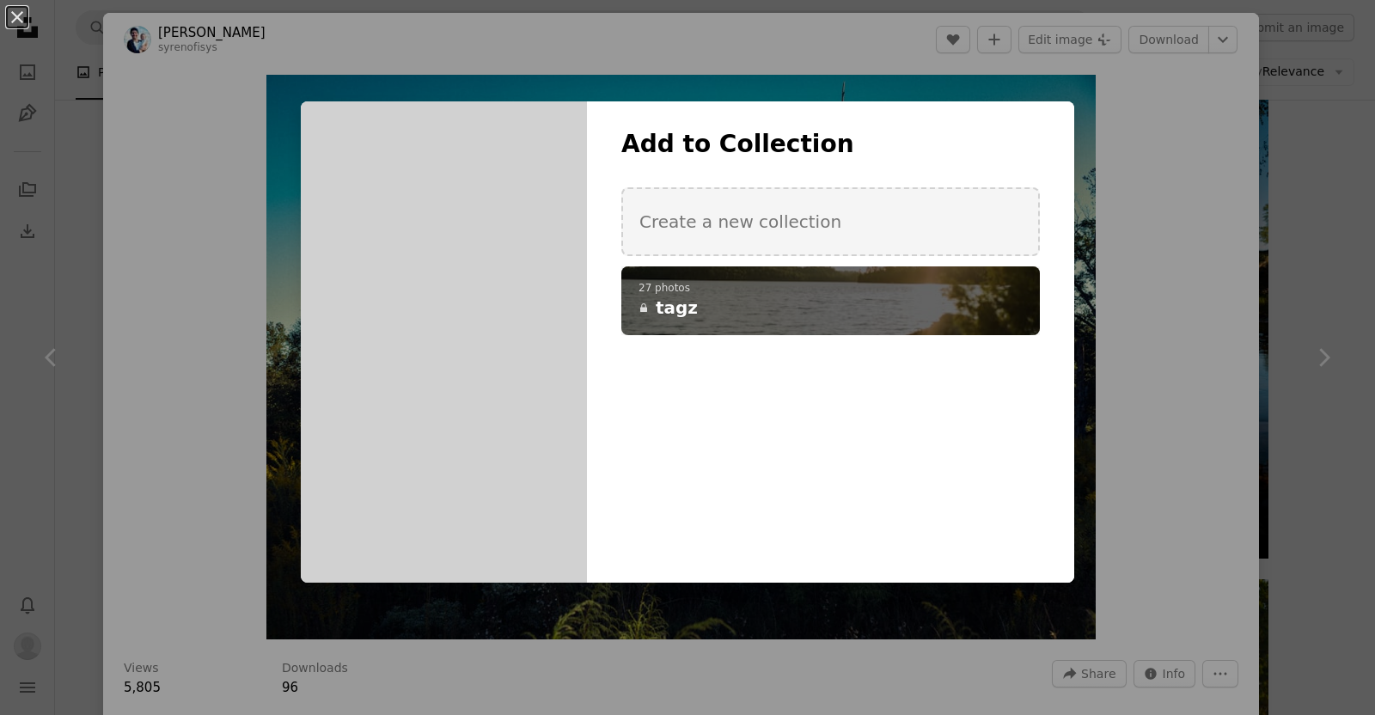
click at [684, 298] on h4 "A lock tagz" at bounding box center [821, 308] width 365 height 24
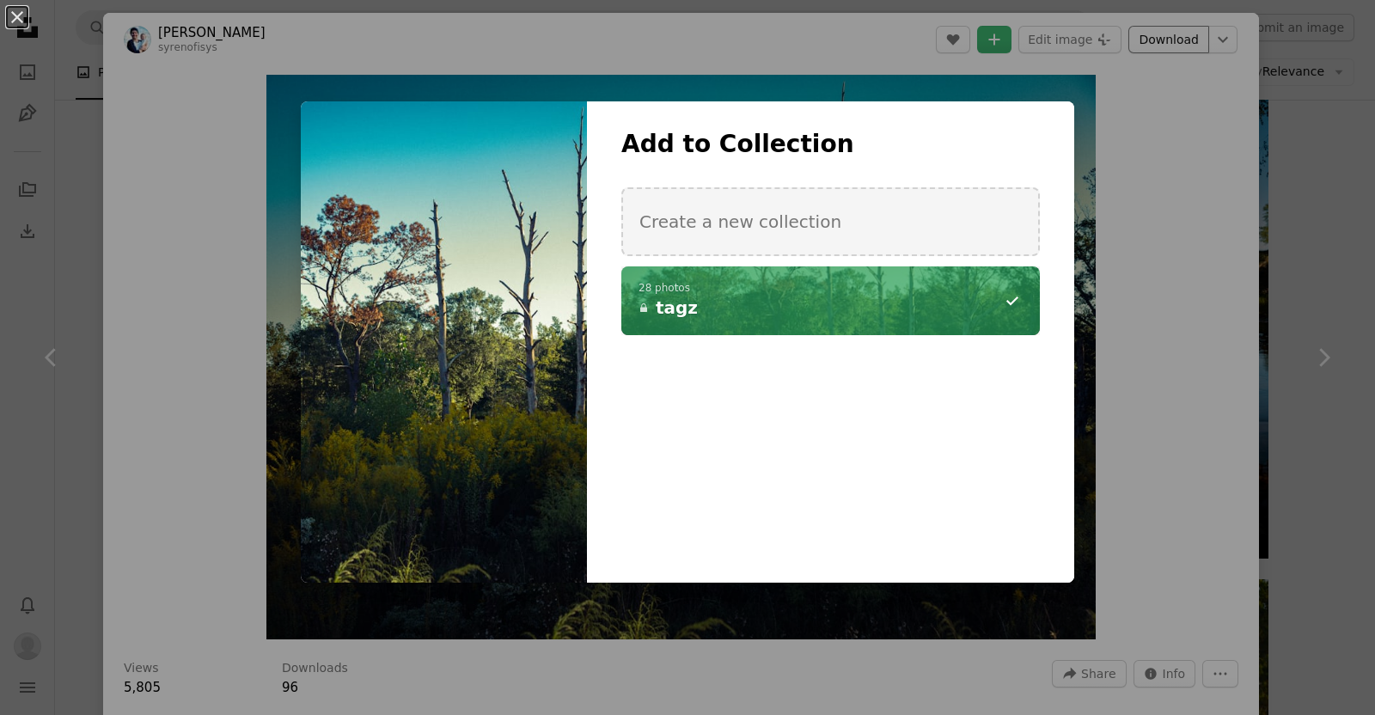
click at [684, 45] on div "An X shape Add to Collection Create a new collection A checkmark A minus sign 2…" at bounding box center [687, 357] width 1375 height 715
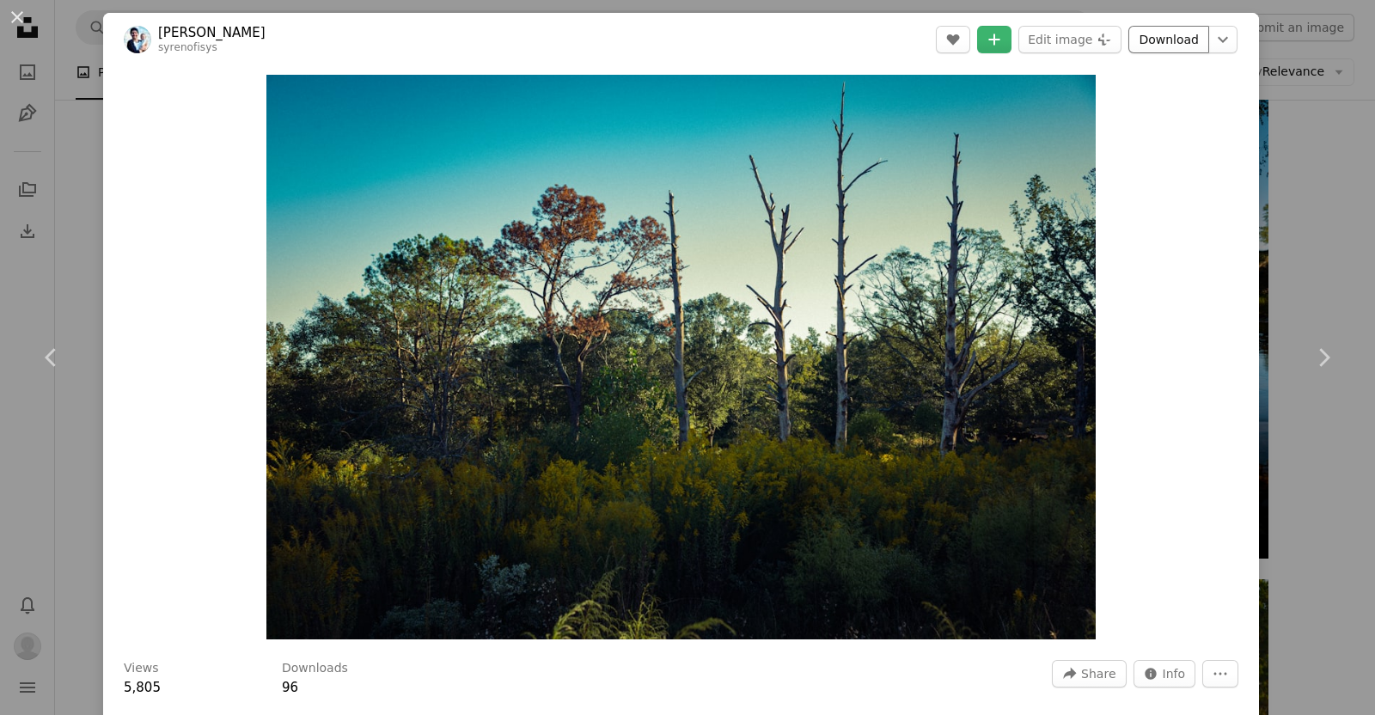
click at [684, 36] on link "Download" at bounding box center [1168, 40] width 81 height 28
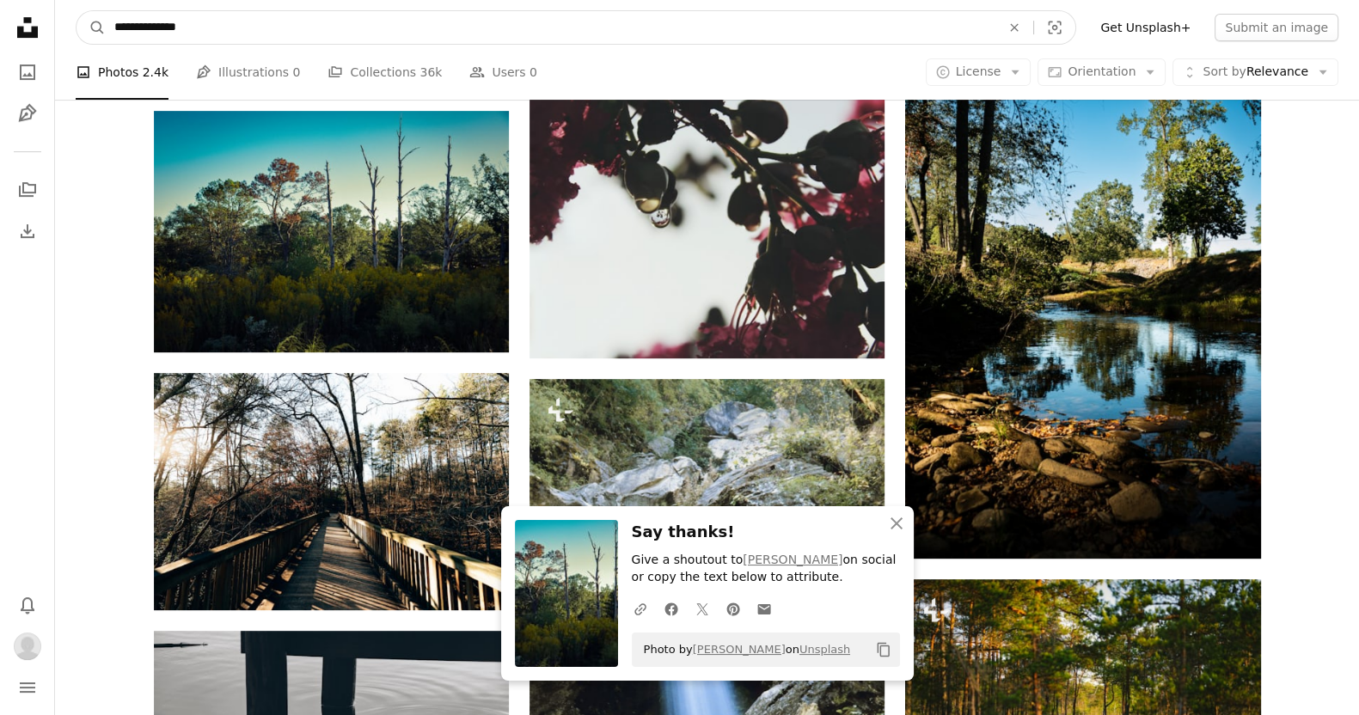
click at [143, 21] on input "**********" at bounding box center [551, 27] width 890 height 33
click at [142, 21] on input "**********" at bounding box center [551, 27] width 890 height 33
paste input "Find visuals sitewide"
type input "**********"
click button "A magnifying glass" at bounding box center [90, 27] width 29 height 33
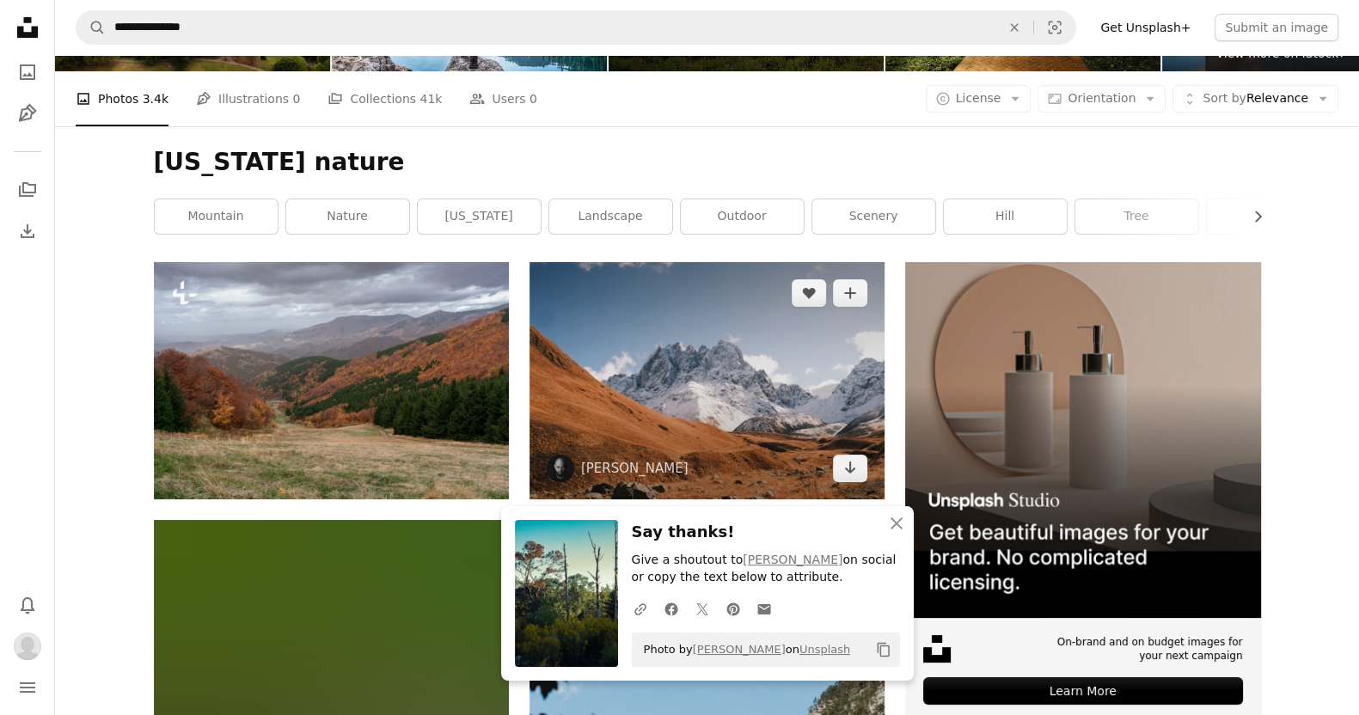
scroll to position [168, 0]
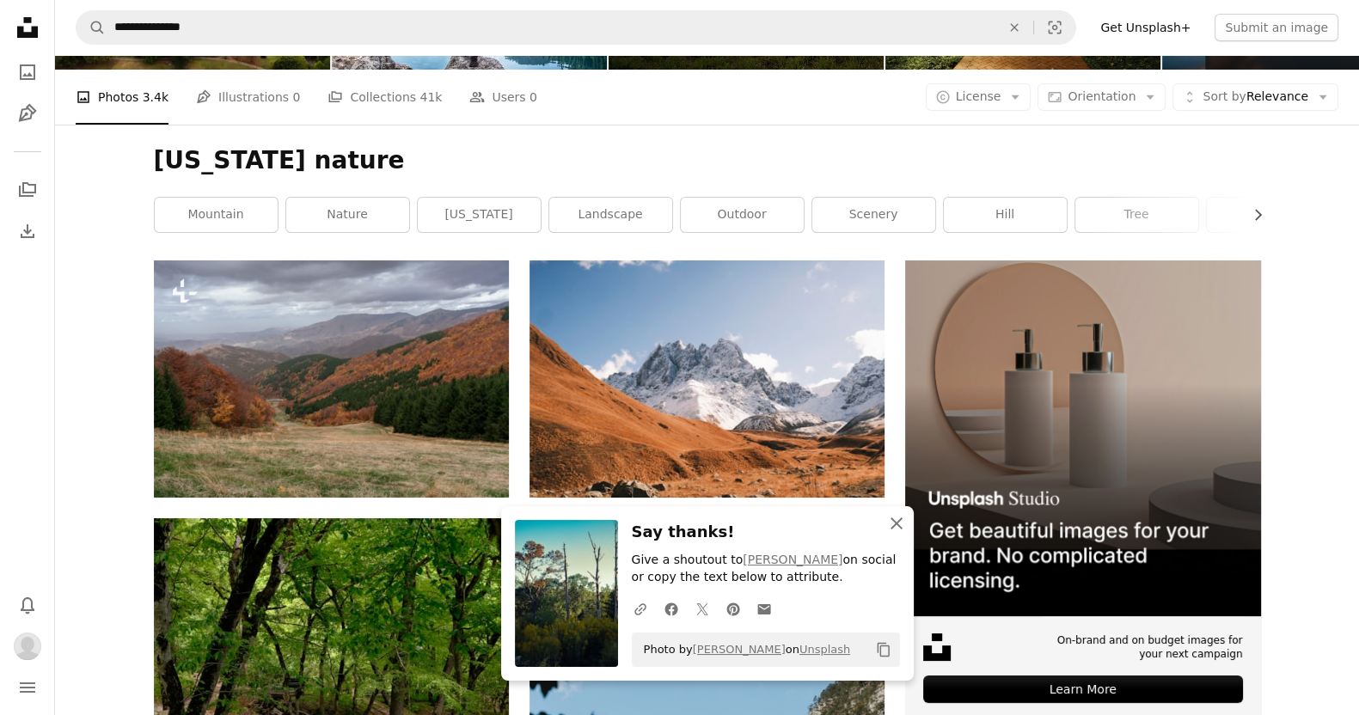
click at [684, 523] on icon "An X shape" at bounding box center [896, 523] width 21 height 21
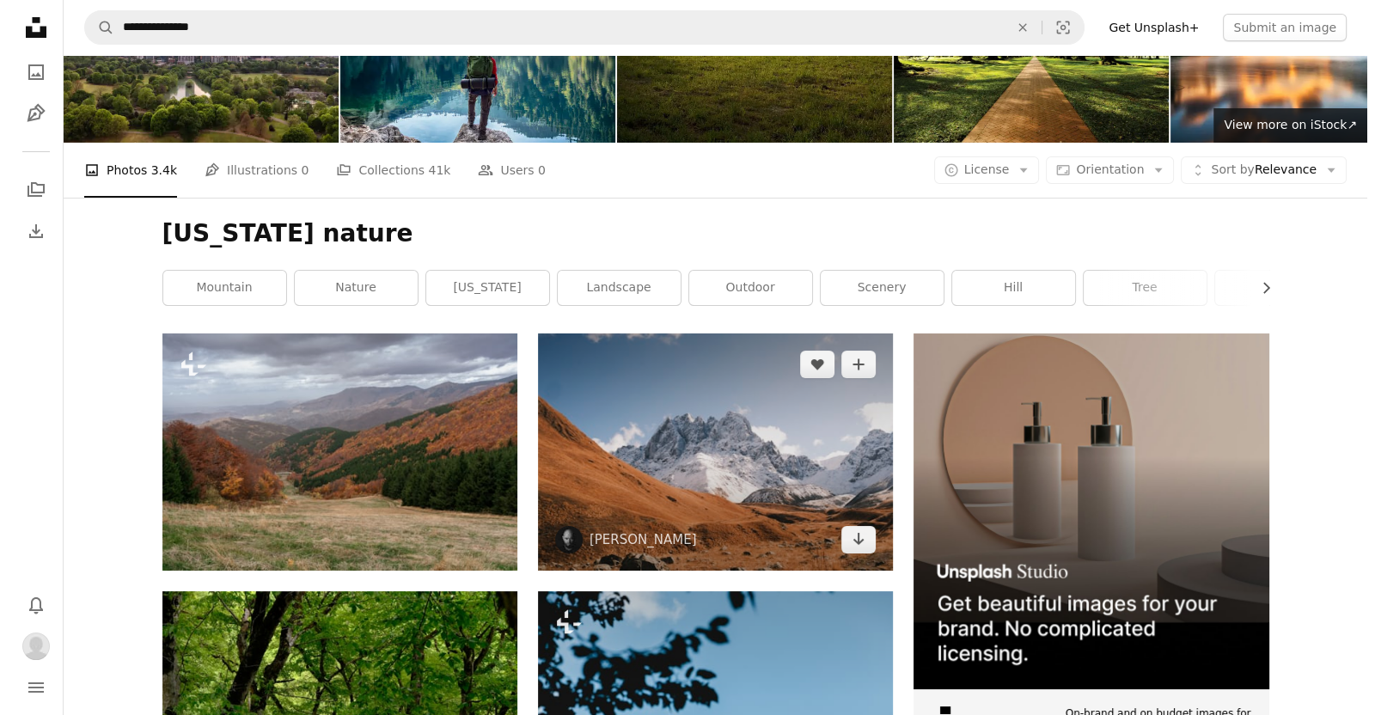
scroll to position [96, 0]
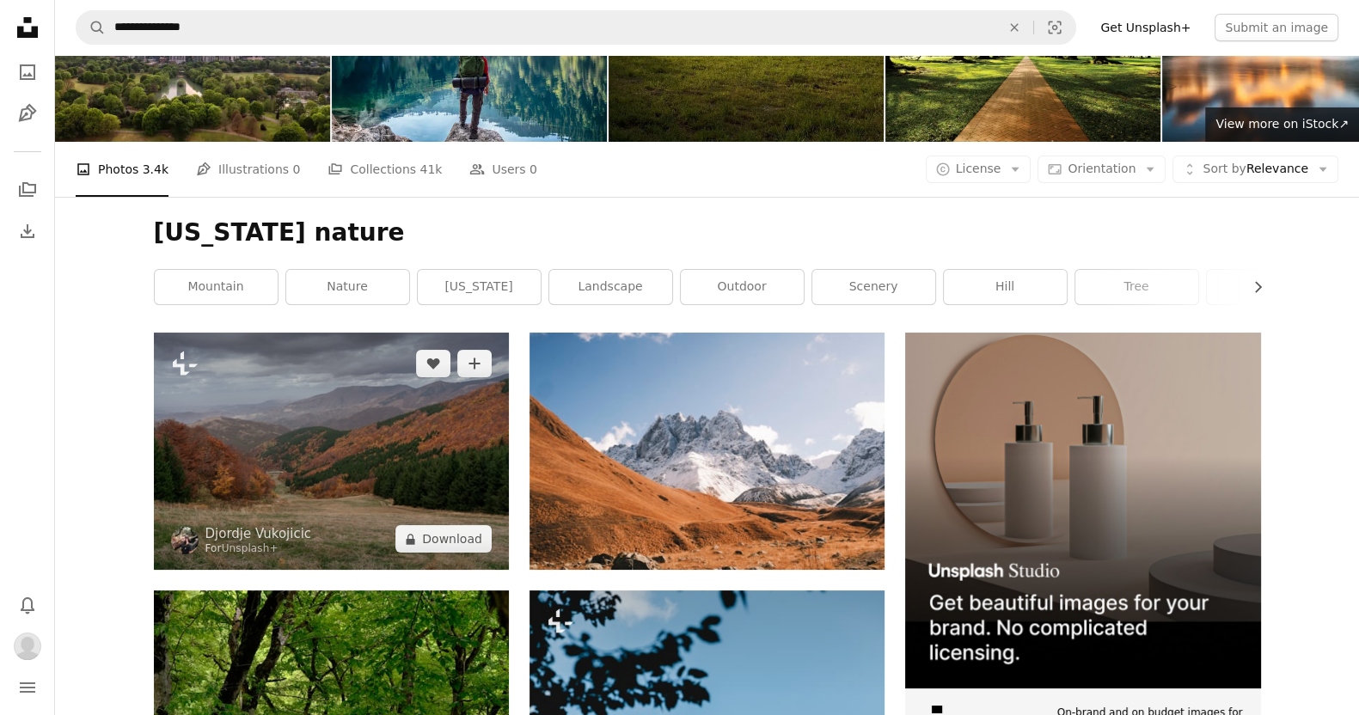
click at [386, 458] on img at bounding box center [331, 451] width 355 height 237
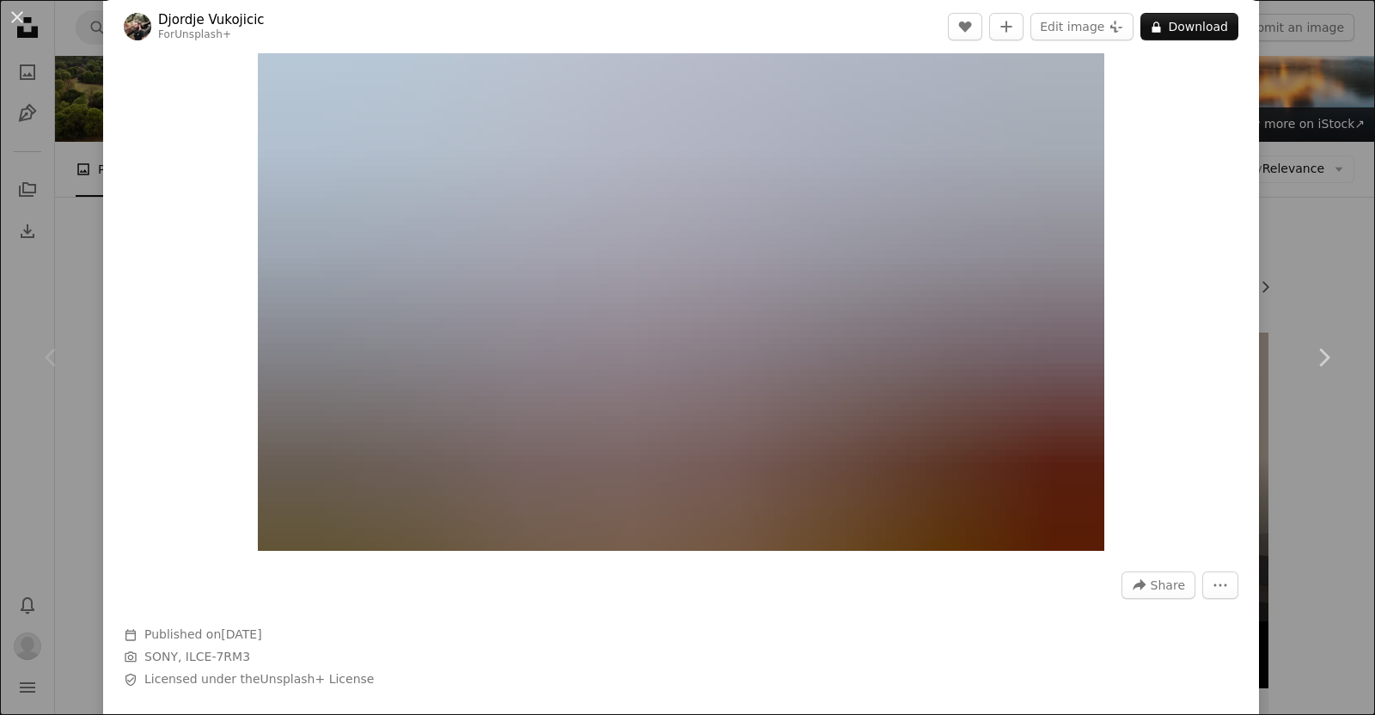
scroll to position [77, 0]
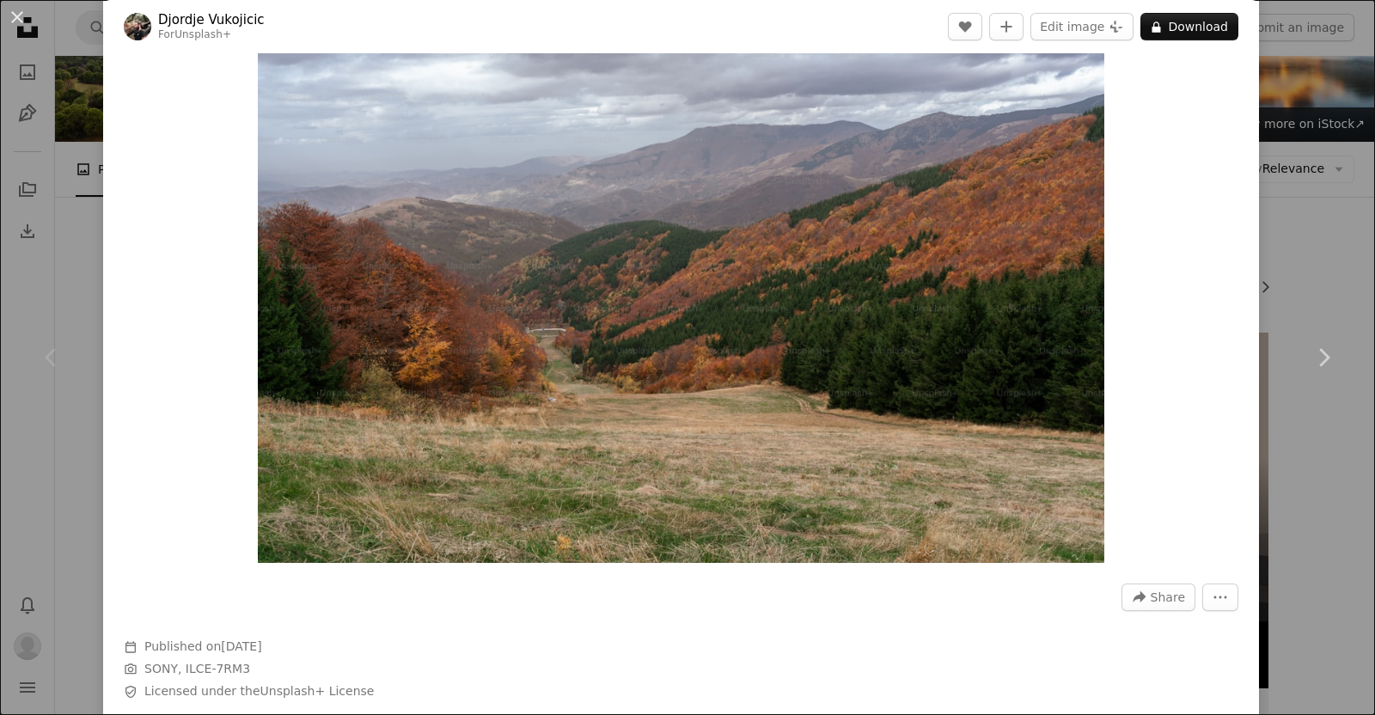
click at [79, 317] on div "Chevron left" at bounding box center [51, 357] width 103 height 165
click at [64, 242] on div "An X shape Chevron left Chevron right [PERSON_NAME] For Unsplash+ A heart A plu…" at bounding box center [687, 357] width 1375 height 715
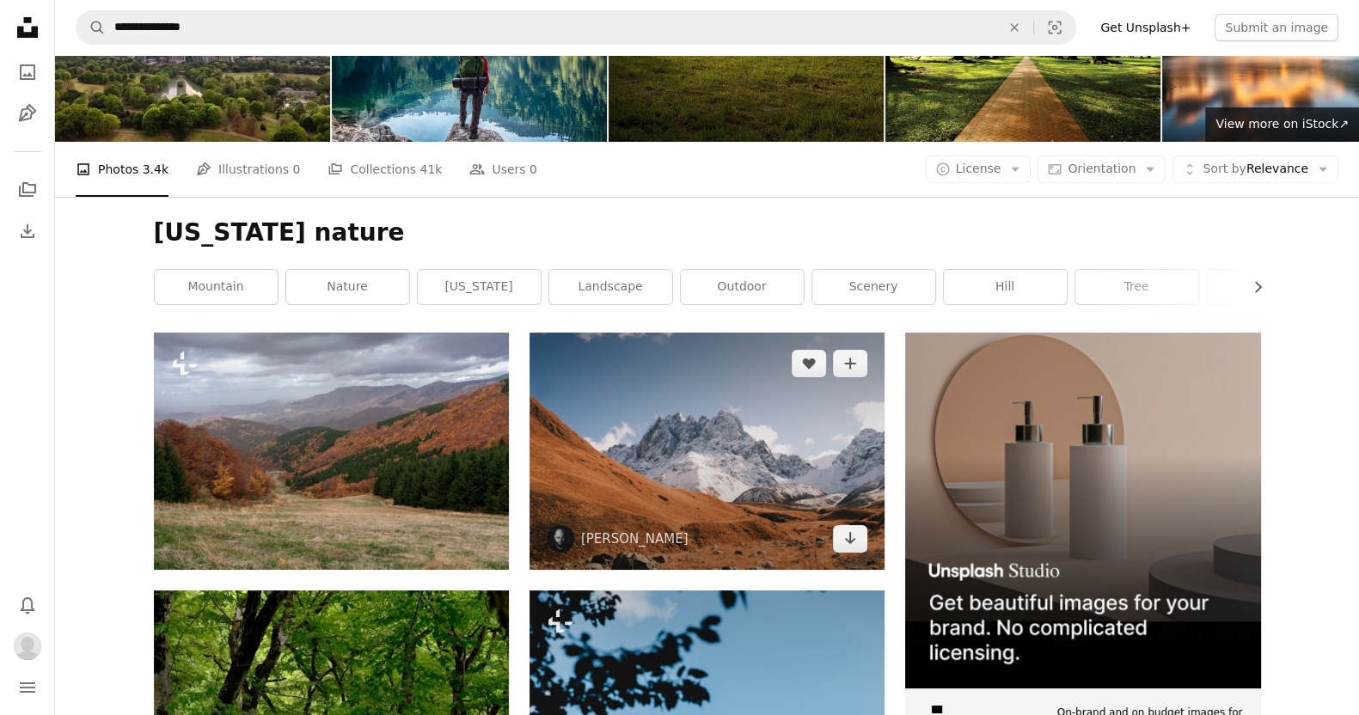
click at [684, 467] on img at bounding box center [706, 451] width 355 height 236
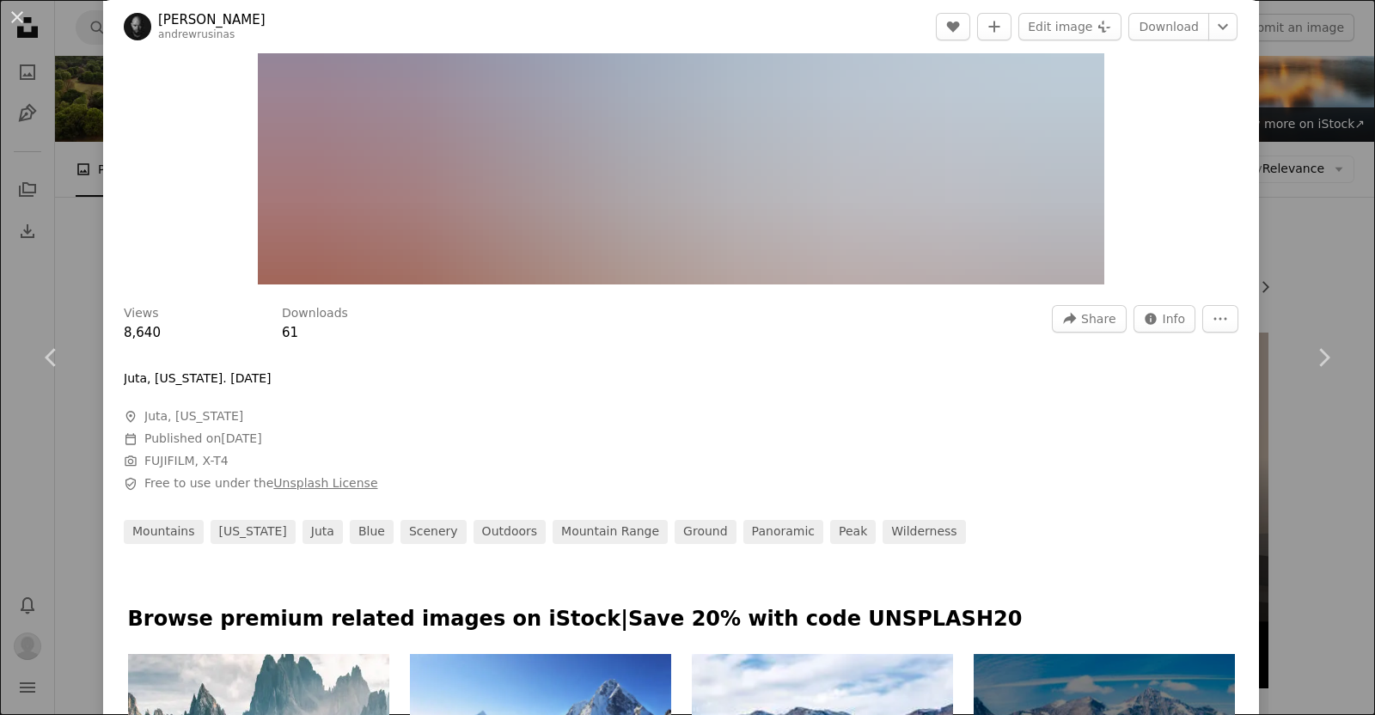
scroll to position [358, 0]
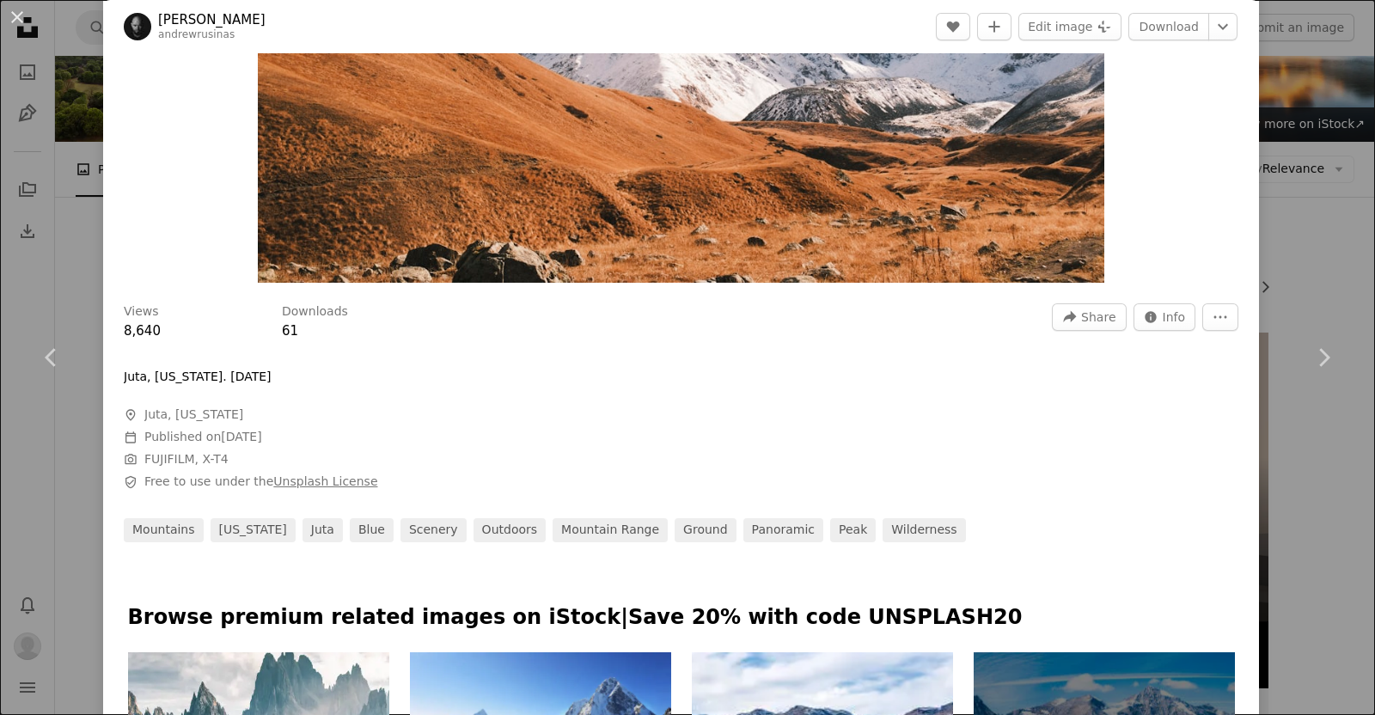
click at [303, 483] on link "Unsplash License" at bounding box center [325, 481] width 104 height 14
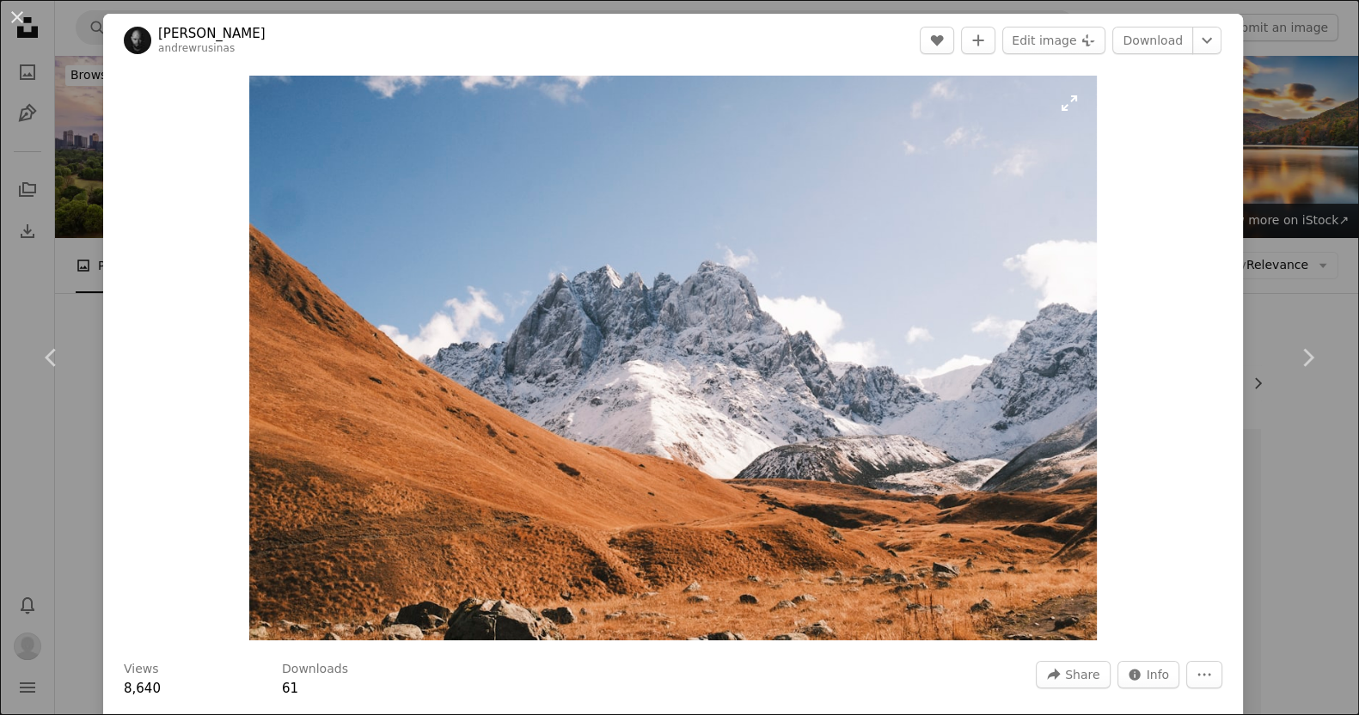
scroll to position [96, 0]
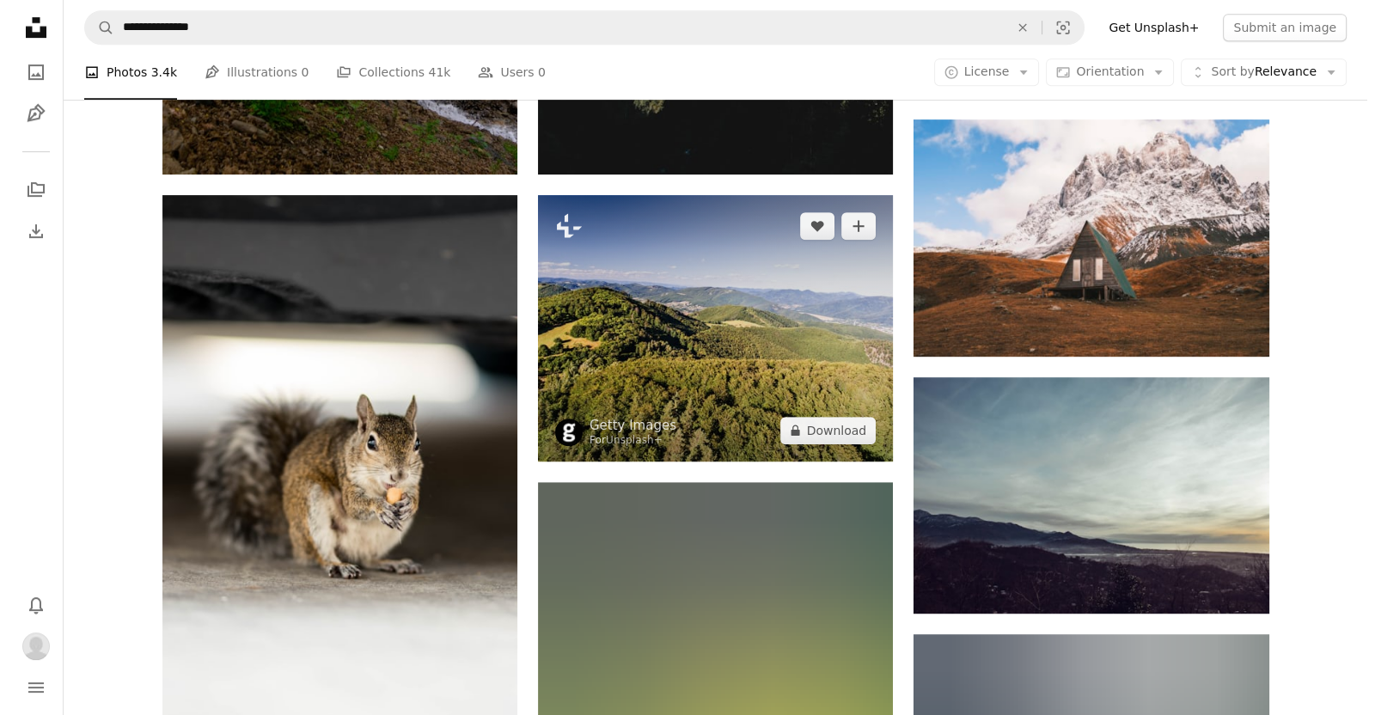
scroll to position [1044, 0]
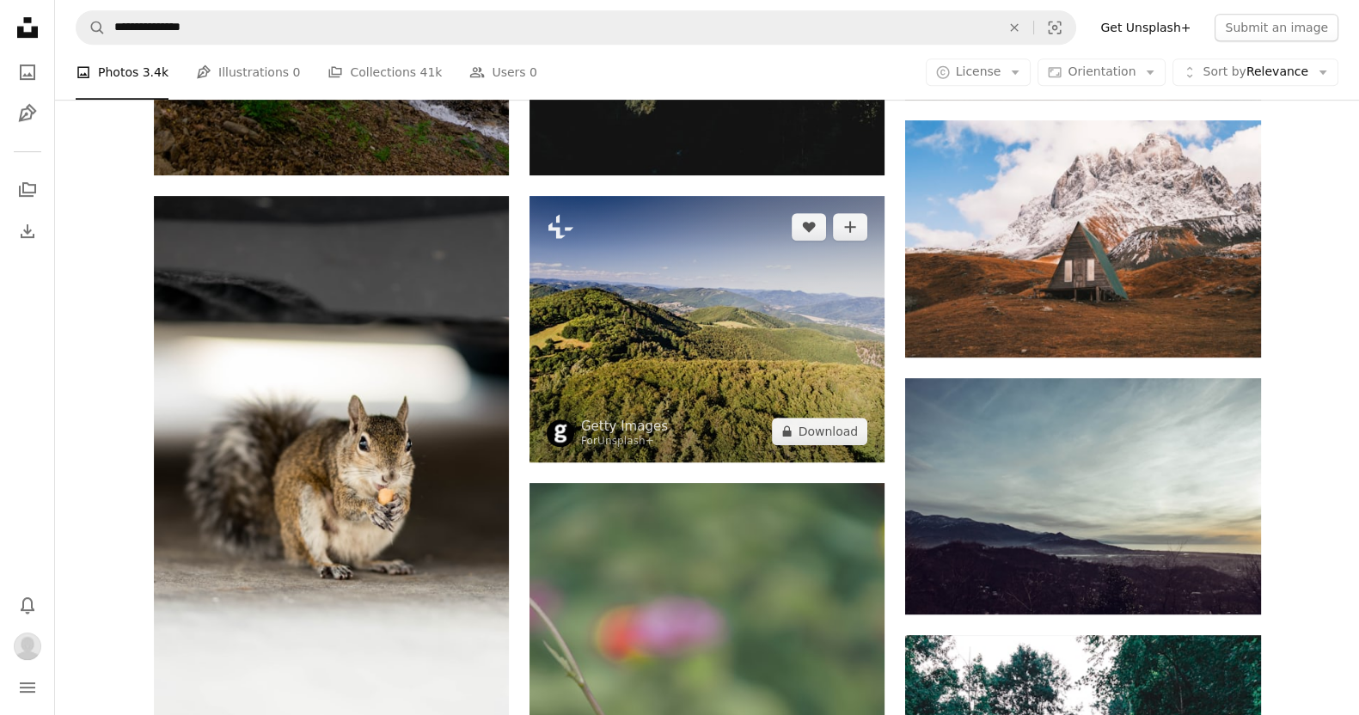
click at [670, 338] on img at bounding box center [706, 329] width 355 height 266
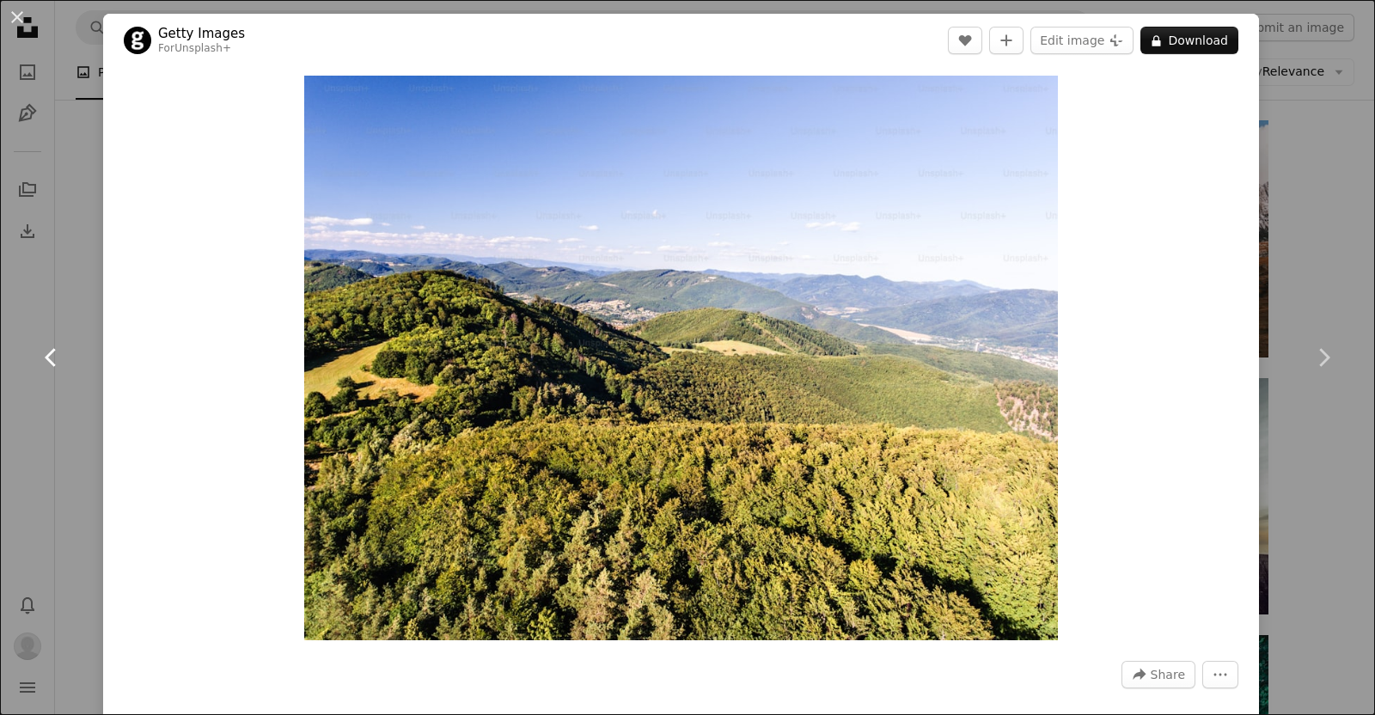
click at [37, 284] on link "Chevron left" at bounding box center [51, 357] width 103 height 165
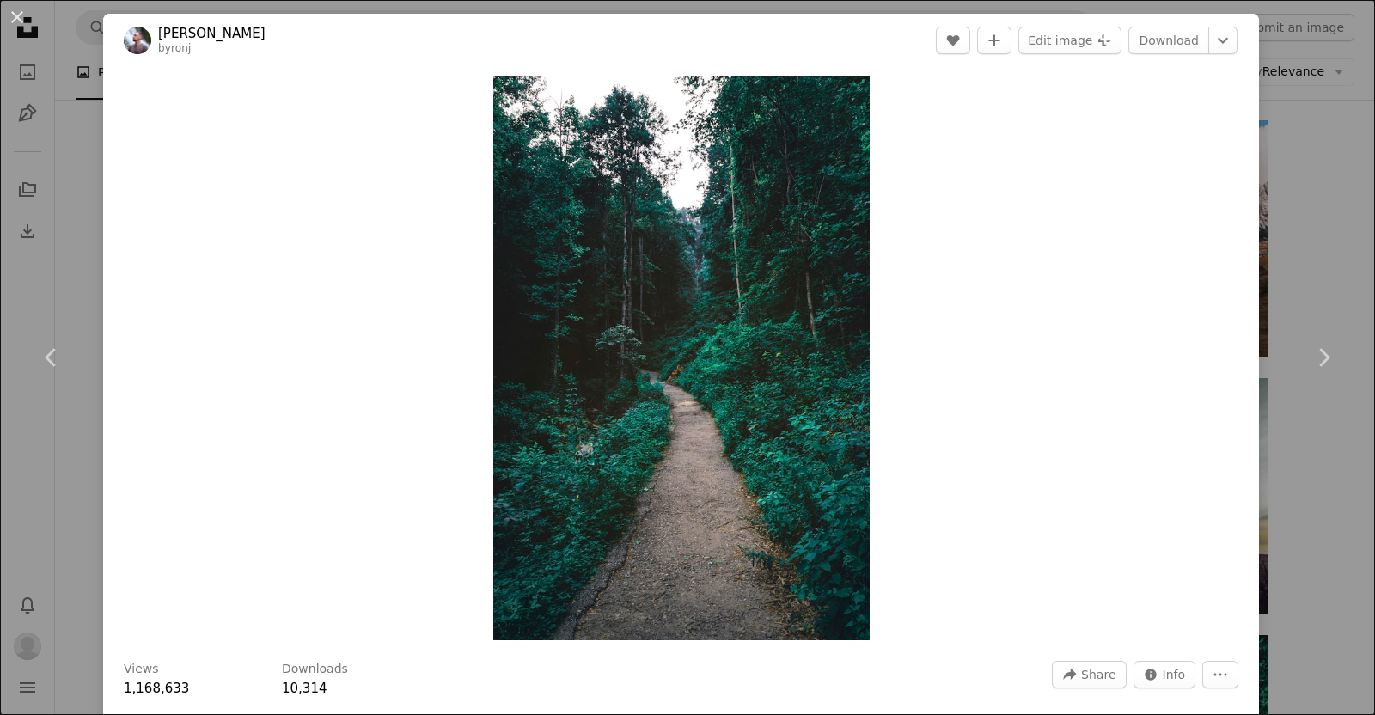
click at [18, 217] on div "An X shape Chevron left Chevron right [PERSON_NAME] byronj A heart A plus sign …" at bounding box center [687, 357] width 1375 height 715
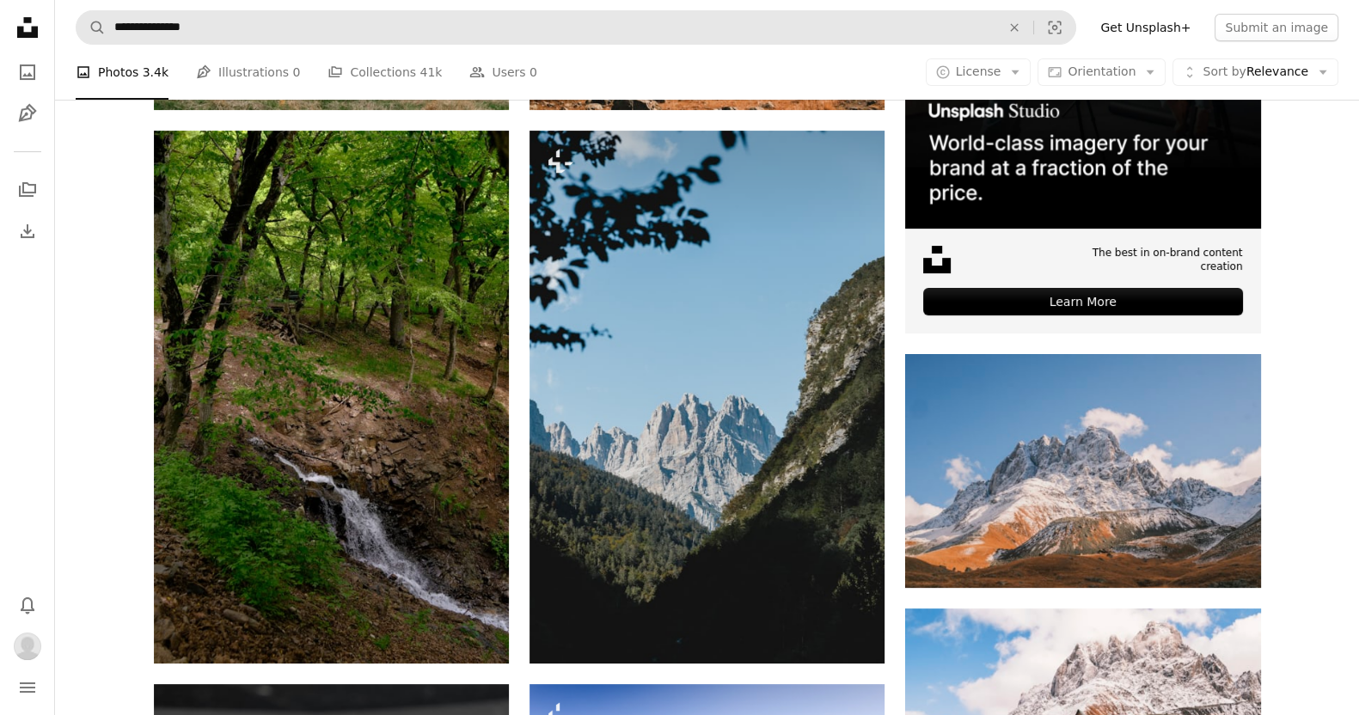
scroll to position [554, 0]
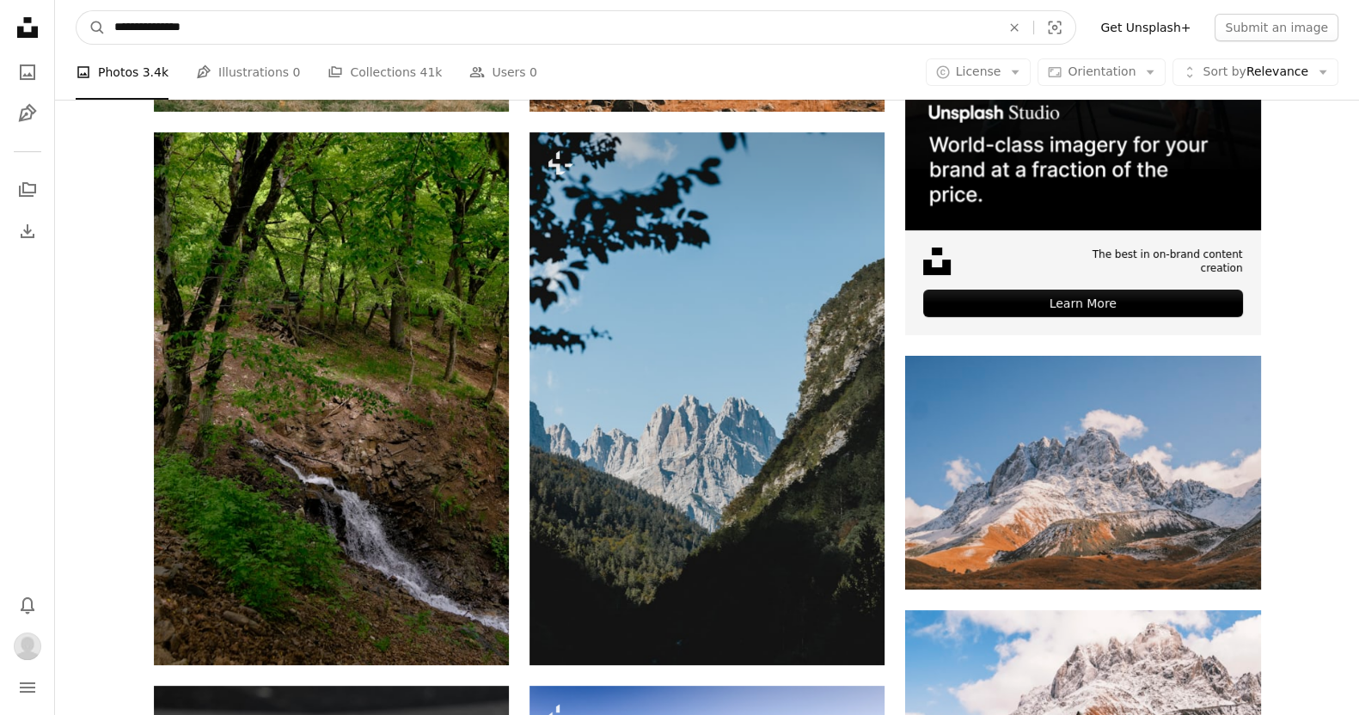
drag, startPoint x: 159, startPoint y: 26, endPoint x: 182, endPoint y: 3, distance: 32.2
click at [159, 23] on input "**********" at bounding box center [551, 27] width 890 height 33
type input "**********"
click button "A magnifying glass" at bounding box center [90, 27] width 29 height 33
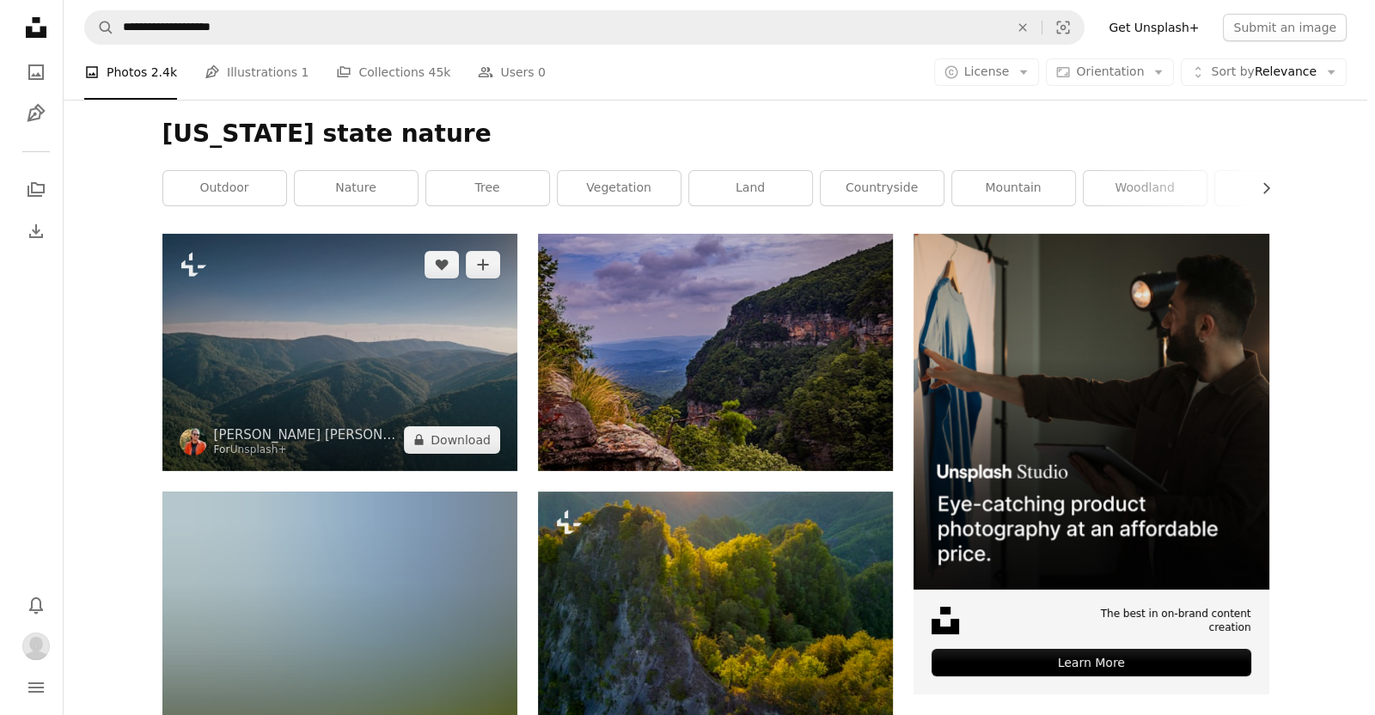
scroll to position [199, 0]
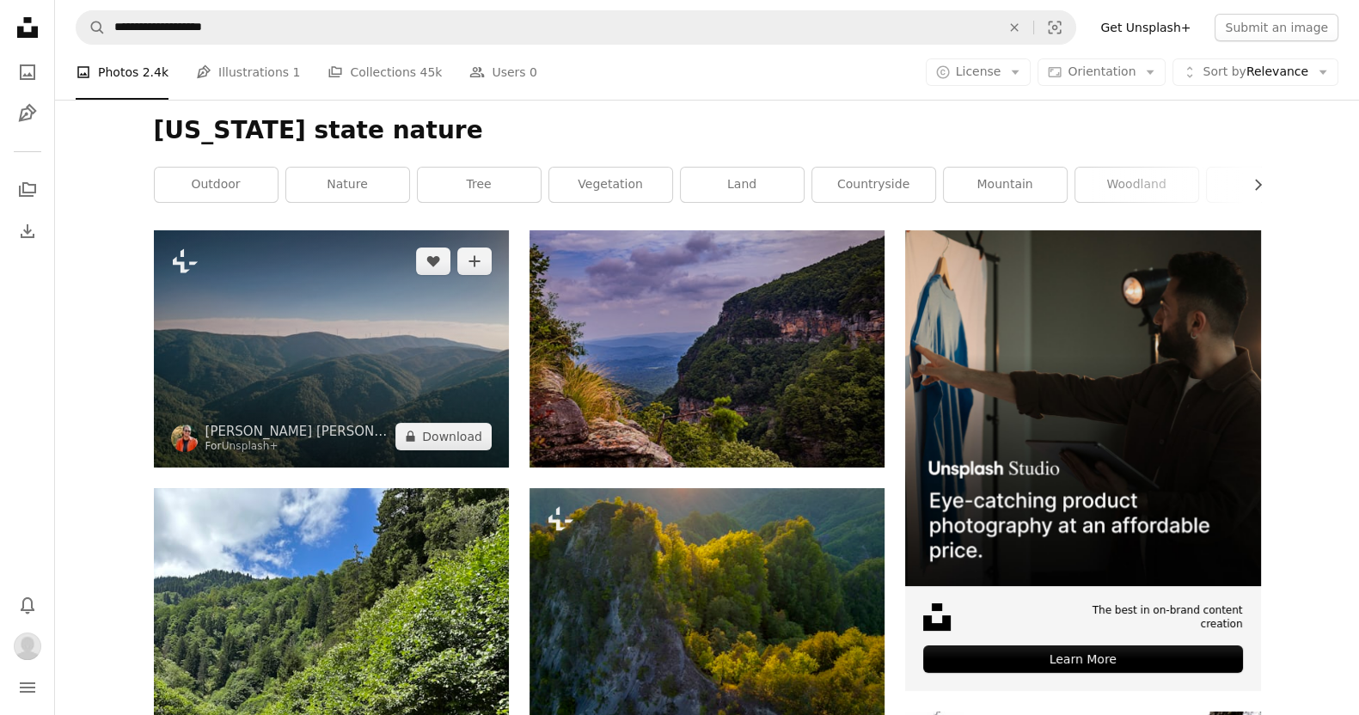
click at [285, 317] on img at bounding box center [331, 348] width 355 height 236
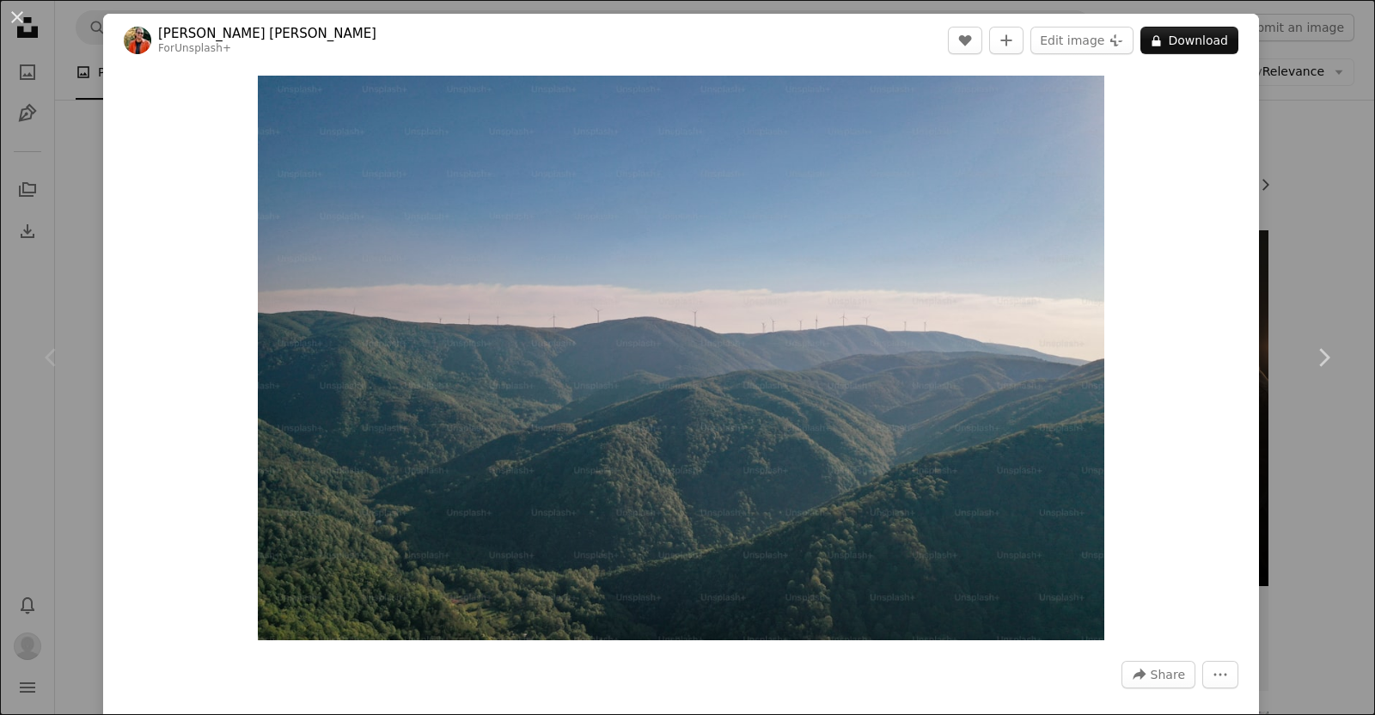
click at [90, 346] on div "Chevron left" at bounding box center [51, 357] width 103 height 165
click at [67, 353] on div "Chevron left" at bounding box center [51, 357] width 103 height 165
click at [64, 247] on div "An X shape Chevron left Chevron right [PERSON_NAME] [PERSON_NAME] For Unsplash+…" at bounding box center [687, 357] width 1375 height 715
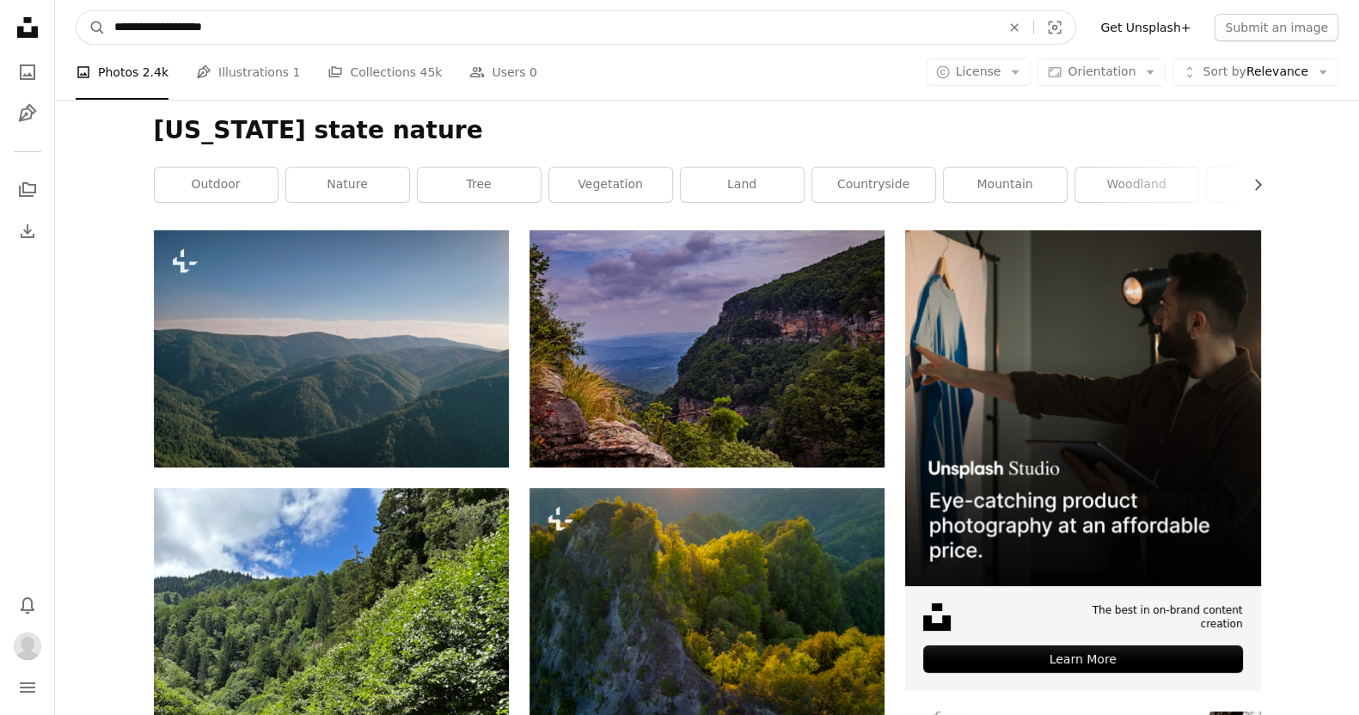
drag, startPoint x: 279, startPoint y: 25, endPoint x: 74, endPoint y: 9, distance: 206.0
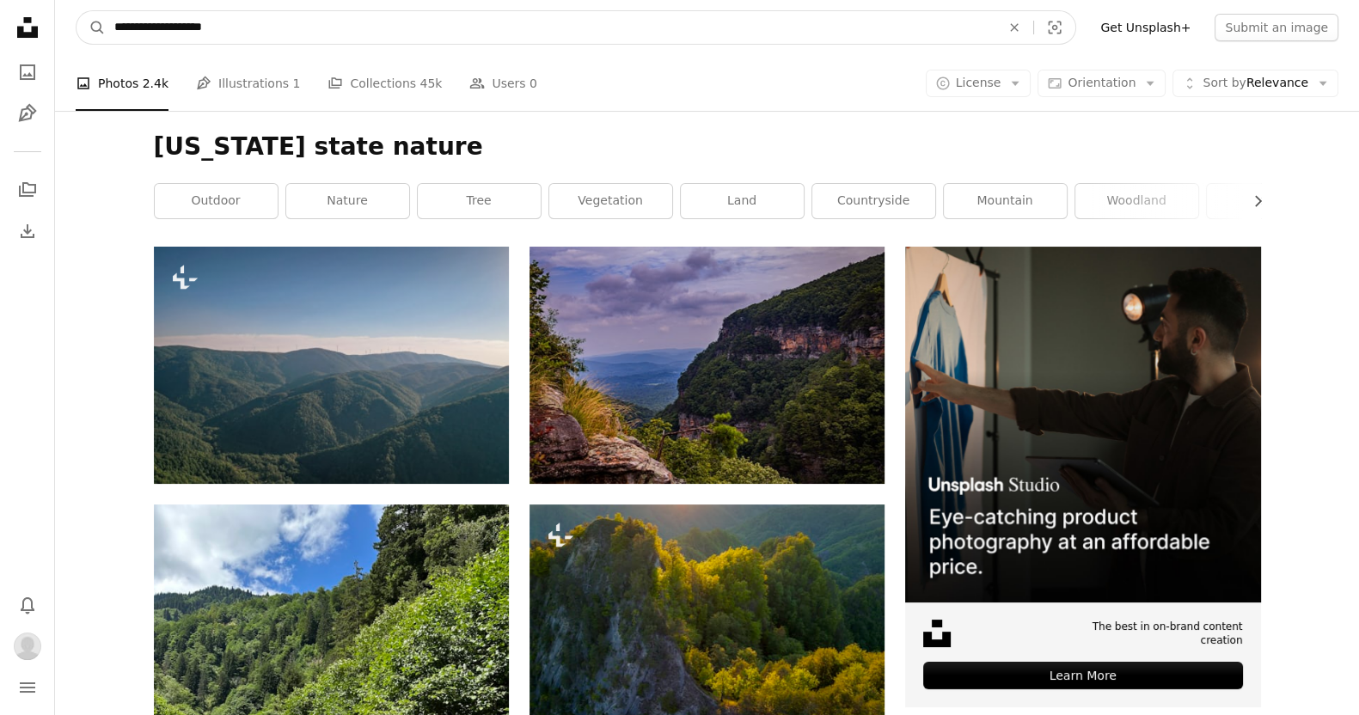
paste input "********"
type input "**********"
click button "A magnifying glass" at bounding box center [90, 27] width 29 height 33
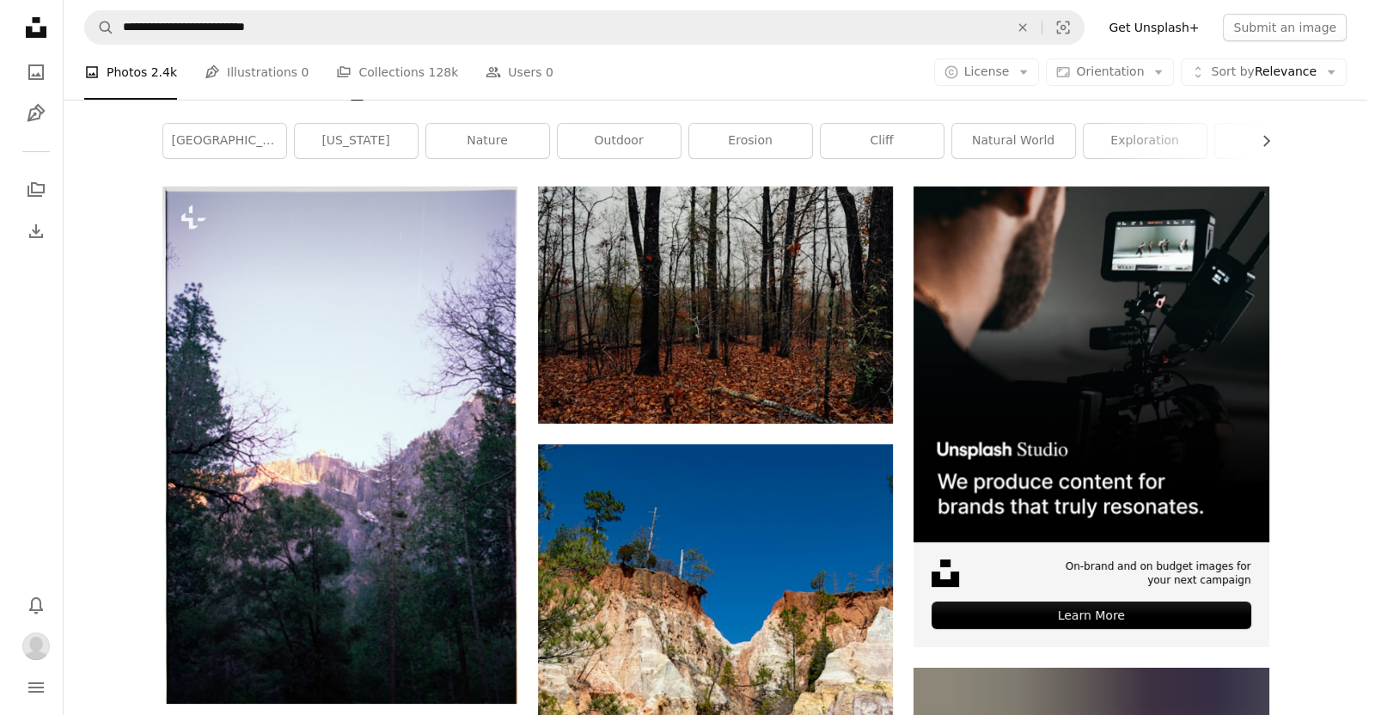
scroll to position [267, 0]
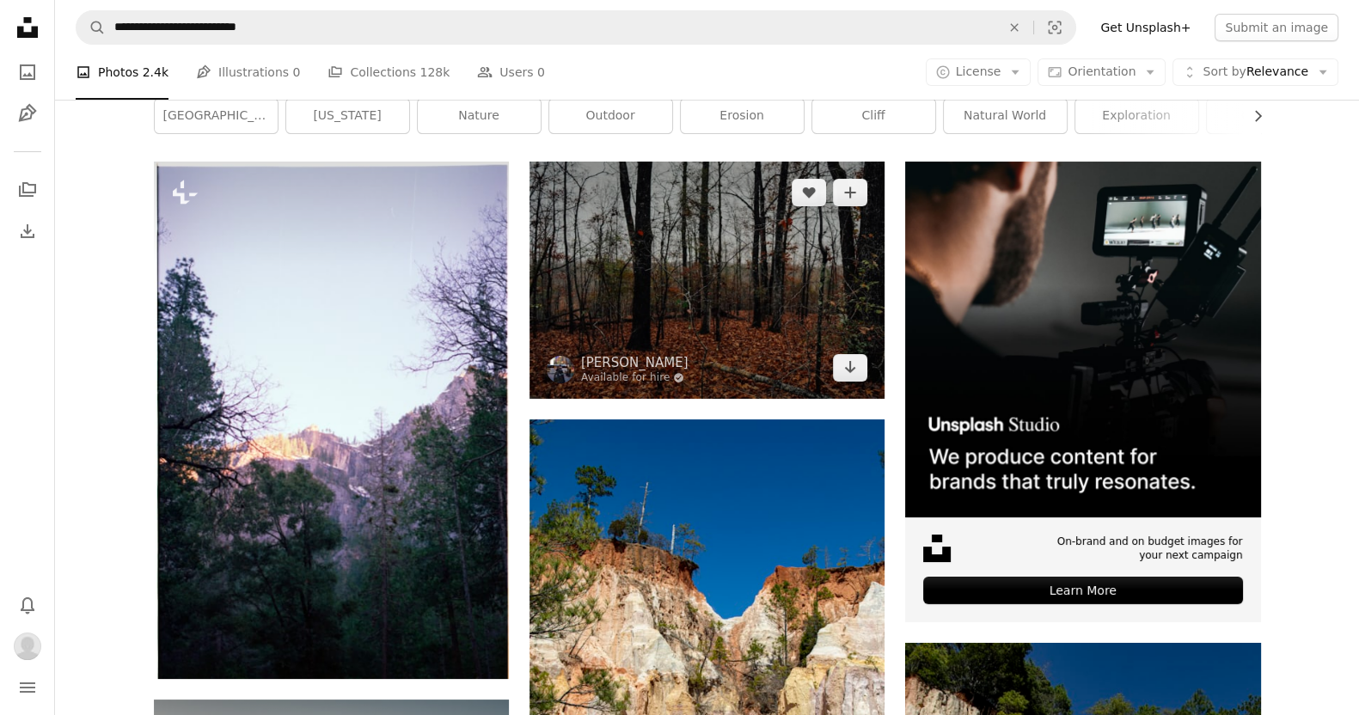
click at [684, 319] on img at bounding box center [706, 280] width 355 height 236
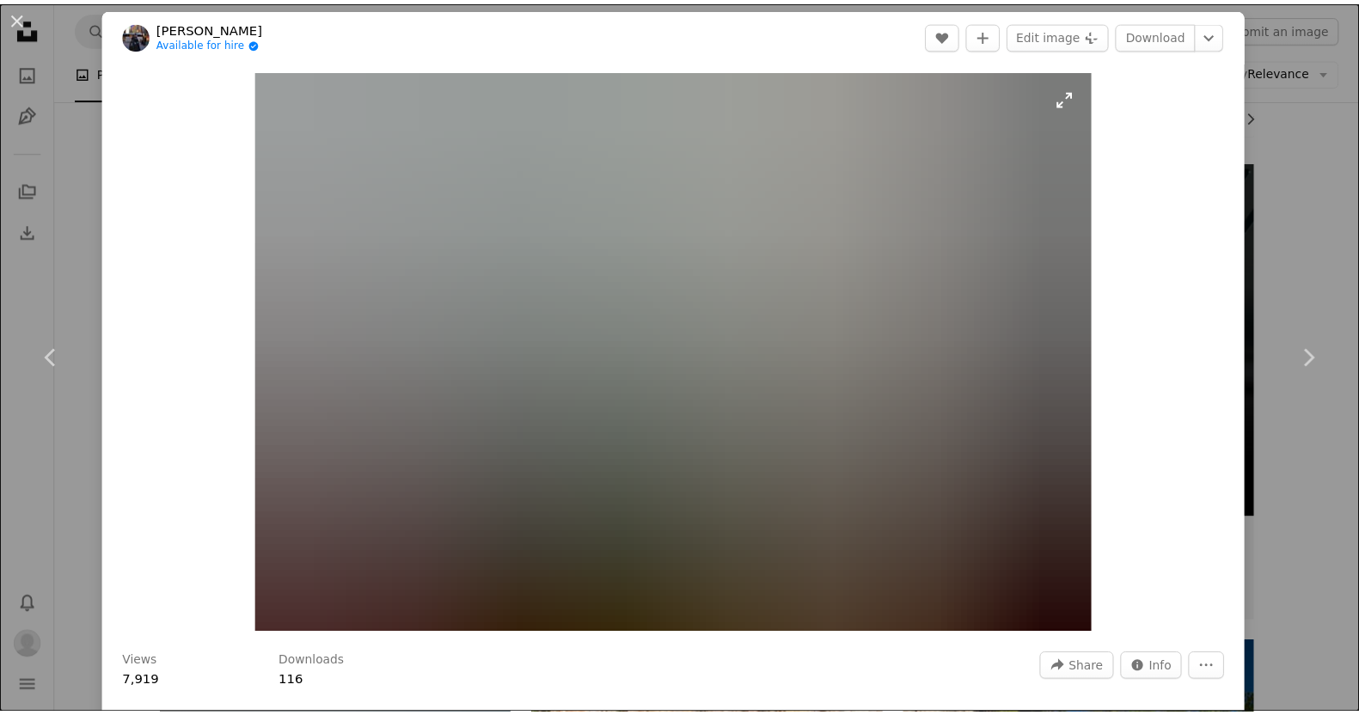
scroll to position [15, 0]
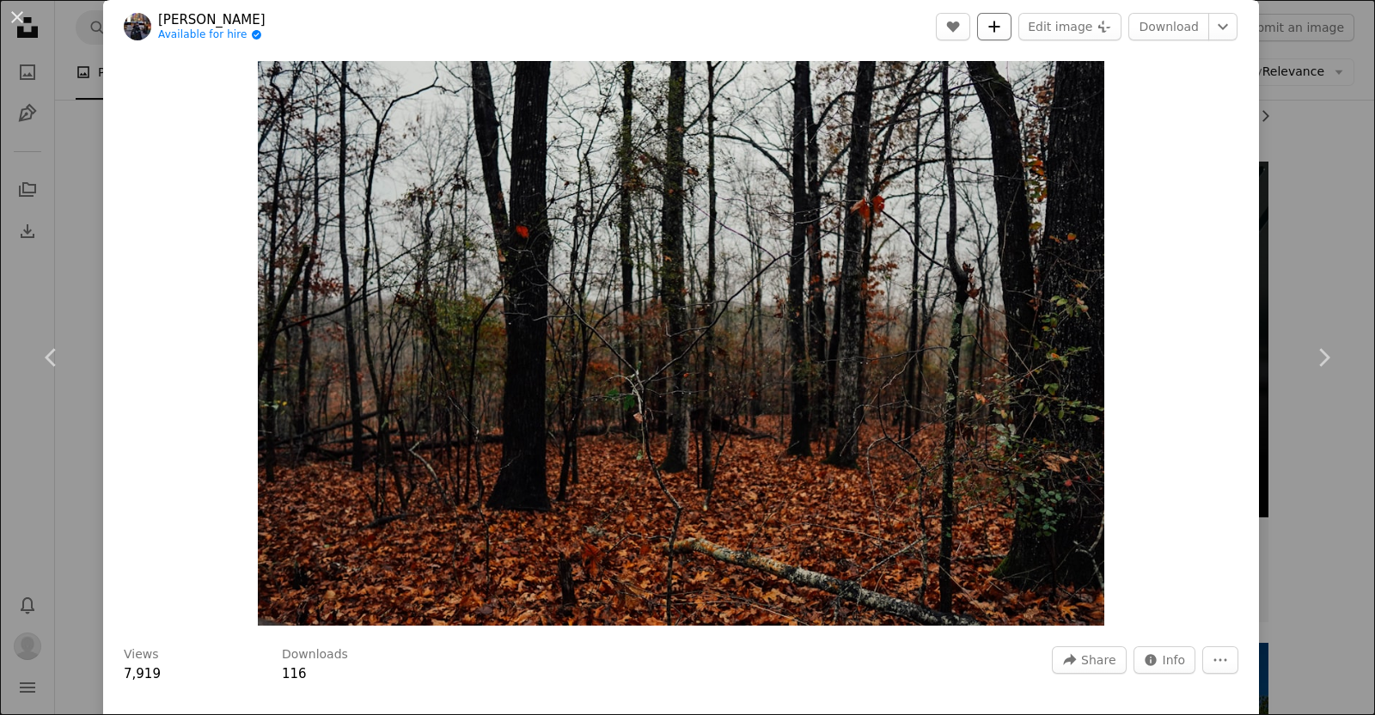
click at [684, 13] on button "A plus sign" at bounding box center [994, 27] width 34 height 28
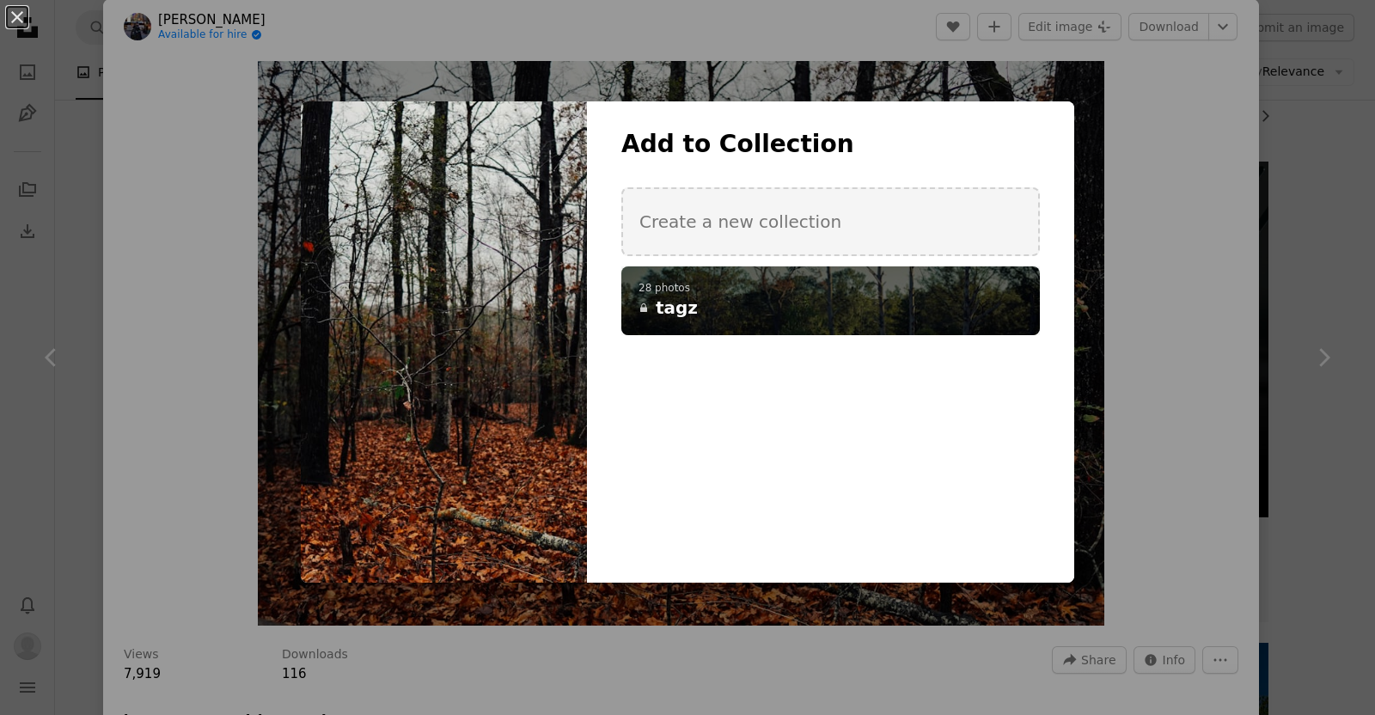
click at [684, 292] on p "28 photos" at bounding box center [831, 289] width 384 height 14
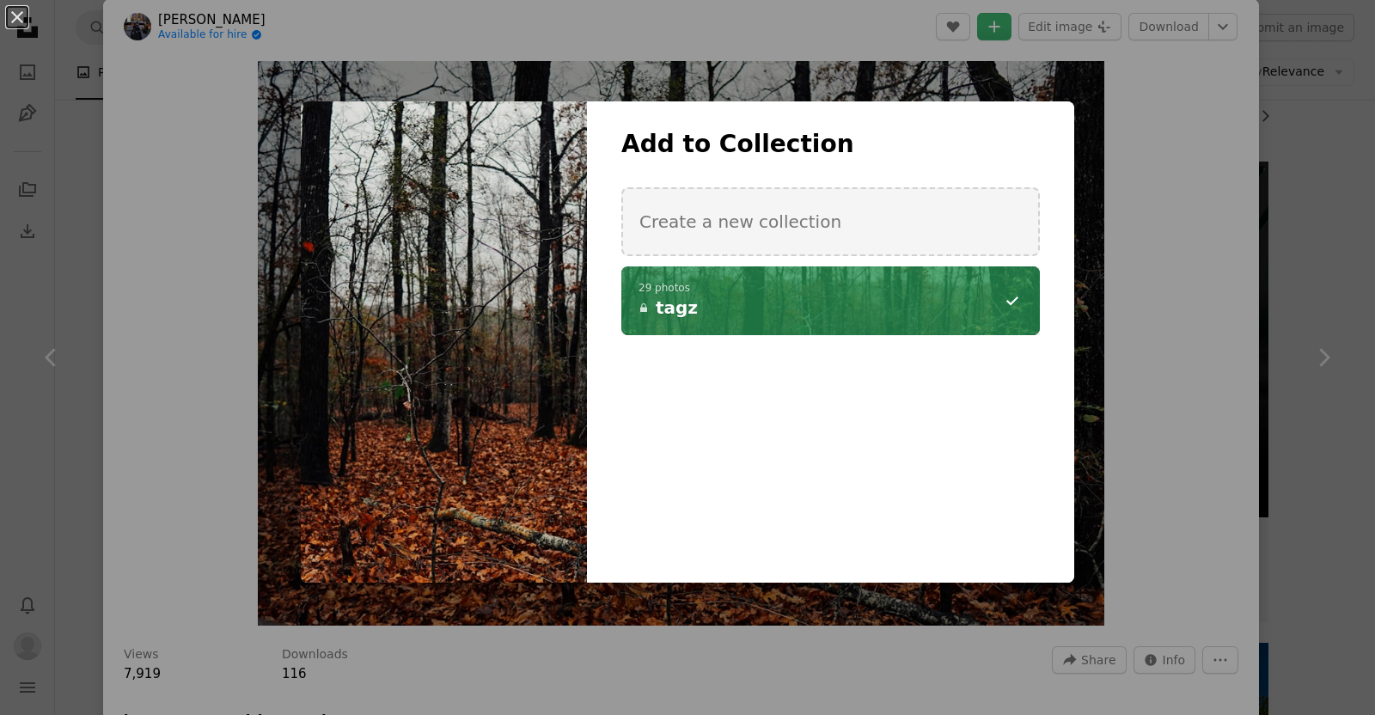
click at [684, 26] on div "An X shape Add to Collection Create a new collection A checkmark A minus sign 2…" at bounding box center [687, 357] width 1375 height 715
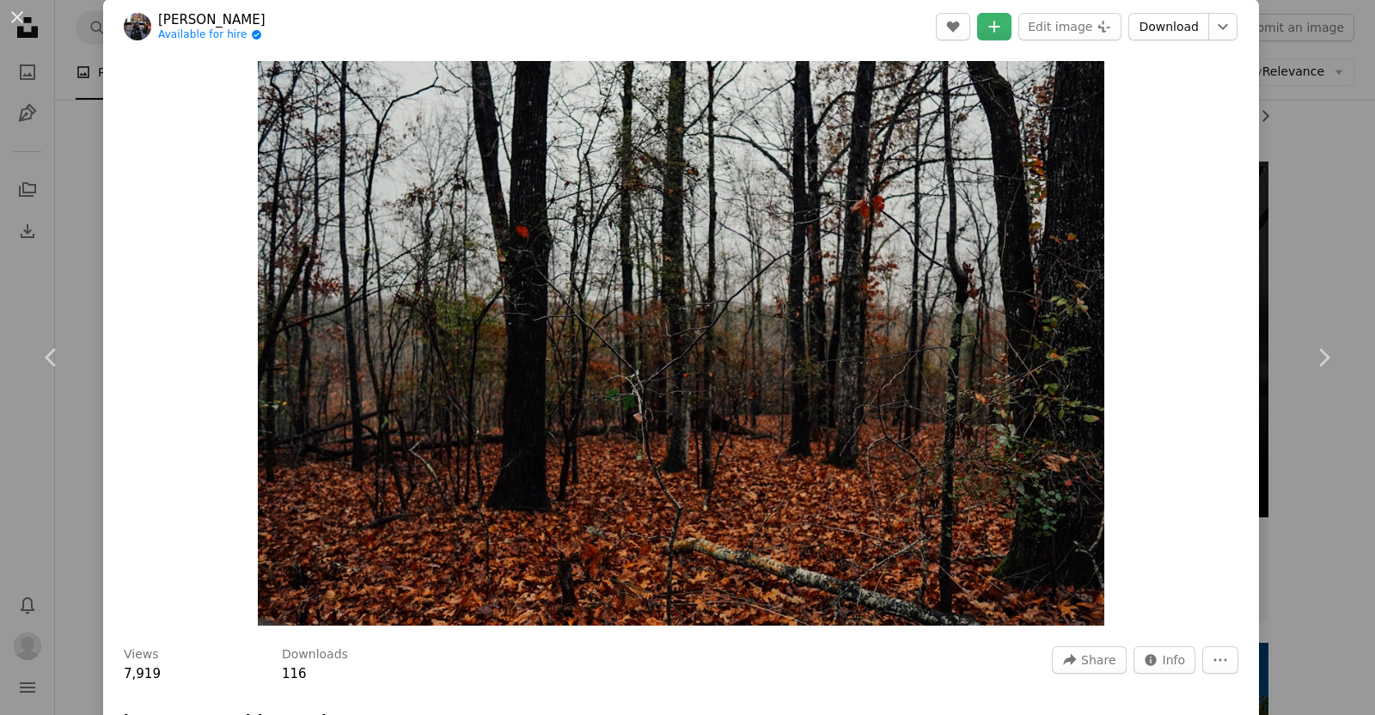
click at [684, 26] on link "Download" at bounding box center [1168, 27] width 81 height 28
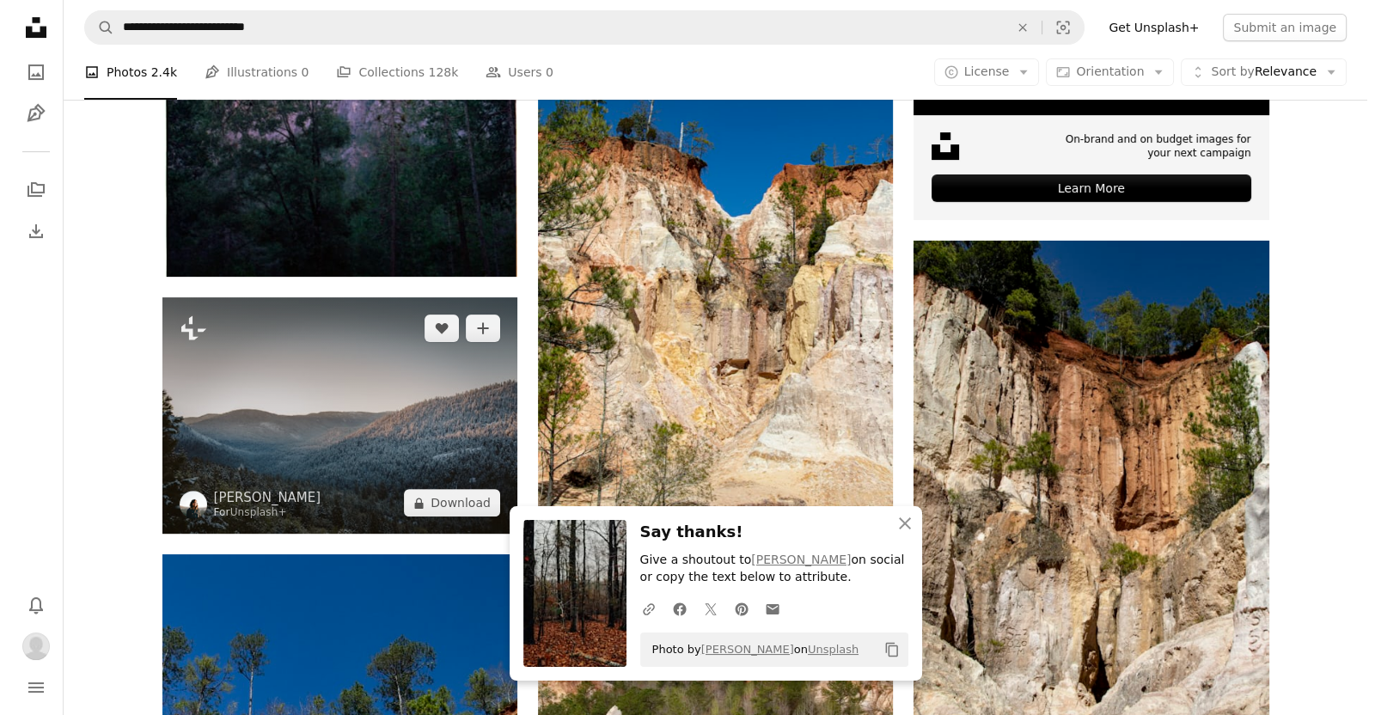
scroll to position [670, 0]
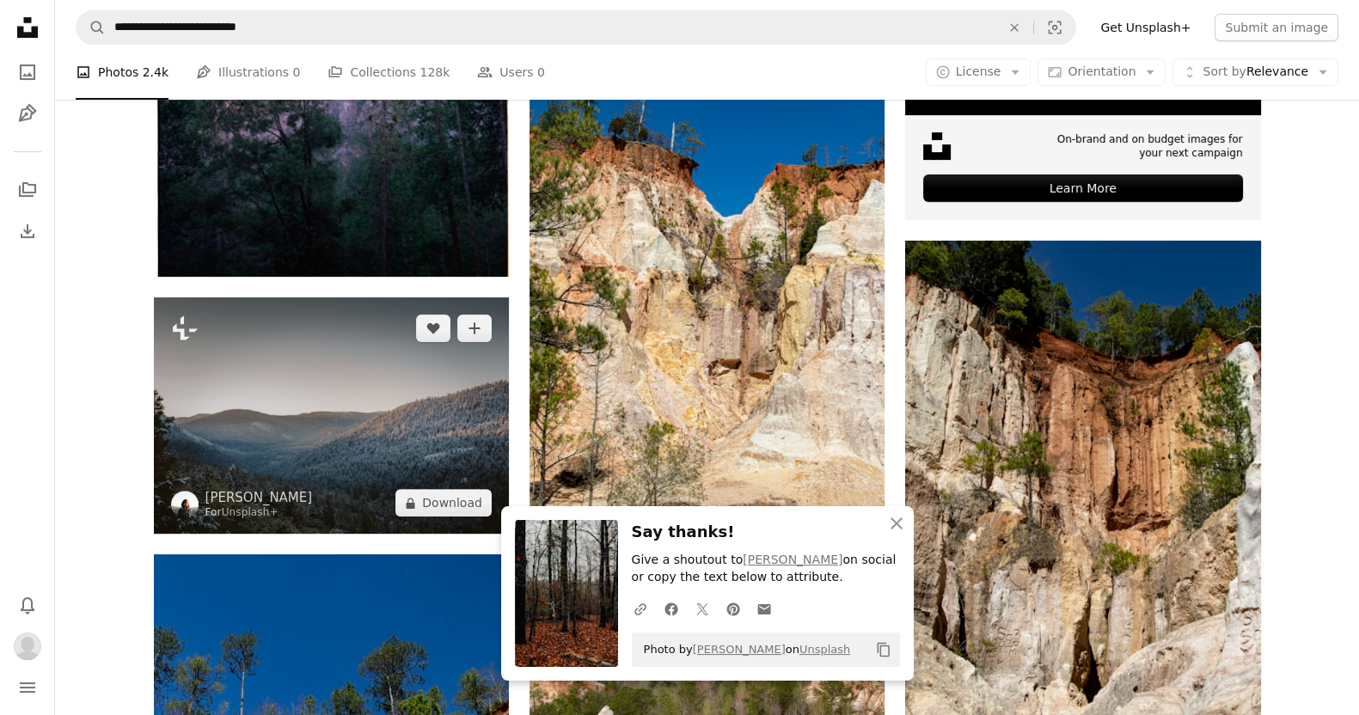
click at [377, 375] on img at bounding box center [331, 415] width 355 height 236
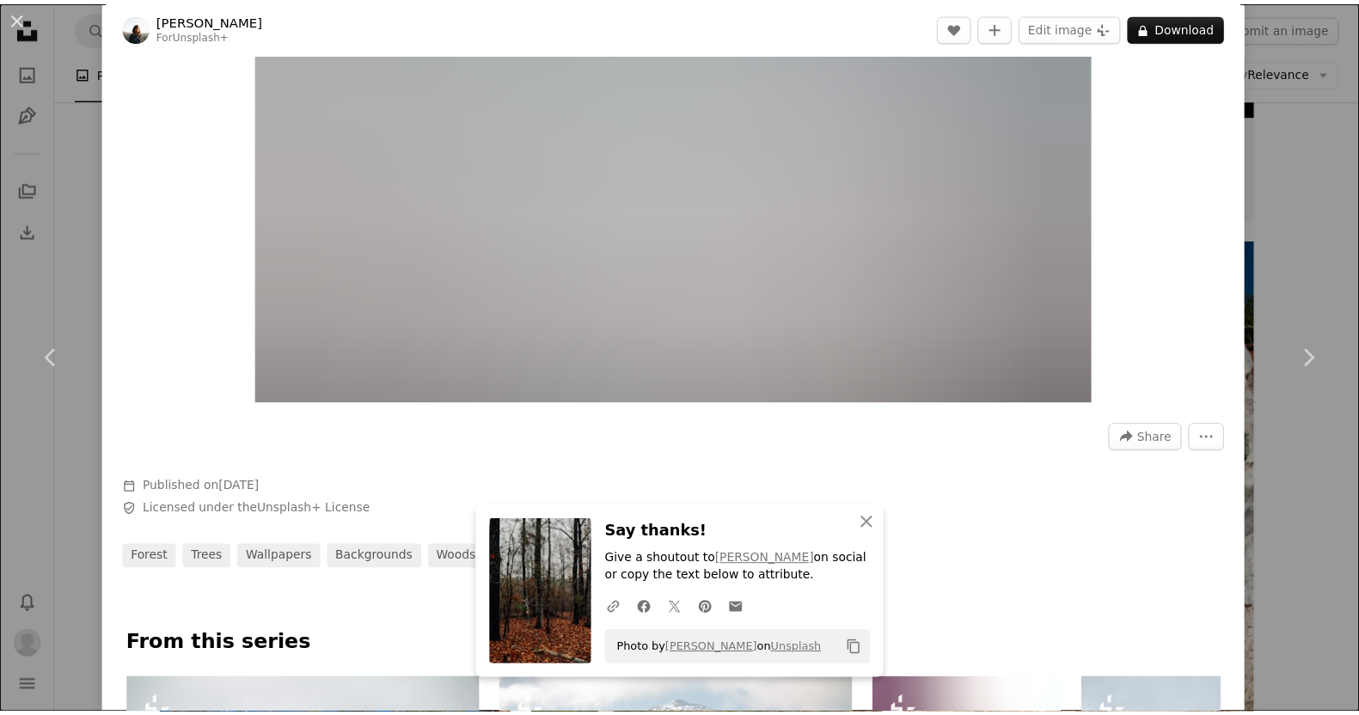
scroll to position [236, 0]
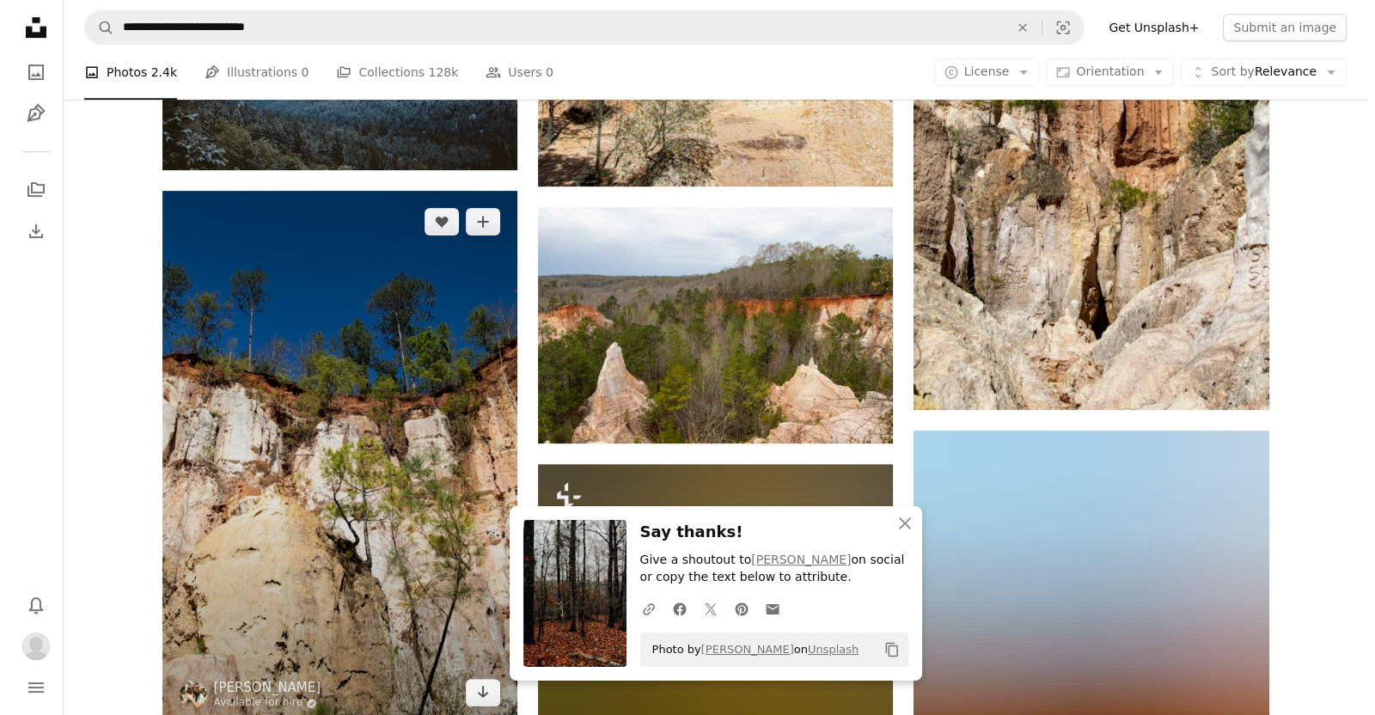
scroll to position [1035, 0]
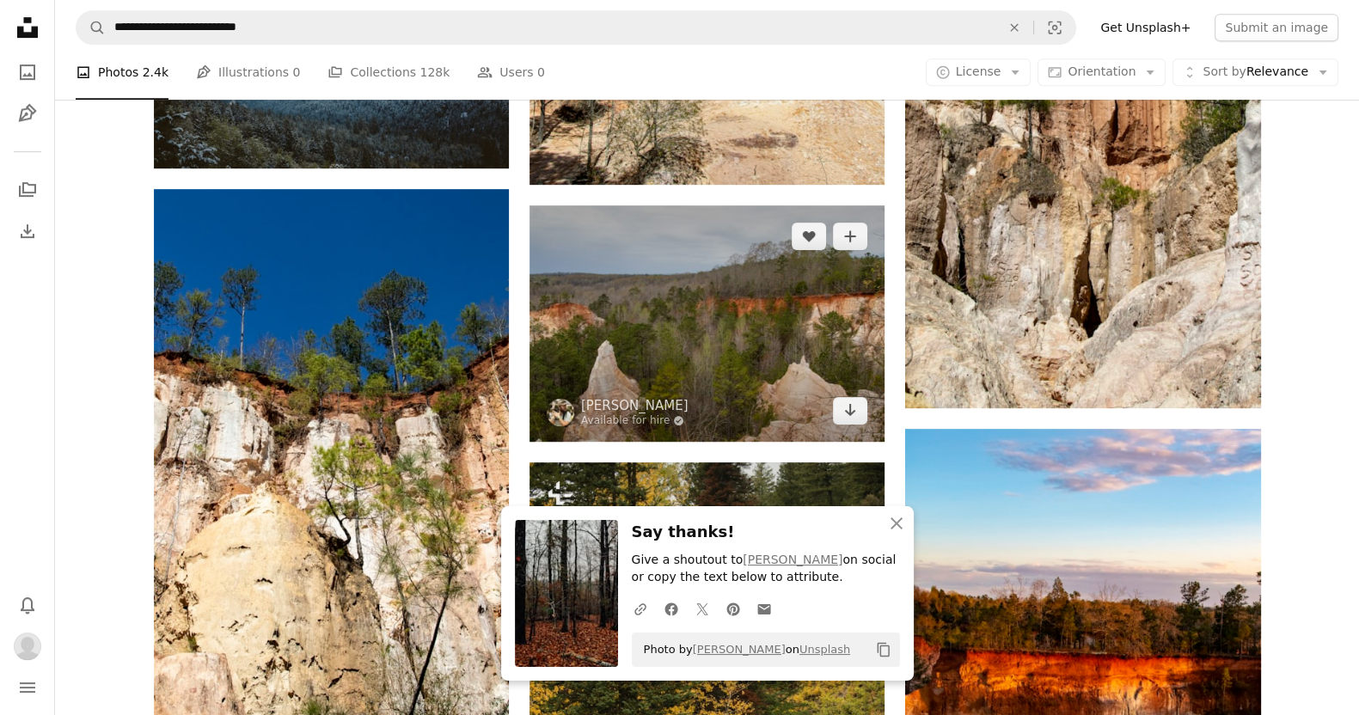
click at [611, 285] on img at bounding box center [706, 323] width 355 height 236
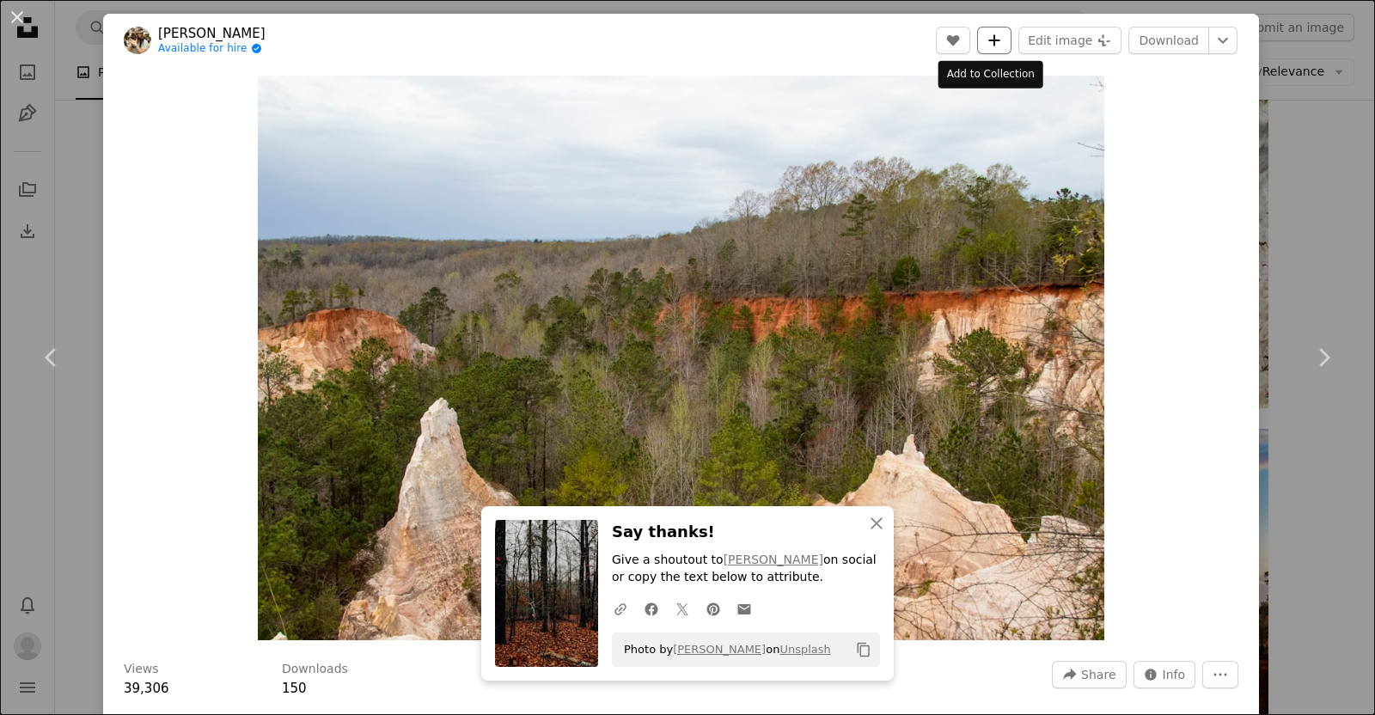
click at [684, 40] on button "A plus sign" at bounding box center [994, 41] width 34 height 28
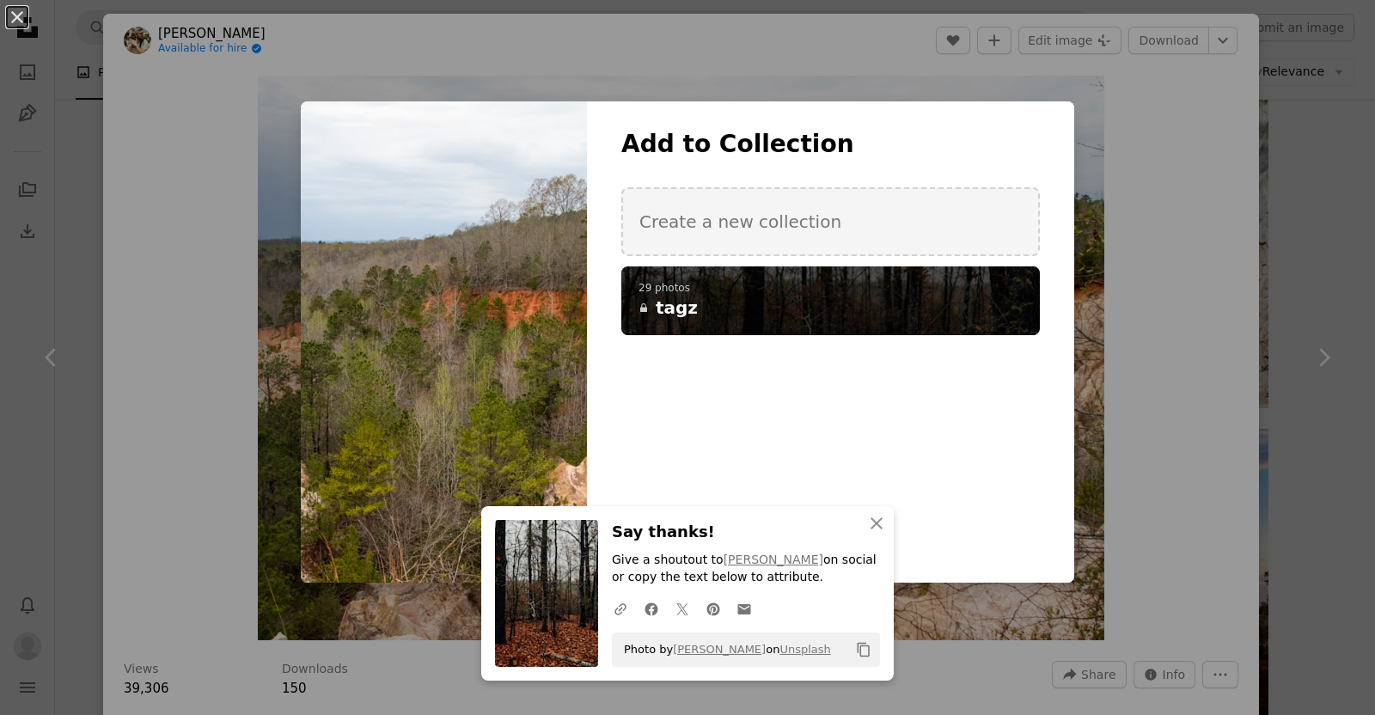
click at [684, 299] on h4 "A lock tagz" at bounding box center [821, 308] width 365 height 24
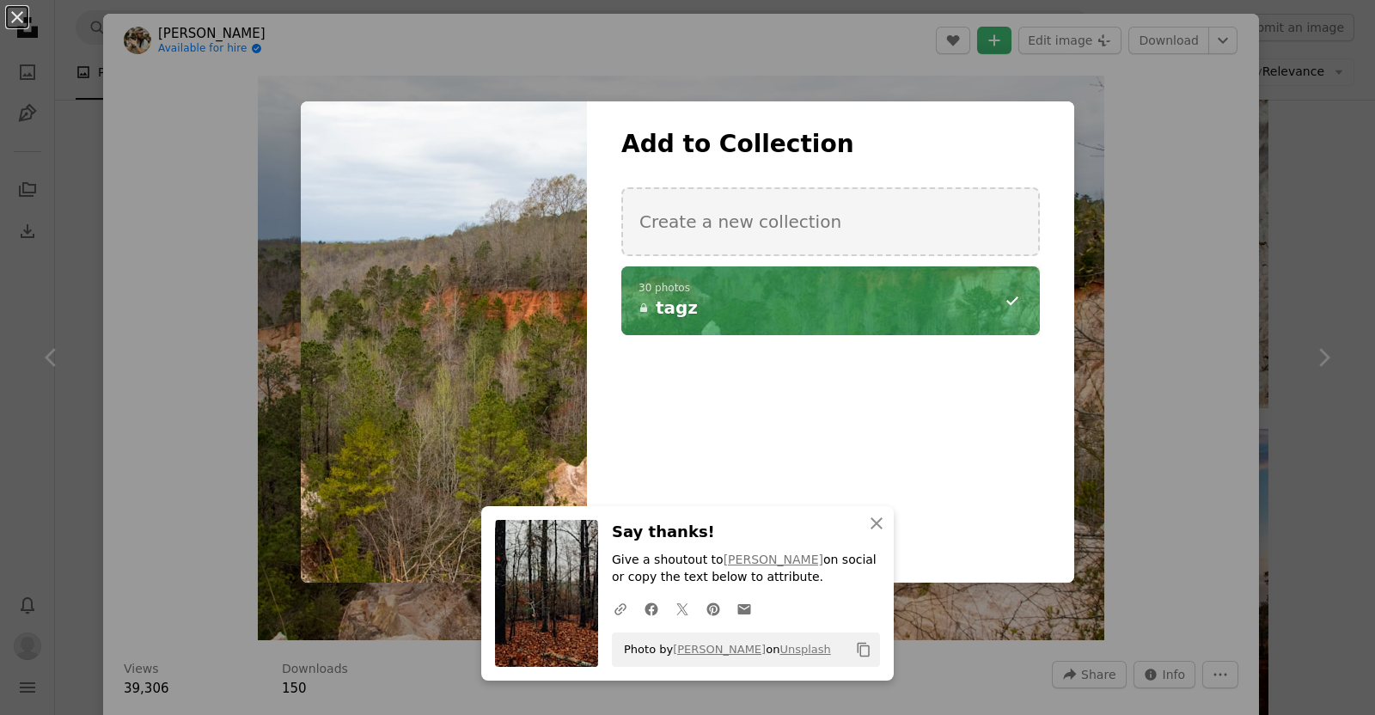
click at [684, 38] on div "An X shape An X shape Close Say thanks! Give a shoutout to [PERSON_NAME] on soc…" at bounding box center [687, 357] width 1375 height 715
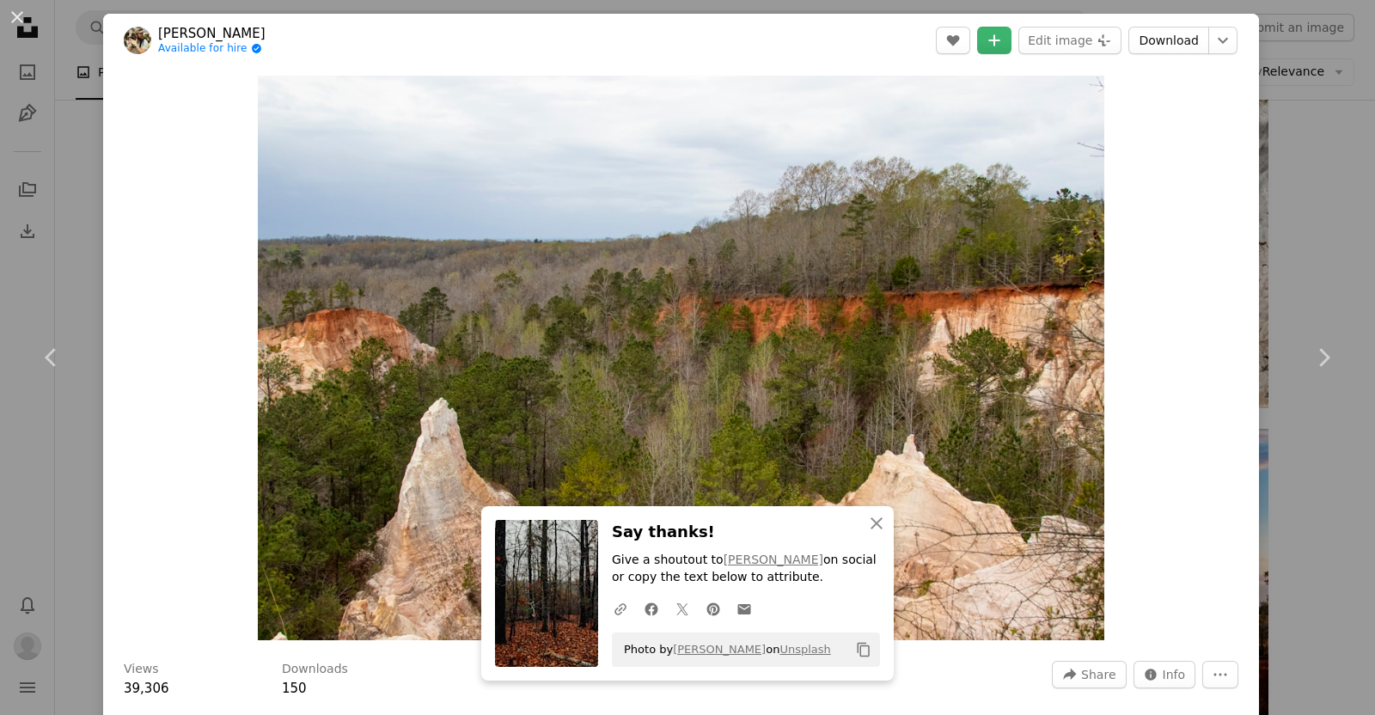
click at [684, 37] on link "Download" at bounding box center [1168, 41] width 81 height 28
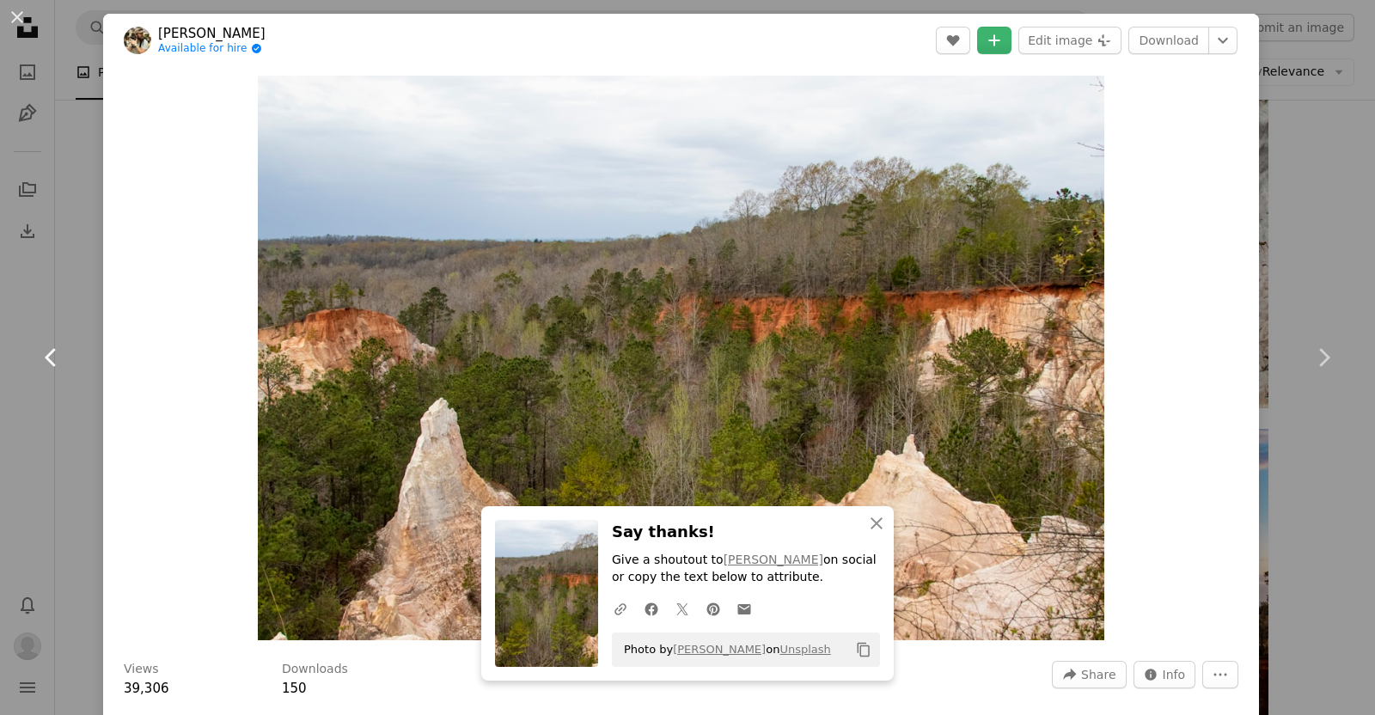
click at [0, 423] on link "Chevron left" at bounding box center [51, 357] width 103 height 165
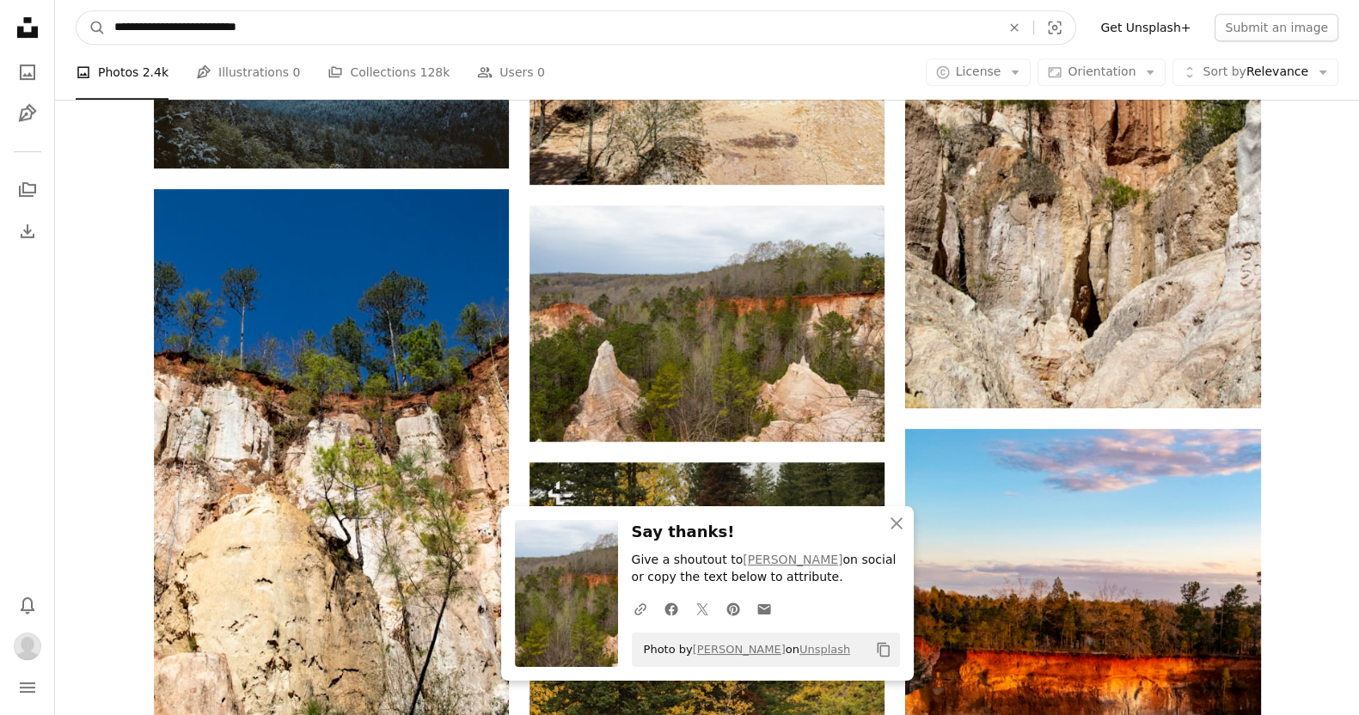
click at [190, 34] on input "**********" at bounding box center [551, 27] width 890 height 33
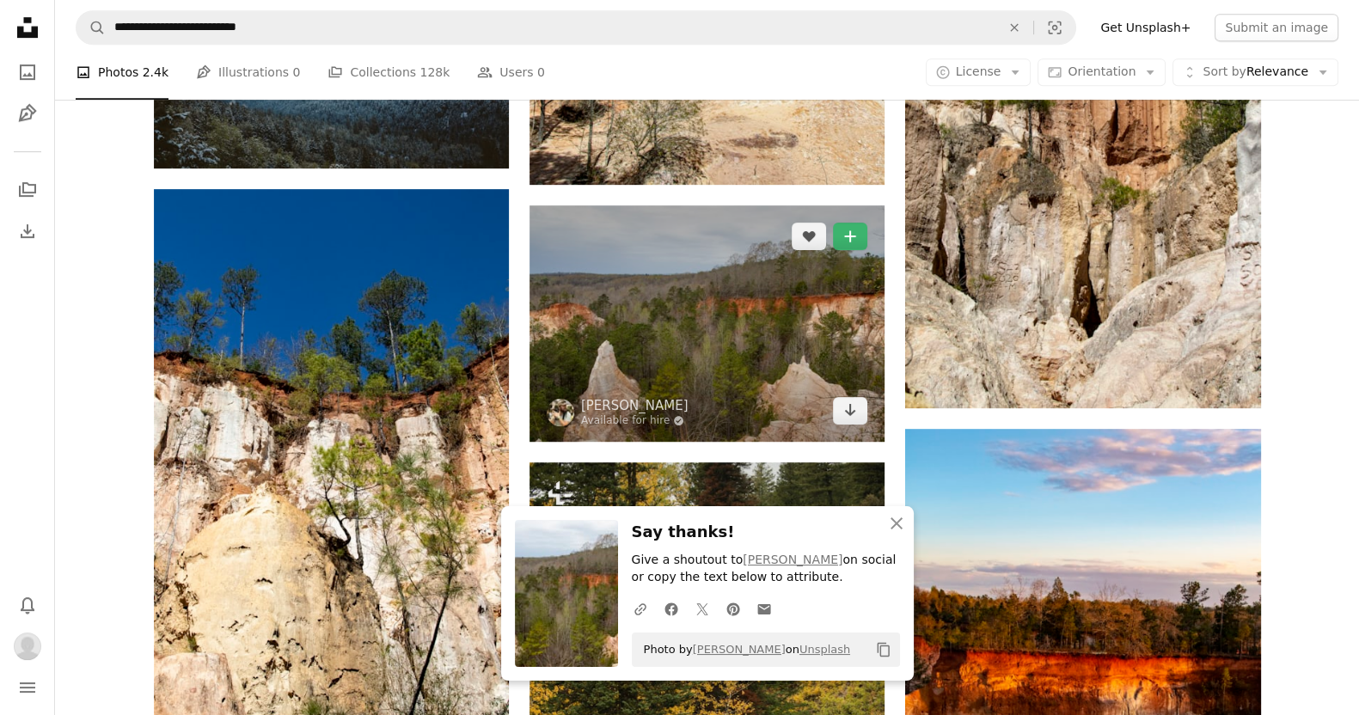
click at [684, 288] on img at bounding box center [706, 323] width 355 height 236
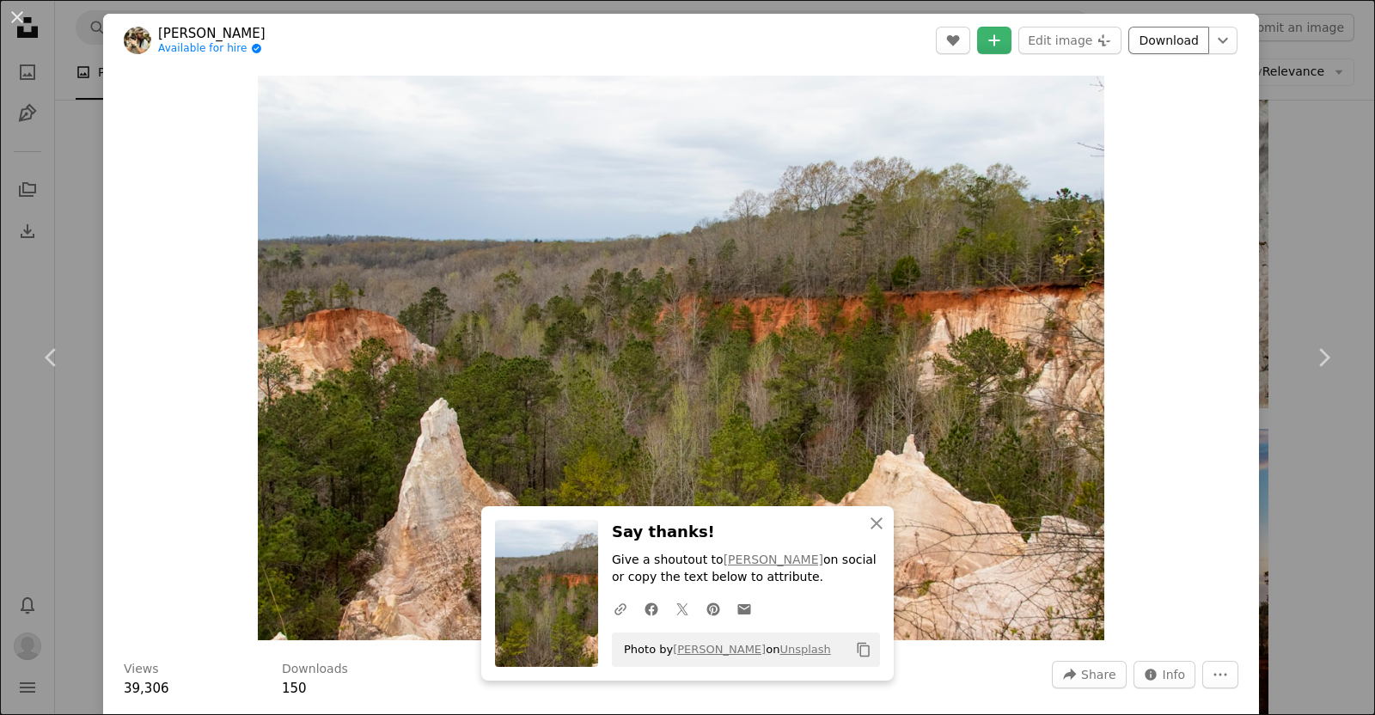
click at [684, 52] on link "Download" at bounding box center [1168, 41] width 81 height 28
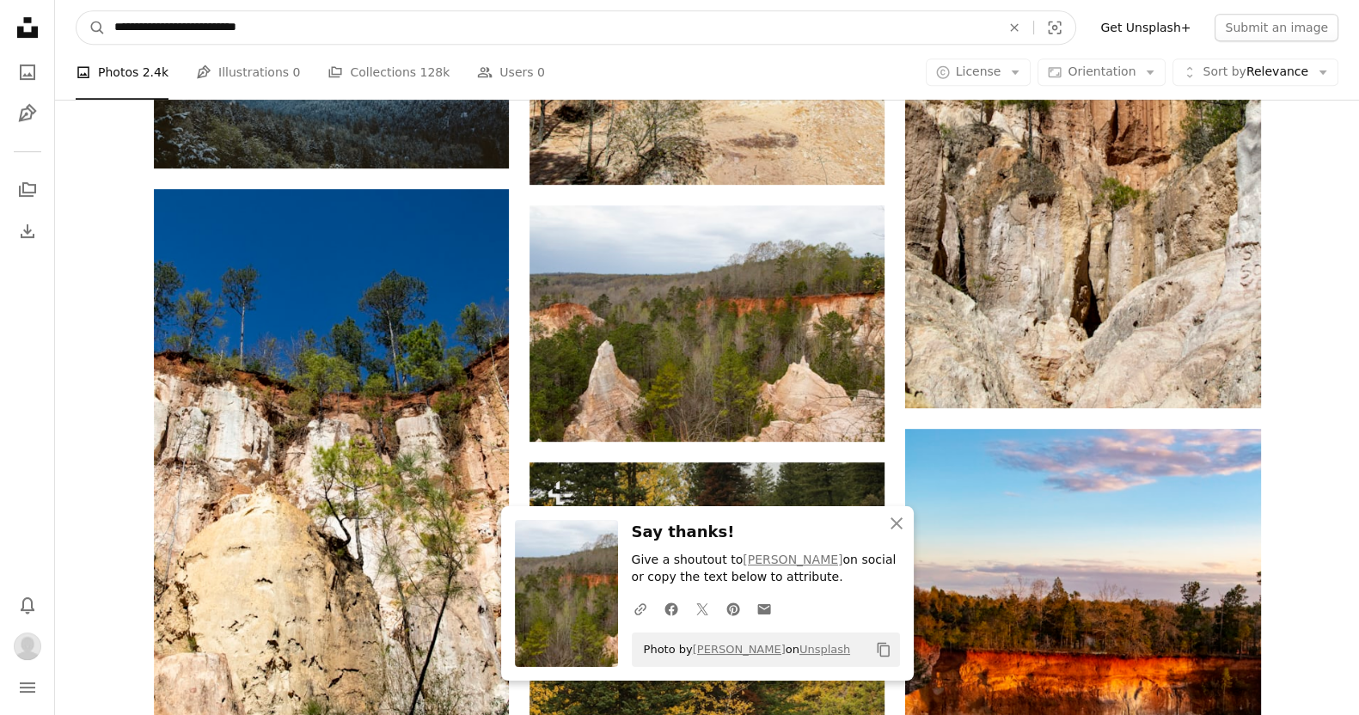
scroll to position [872, 0]
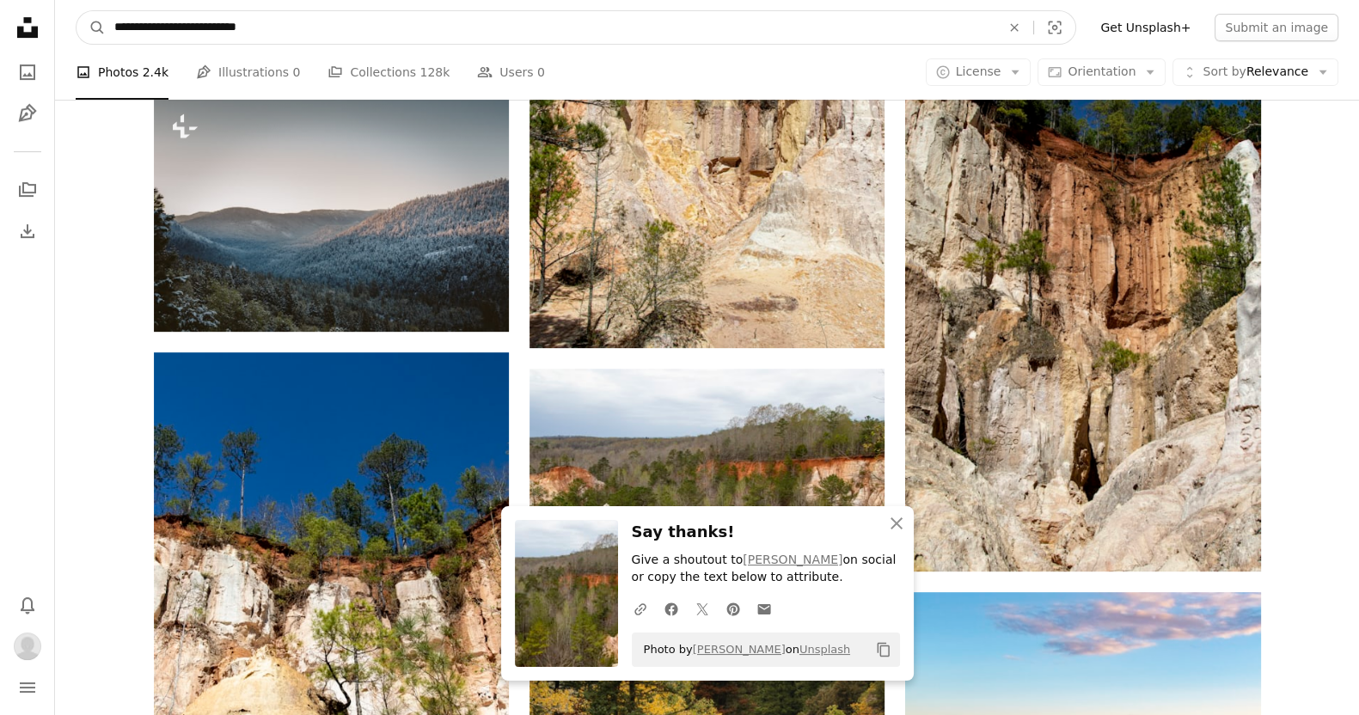
drag, startPoint x: 334, startPoint y: 32, endPoint x: 0, endPoint y: -15, distance: 337.5
paste input "Find visuals sitewide"
type input "**********"
click button "A magnifying glass" at bounding box center [90, 27] width 29 height 33
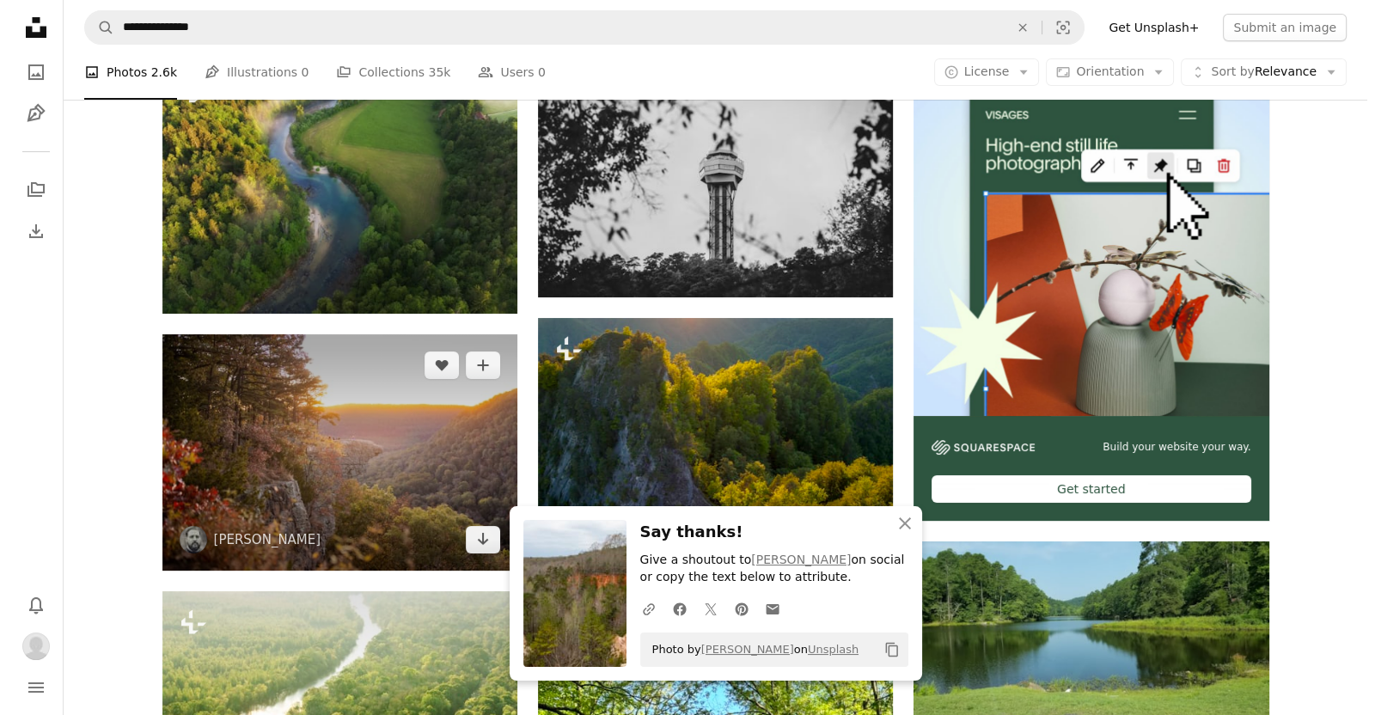
scroll to position [369, 0]
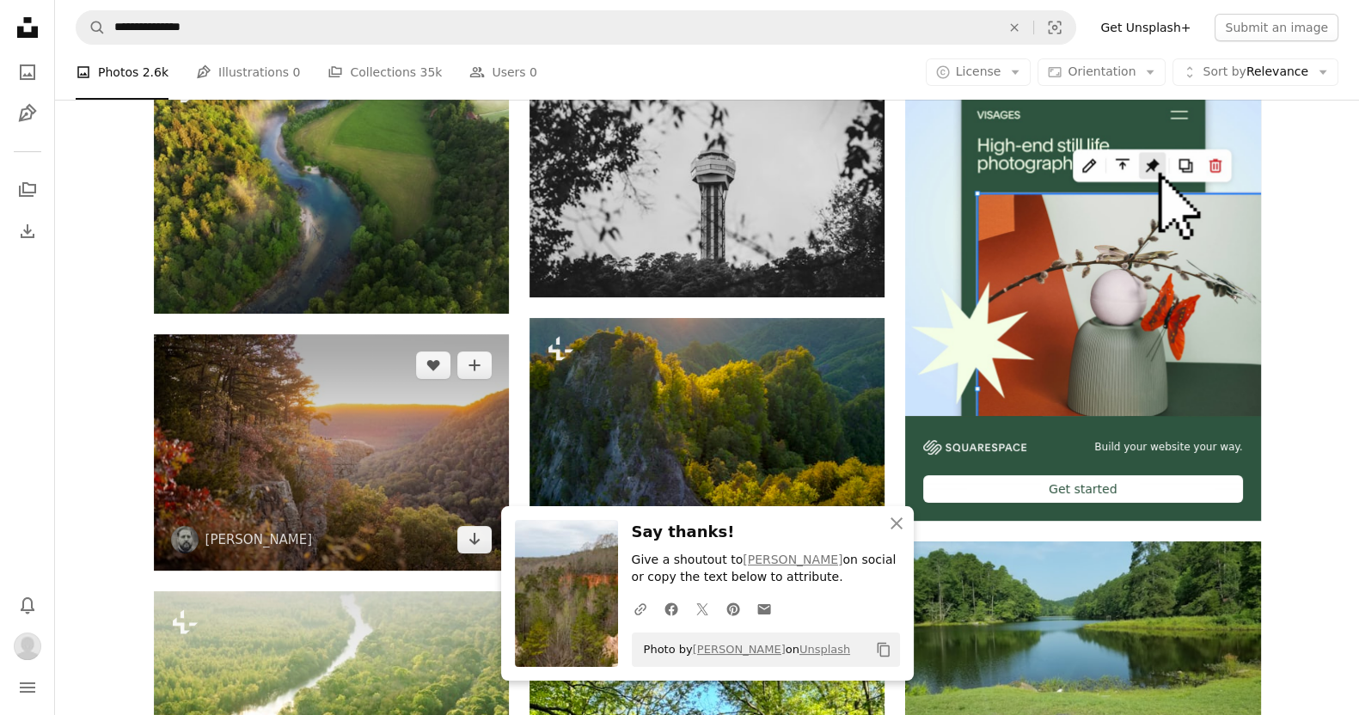
click at [348, 393] on img at bounding box center [331, 452] width 355 height 236
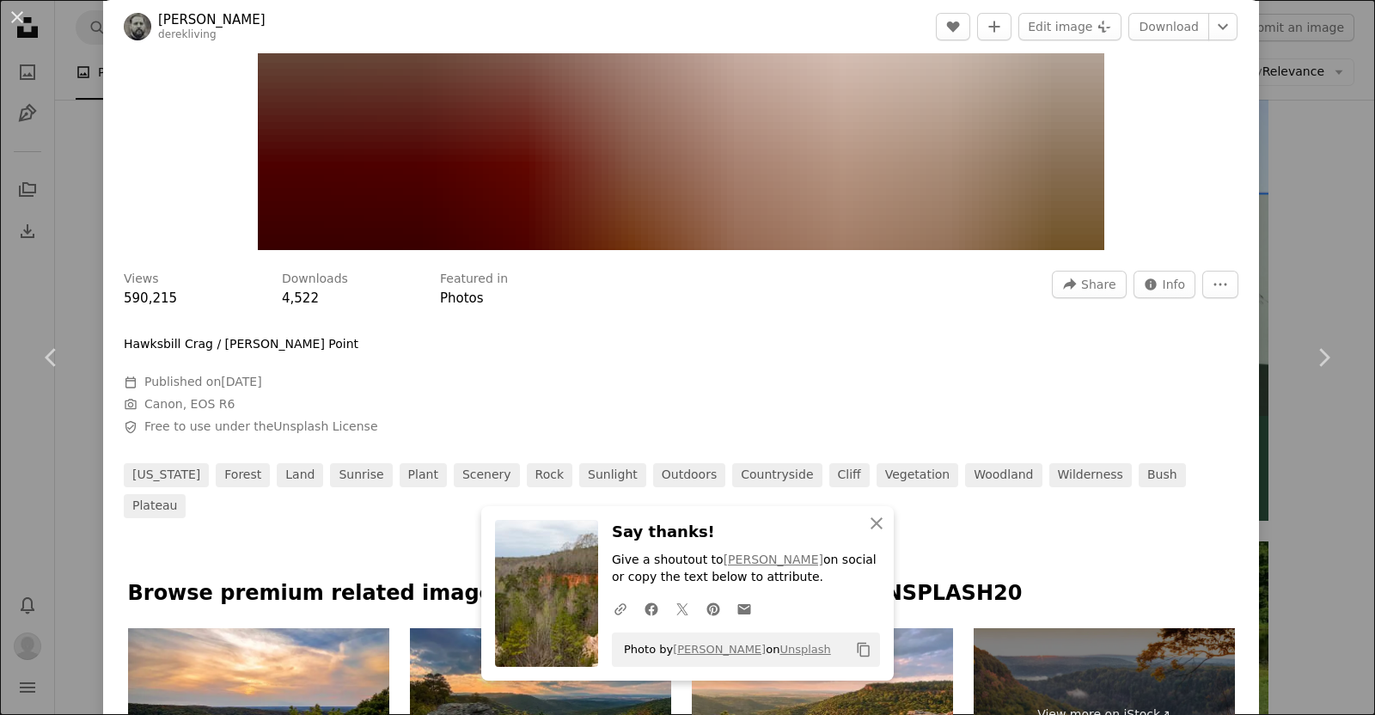
scroll to position [437, 0]
